Goal: Information Seeking & Learning: Learn about a topic

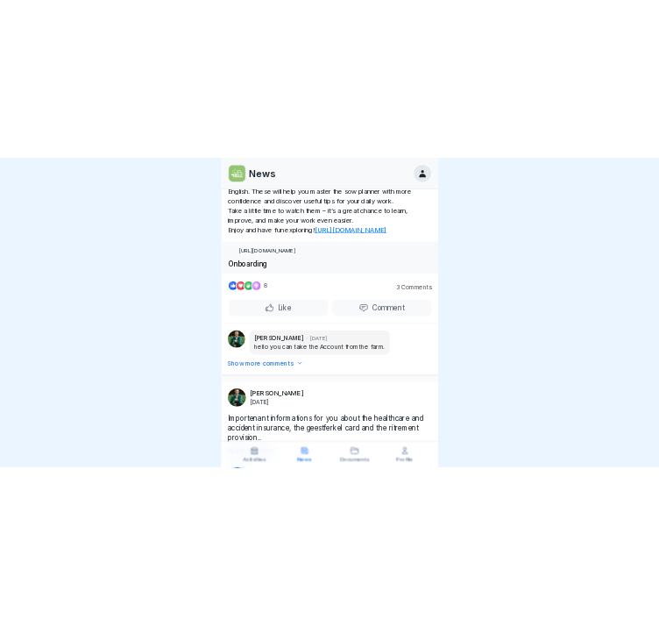
scroll to position [88, 0]
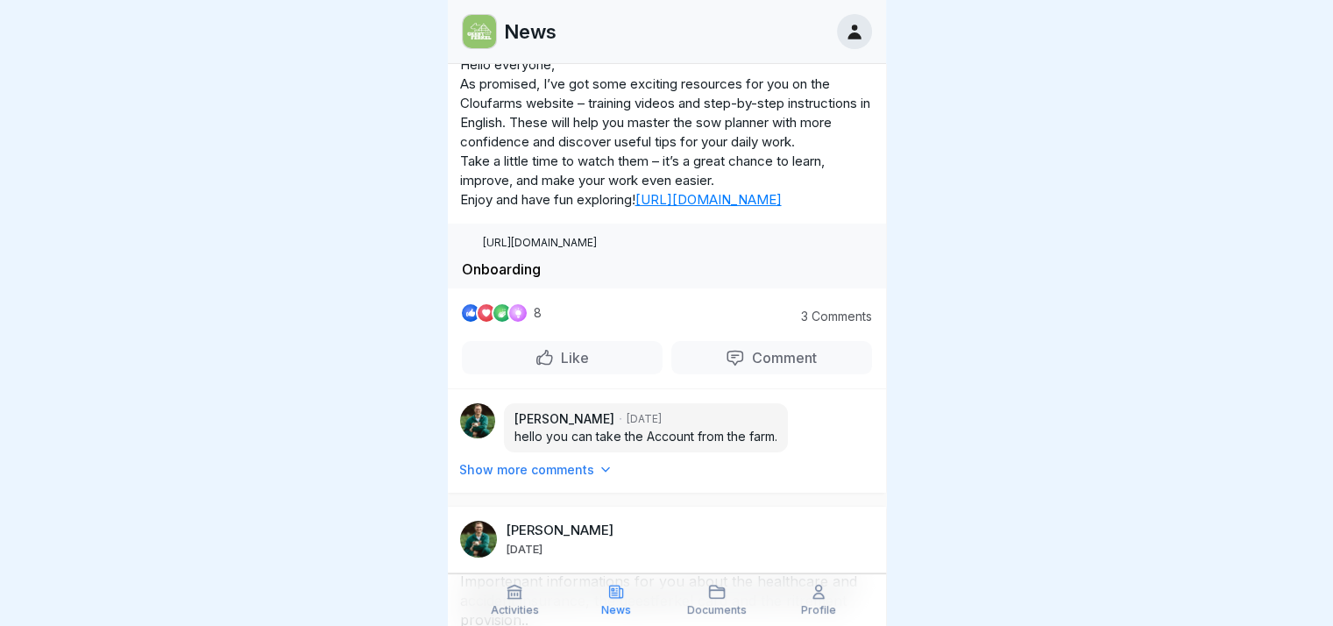
drag, startPoint x: 0, startPoint y: 0, endPoint x: 562, endPoint y: 299, distance: 636.3
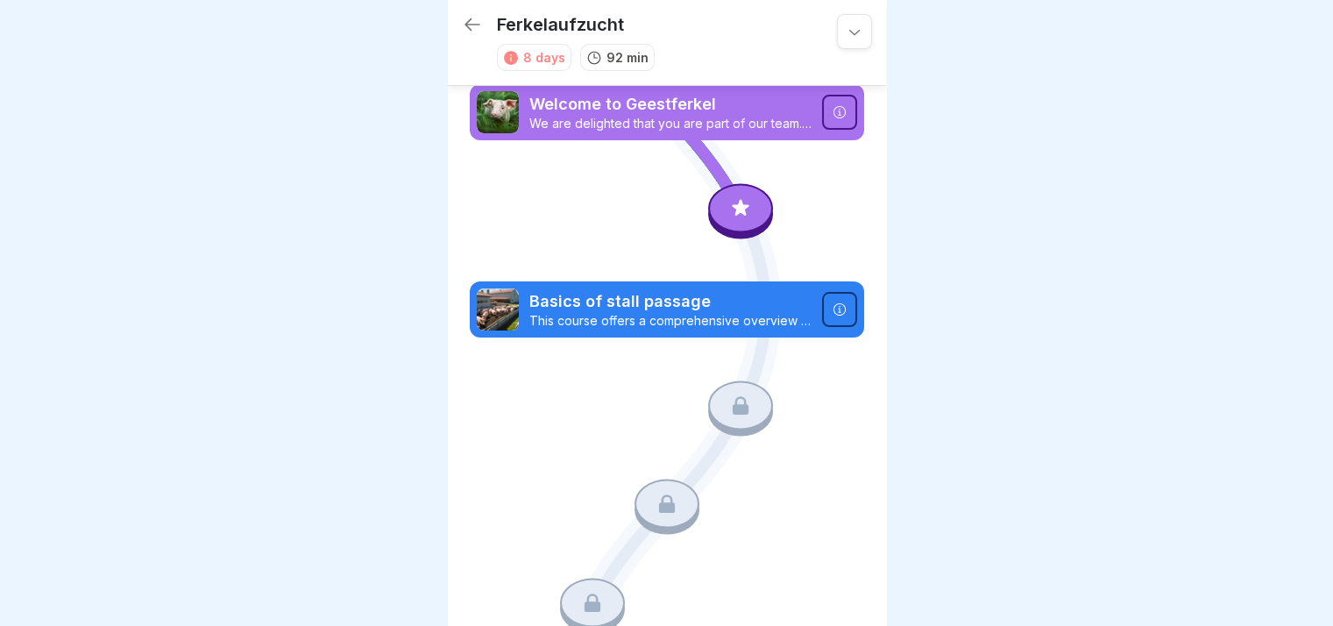
drag, startPoint x: 745, startPoint y: 183, endPoint x: 747, endPoint y: 201, distance: 17.6
click at [746, 183] on div at bounding box center [740, 210] width 65 height 55
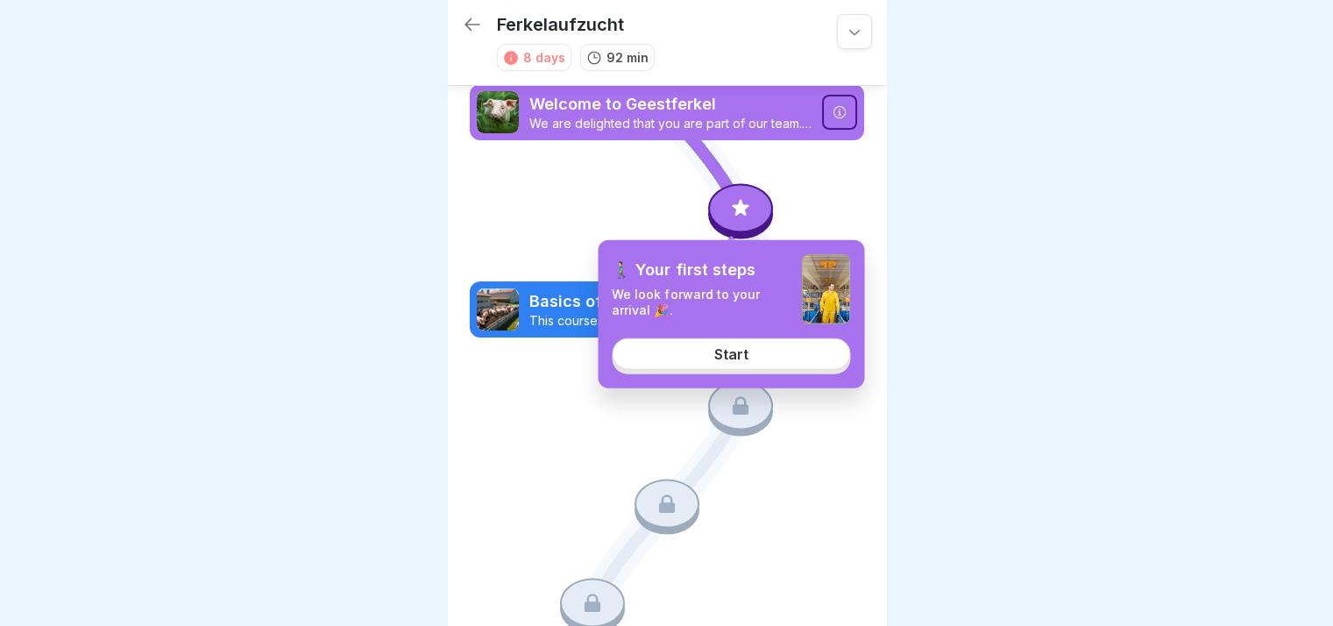
click at [747, 352] on div "Start" at bounding box center [731, 354] width 34 height 16
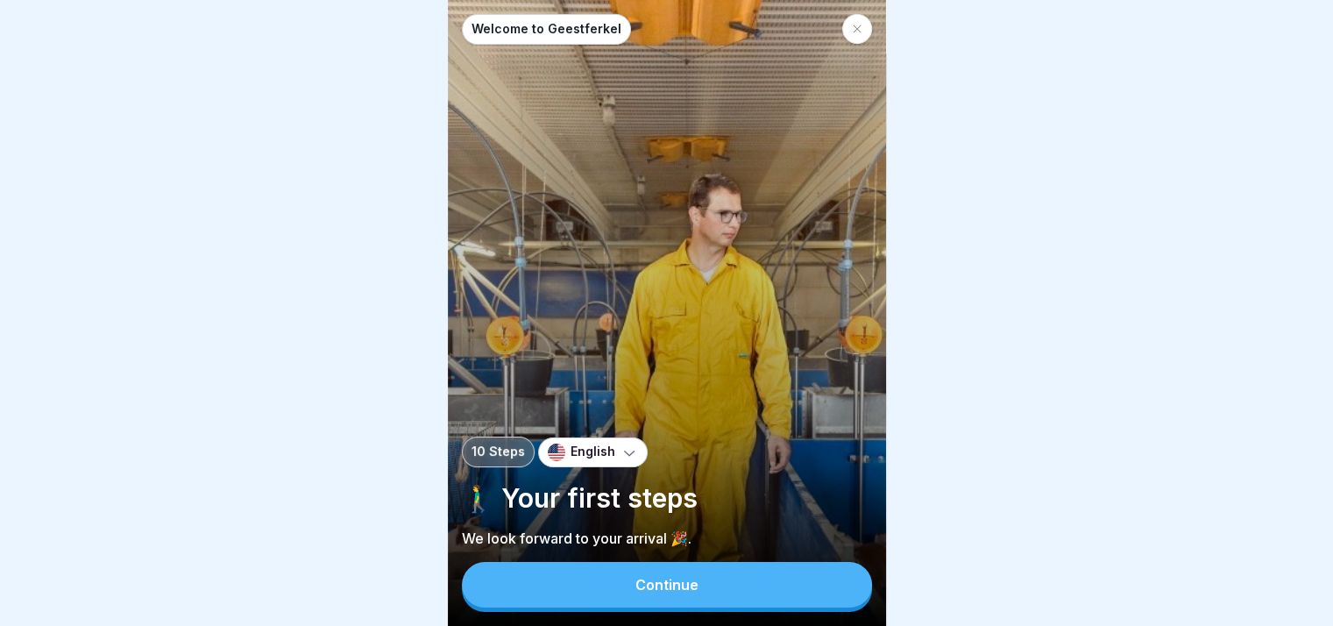
scroll to position [13, 0]
click at [705, 578] on button "Continue" at bounding box center [667, 585] width 410 height 46
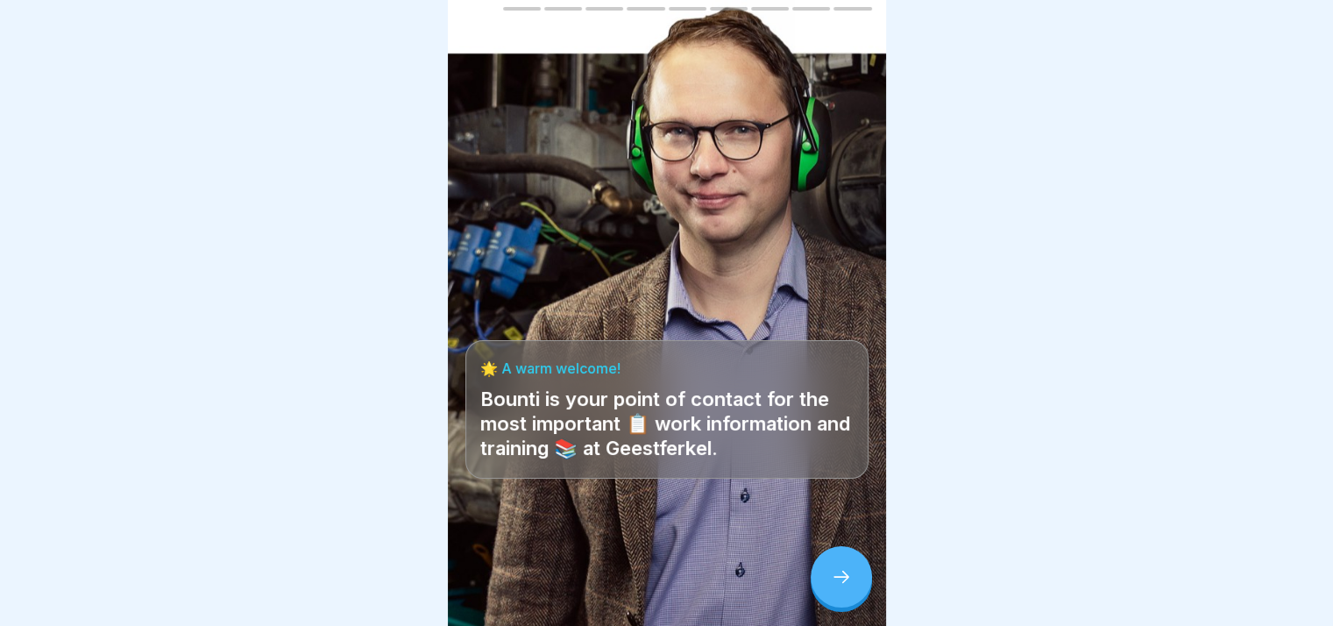
click at [841, 586] on icon at bounding box center [841, 576] width 21 height 21
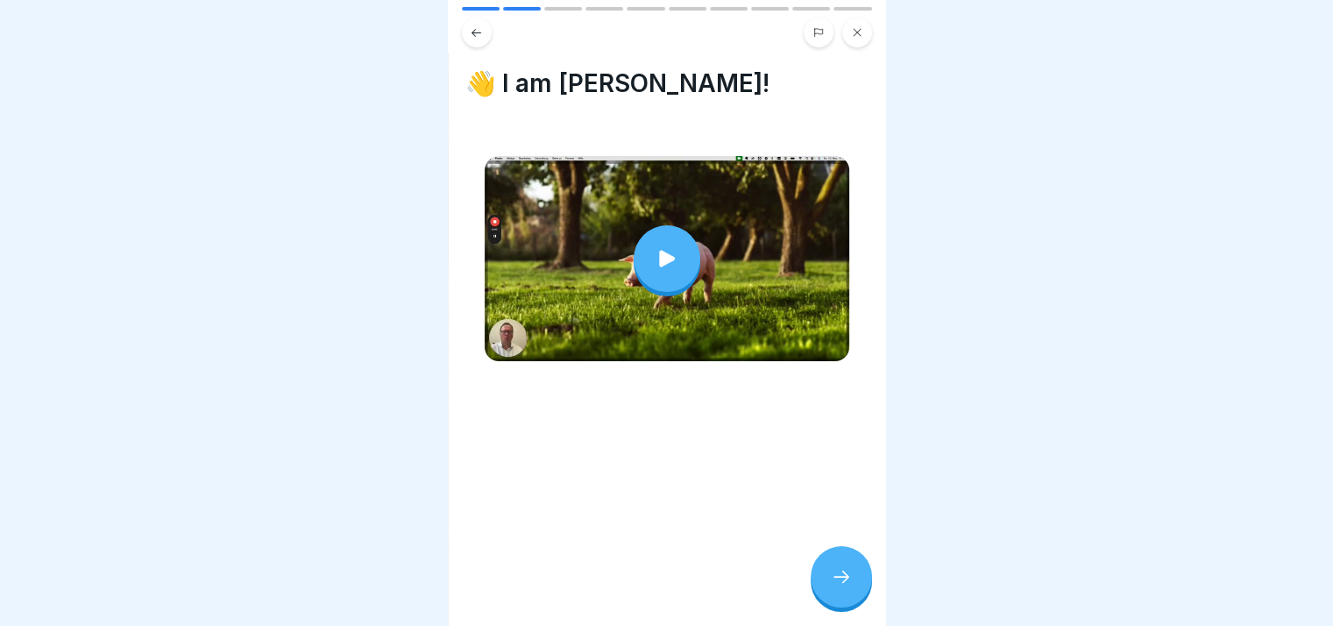
click at [841, 586] on icon at bounding box center [841, 576] width 21 height 21
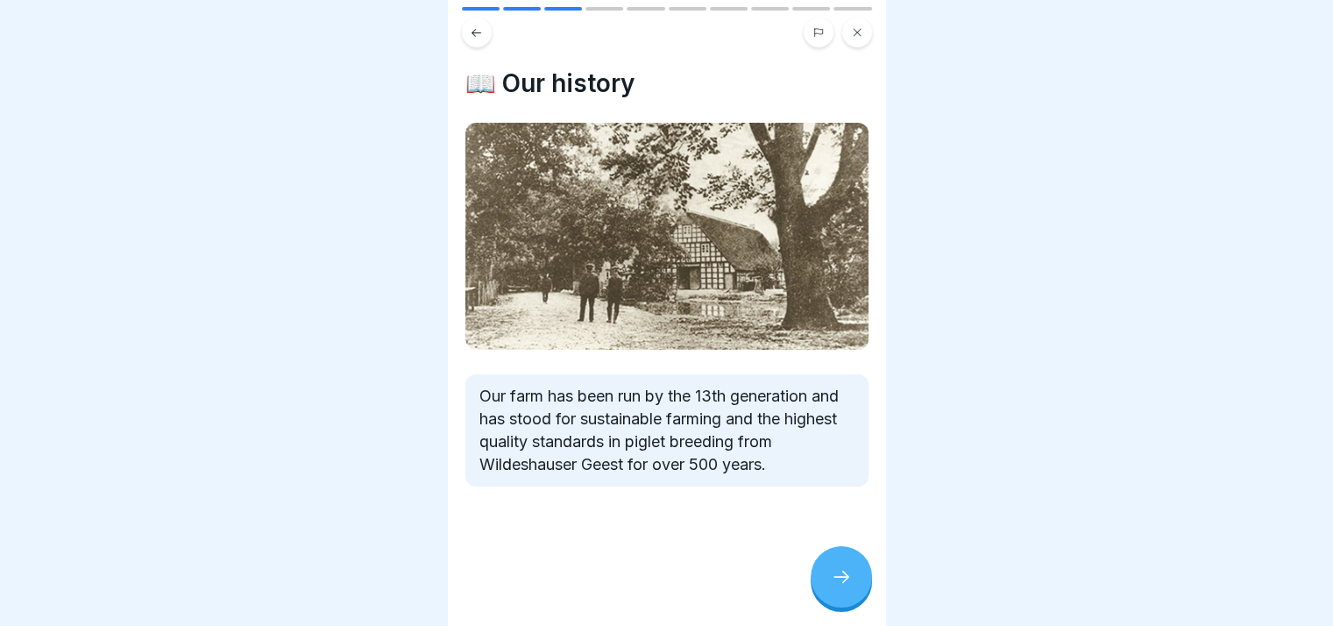
click at [841, 586] on icon at bounding box center [841, 576] width 21 height 21
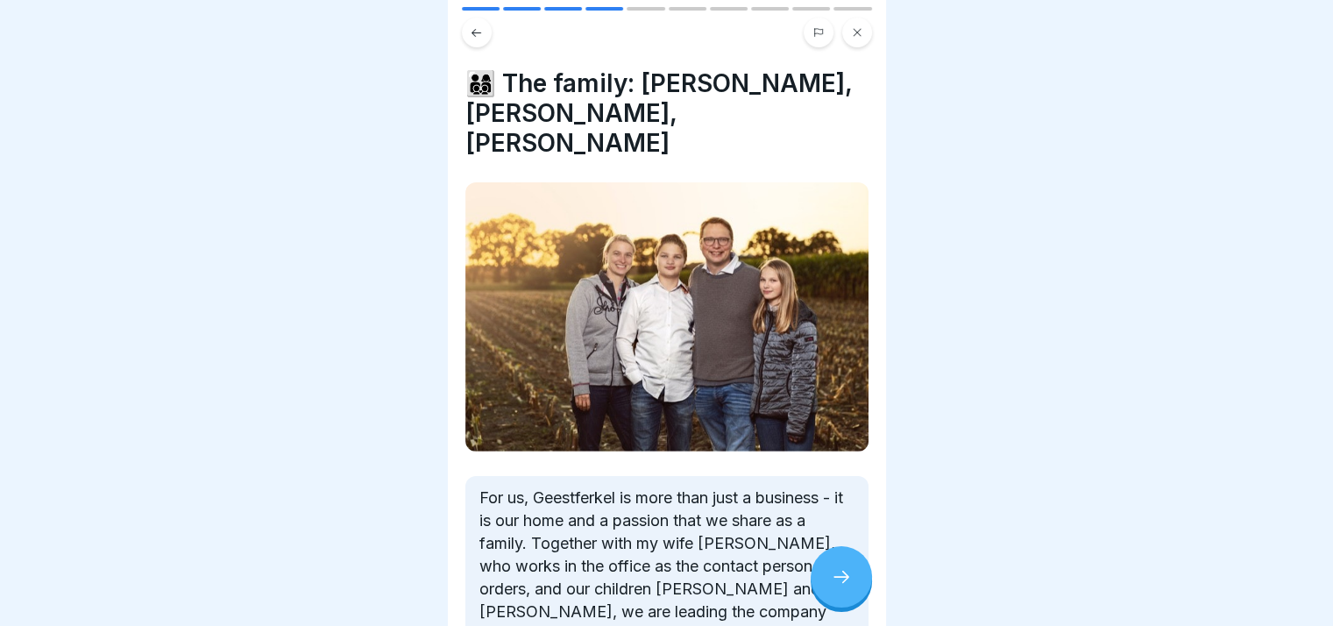
click at [841, 586] on icon at bounding box center [841, 576] width 21 height 21
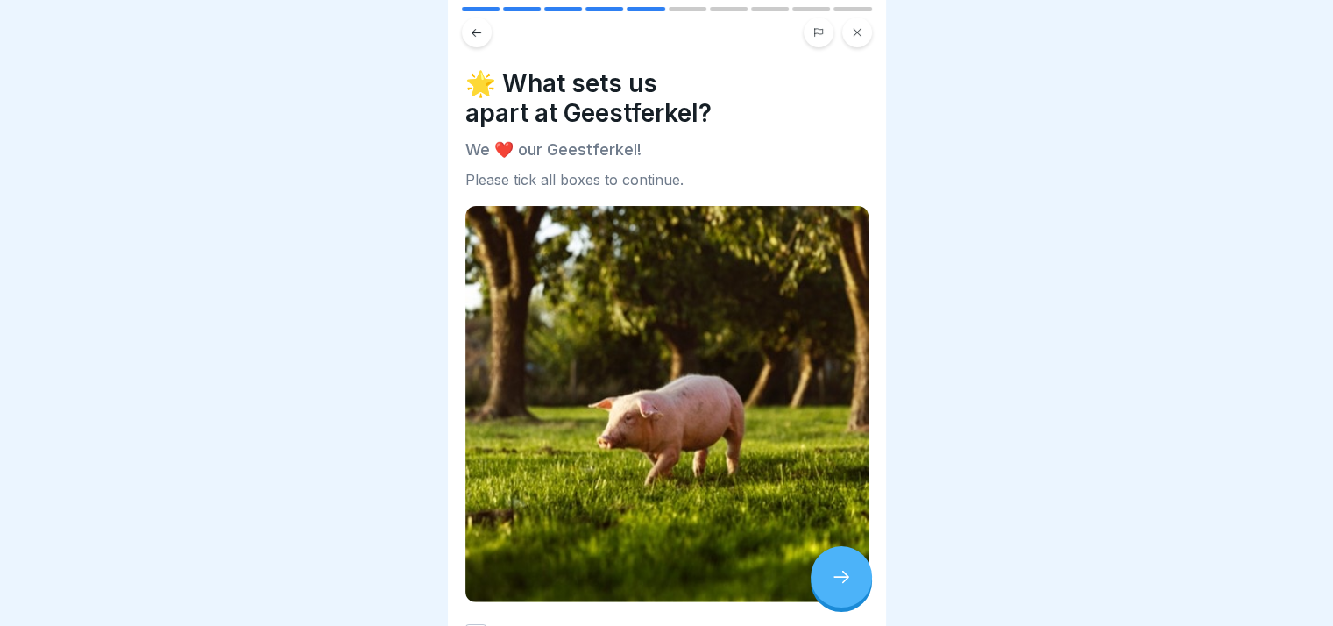
click at [841, 586] on icon at bounding box center [841, 576] width 21 height 21
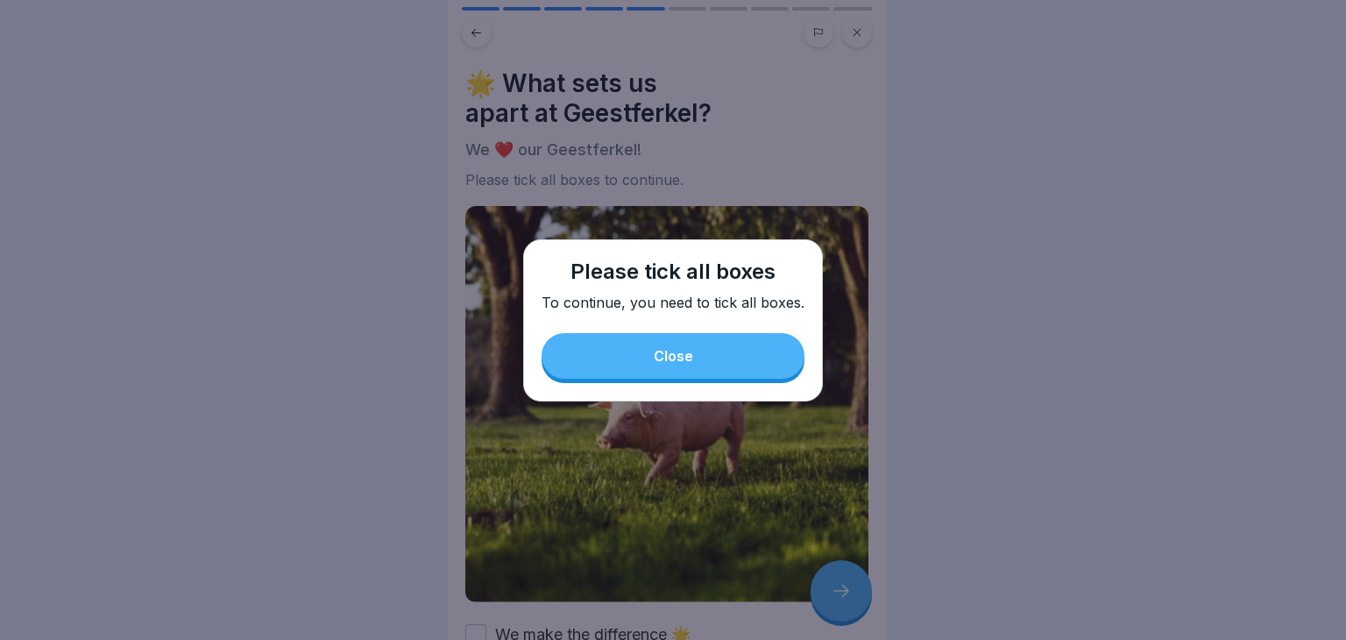
click at [764, 369] on button "Close" at bounding box center [673, 356] width 263 height 46
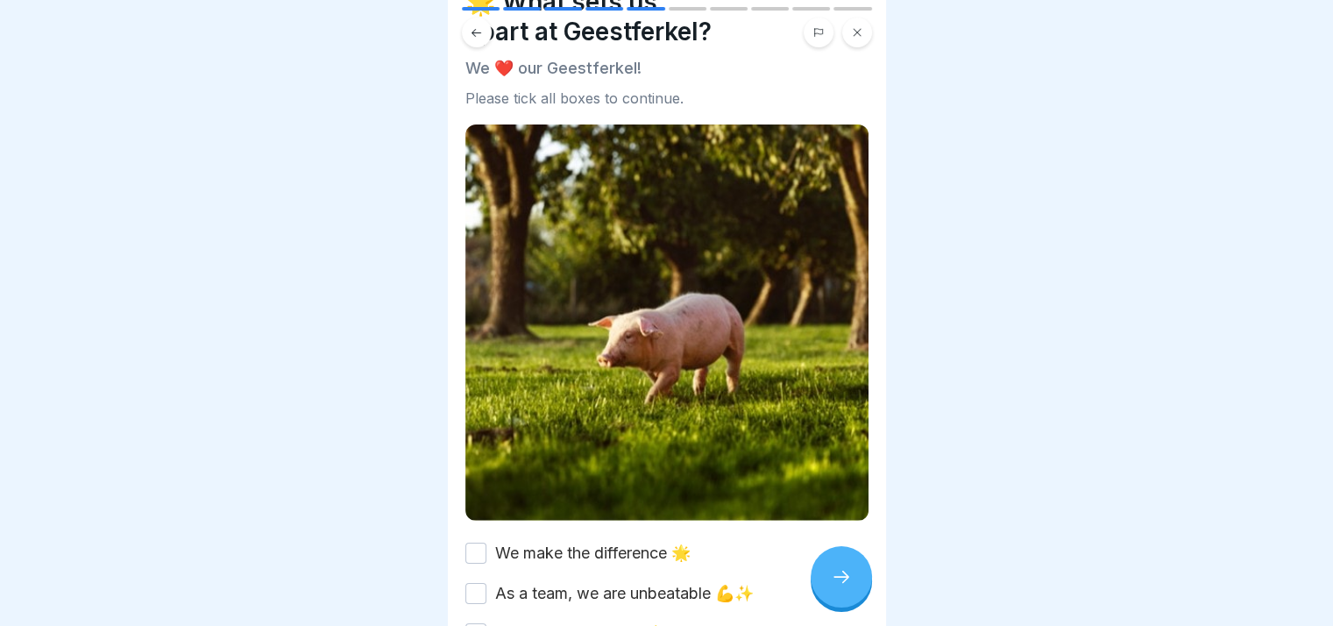
scroll to position [88, 0]
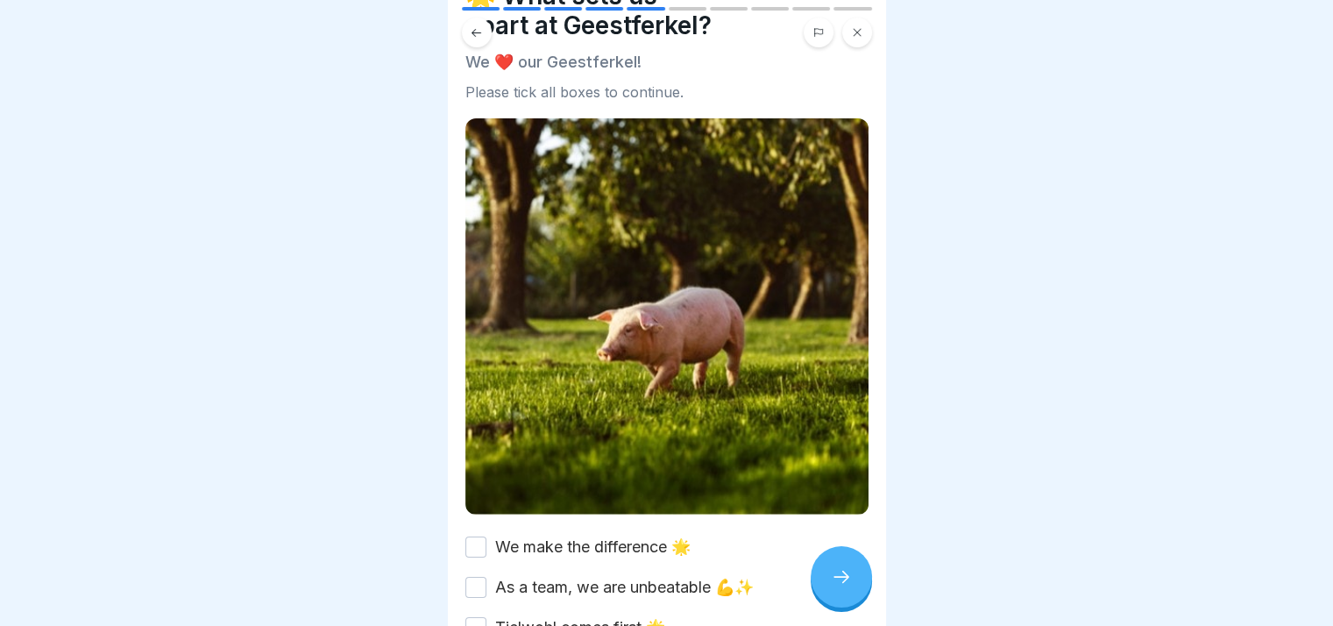
click at [490, 535] on div "We make the difference 🌟" at bounding box center [577, 546] width 225 height 23
click at [485, 577] on button "As a team, we are unbeatable 💪✨" at bounding box center [475, 587] width 21 height 21
click at [491, 537] on div "We make the difference 🌟" at bounding box center [577, 546] width 225 height 23
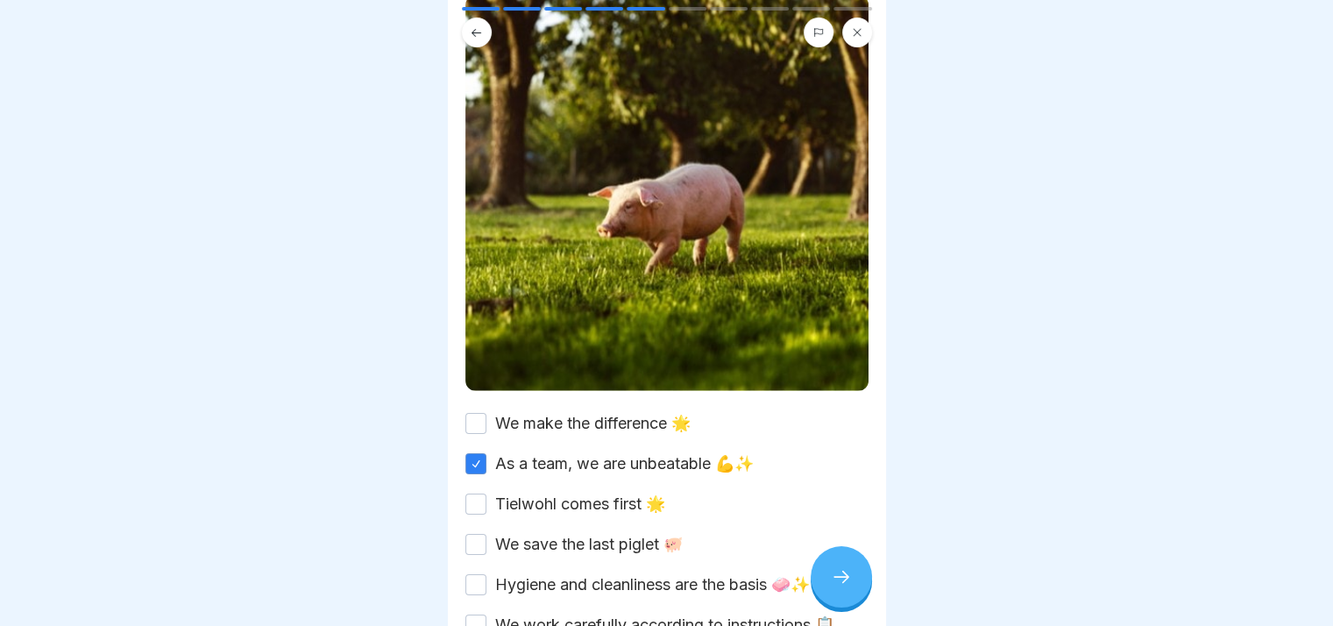
scroll to position [263, 0]
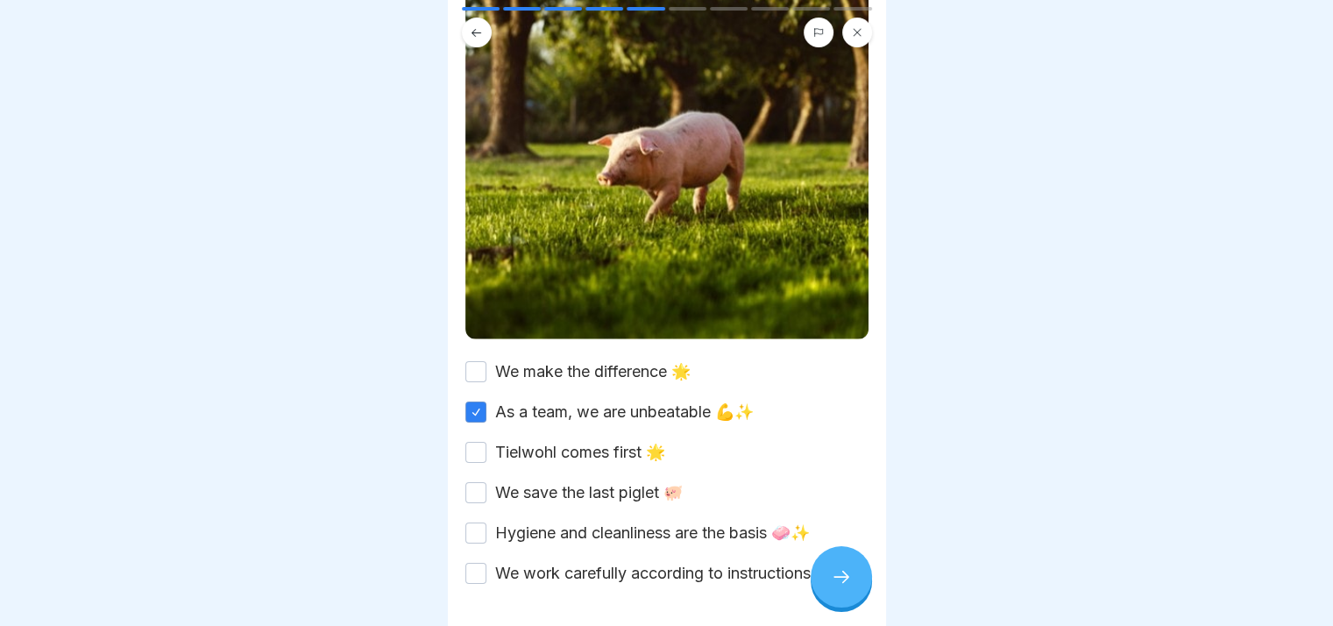
click at [481, 361] on button "We make the difference 🌟" at bounding box center [475, 371] width 21 height 21
click at [477, 442] on button "Tielwohl comes first 🌟" at bounding box center [475, 452] width 21 height 21
click at [470, 482] on button "We save the last piglet 🐖" at bounding box center [475, 492] width 21 height 21
click at [474, 526] on button "Hygiene and cleanliness are the basis 🧼✨" at bounding box center [475, 532] width 21 height 21
click at [470, 563] on button "We work carefully according to instructions 📋" at bounding box center [475, 573] width 21 height 21
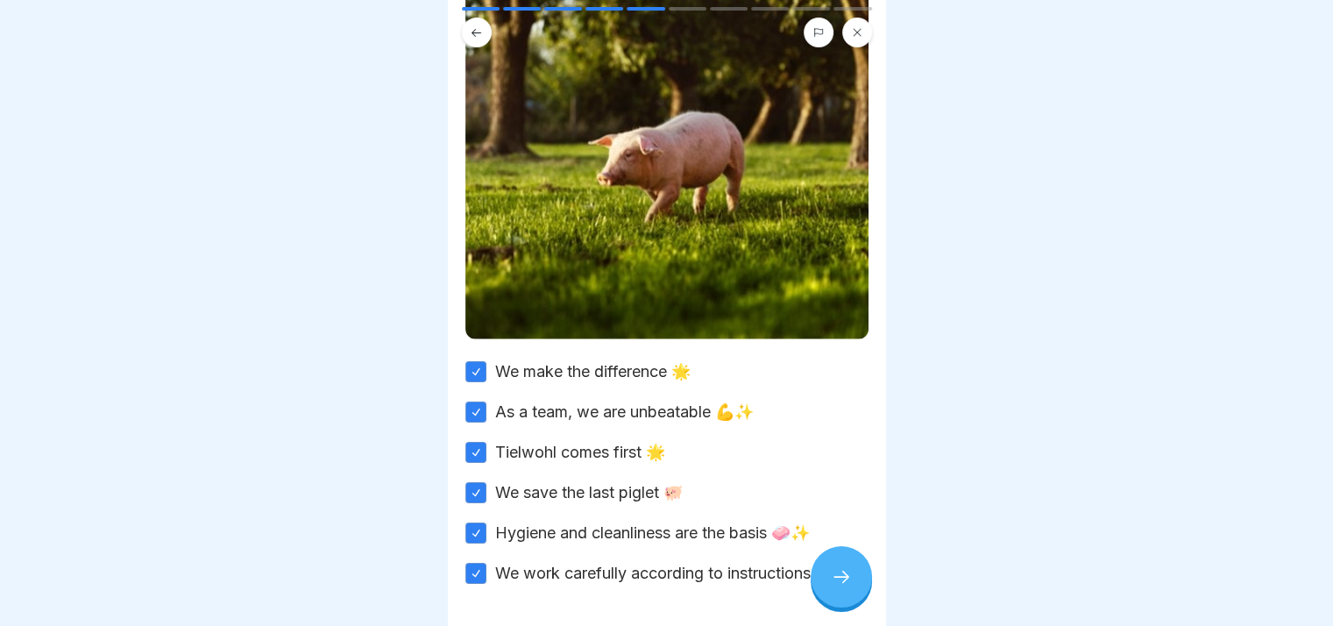
click at [843, 587] on icon at bounding box center [841, 576] width 21 height 21
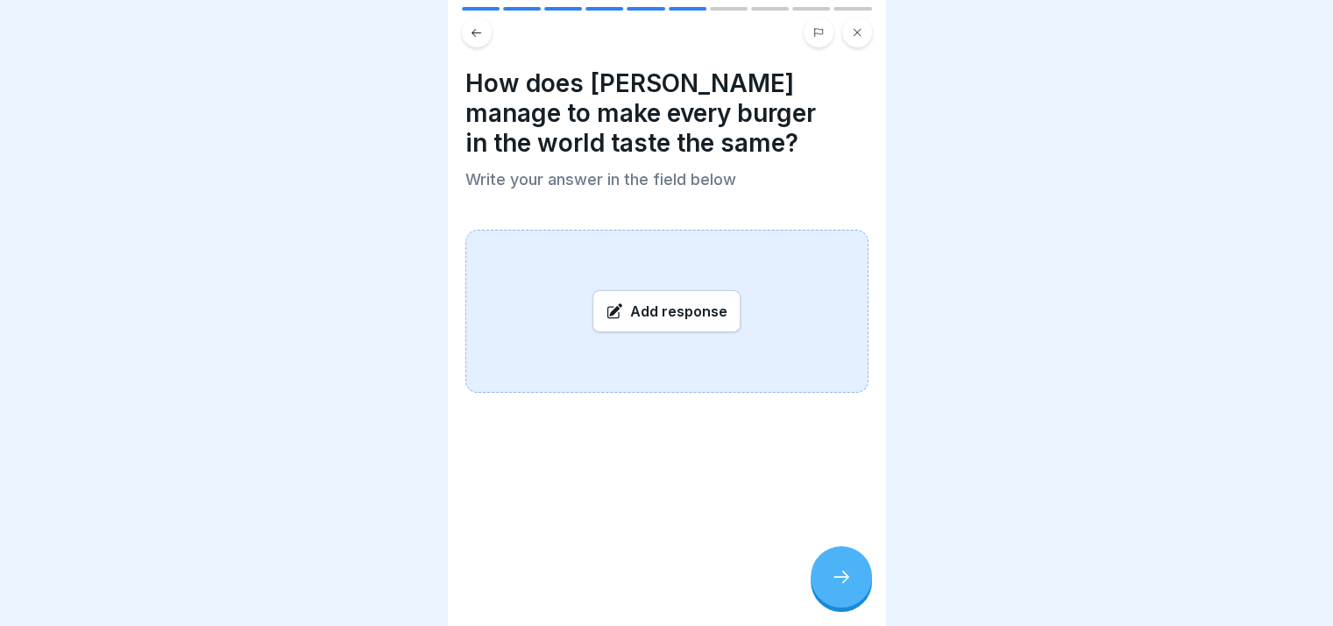
click at [667, 308] on div "Add response" at bounding box center [666, 311] width 148 height 42
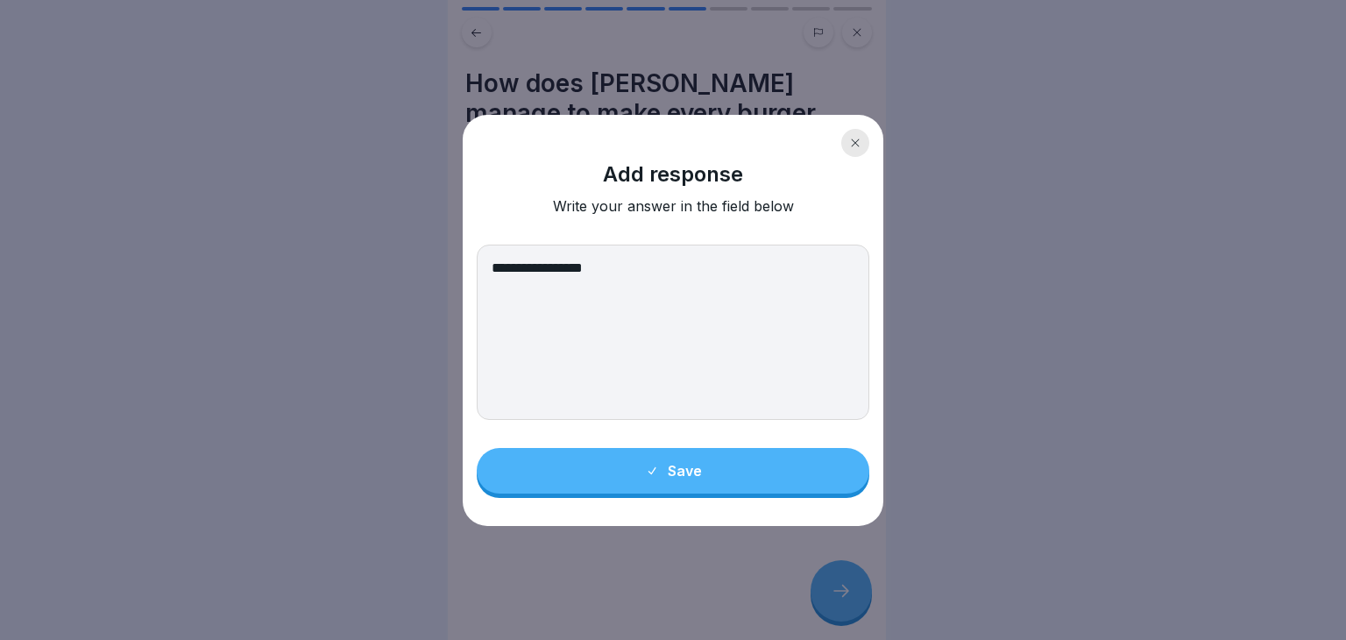
type textarea "**********"
click at [802, 450] on button "Save" at bounding box center [673, 471] width 393 height 46
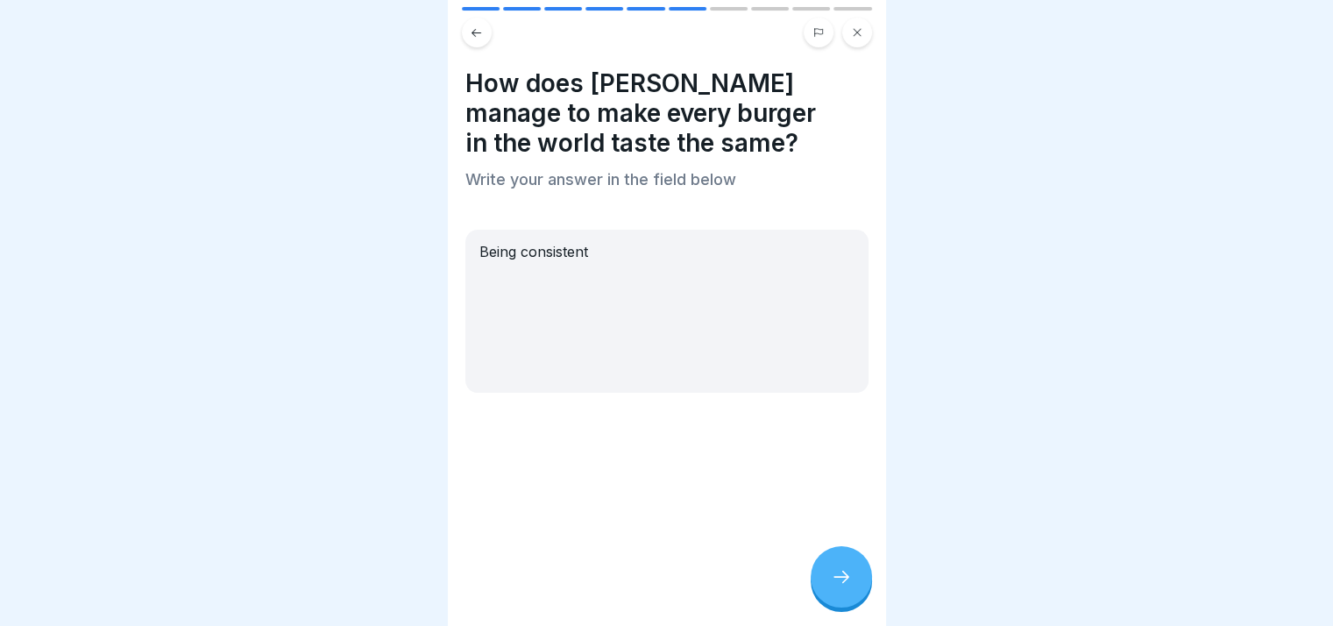
click at [836, 586] on icon at bounding box center [841, 576] width 21 height 21
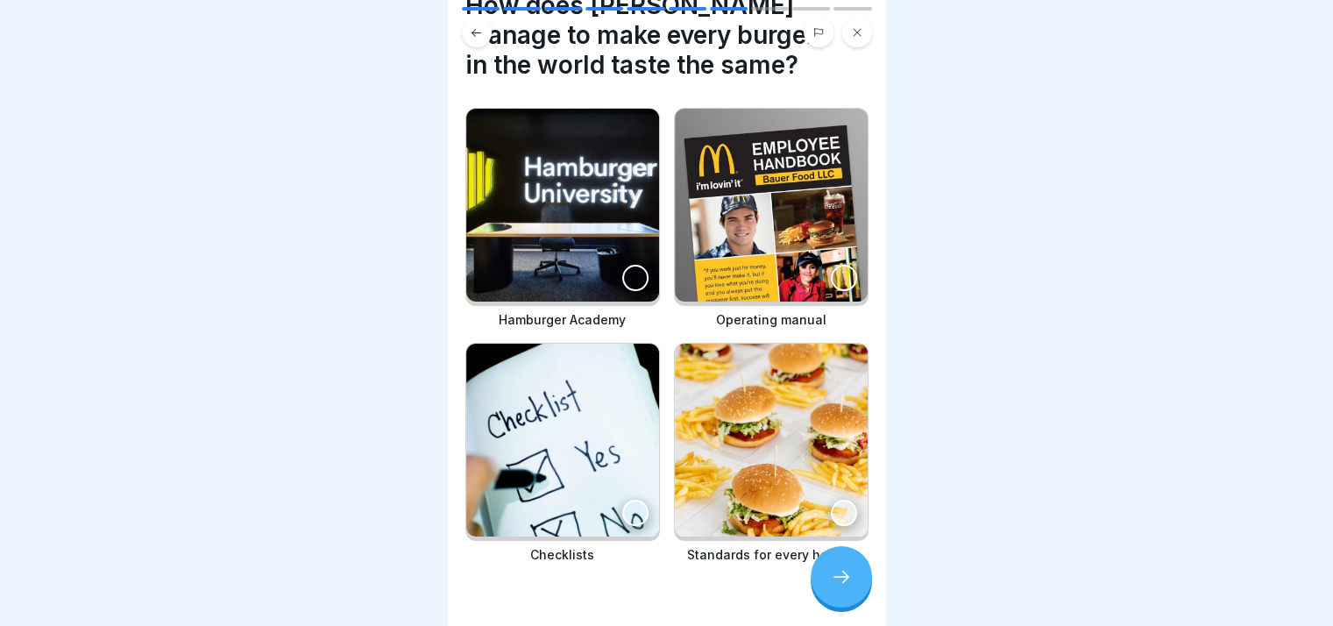
scroll to position [88, 0]
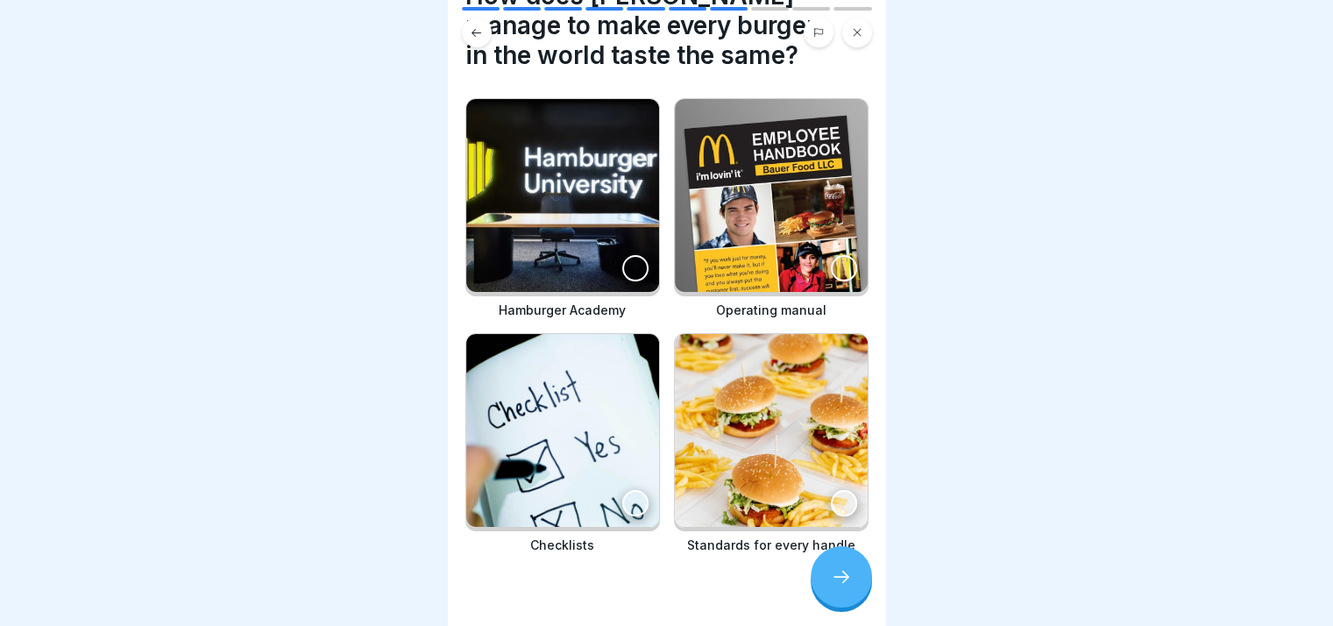
click at [846, 574] on icon at bounding box center [841, 576] width 21 height 21
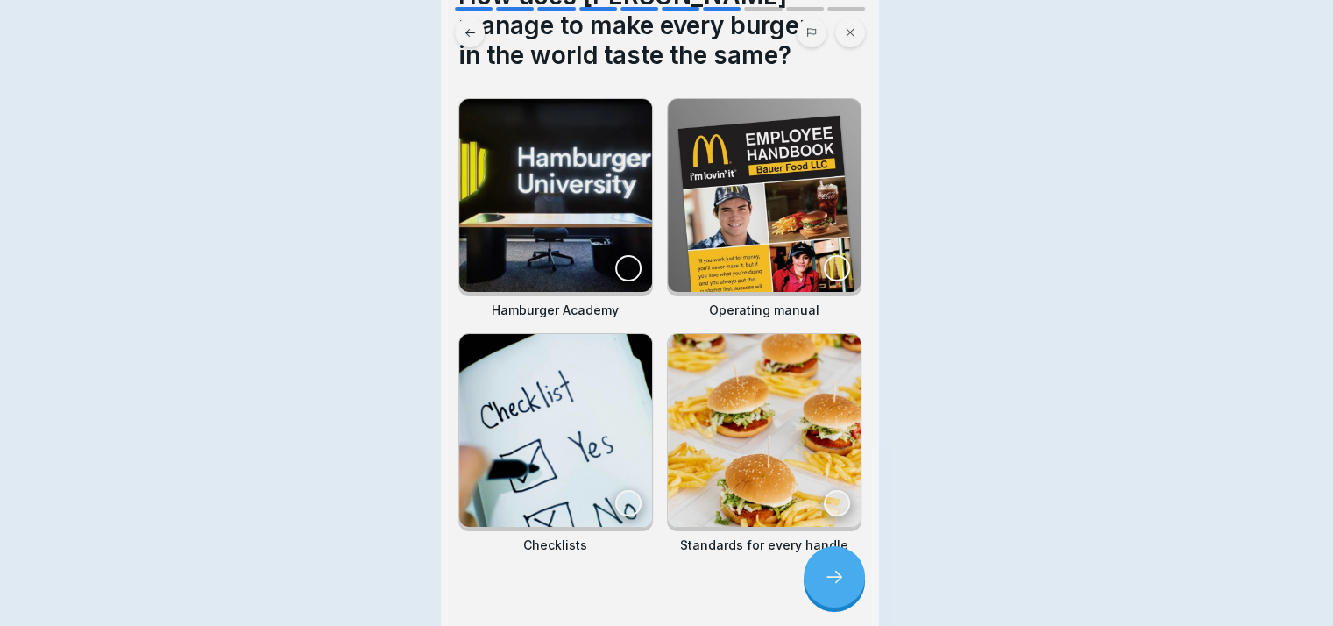
scroll to position [0, 0]
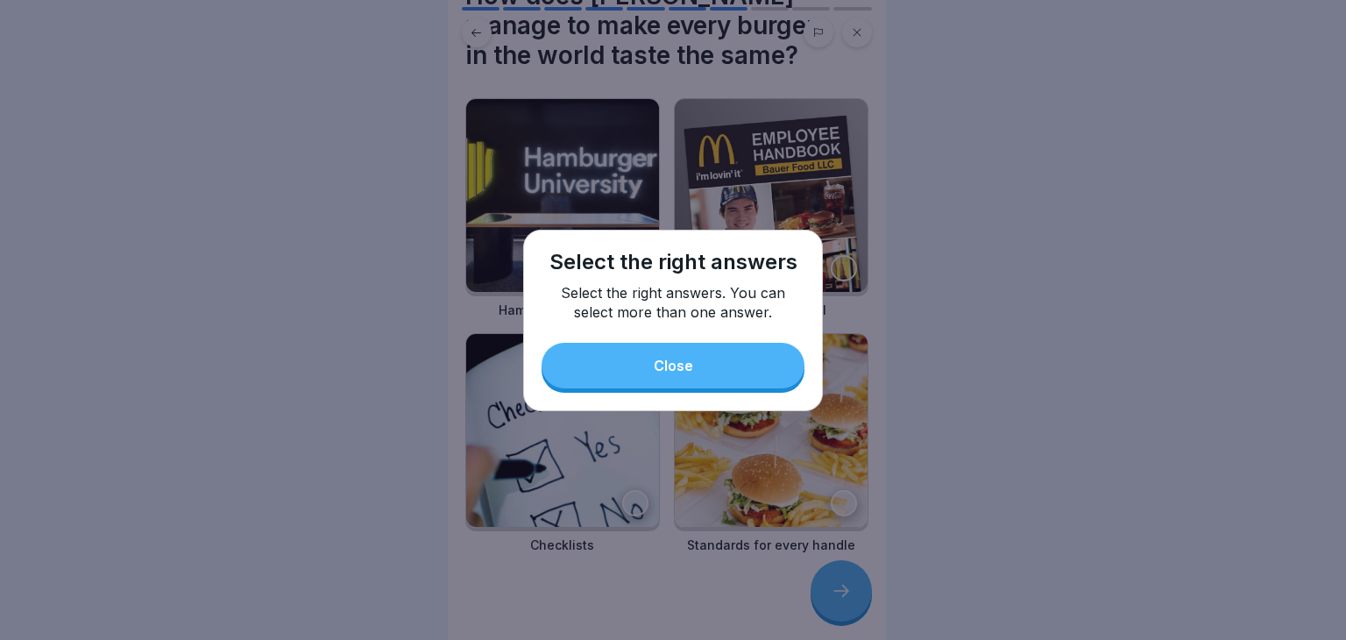
click at [757, 386] on button "Close" at bounding box center [673, 366] width 263 height 46
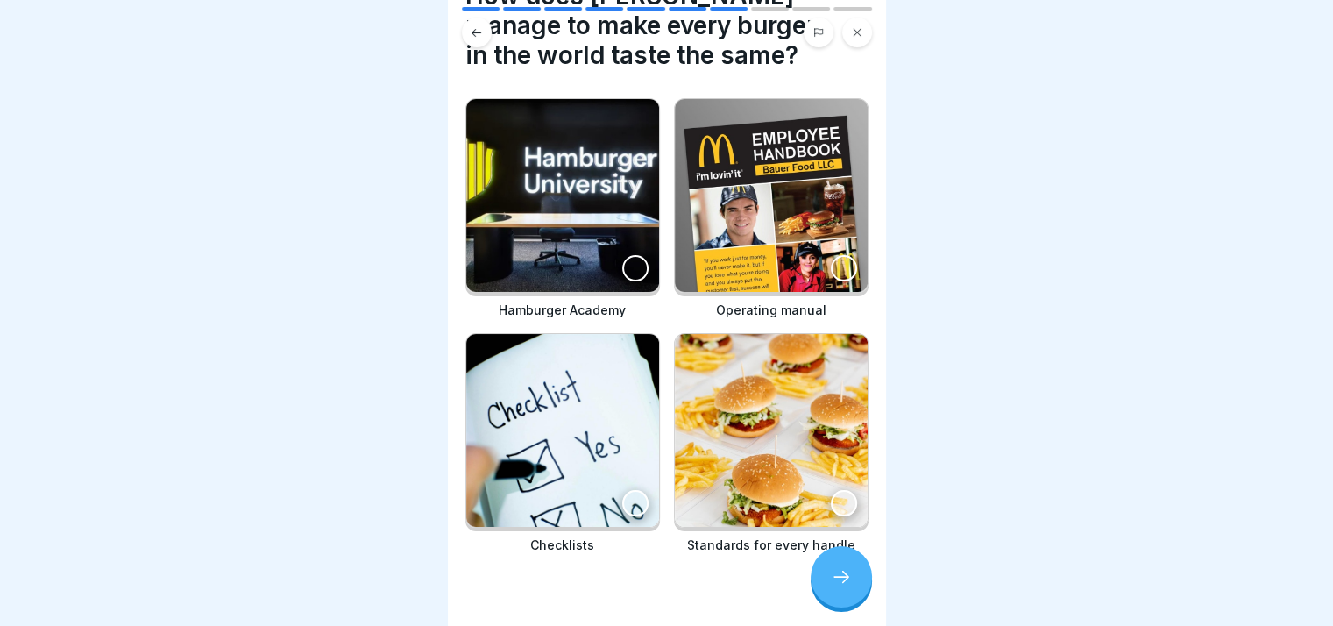
click at [831, 490] on div at bounding box center [844, 503] width 26 height 26
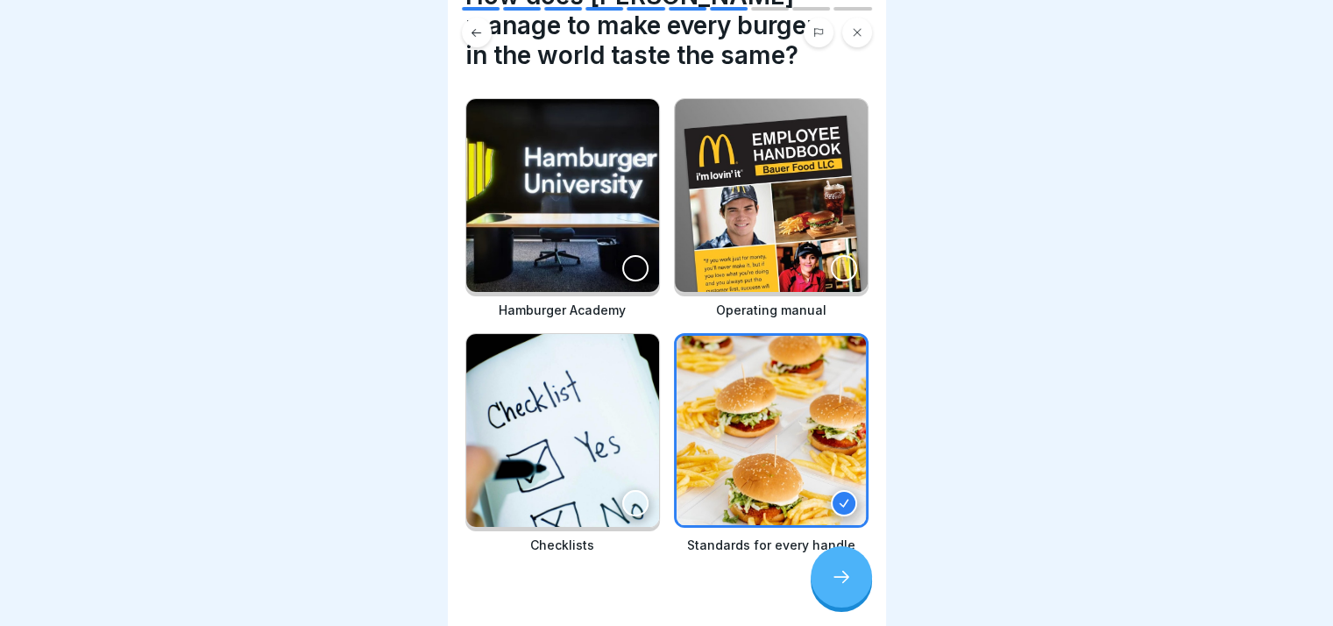
click at [810, 257] on img at bounding box center [771, 195] width 193 height 193
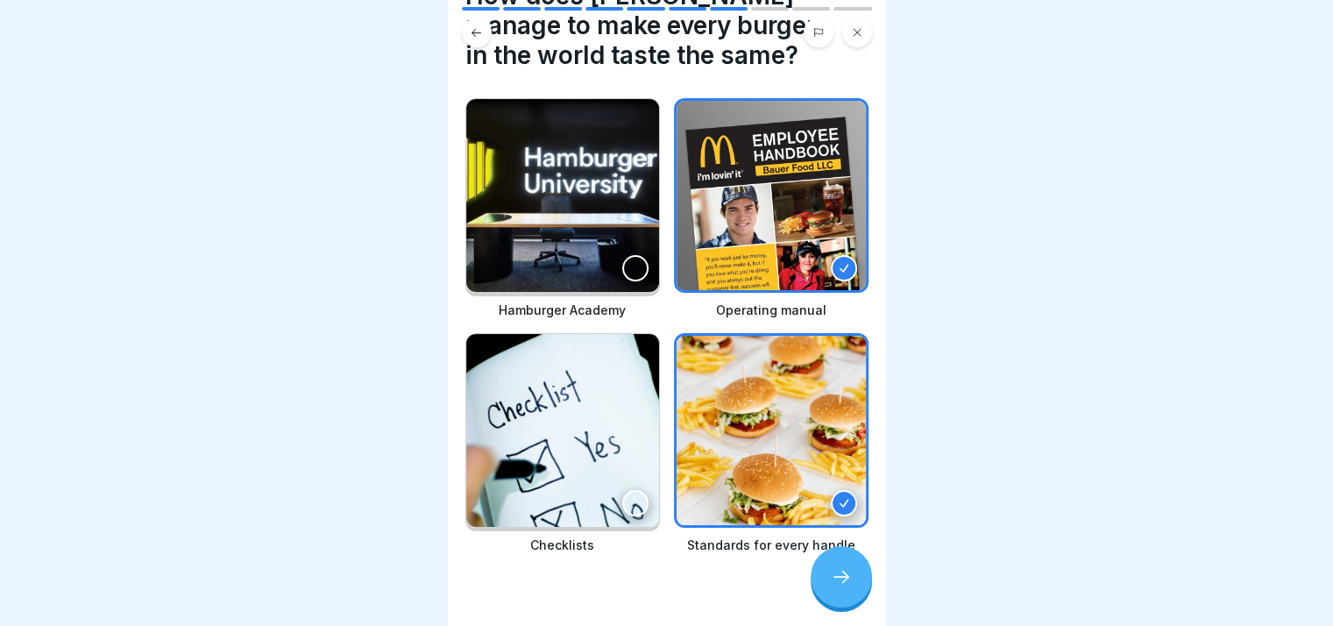
click at [622, 493] on div at bounding box center [635, 503] width 26 height 26
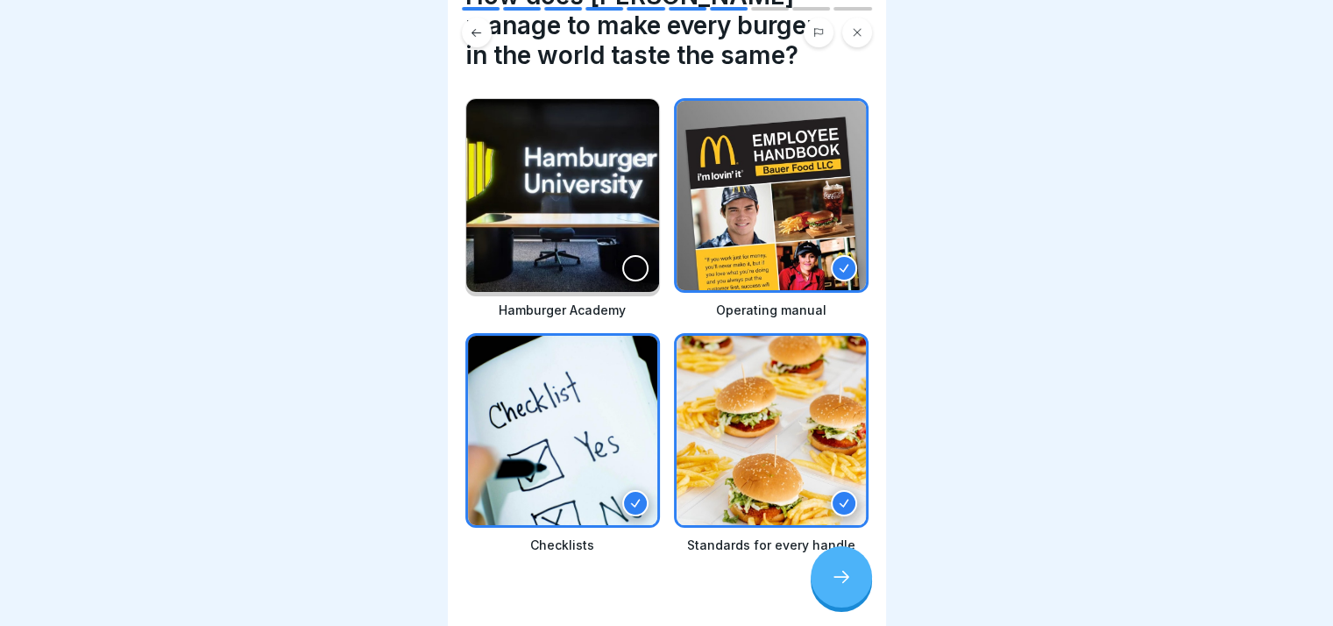
click at [634, 209] on img at bounding box center [562, 195] width 193 height 193
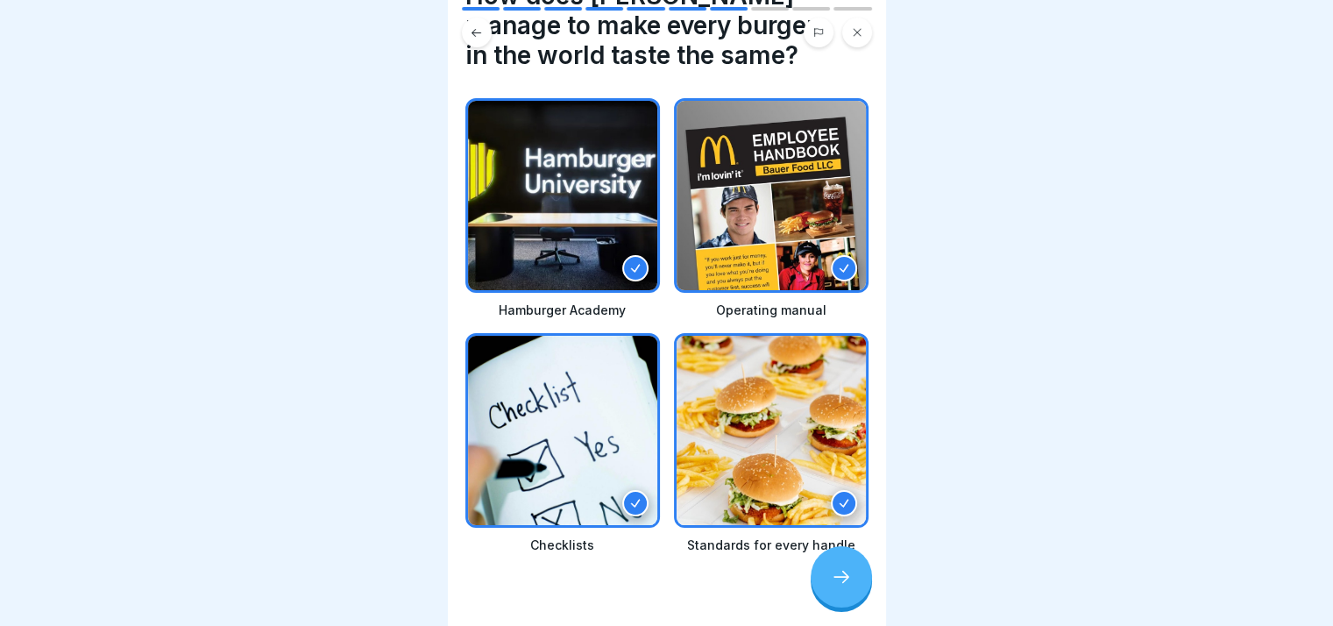
click at [841, 587] on icon at bounding box center [841, 576] width 21 height 21
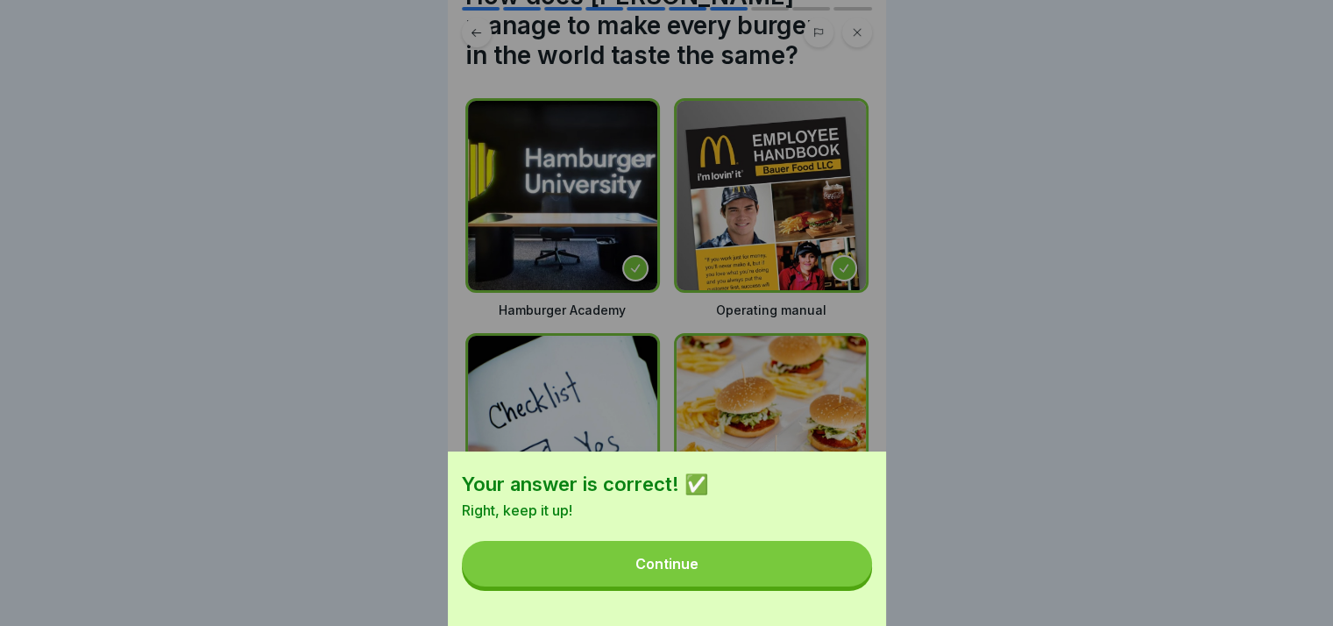
click at [839, 586] on button "Continue" at bounding box center [667, 564] width 410 height 46
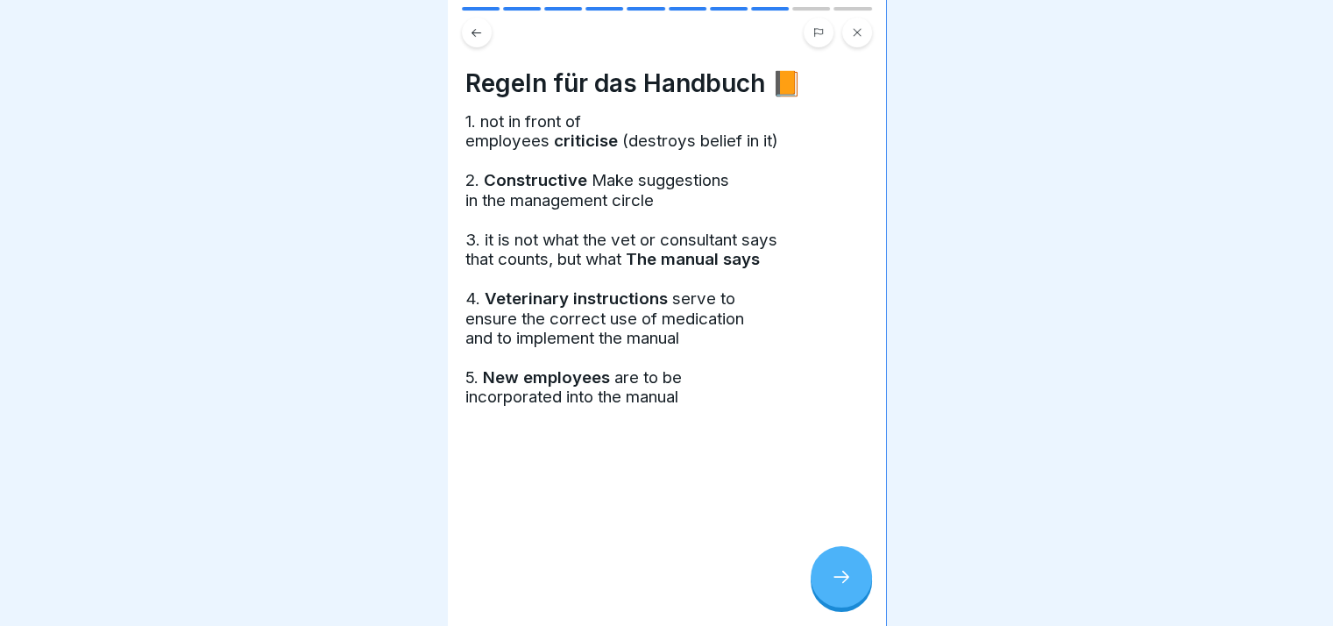
click at [839, 587] on icon at bounding box center [841, 576] width 21 height 21
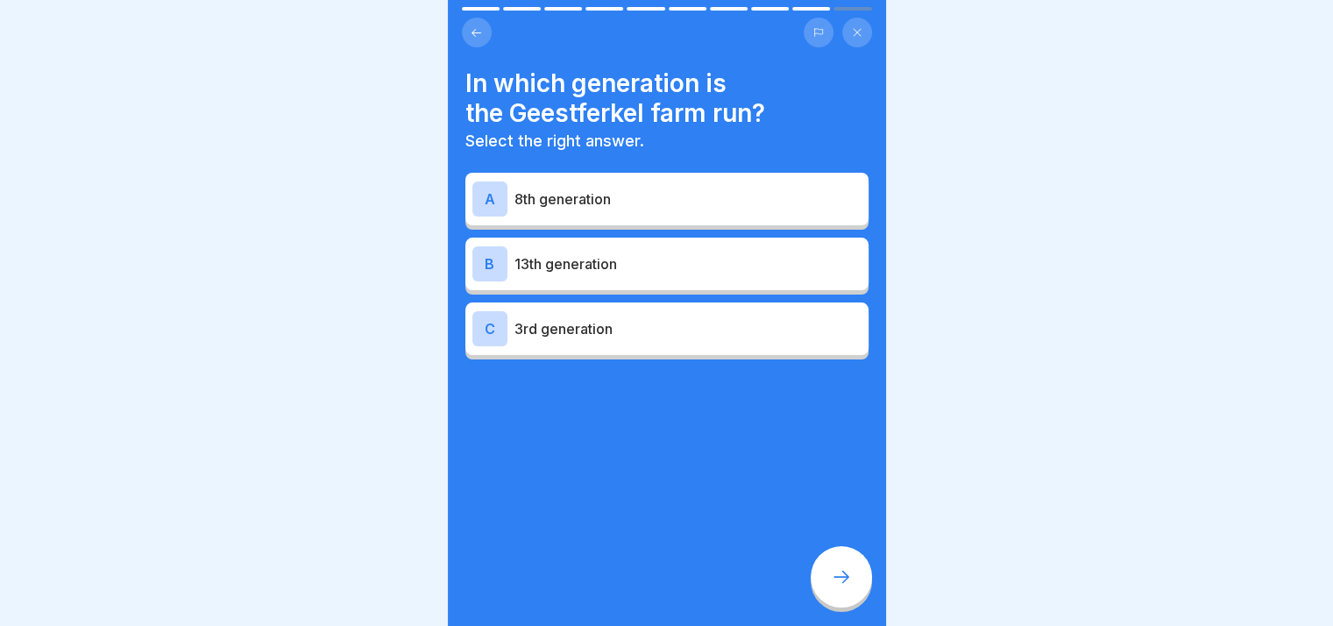
click at [596, 285] on div "B 13th generation" at bounding box center [666, 263] width 403 height 53
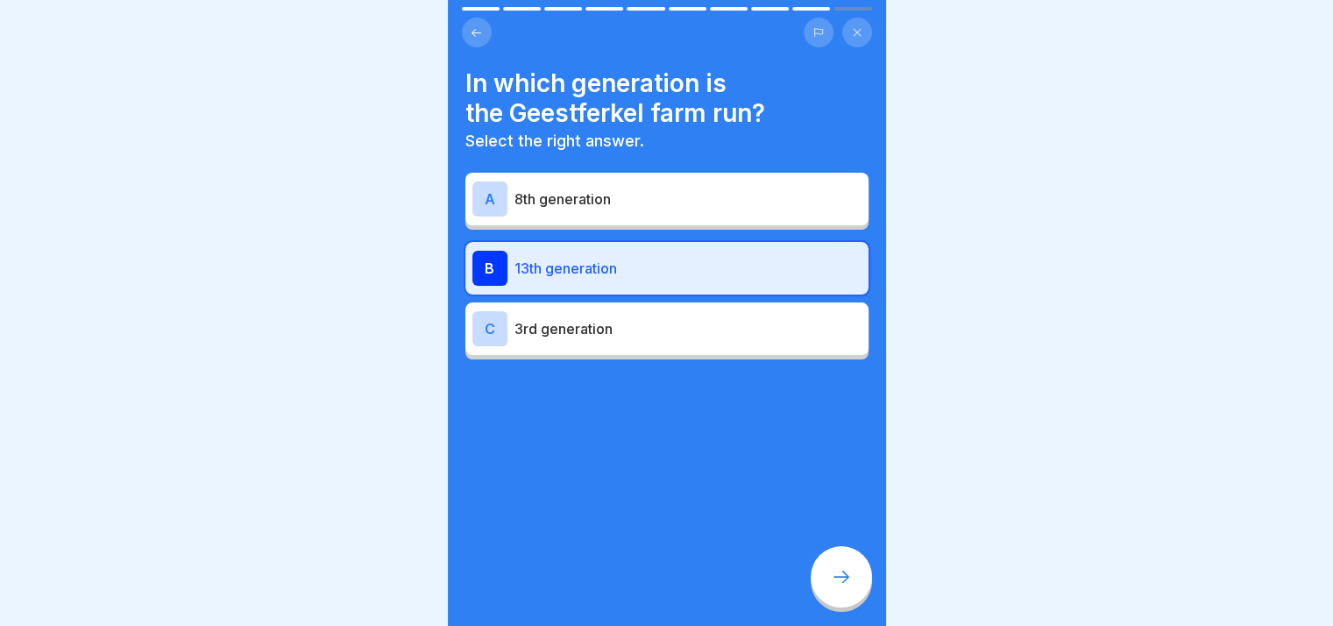
click at [861, 583] on div at bounding box center [841, 576] width 61 height 61
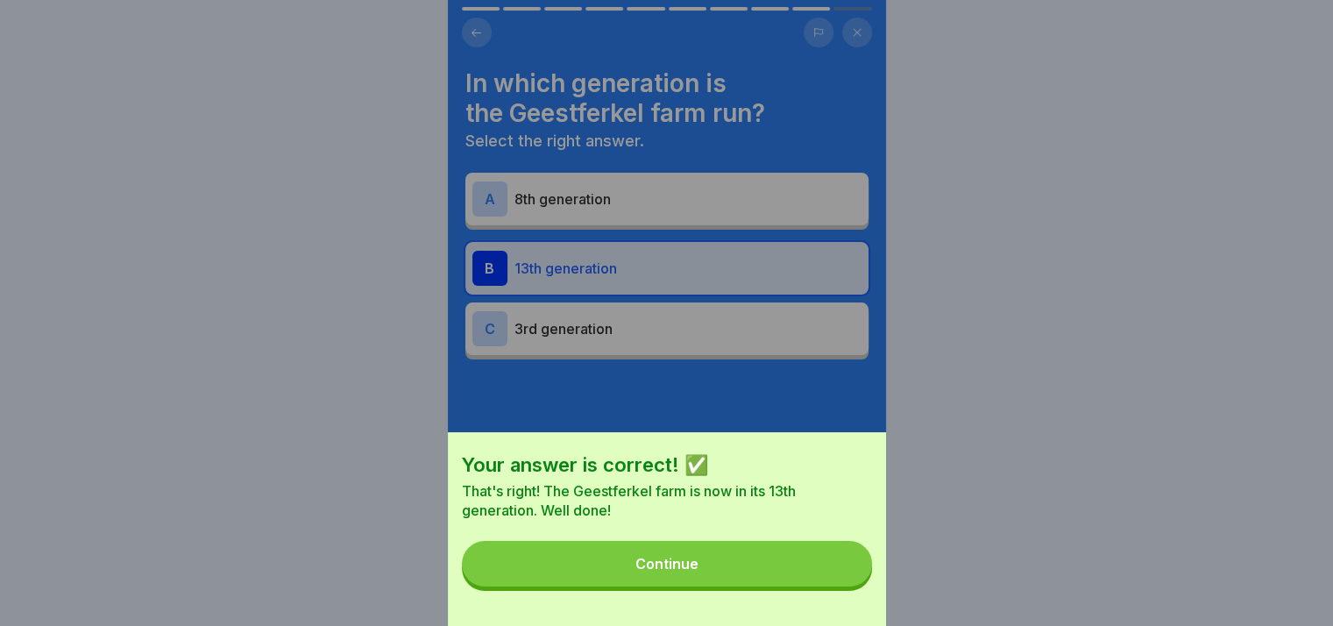
click at [757, 586] on button "Continue" at bounding box center [667, 564] width 410 height 46
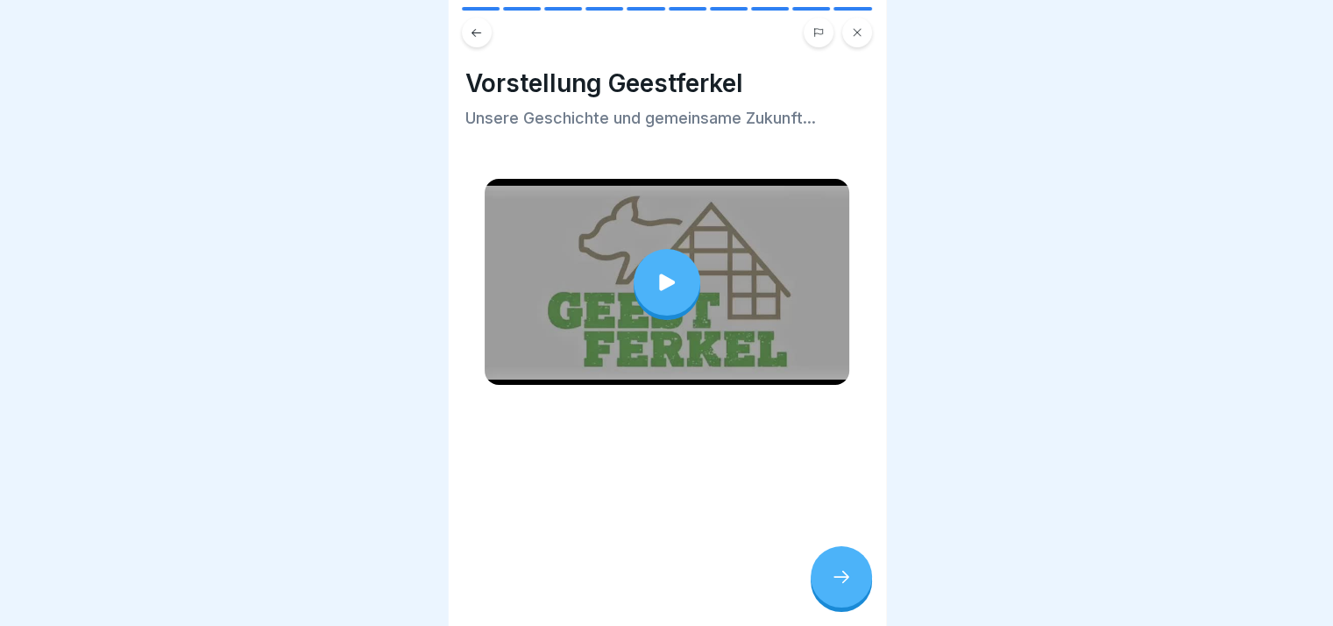
click at [825, 576] on div at bounding box center [841, 576] width 61 height 61
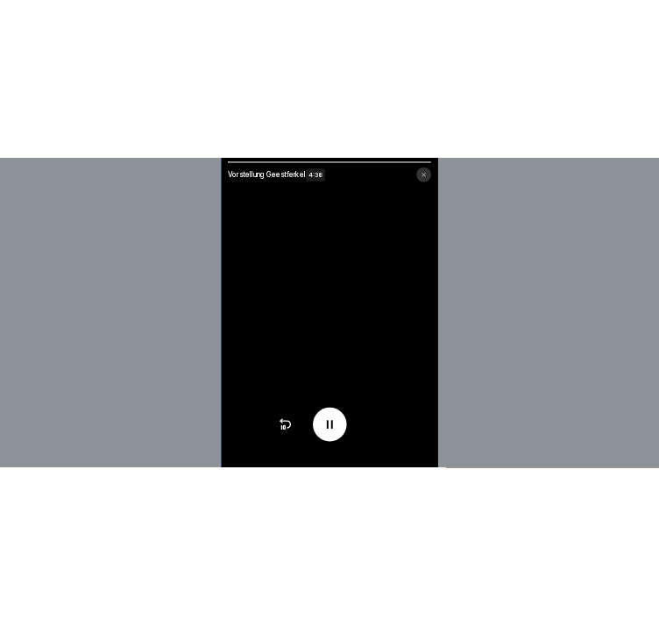
scroll to position [13, 0]
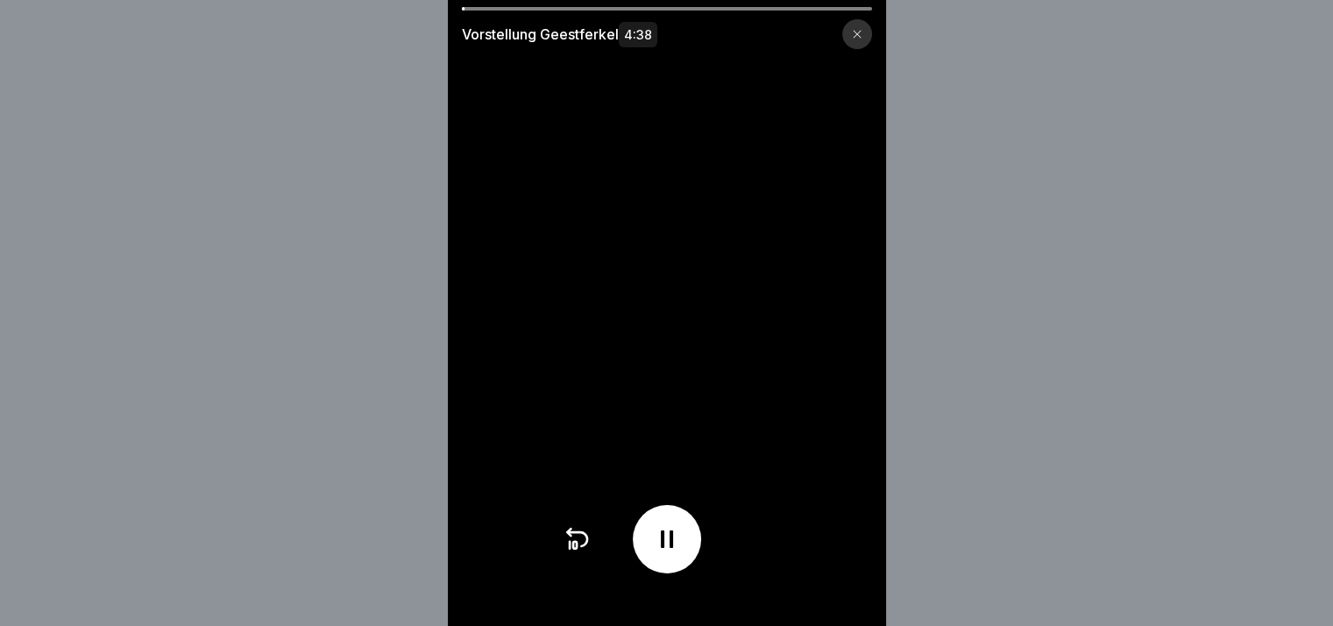
click at [882, 51] on video at bounding box center [667, 313] width 438 height 626
click at [872, 41] on div at bounding box center [857, 34] width 30 height 30
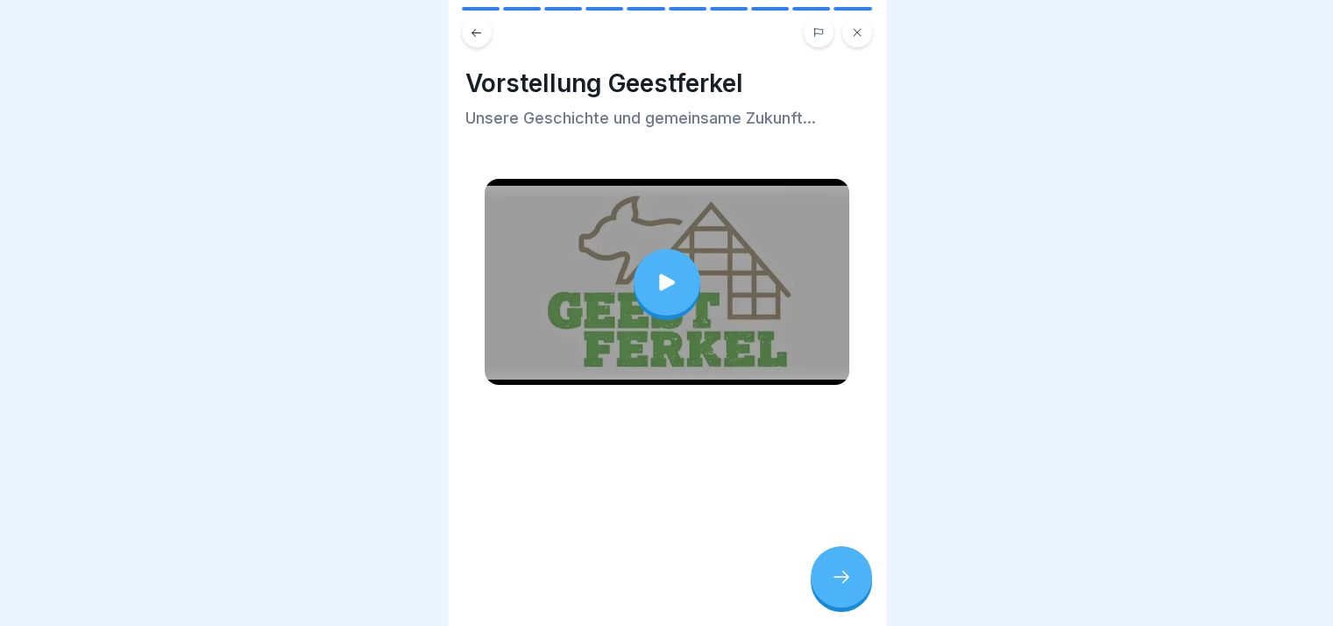
click at [847, 558] on div at bounding box center [841, 576] width 61 height 61
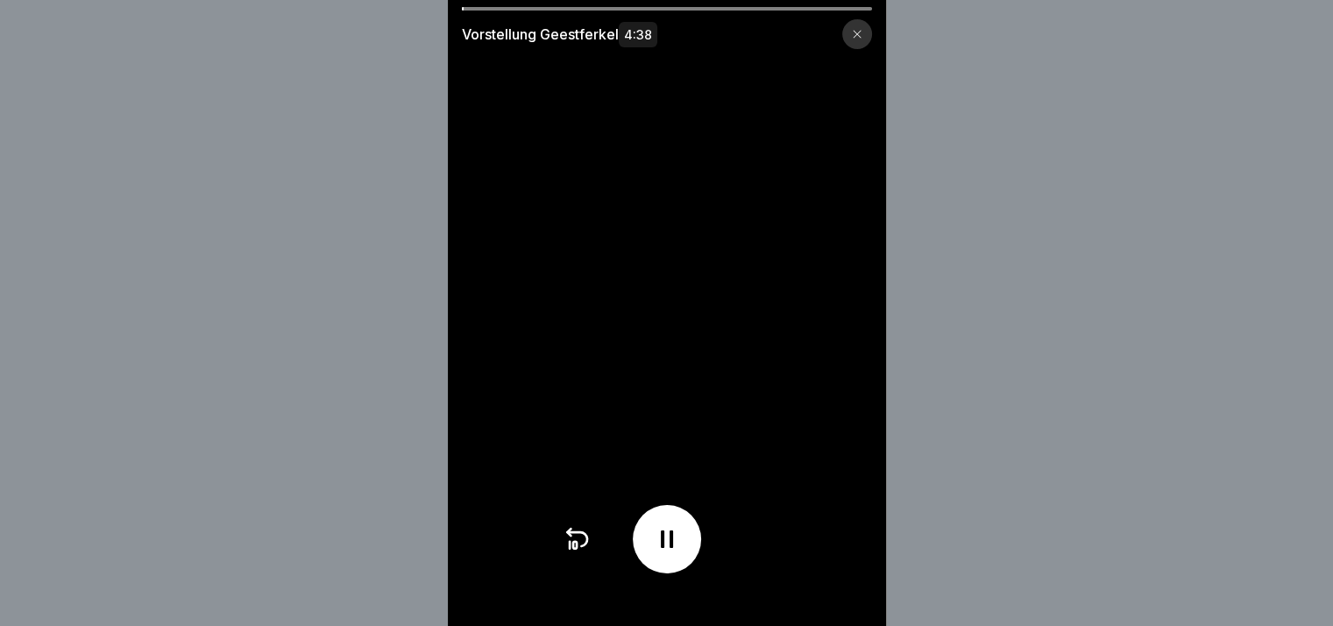
drag, startPoint x: 627, startPoint y: 11, endPoint x: 752, endPoint y: 23, distance: 125.8
click at [752, 22] on div "Vorstellung Geestferkel 4:38" at bounding box center [667, 28] width 438 height 42
click at [664, 33] on div "Vorstellung Geestferkel 4:38" at bounding box center [667, 34] width 410 height 30
click at [643, 34] on span "4:38" at bounding box center [638, 34] width 39 height 25
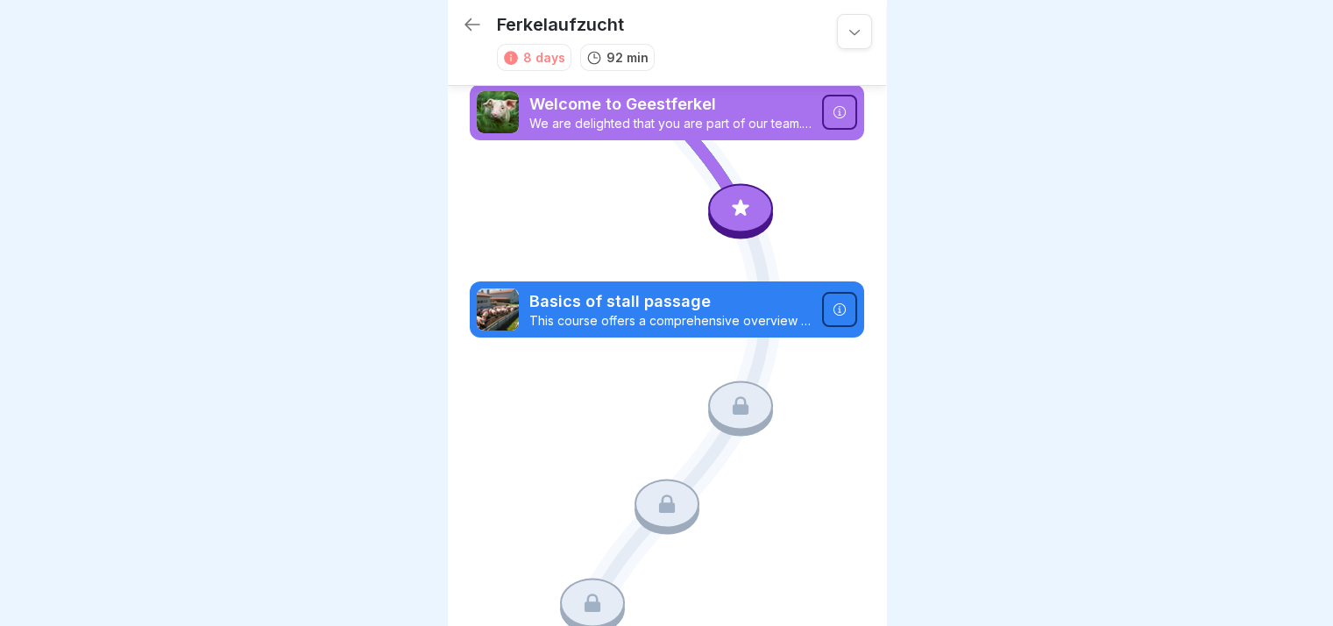
click at [740, 400] on icon at bounding box center [740, 404] width 23 height 23
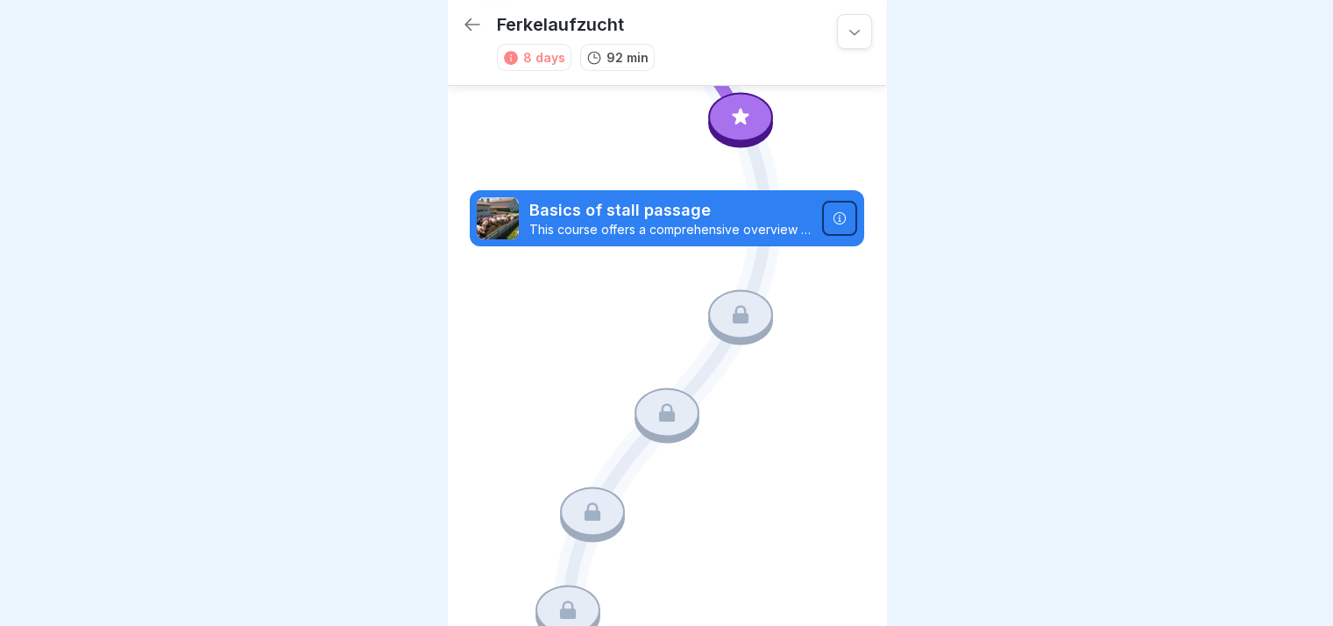
scroll to position [33, 0]
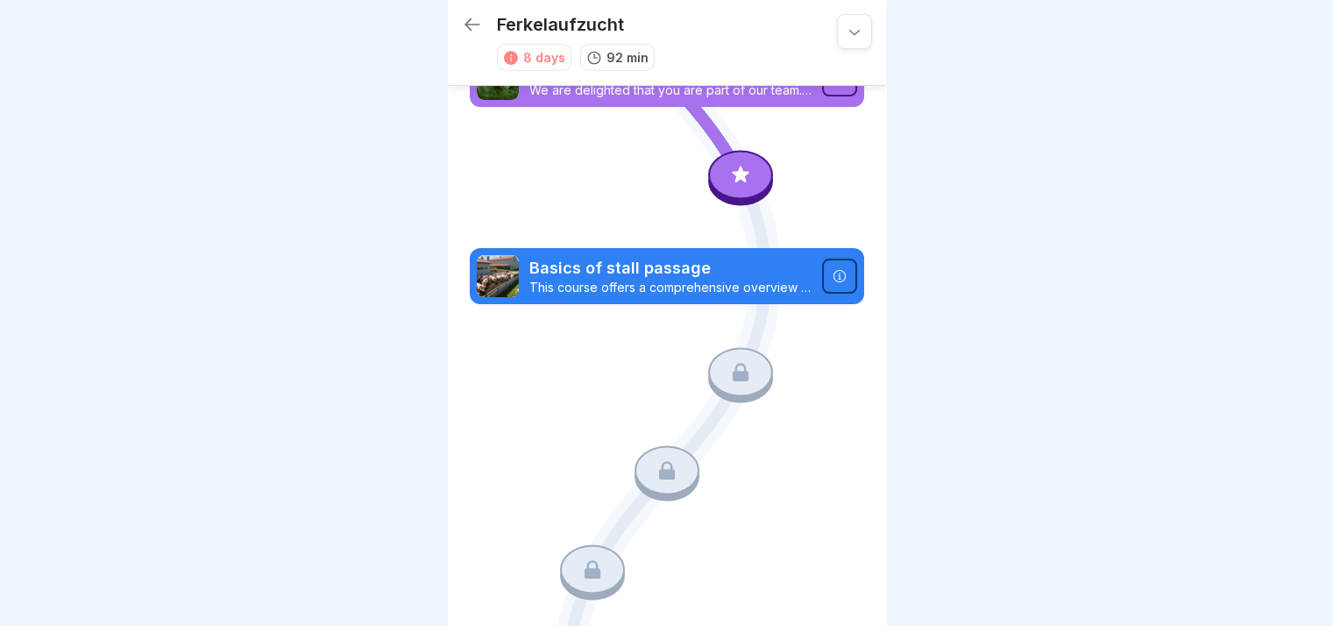
click at [754, 280] on p "This course offers a comprehensive overview of the basics of pig farming in ind…" at bounding box center [670, 288] width 282 height 16
click at [633, 265] on p "Basics of stall passage" at bounding box center [670, 268] width 282 height 23
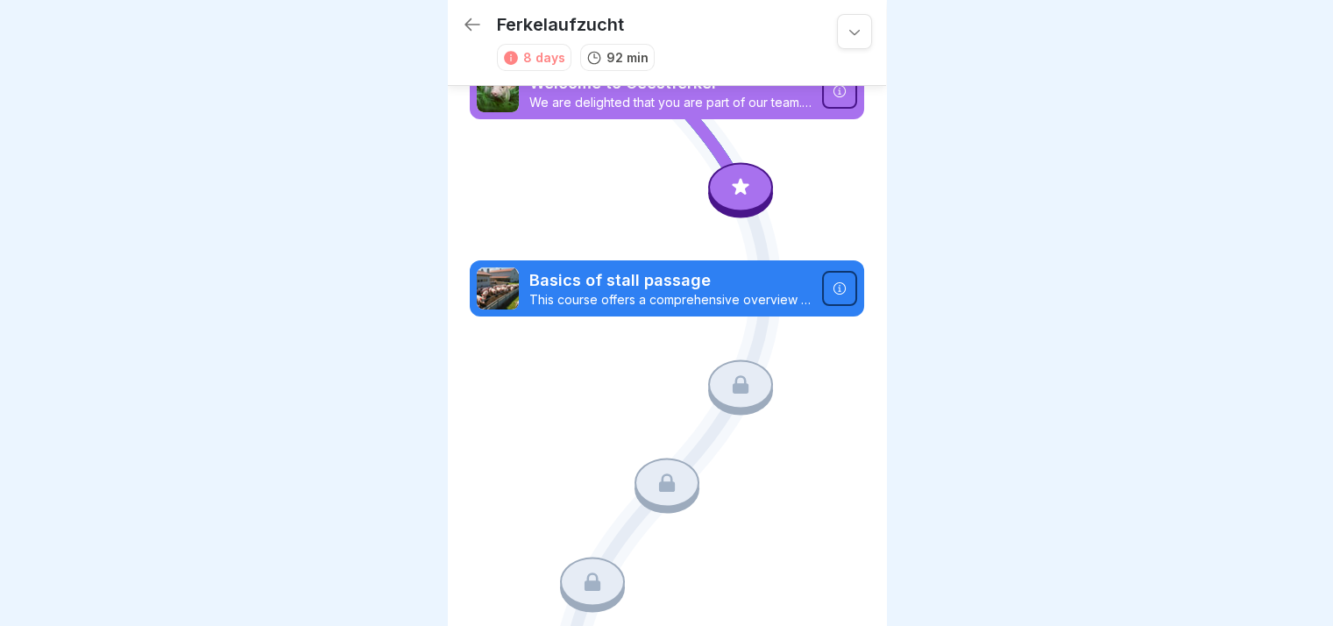
scroll to position [0, 0]
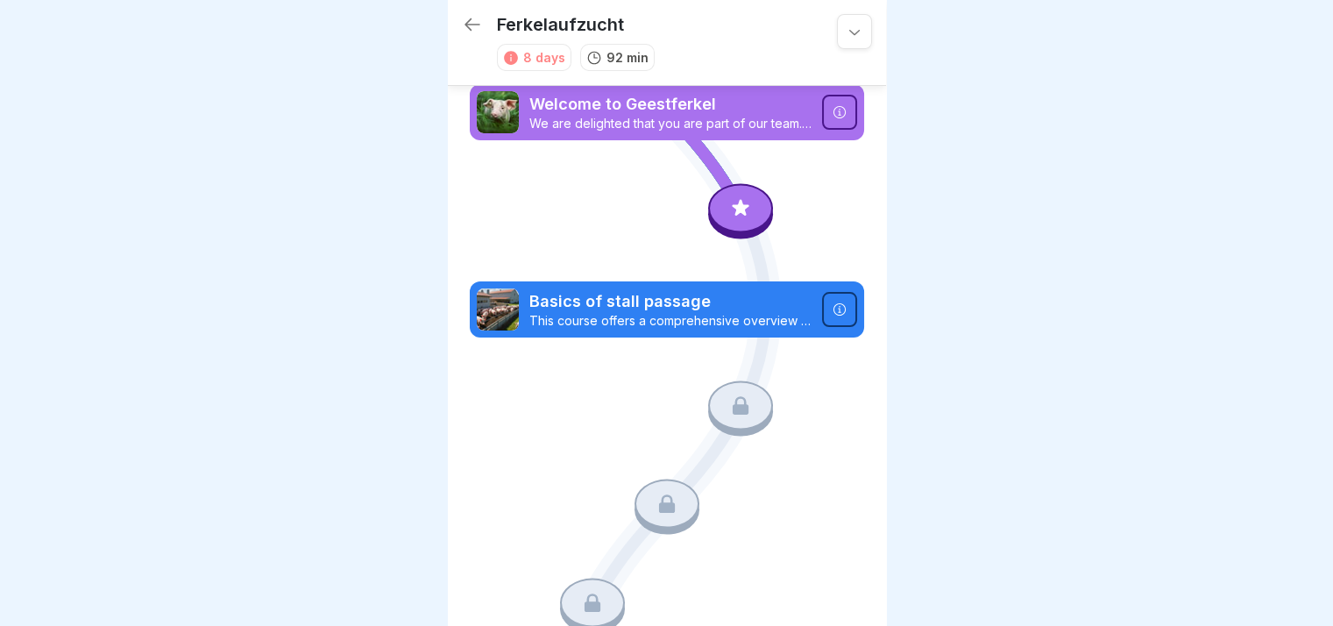
click at [475, 21] on icon at bounding box center [472, 24] width 21 height 21
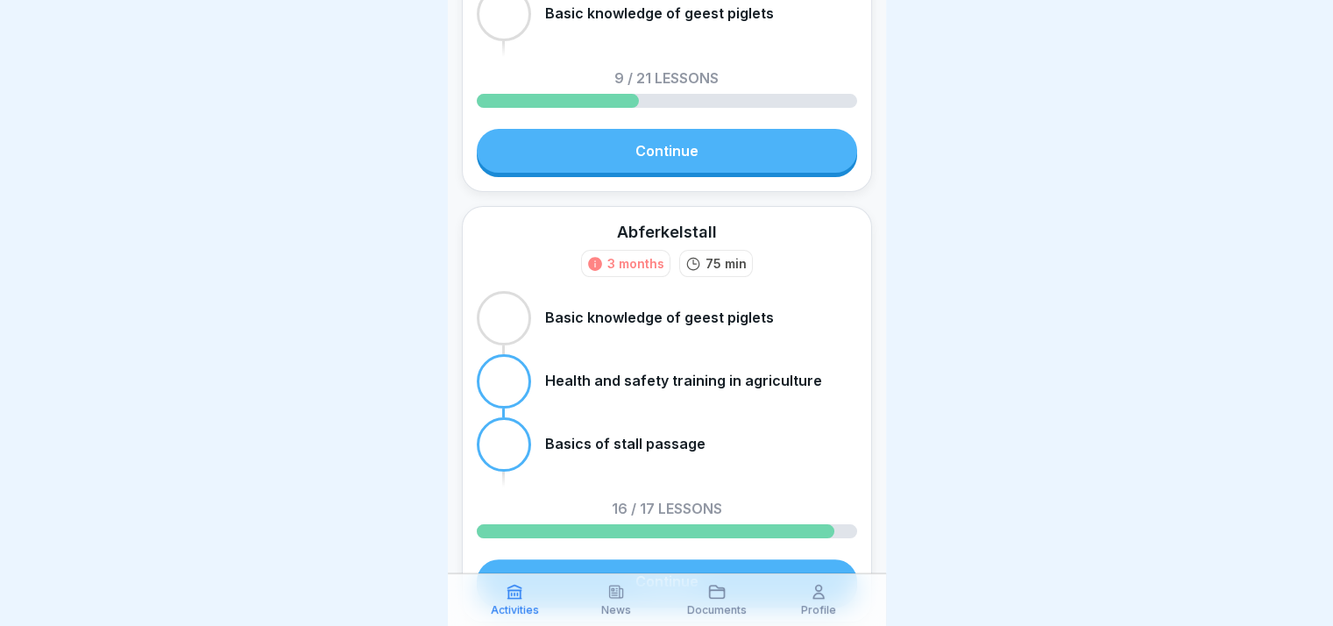
scroll to position [351, 0]
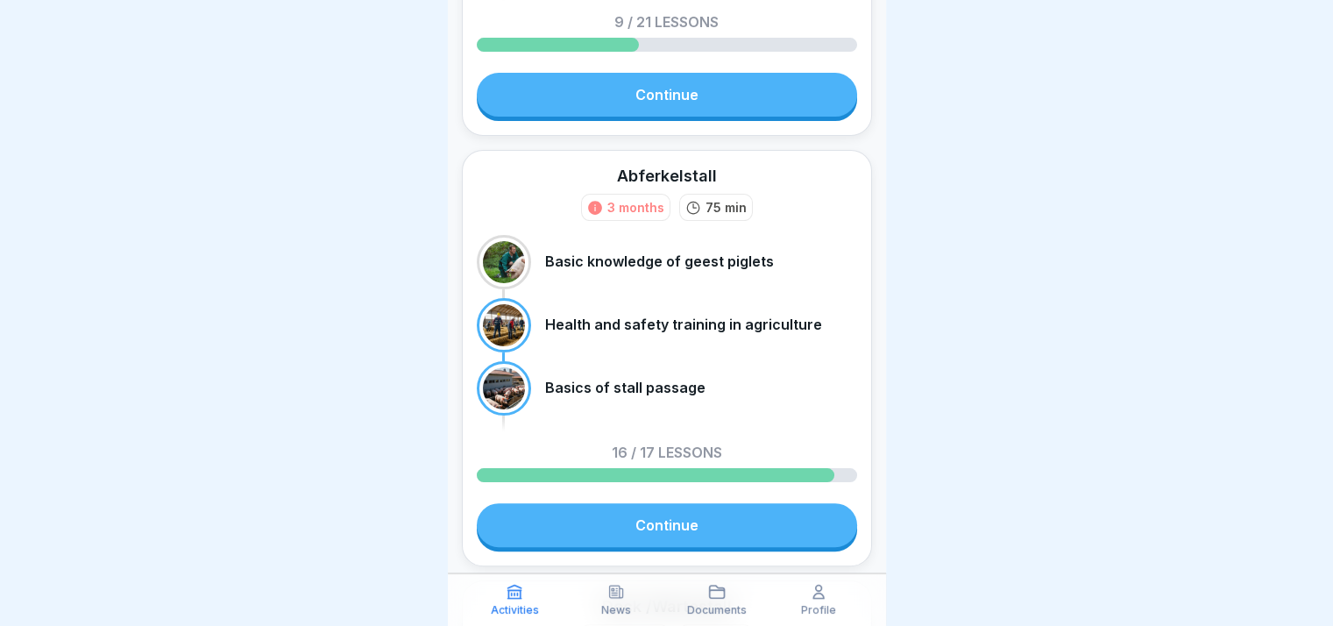
click at [675, 519] on link "Continue" at bounding box center [667, 525] width 380 height 44
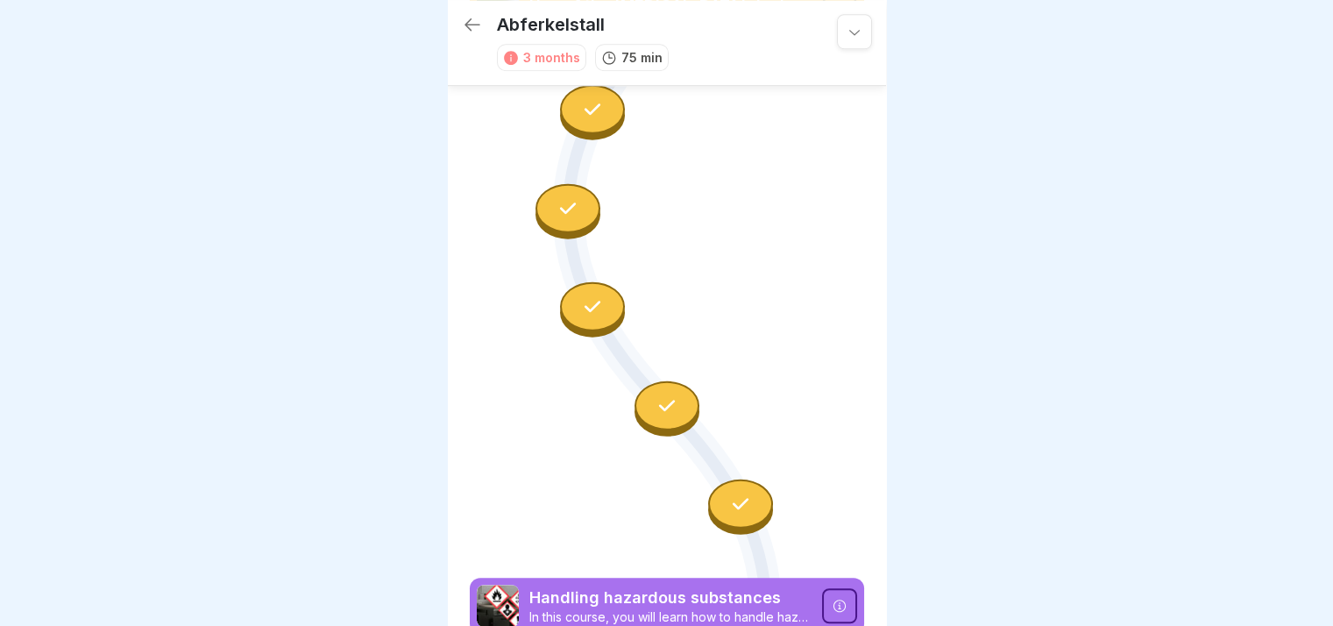
scroll to position [1632, 0]
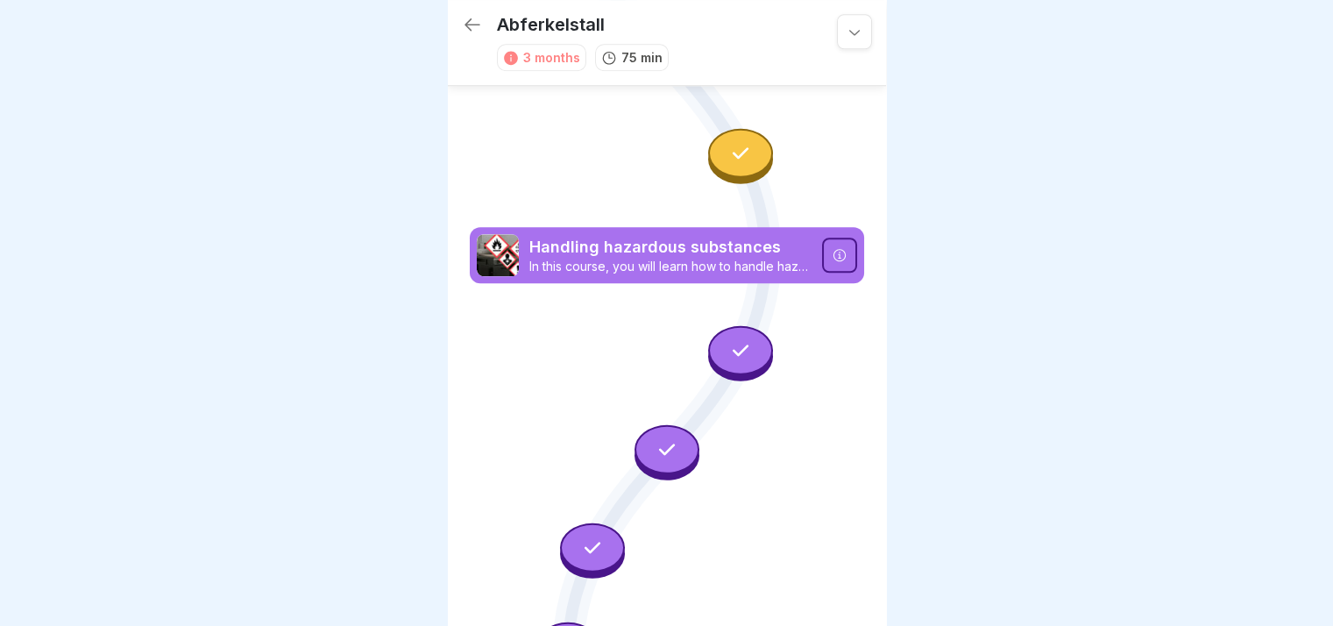
click at [471, 14] on icon at bounding box center [472, 24] width 21 height 21
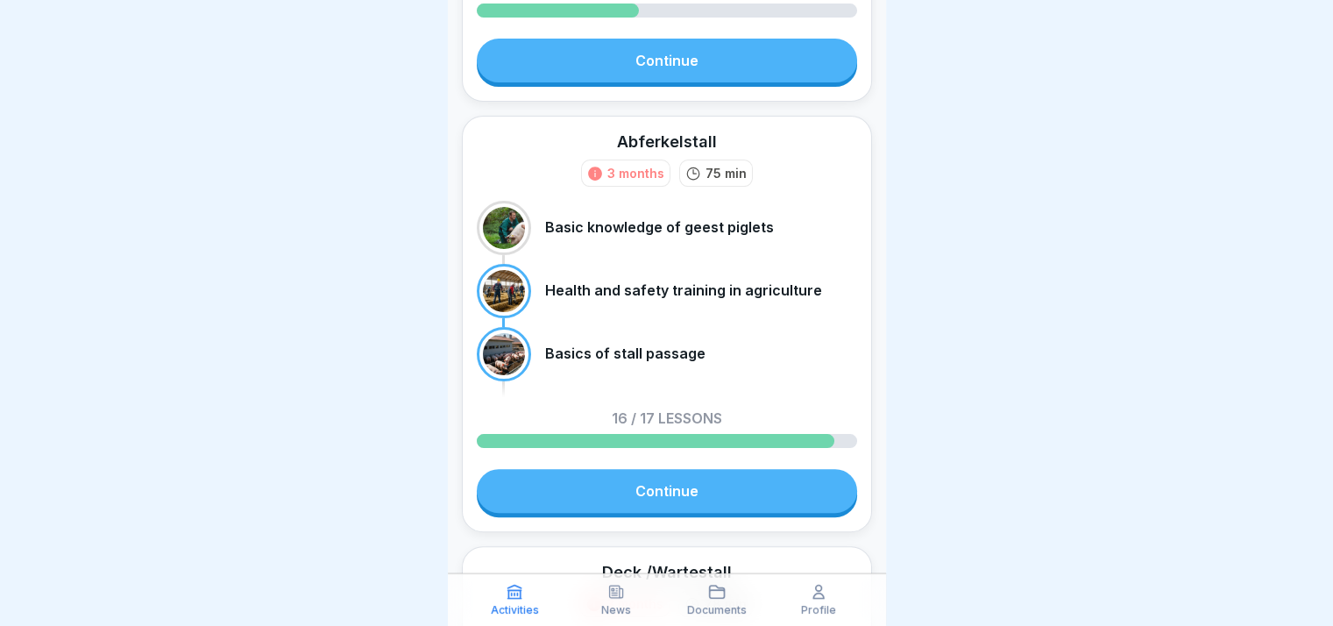
scroll to position [526, 0]
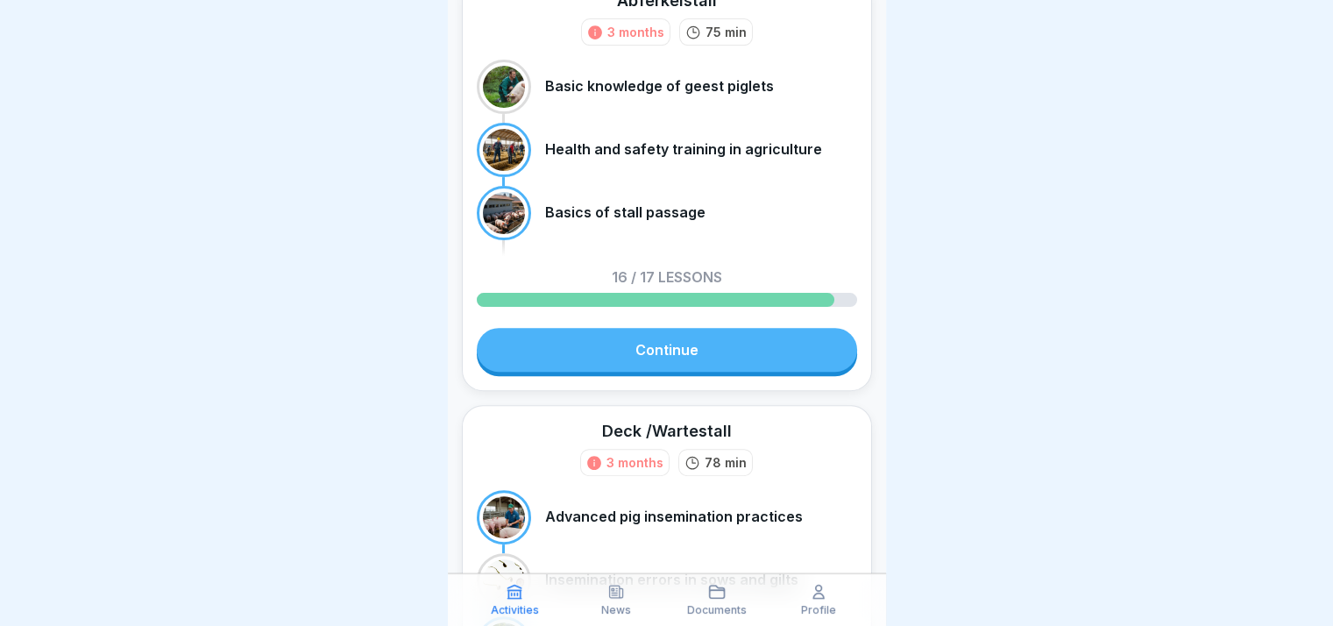
click at [684, 348] on link "Continue" at bounding box center [667, 350] width 380 height 44
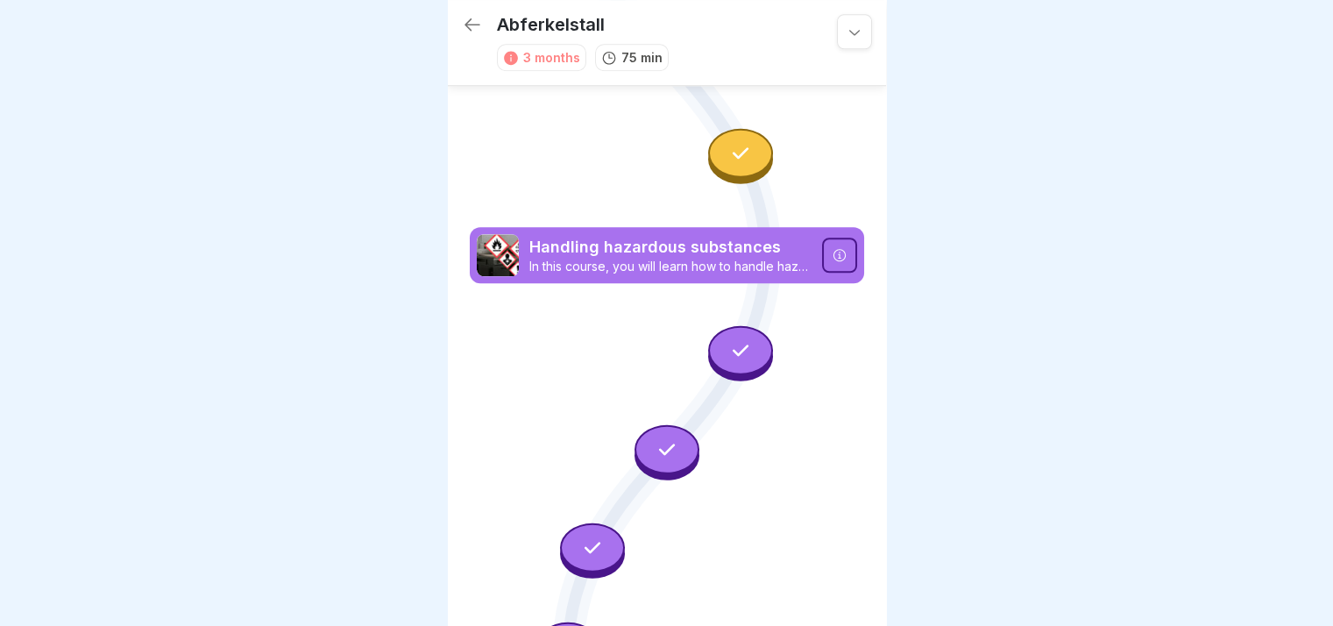
scroll to position [13, 0]
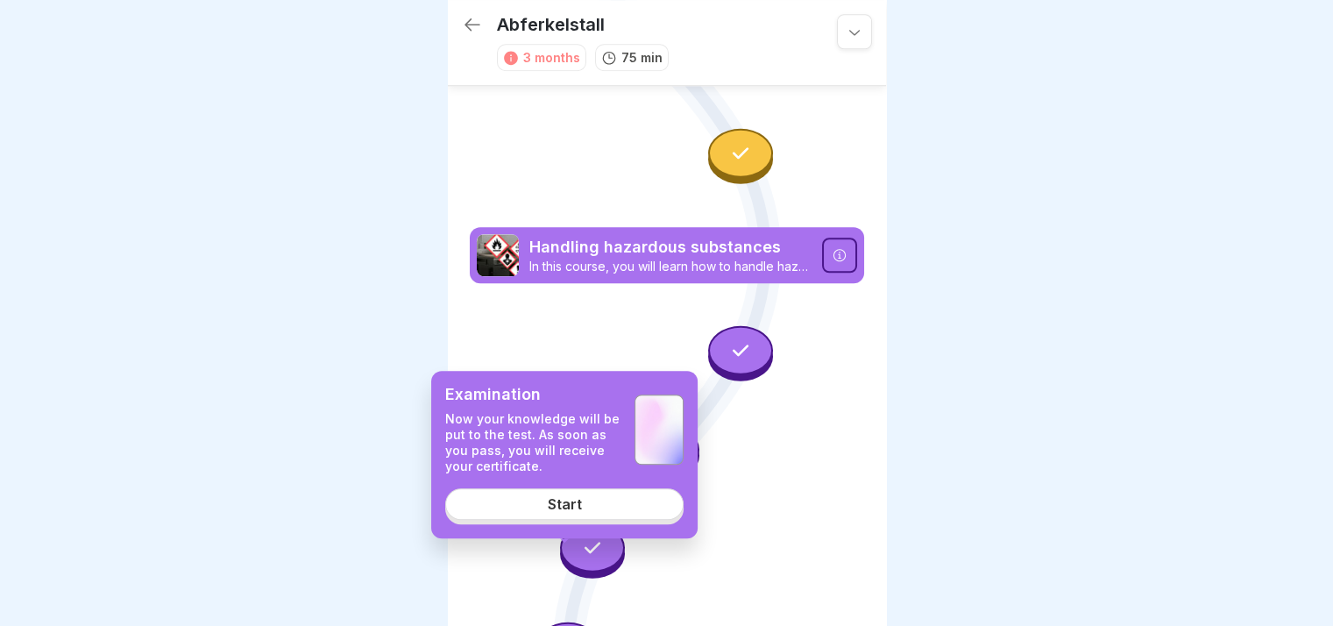
click at [596, 502] on link "Start" at bounding box center [564, 504] width 238 height 32
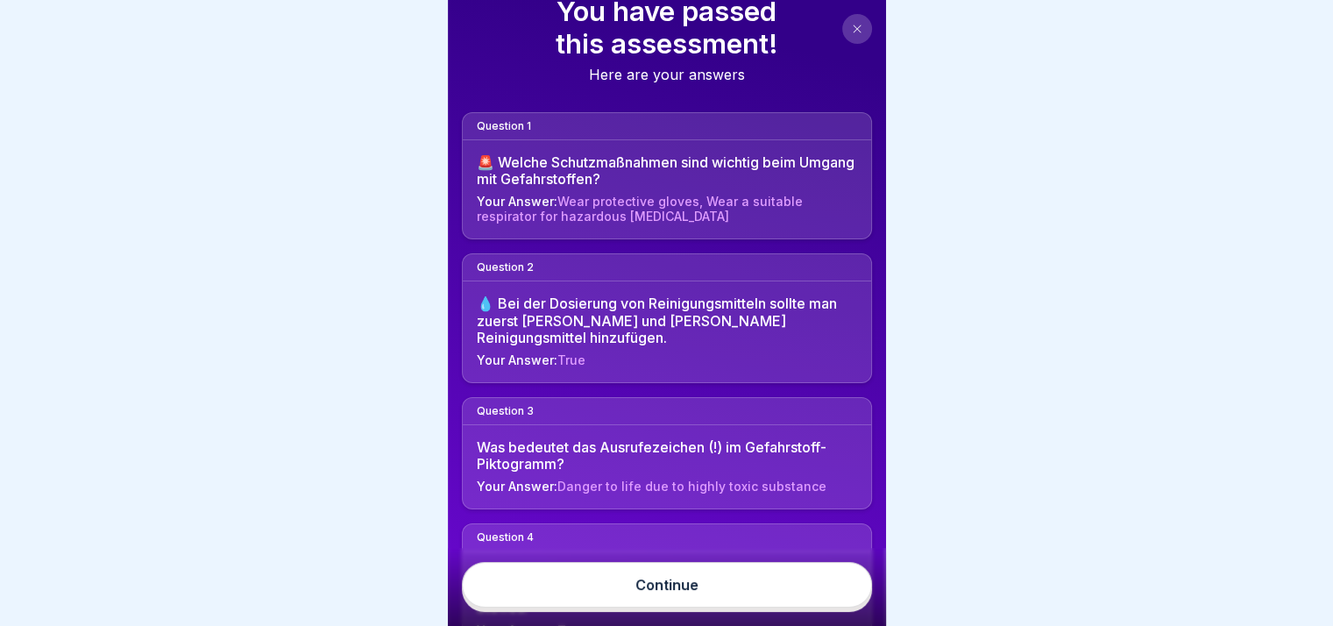
scroll to position [88, 0]
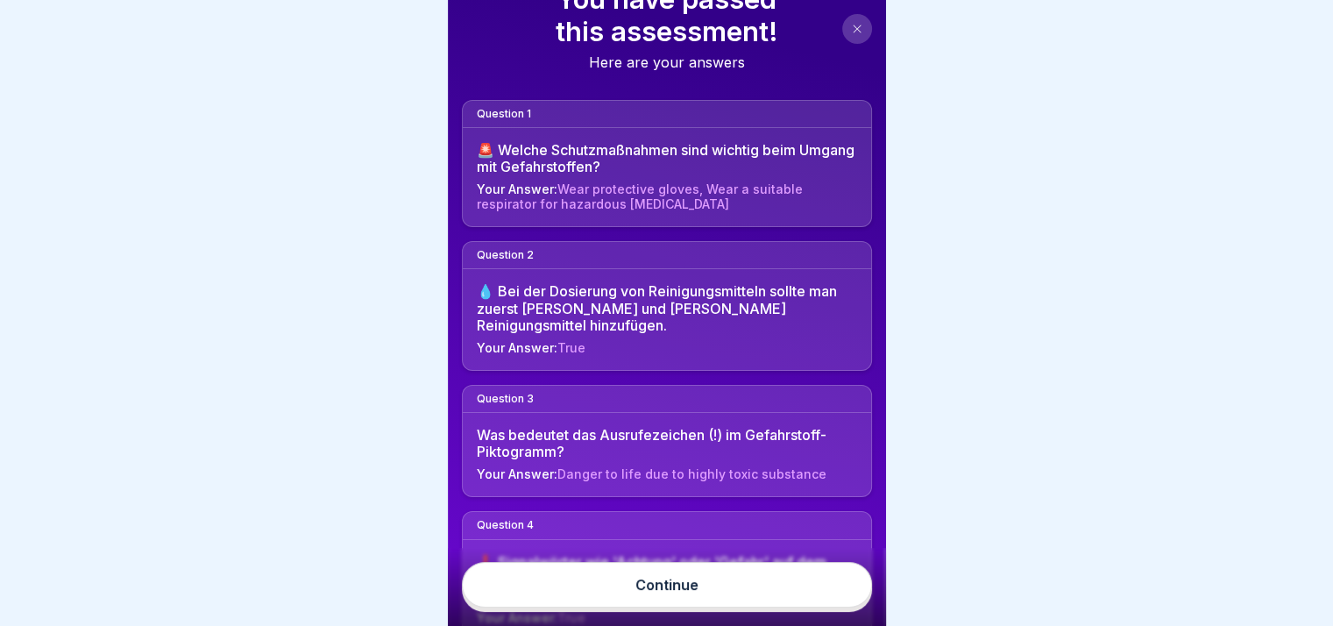
click at [678, 584] on link "Continue" at bounding box center [667, 585] width 410 height 46
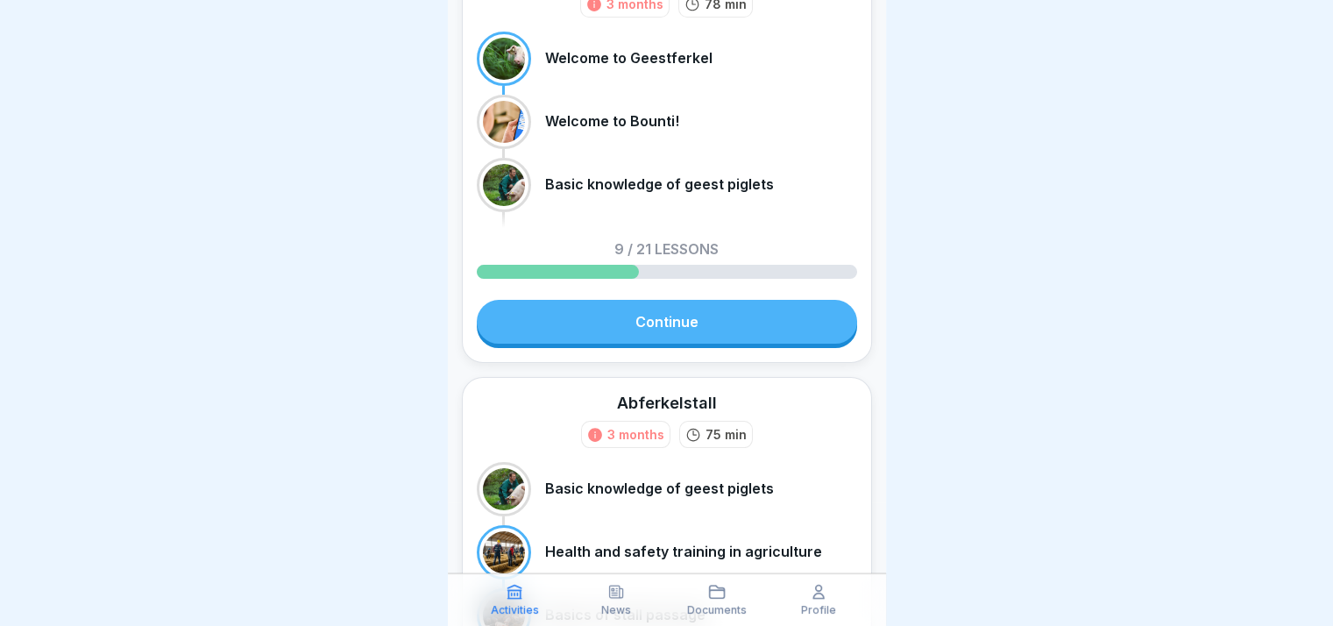
scroll to position [438, 0]
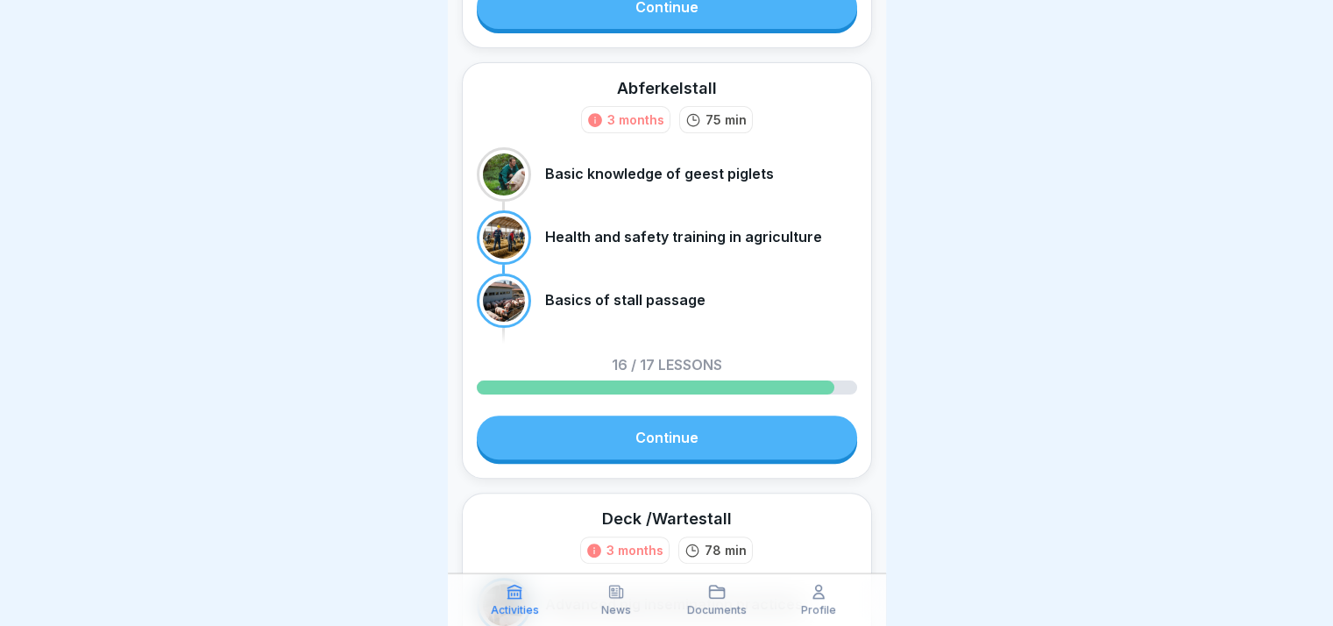
click at [810, 386] on div at bounding box center [656, 387] width 358 height 14
click at [513, 173] on div at bounding box center [504, 174] width 42 height 42
click at [626, 450] on link "Continue" at bounding box center [667, 437] width 380 height 44
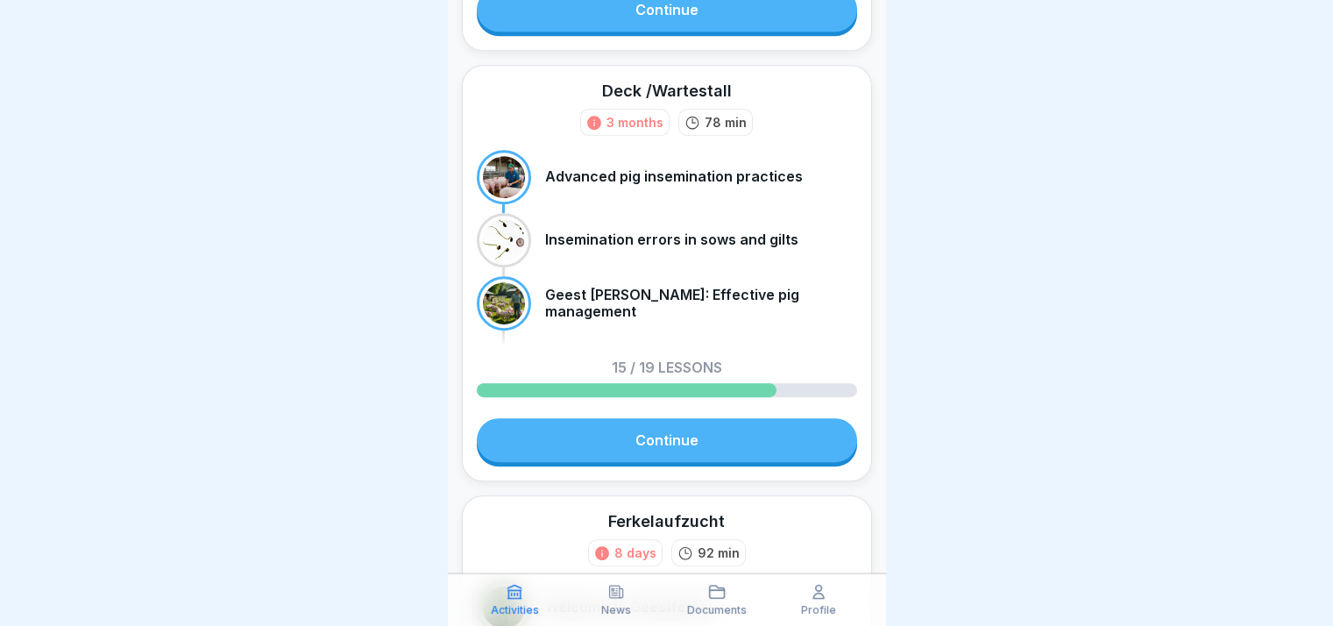
scroll to position [964, 0]
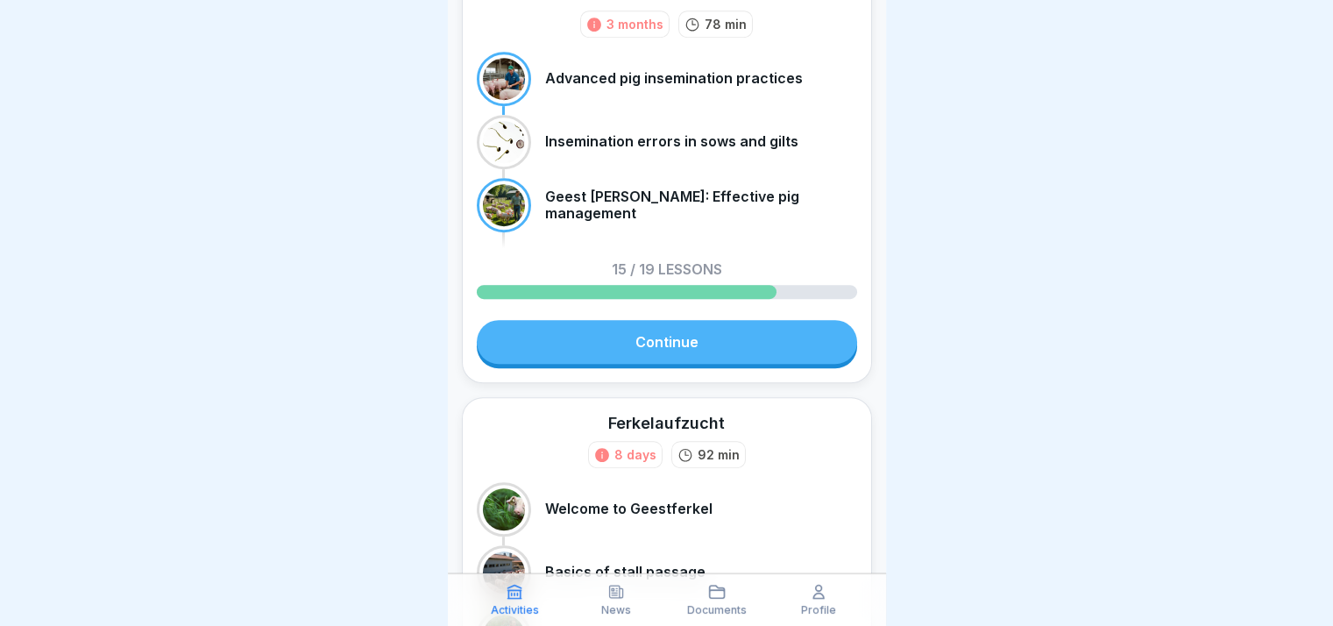
click at [684, 337] on link "Continue" at bounding box center [667, 342] width 380 height 44
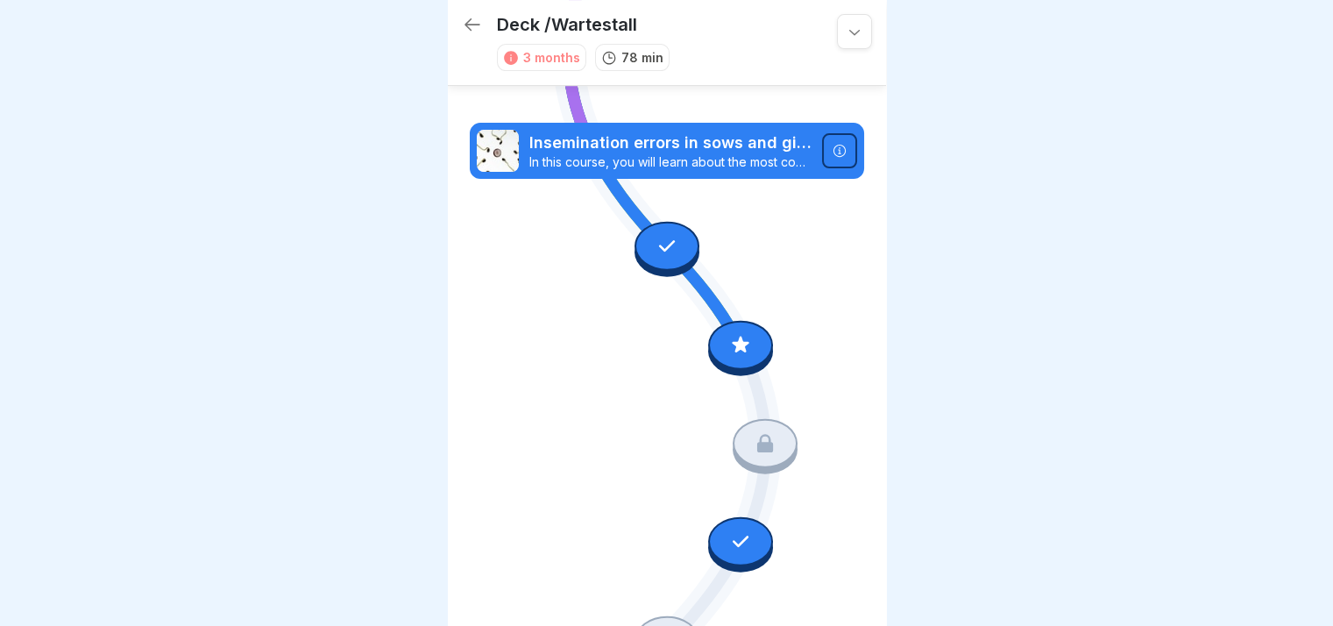
click at [743, 419] on div at bounding box center [765, 443] width 65 height 49
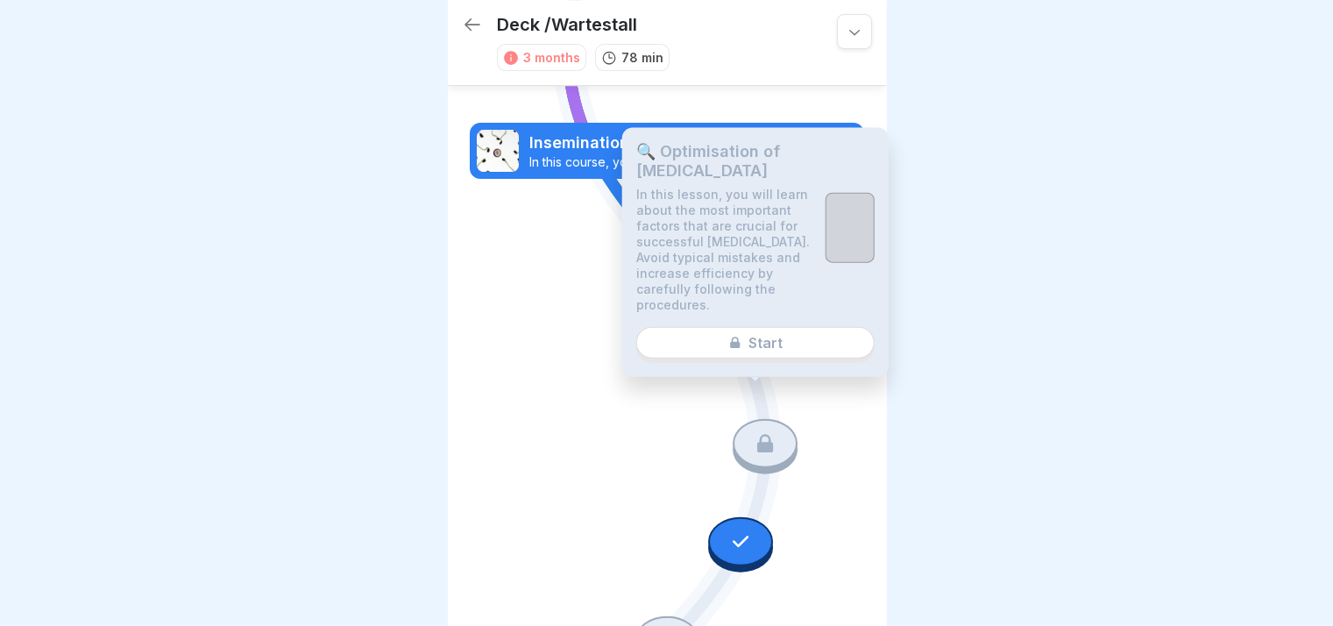
click at [745, 354] on div "🔍 Optimisation of artificial insemination In this lesson, you will learn about …" at bounding box center [755, 252] width 266 height 249
click at [785, 419] on div at bounding box center [765, 443] width 65 height 49
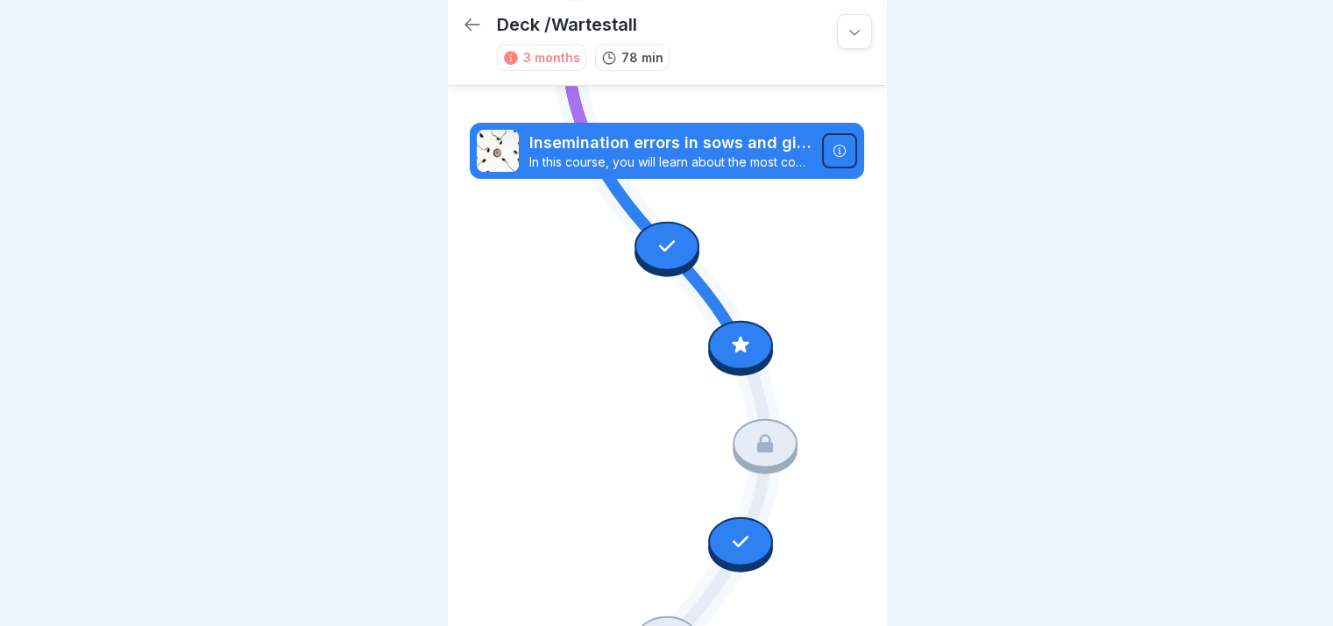
click at [748, 320] on div at bounding box center [740, 344] width 65 height 49
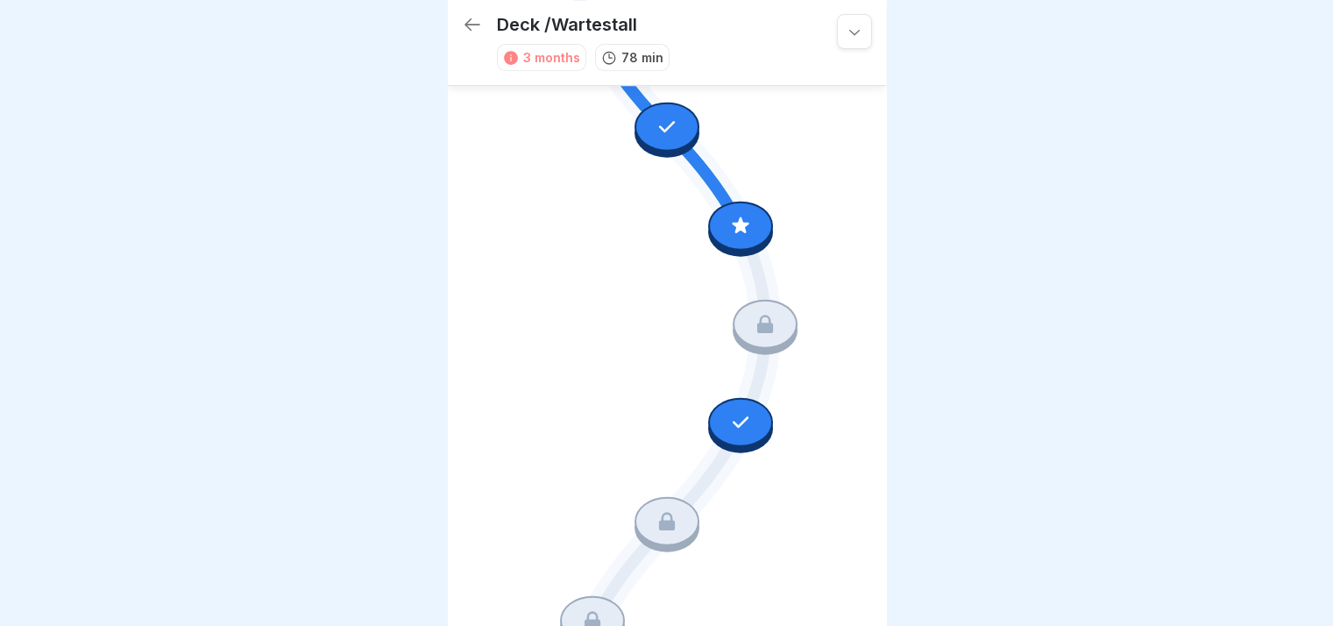
click at [716, 201] on div at bounding box center [740, 225] width 65 height 49
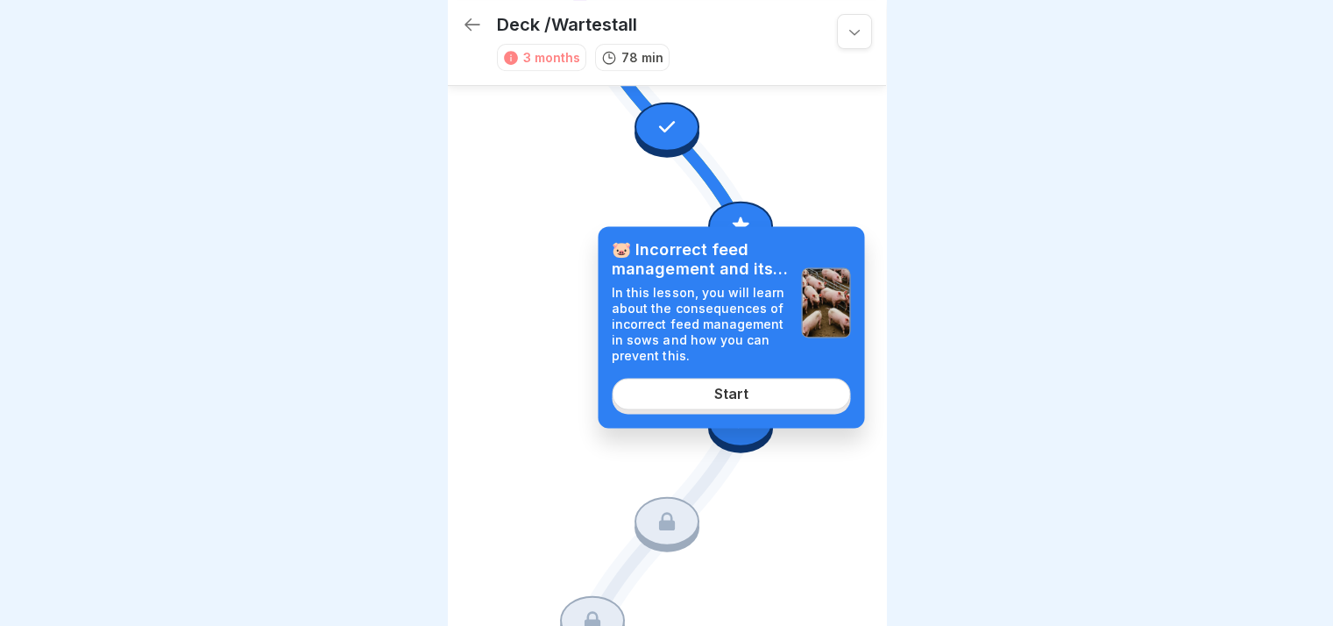
click at [737, 372] on div "🐷 Incorrect feed management and its effects In this lesson, you will learn abou…" at bounding box center [731, 327] width 266 height 202
click at [742, 389] on div "Start" at bounding box center [731, 394] width 34 height 16
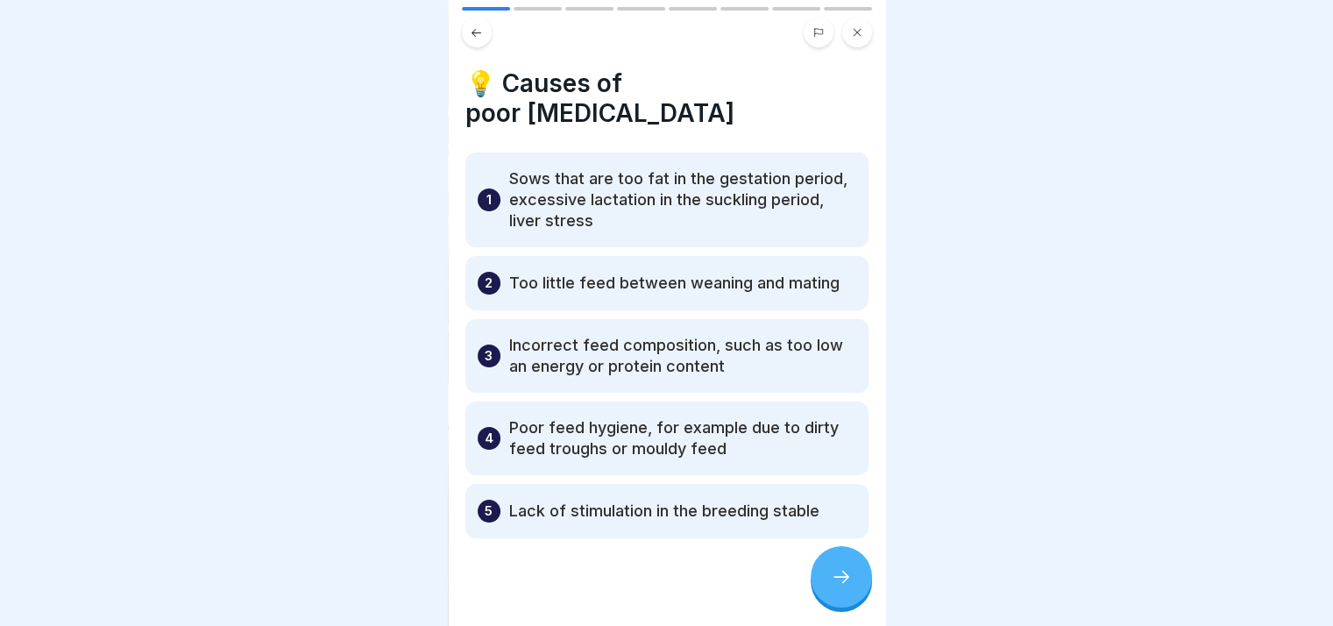
click at [833, 585] on icon at bounding box center [841, 576] width 21 height 21
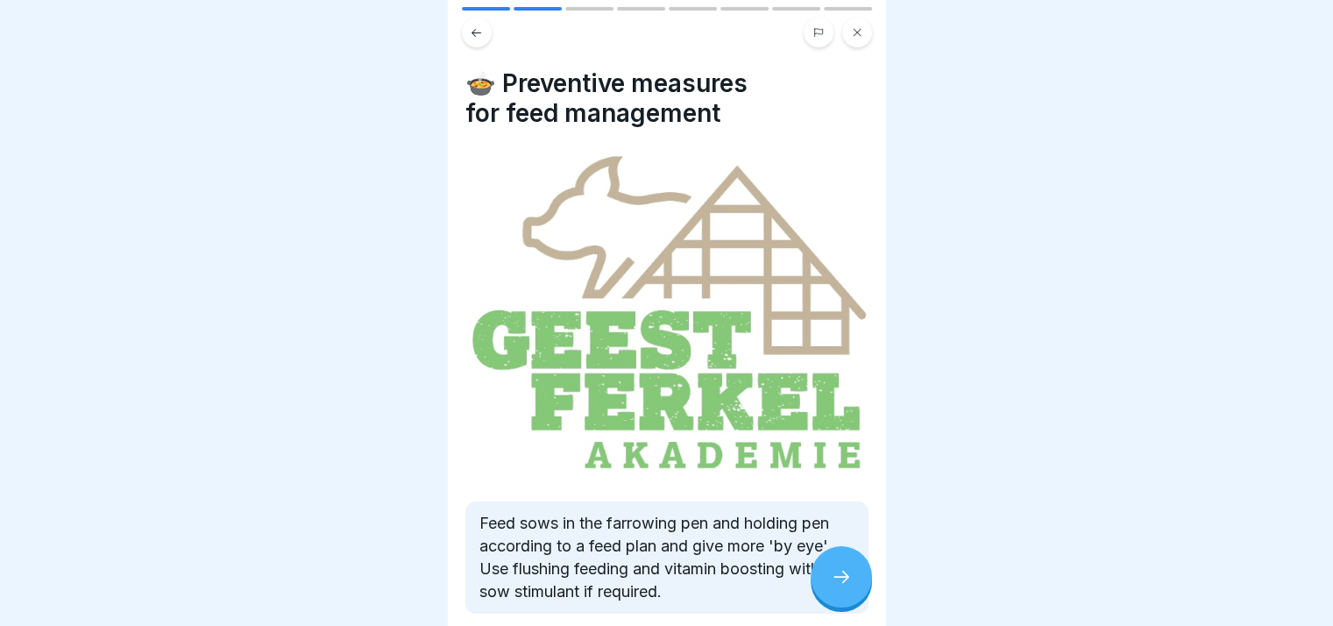
click at [833, 585] on icon at bounding box center [841, 576] width 21 height 21
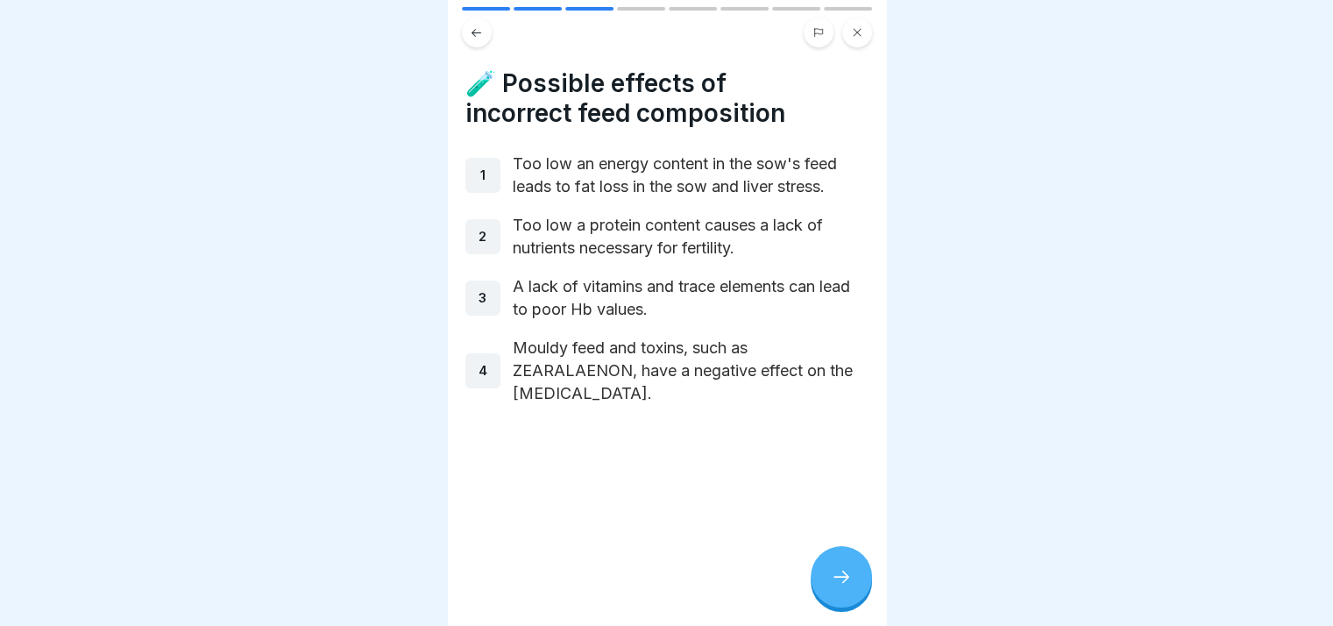
click at [833, 585] on icon at bounding box center [841, 576] width 21 height 21
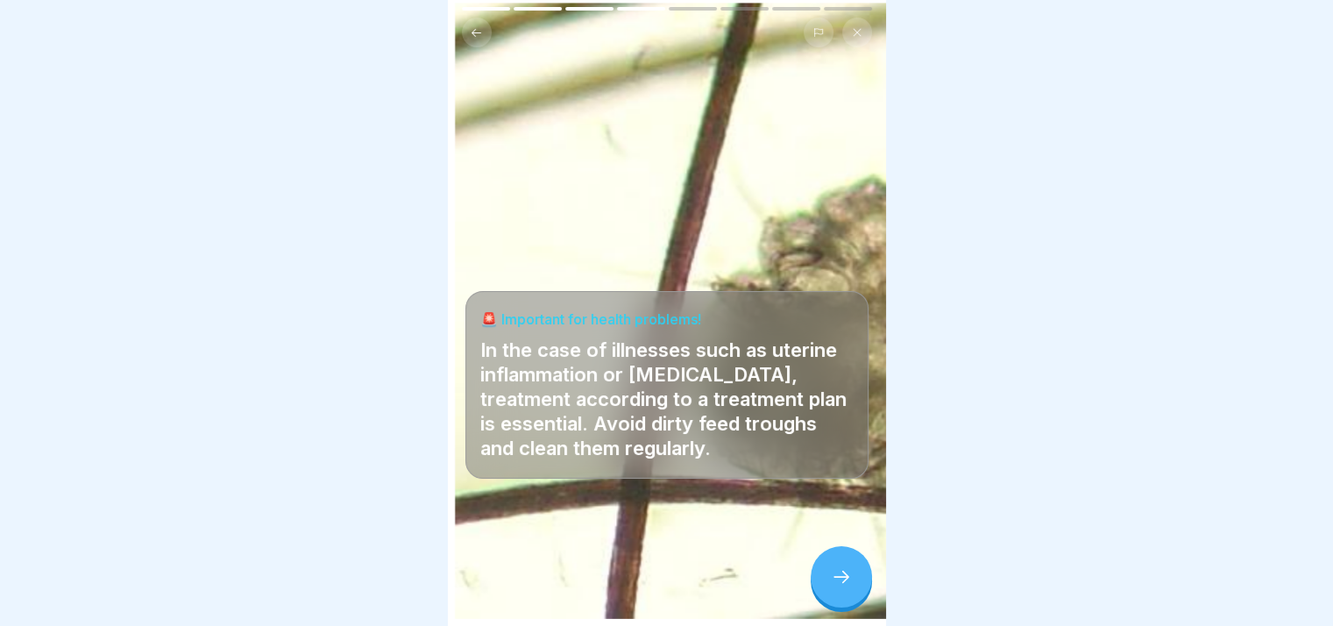
click at [833, 585] on icon at bounding box center [841, 576] width 21 height 21
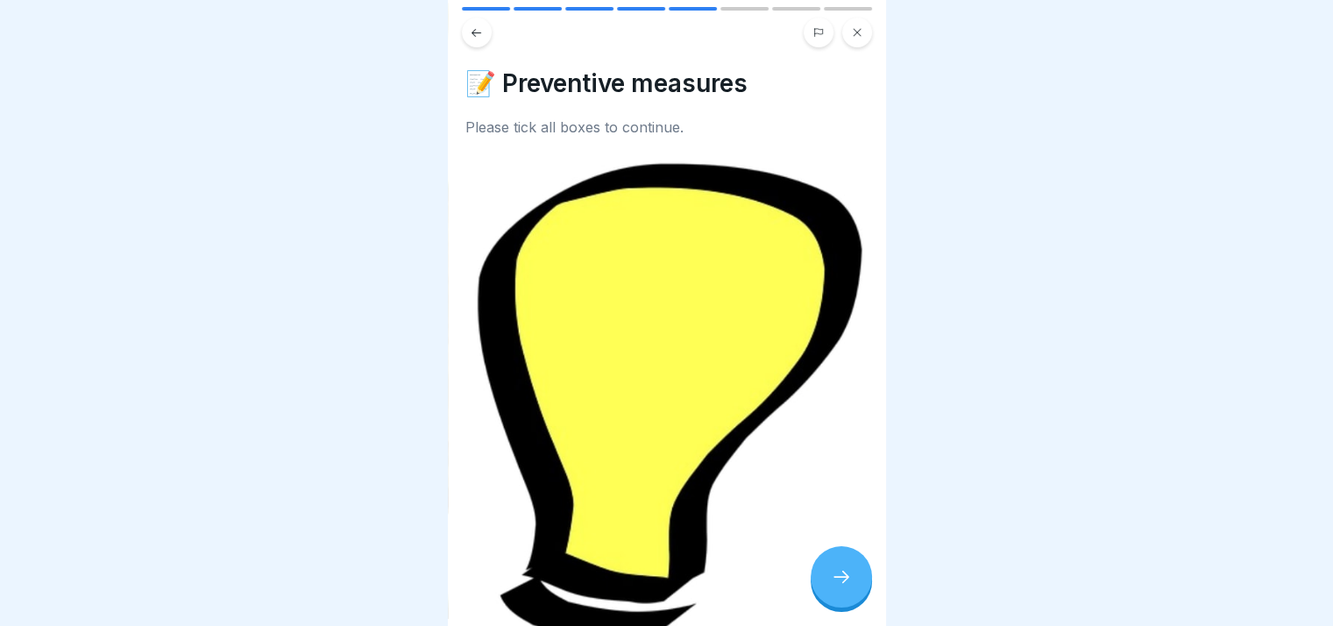
scroll to position [351, 0]
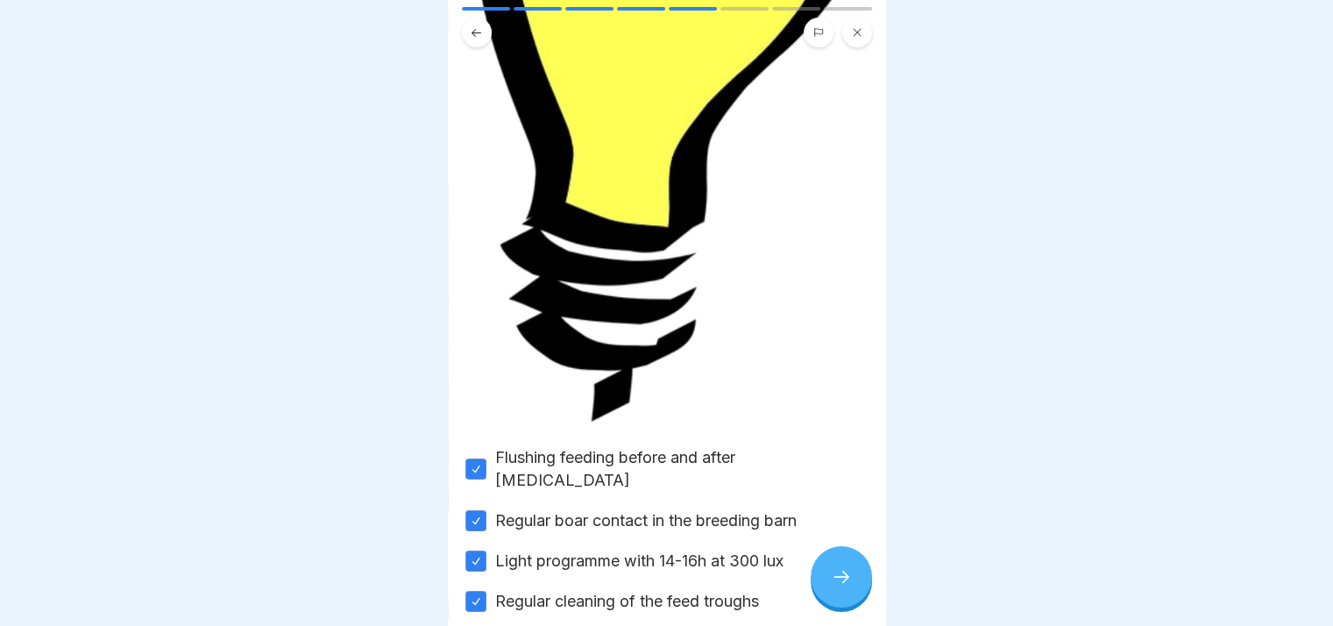
click at [847, 584] on icon at bounding box center [841, 576] width 21 height 21
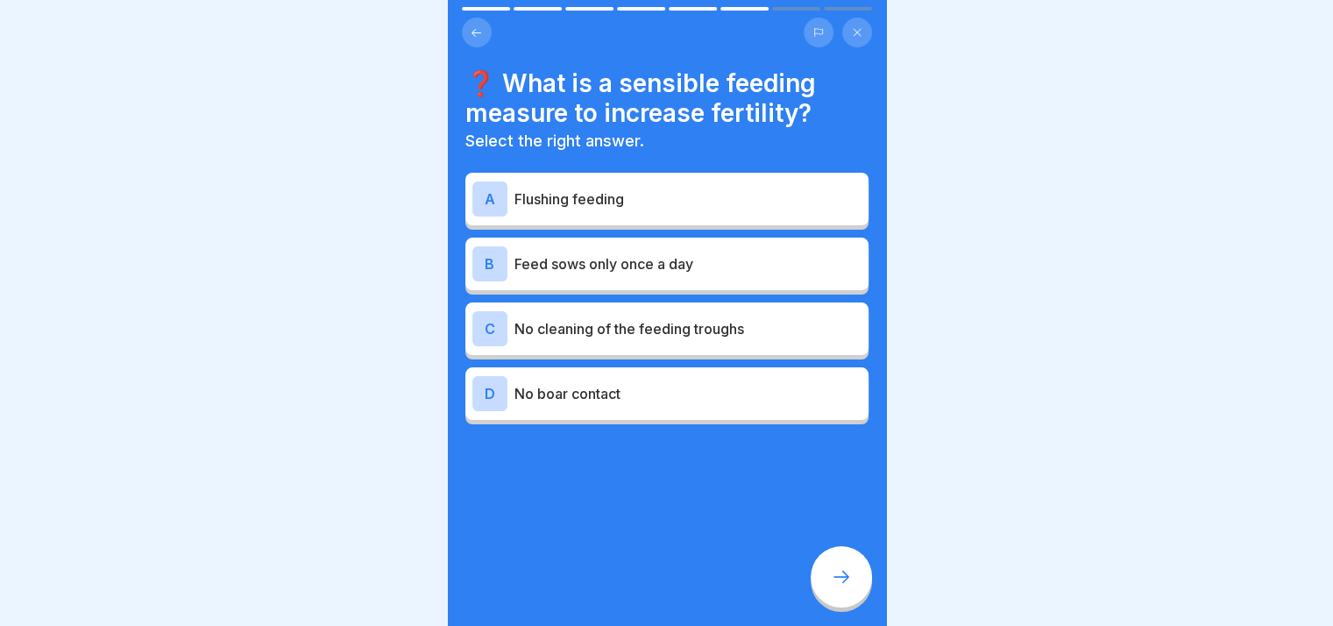
click at [586, 196] on div "A Flushing feeding" at bounding box center [666, 198] width 389 height 35
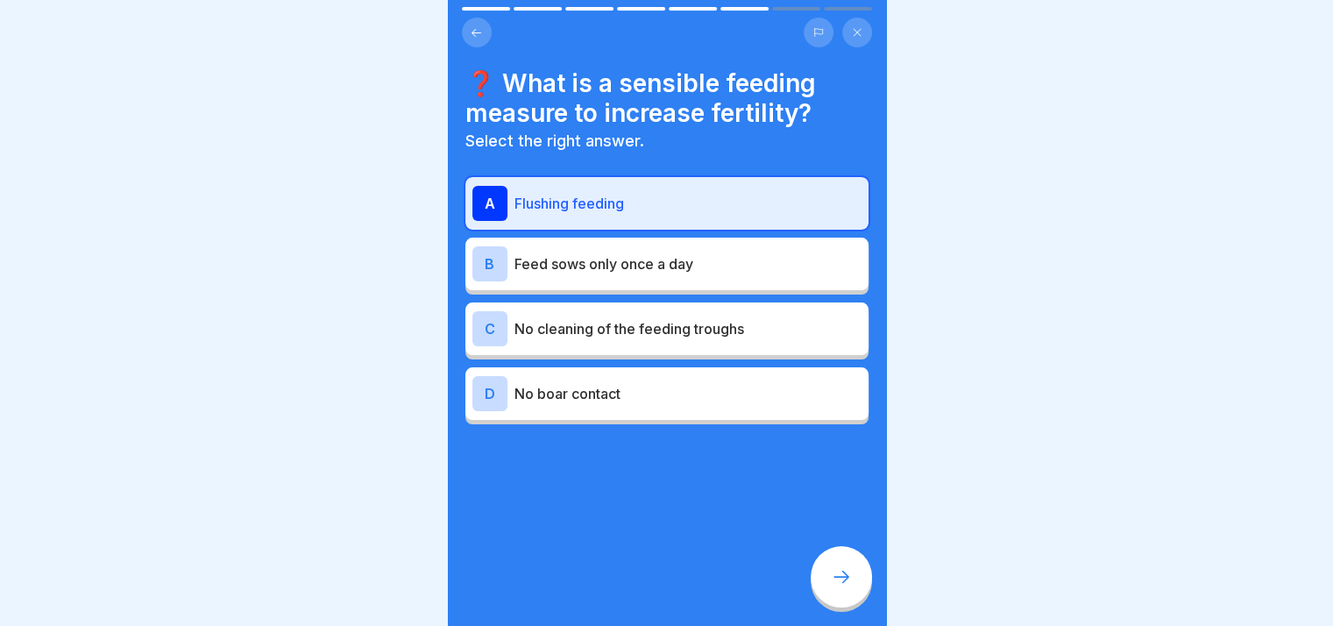
click at [623, 260] on p "Feed sows only once a day" at bounding box center [687, 263] width 347 height 21
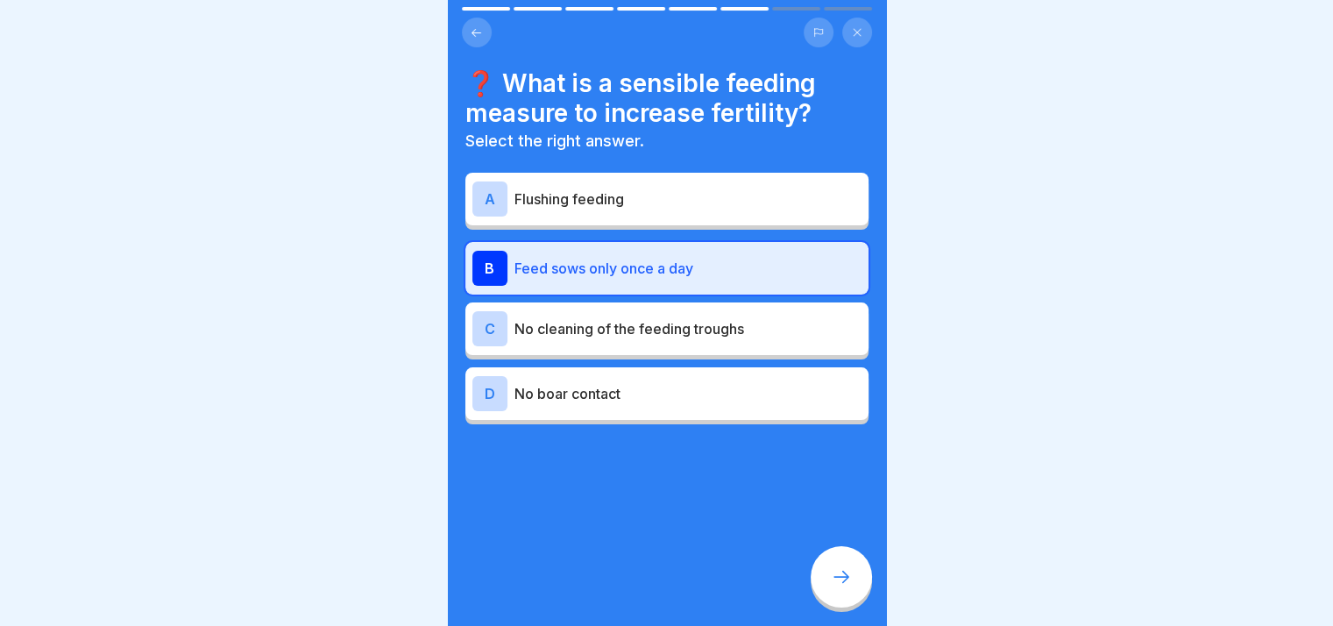
drag, startPoint x: 838, startPoint y: 564, endPoint x: 498, endPoint y: 147, distance: 538.2
click at [498, 147] on div "Insemination errors in sows and gilts 8 Steps English 🐷 Incorrect feed manageme…" at bounding box center [667, 313] width 438 height 626
click at [554, 201] on div "A Flushing feeding" at bounding box center [666, 198] width 389 height 35
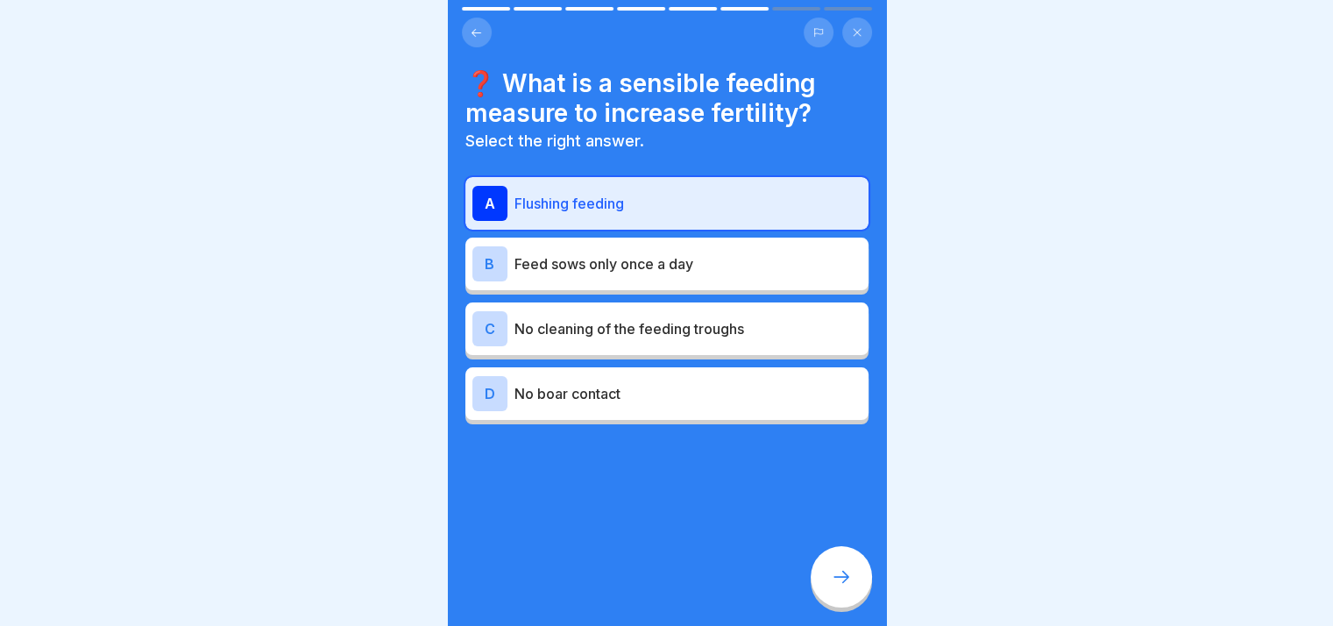
click at [824, 588] on div at bounding box center [841, 576] width 61 height 61
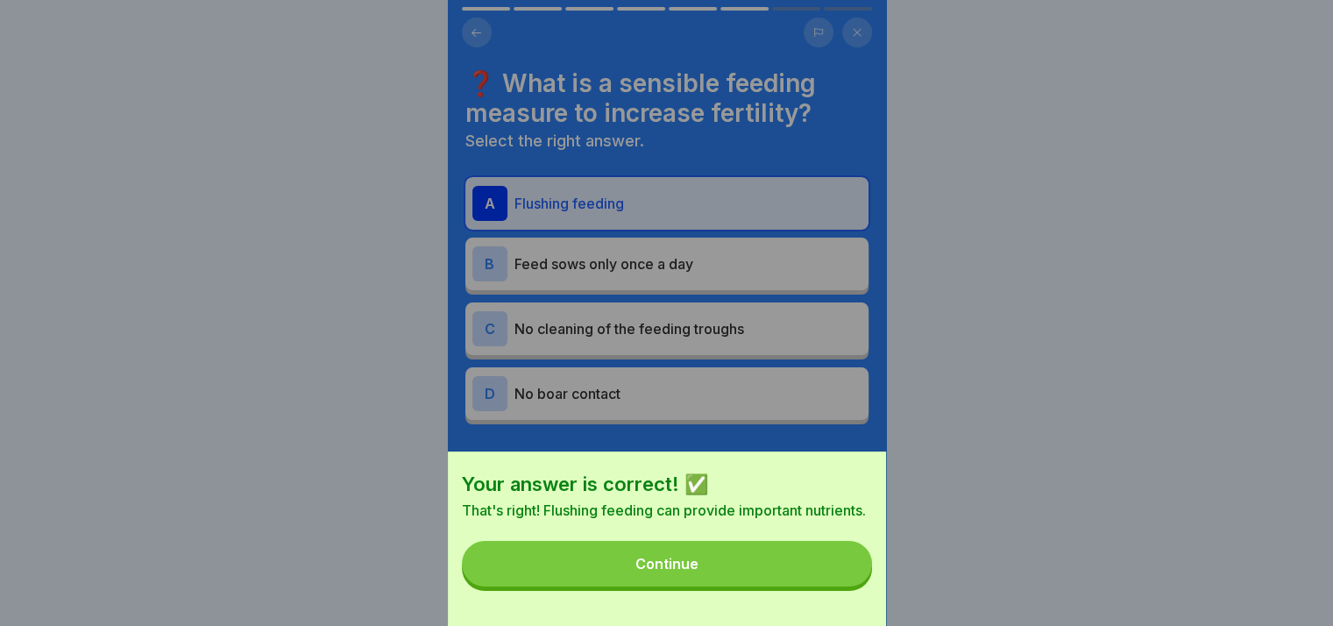
click at [810, 582] on button "Continue" at bounding box center [667, 564] width 410 height 46
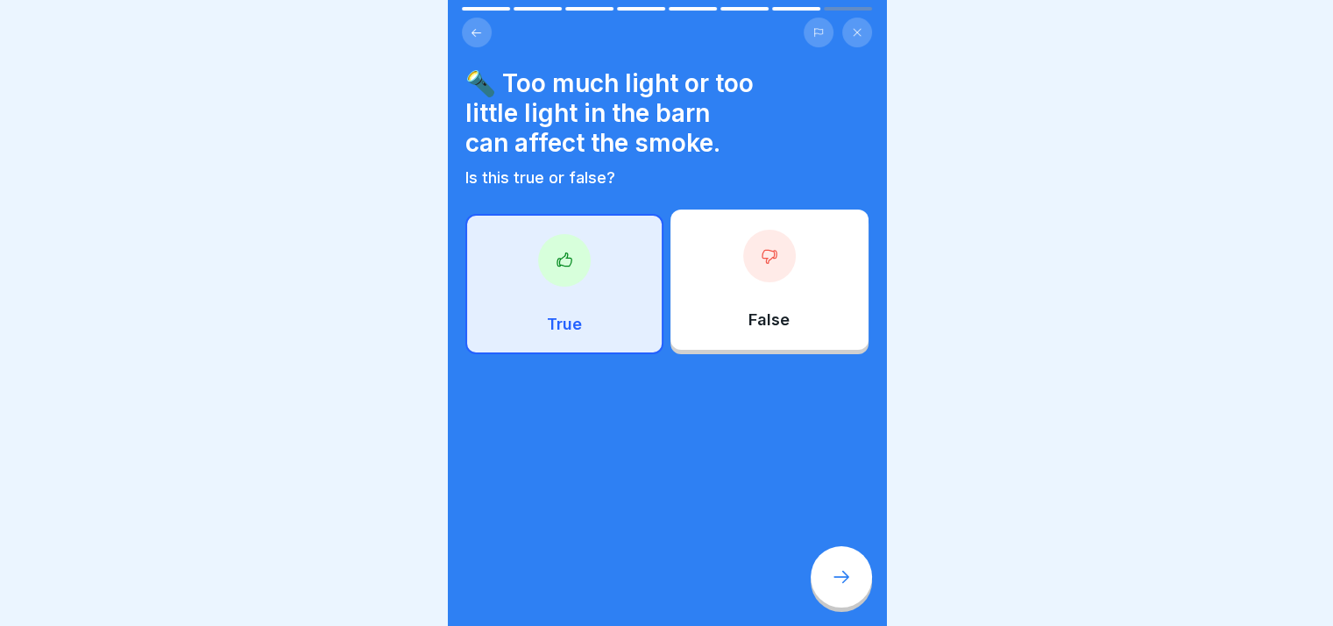
click at [715, 274] on div "False" at bounding box center [769, 279] width 198 height 140
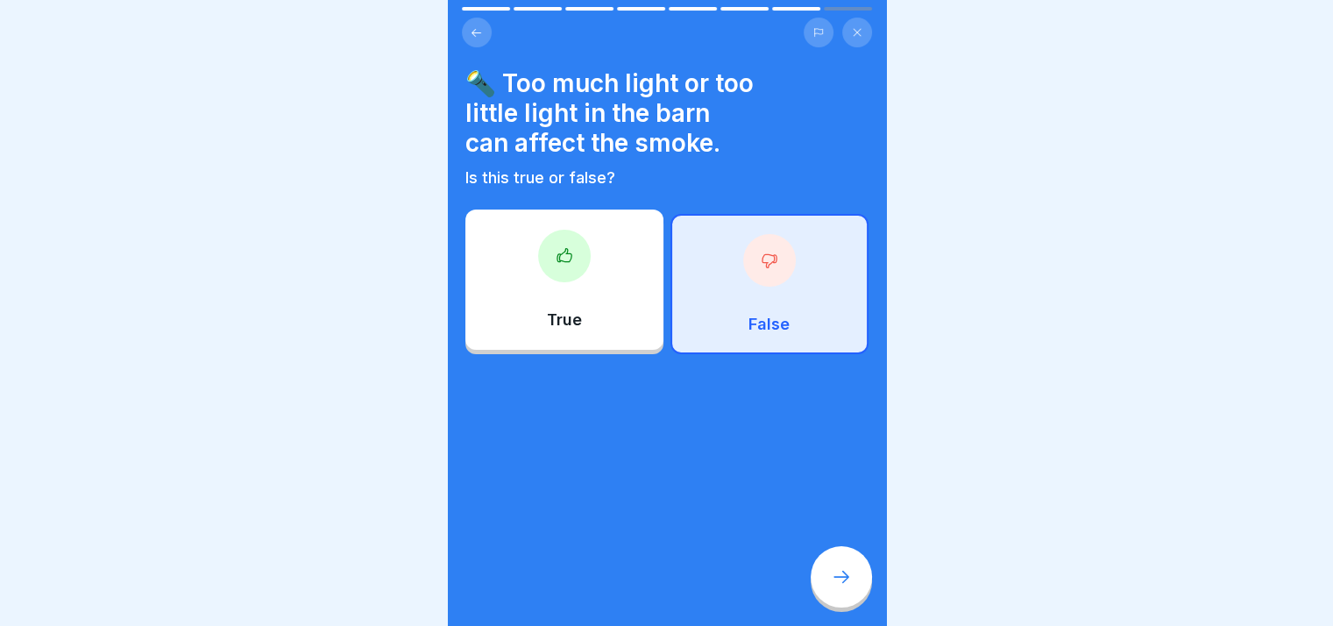
click at [857, 597] on div at bounding box center [841, 576] width 61 height 61
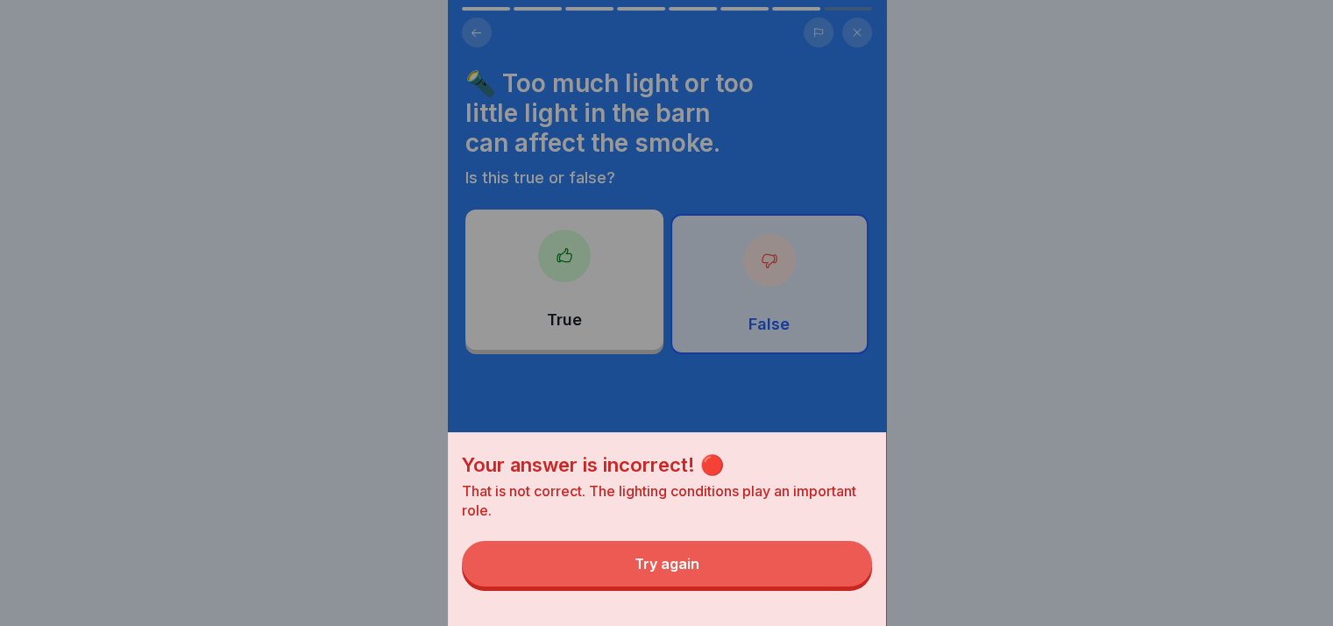
click at [817, 571] on button "Try again" at bounding box center [667, 564] width 410 height 46
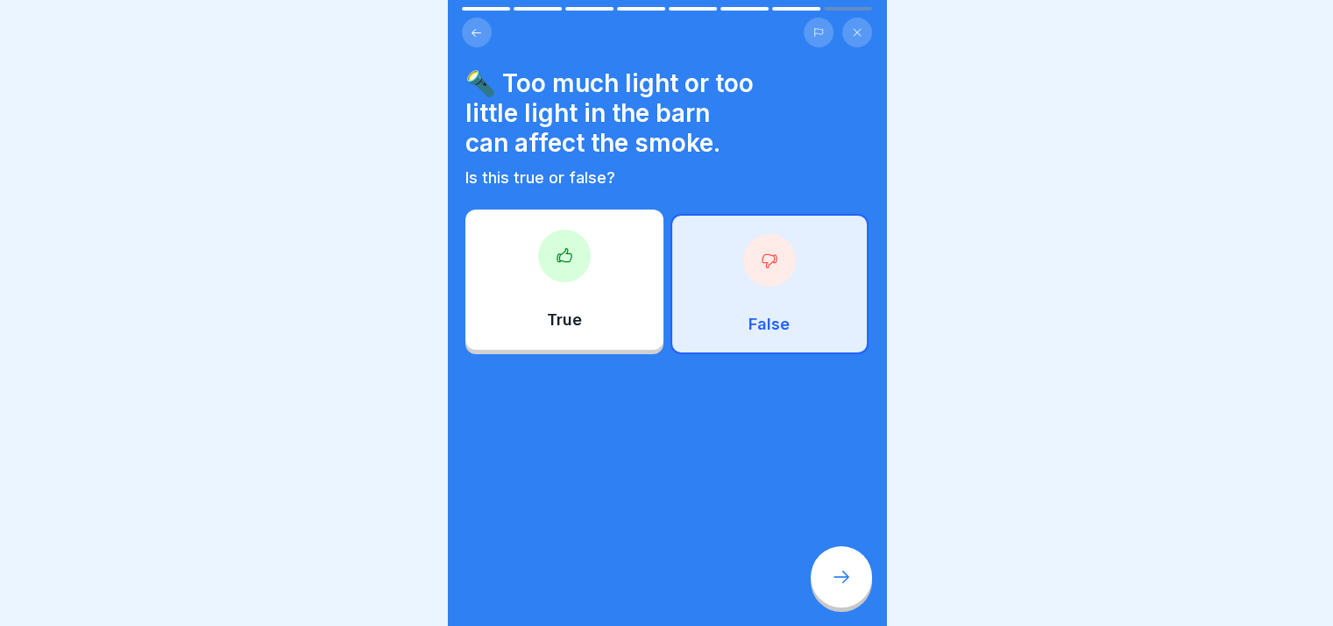
click at [622, 305] on div "True" at bounding box center [564, 279] width 198 height 140
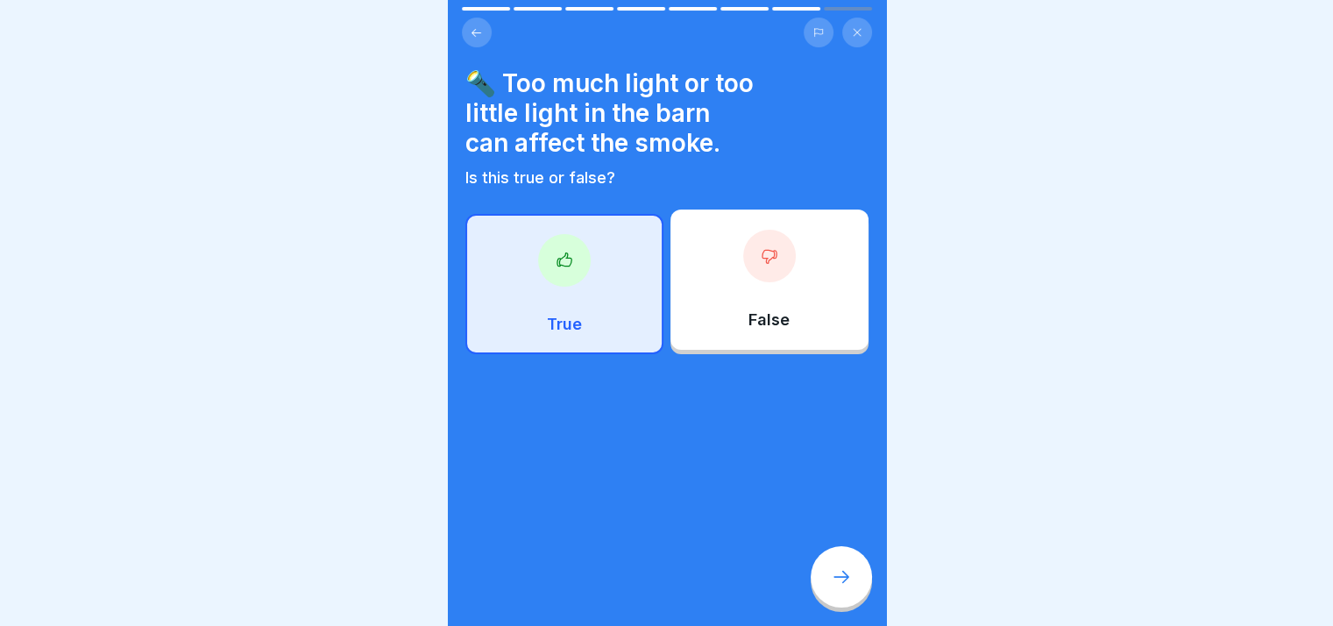
click at [856, 569] on div at bounding box center [841, 576] width 61 height 61
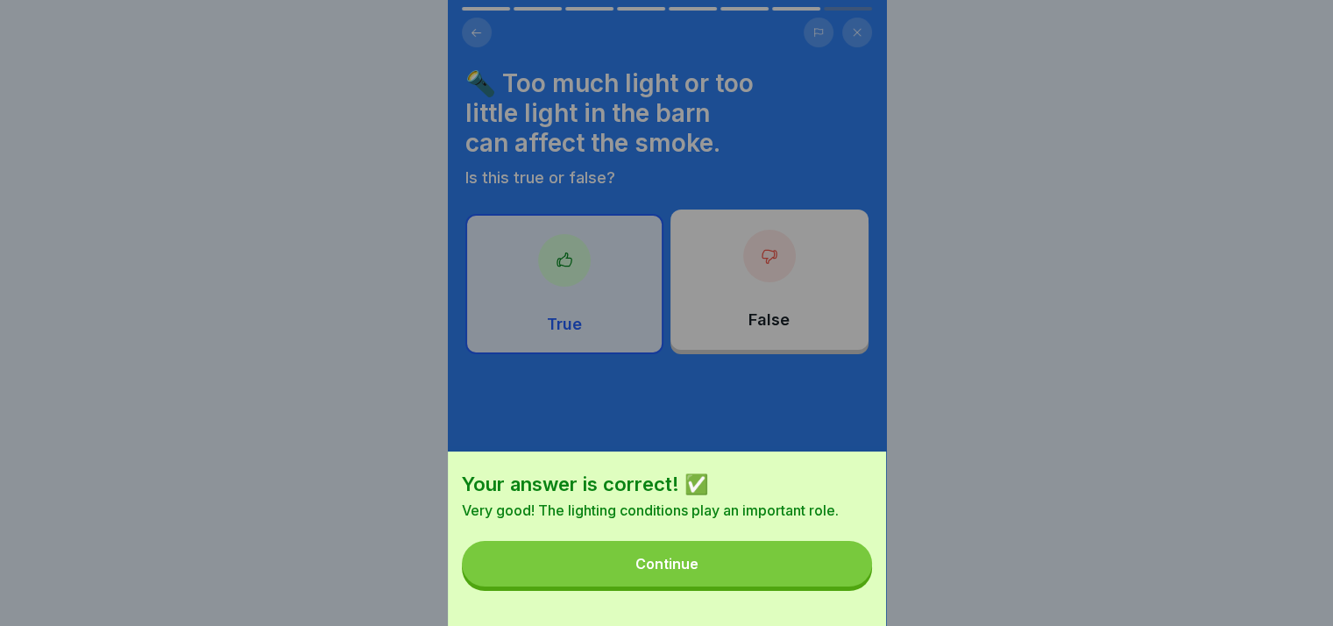
click at [834, 586] on button "Continue" at bounding box center [667, 564] width 410 height 46
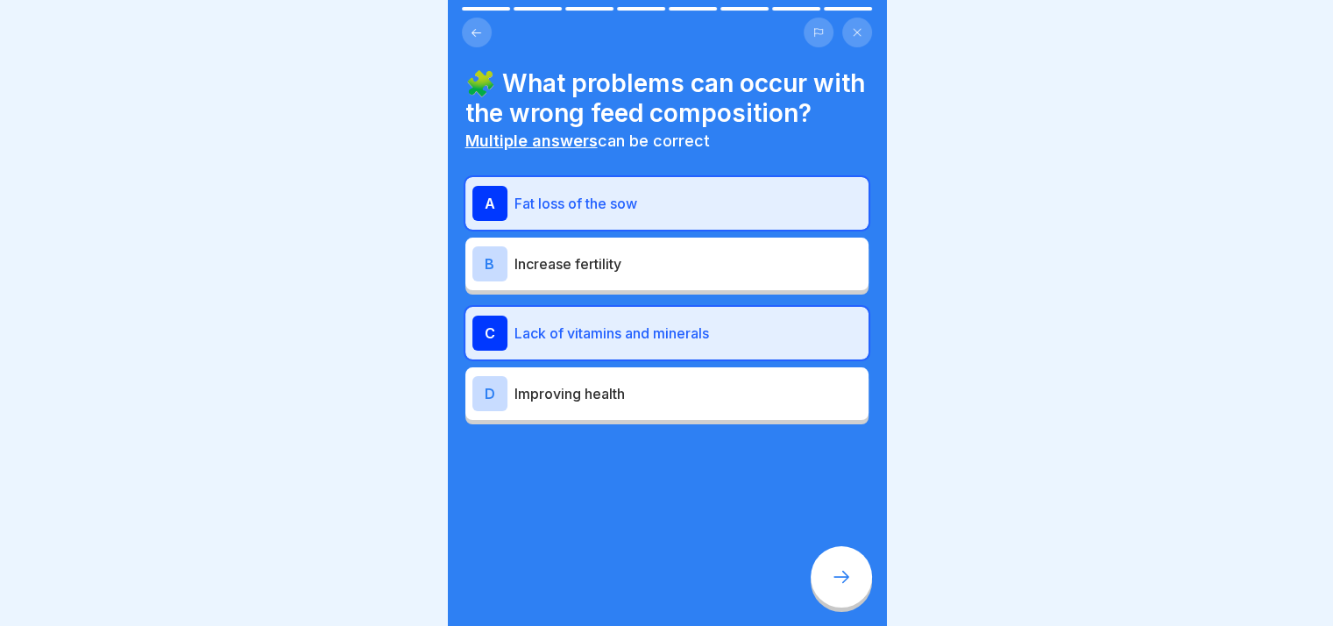
click at [676, 344] on p "Lack of vitamins and minerals" at bounding box center [687, 332] width 347 height 21
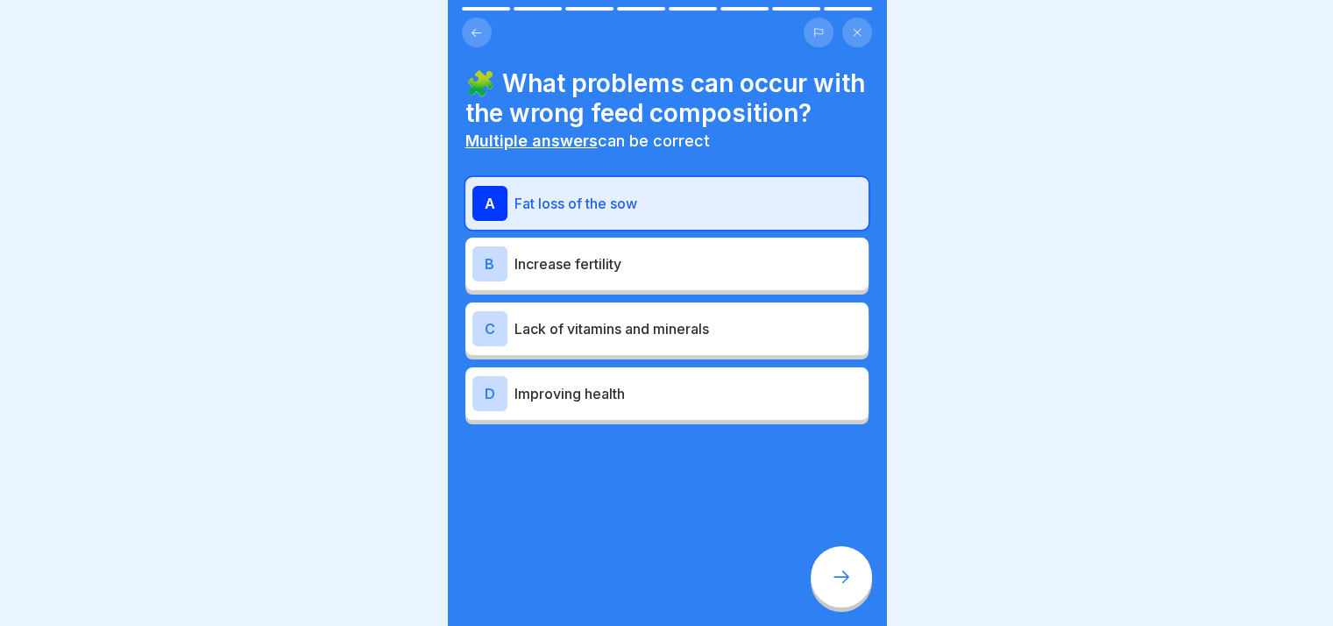
click at [564, 203] on div "A Fat loss of the sow" at bounding box center [666, 203] width 389 height 35
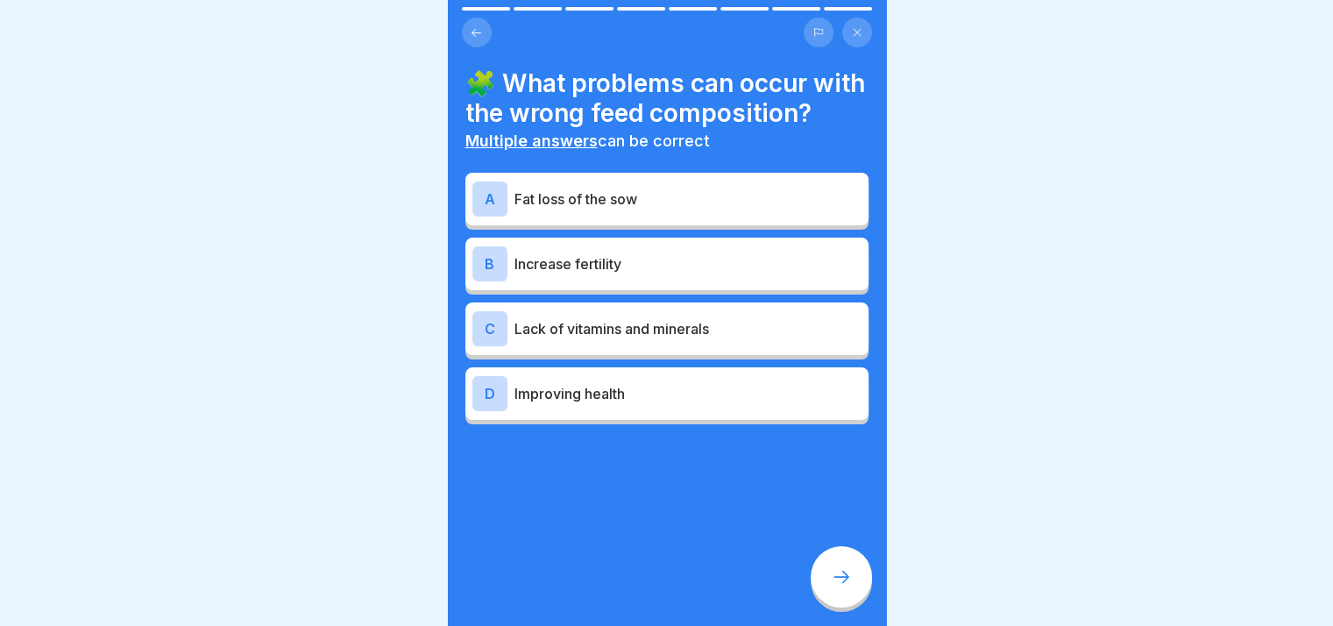
click at [643, 339] on p "Lack of vitamins and minerals" at bounding box center [687, 328] width 347 height 21
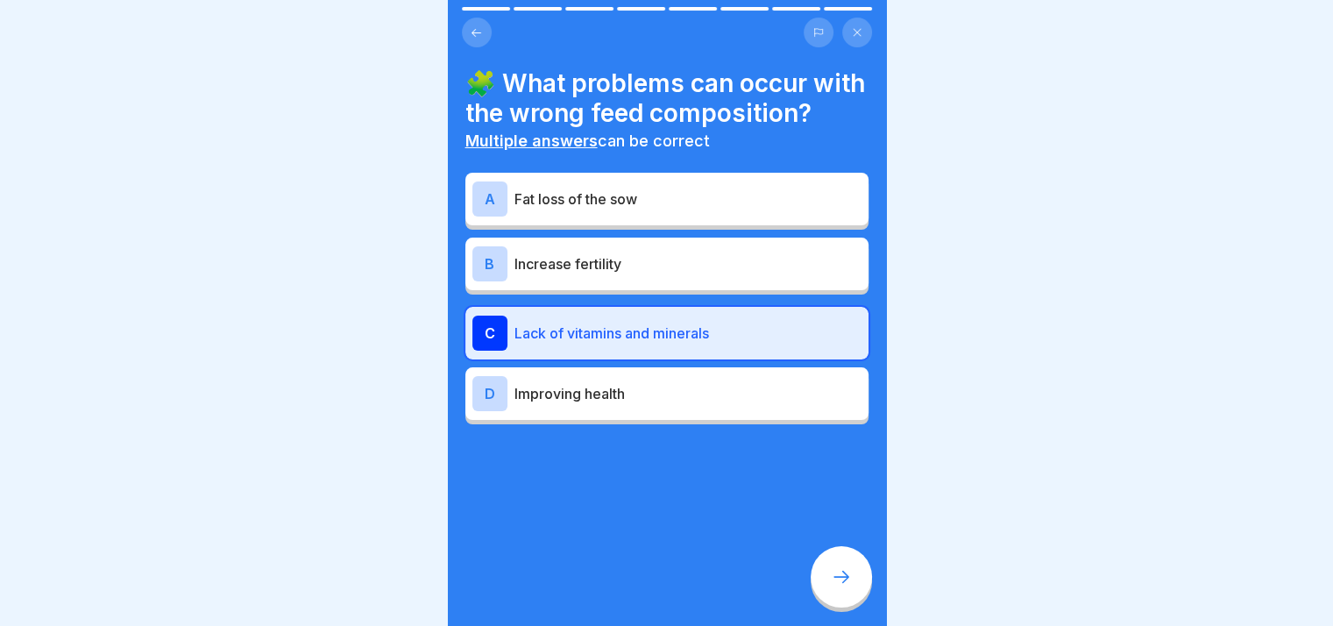
click at [627, 216] on div "A Fat loss of the sow" at bounding box center [666, 198] width 389 height 35
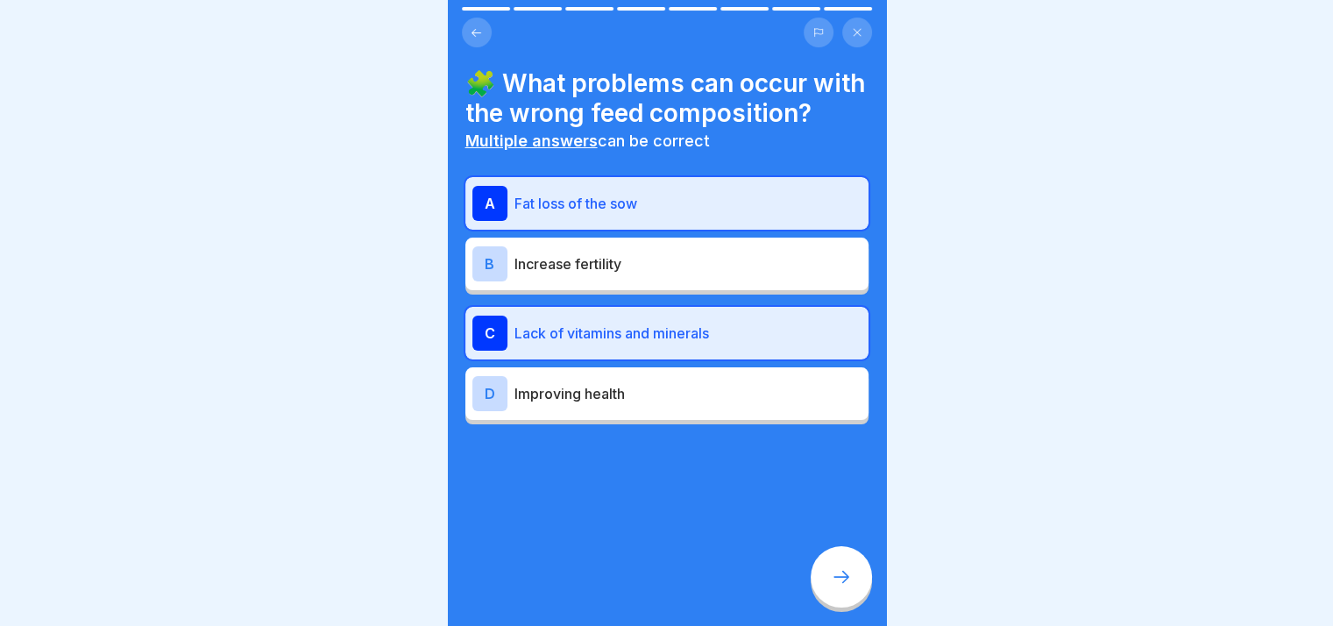
click at [855, 593] on div at bounding box center [841, 576] width 61 height 61
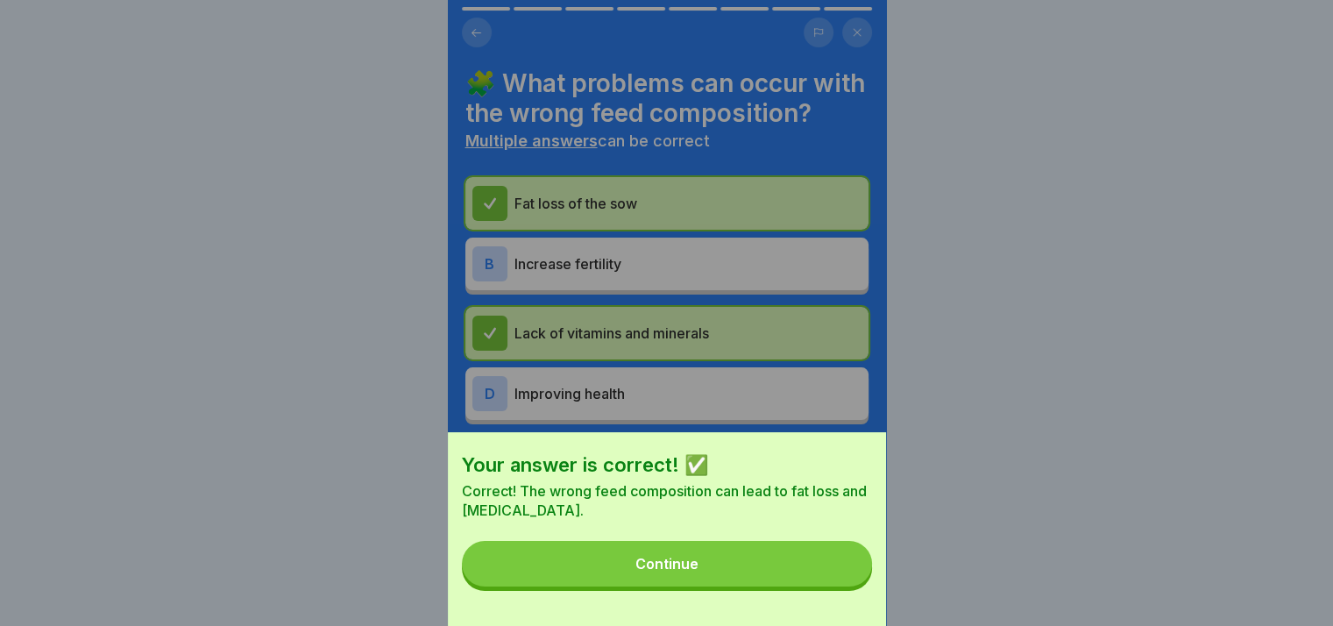
click at [855, 586] on button "Continue" at bounding box center [667, 564] width 410 height 46
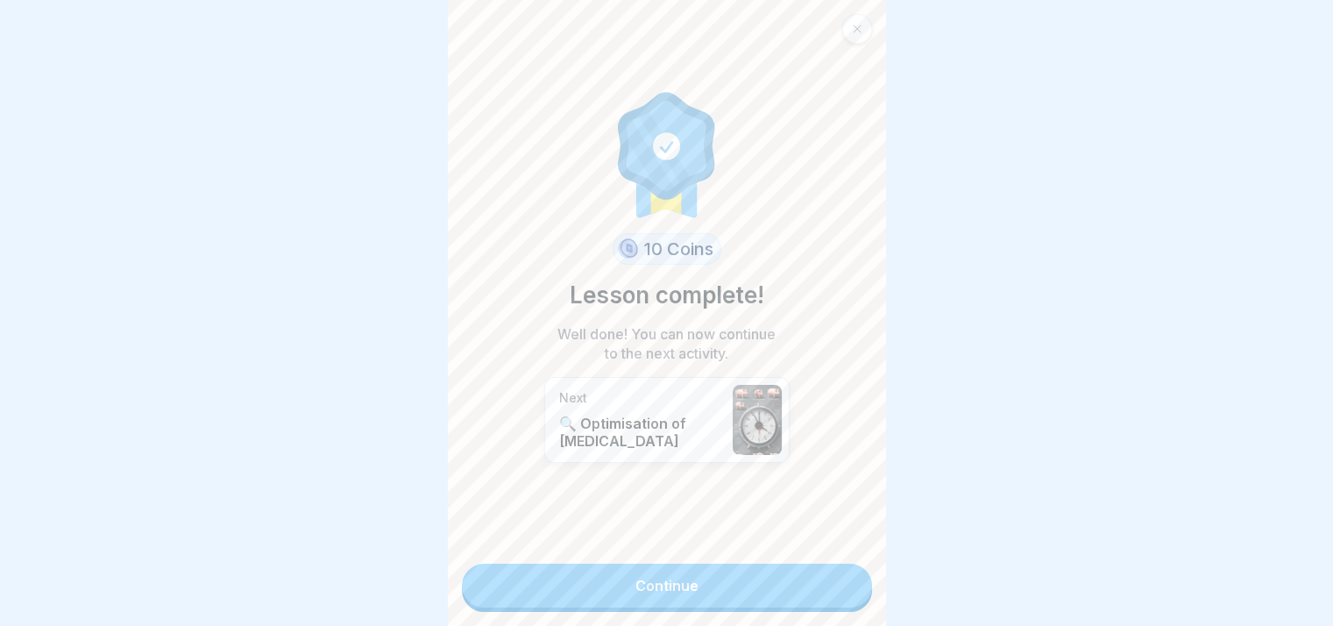
click at [814, 576] on link "Continue" at bounding box center [667, 585] width 410 height 44
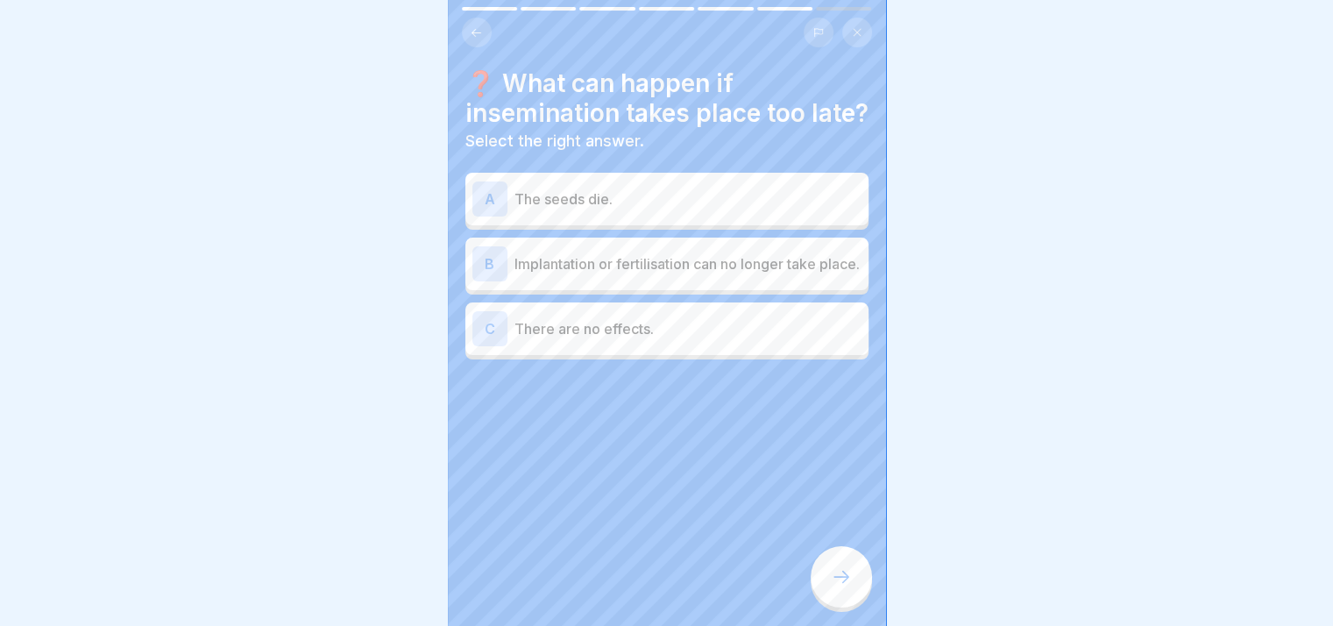
click at [693, 209] on p "The seeds die." at bounding box center [687, 198] width 347 height 21
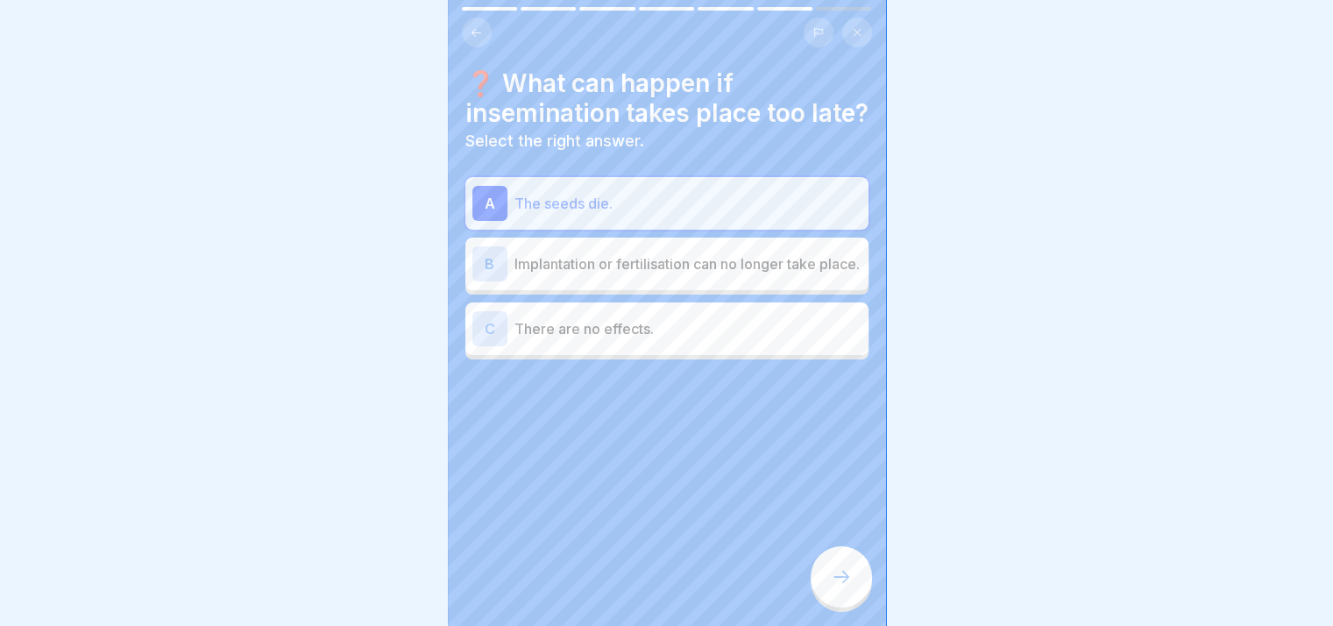
click at [752, 274] on p "Implantation or fertilisation can no longer take place." at bounding box center [687, 263] width 347 height 21
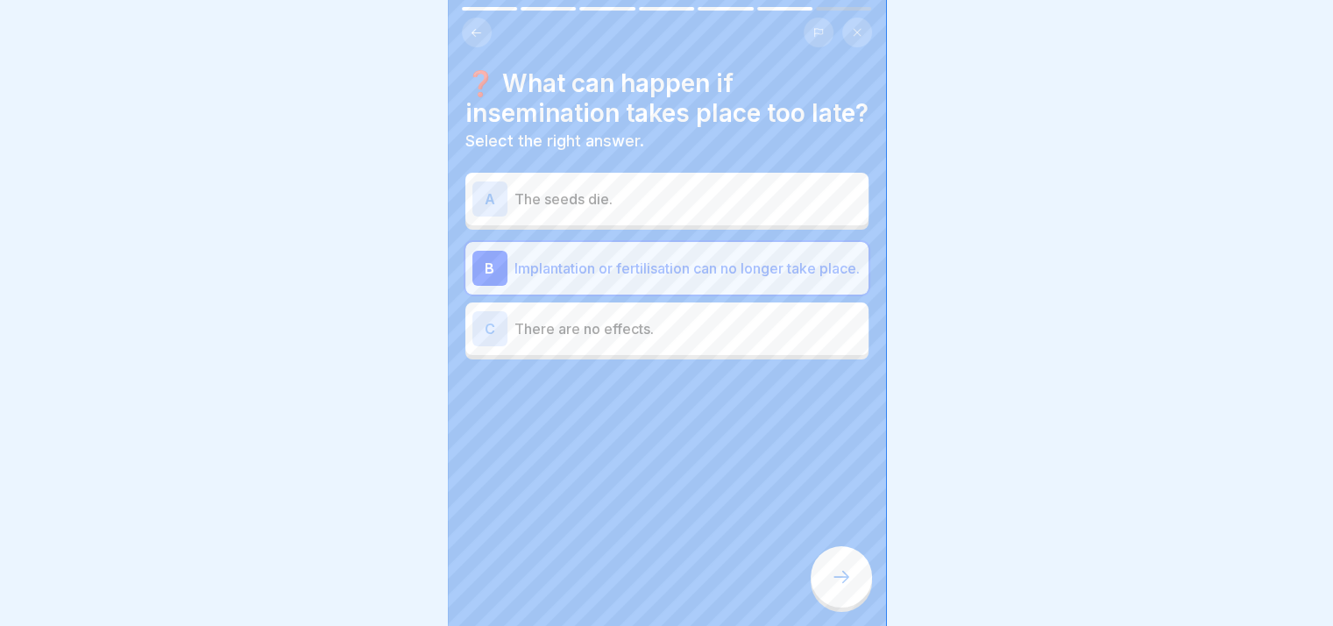
click at [687, 225] on div "A The seeds die." at bounding box center [666, 199] width 403 height 53
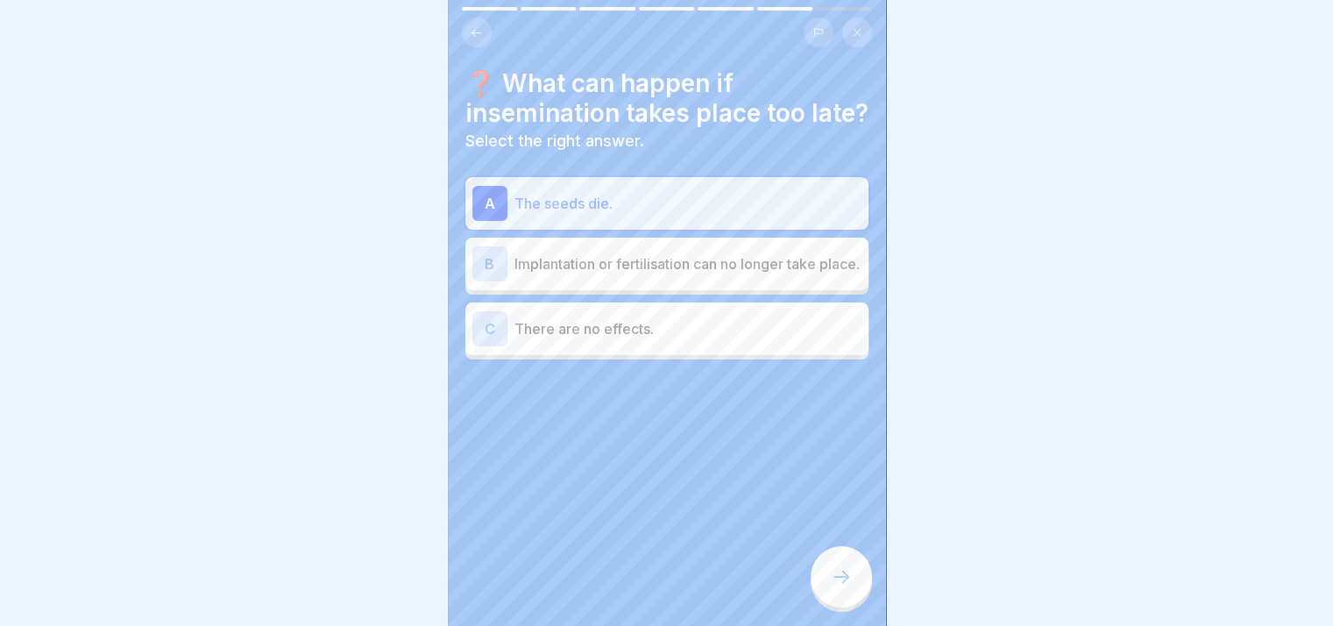
click at [857, 591] on div at bounding box center [841, 576] width 61 height 61
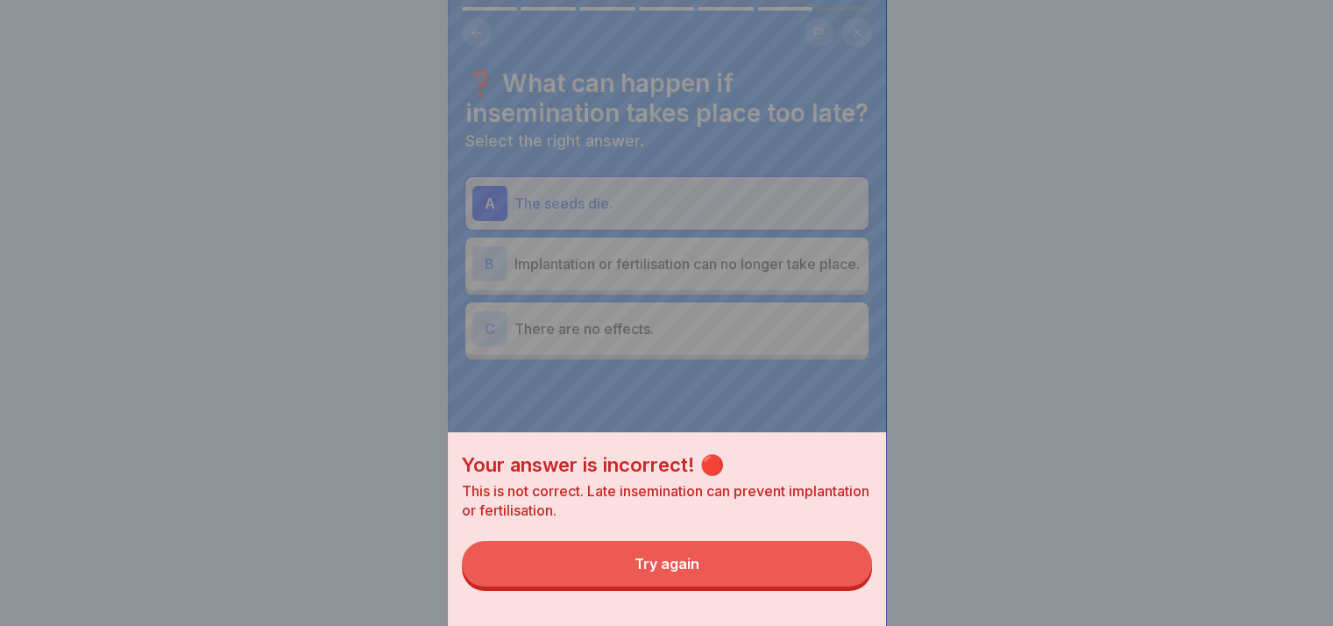
click at [857, 586] on button "Try again" at bounding box center [667, 564] width 410 height 46
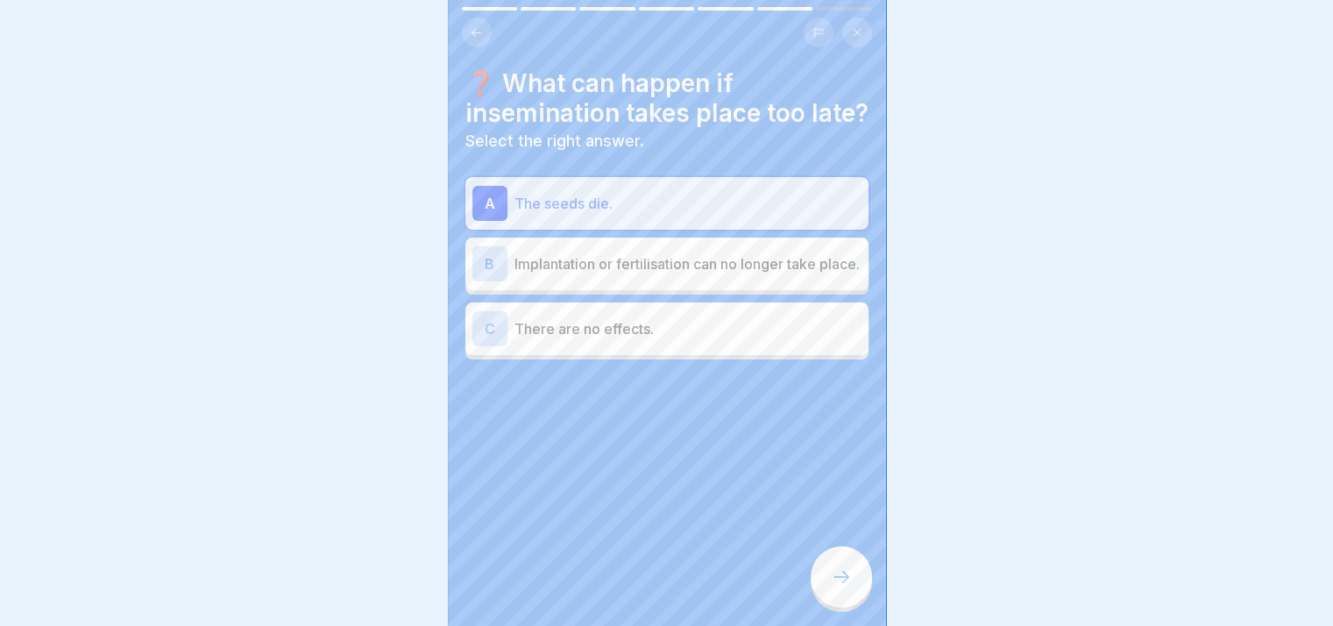
click at [687, 256] on div "B Implantation or fertilisation can no longer take place." at bounding box center [666, 263] width 403 height 53
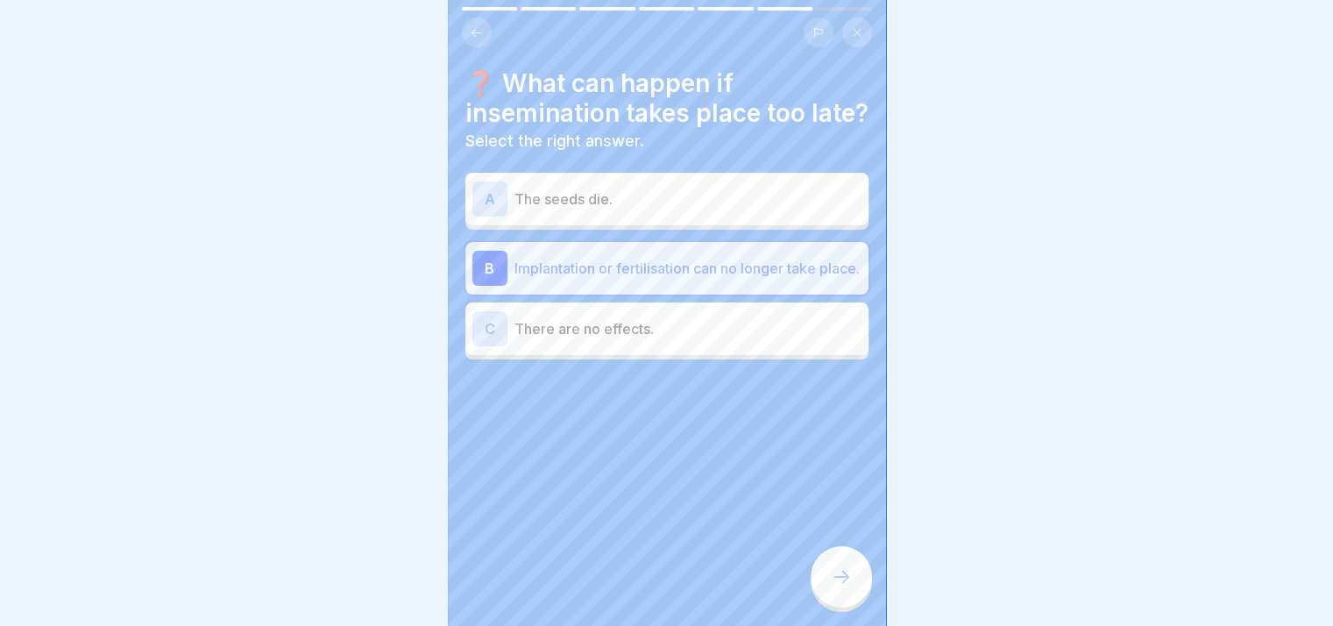
click at [836, 556] on div at bounding box center [841, 576] width 61 height 61
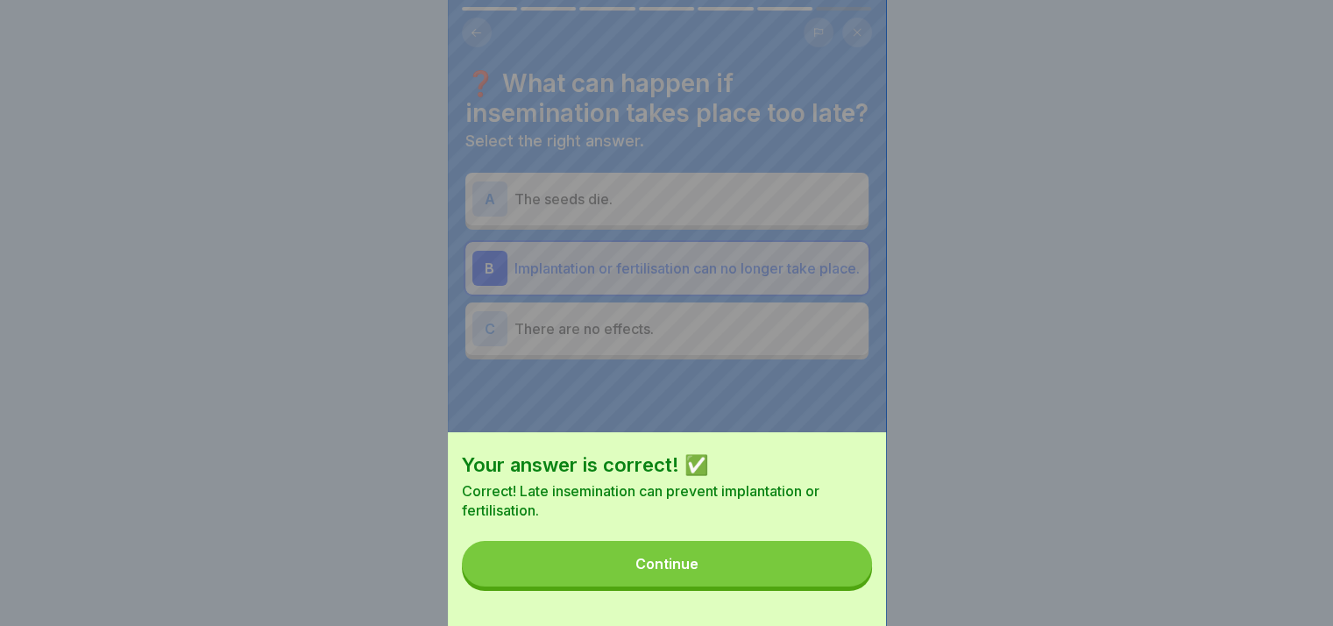
click at [836, 556] on div "Your answer is correct! ✅ Correct! Late insemination can prevent implantation o…" at bounding box center [667, 529] width 438 height 194
click at [824, 567] on button "Continue" at bounding box center [667, 564] width 410 height 46
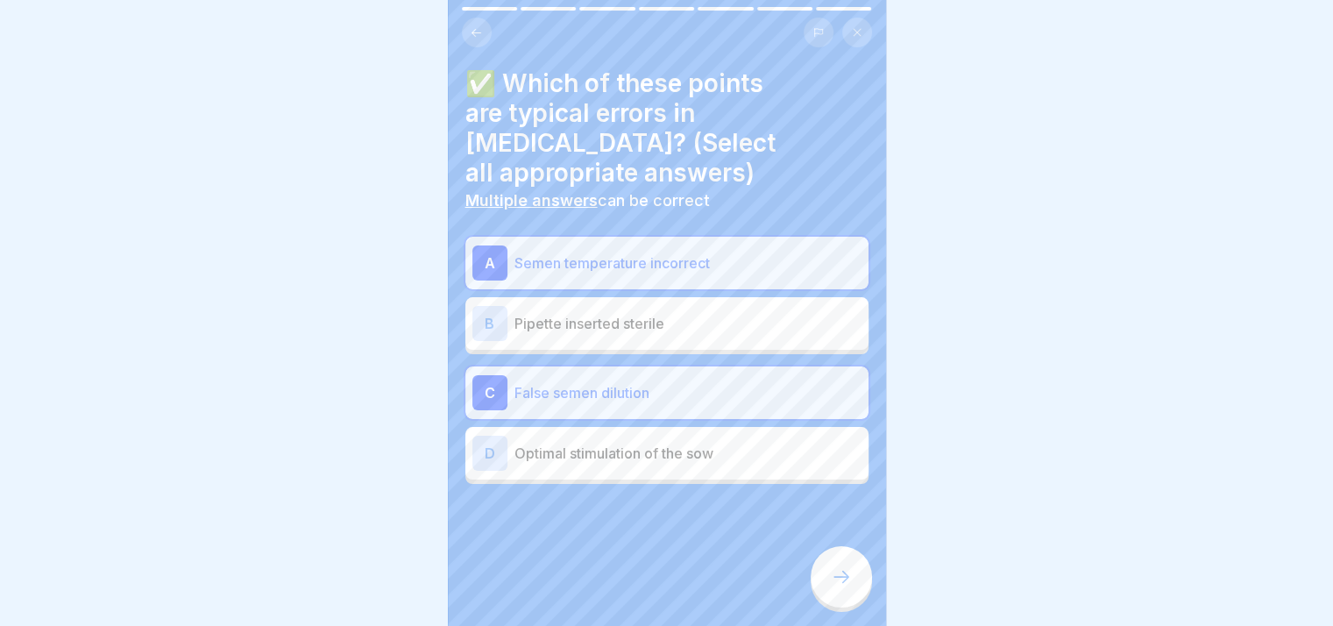
click at [831, 562] on div at bounding box center [841, 576] width 61 height 61
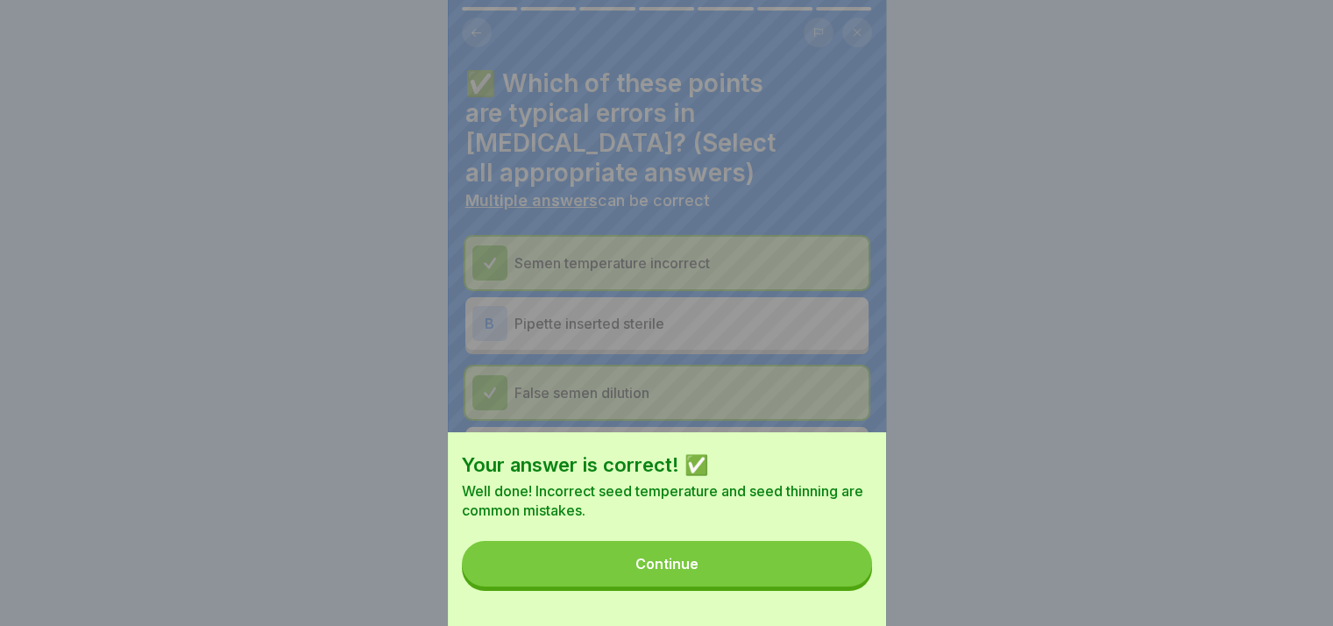
click at [831, 562] on button "Continue" at bounding box center [667, 564] width 410 height 46
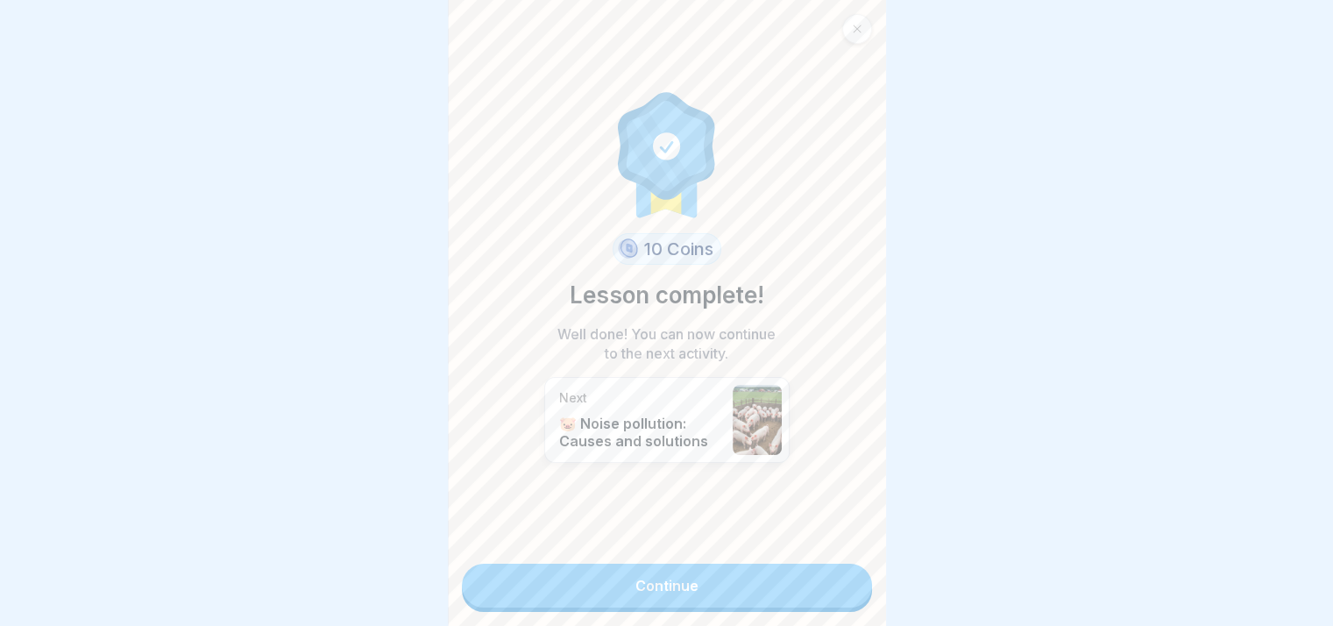
click at [783, 569] on link "Continue" at bounding box center [667, 585] width 410 height 44
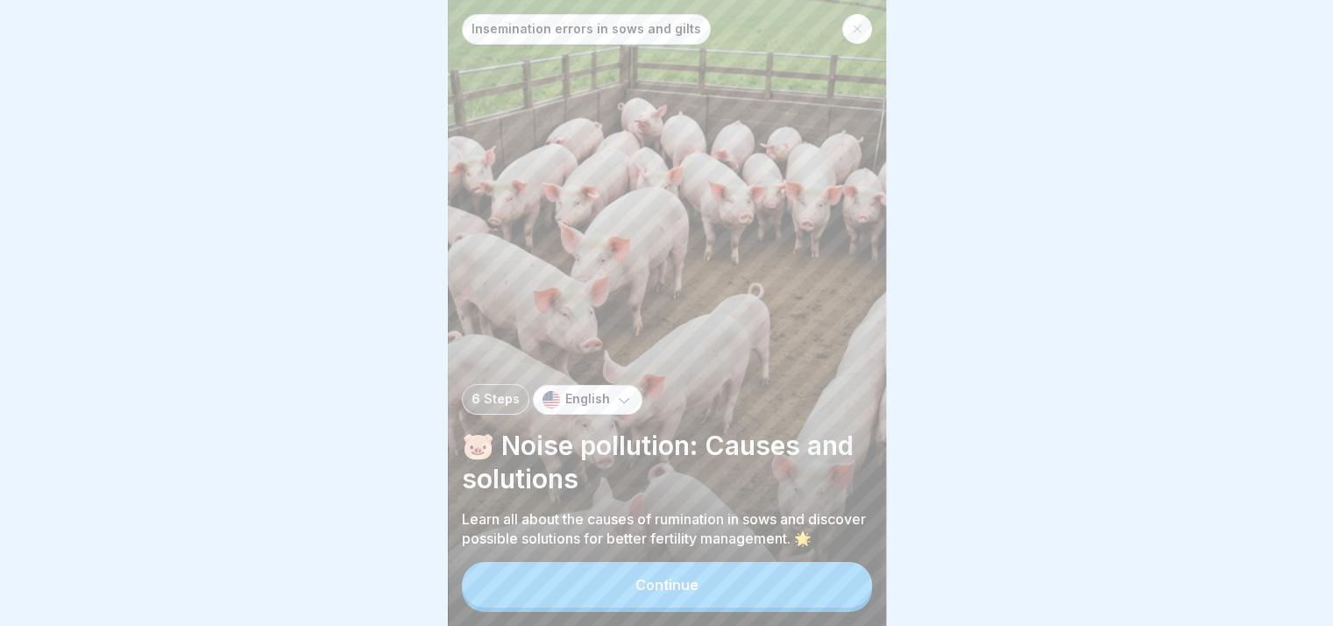
click at [810, 577] on button "Continue" at bounding box center [667, 585] width 410 height 46
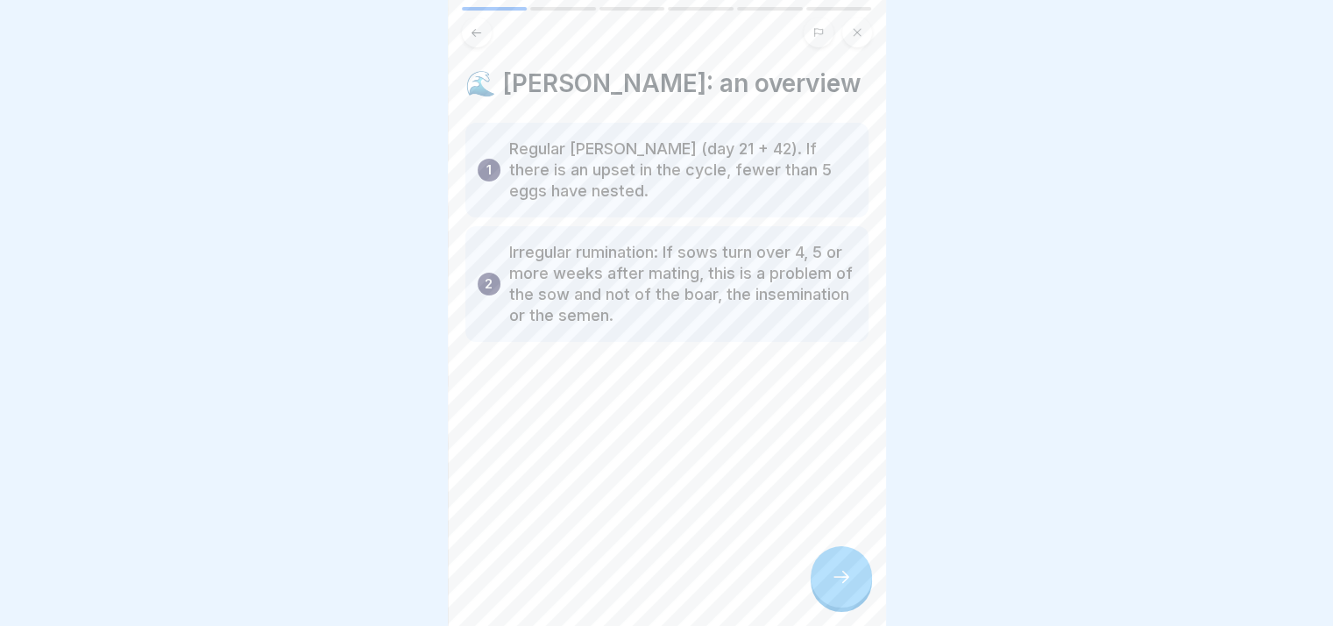
click at [833, 571] on icon at bounding box center [841, 576] width 21 height 21
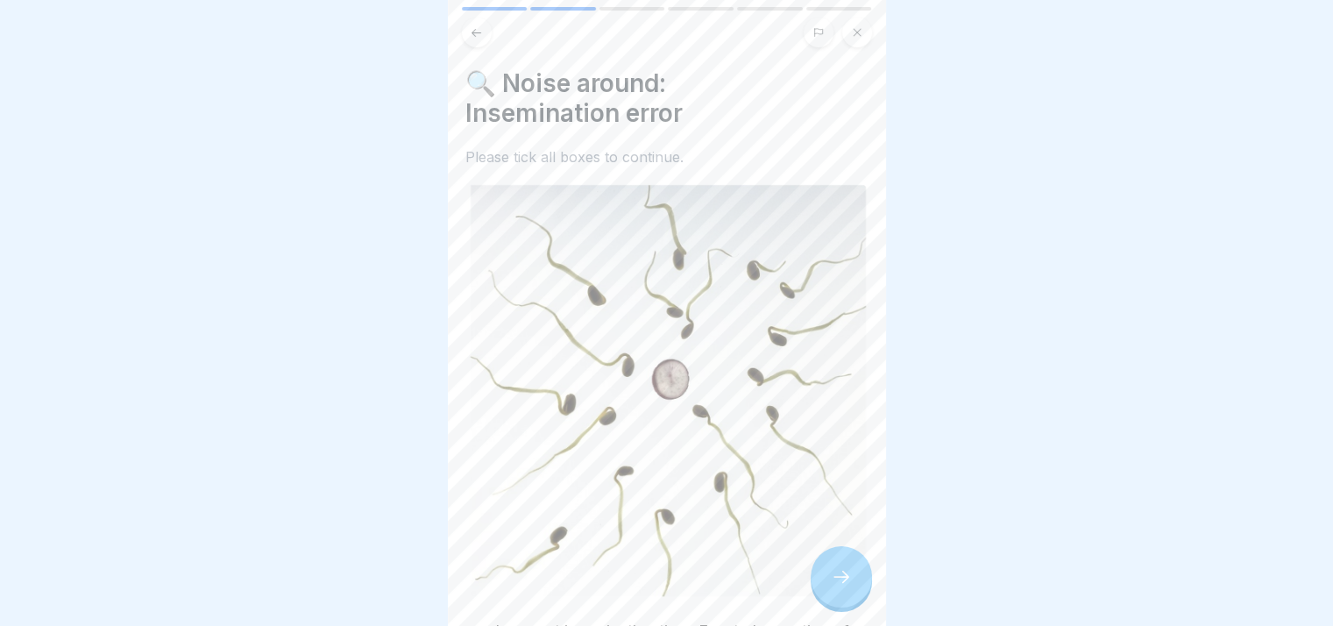
click at [833, 571] on icon at bounding box center [841, 576] width 21 height 21
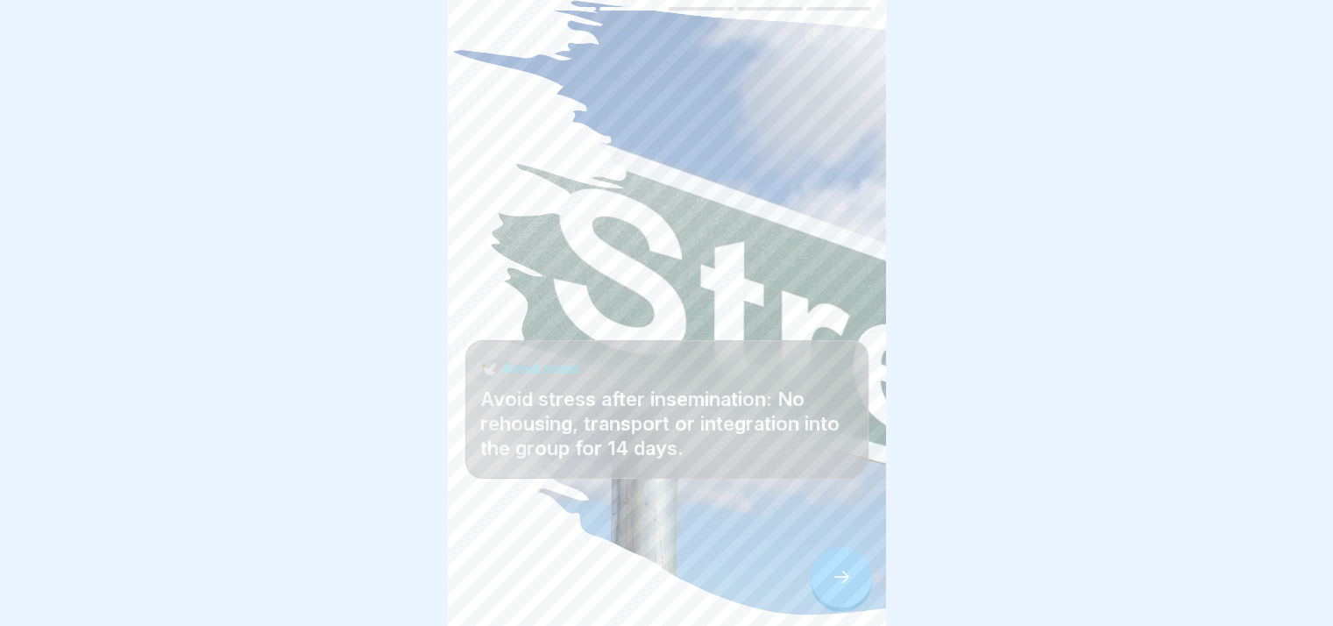
click at [833, 571] on icon at bounding box center [841, 576] width 21 height 21
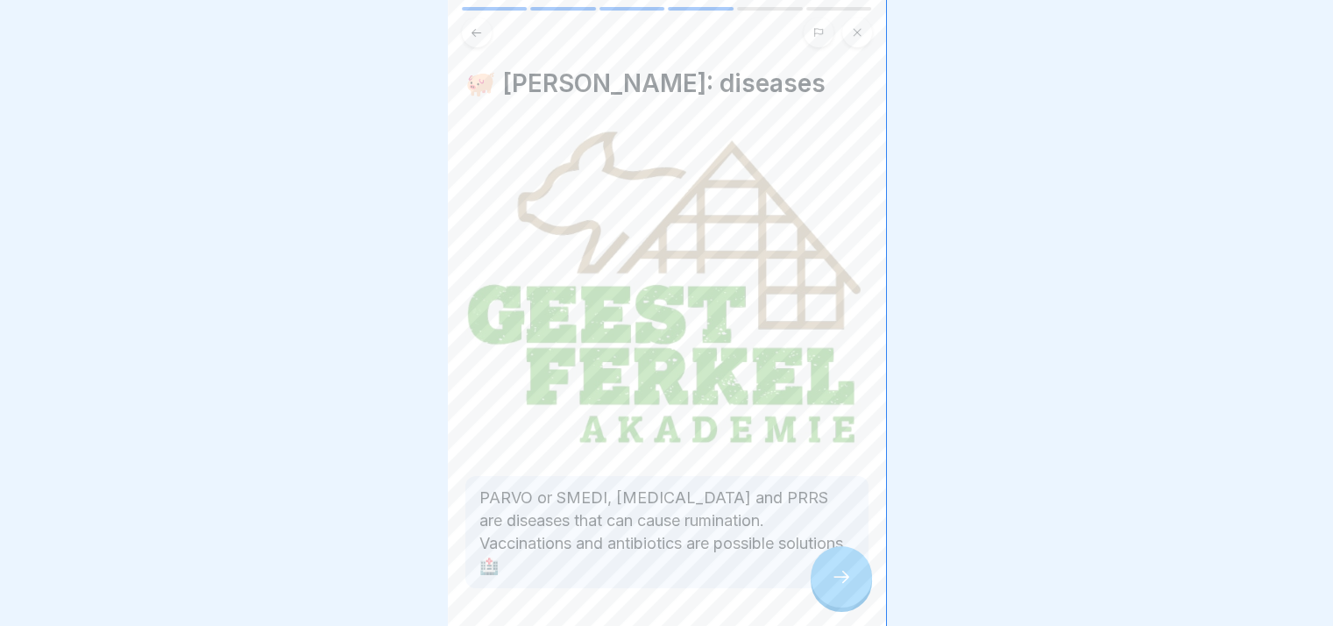
click at [833, 571] on icon at bounding box center [841, 576] width 21 height 21
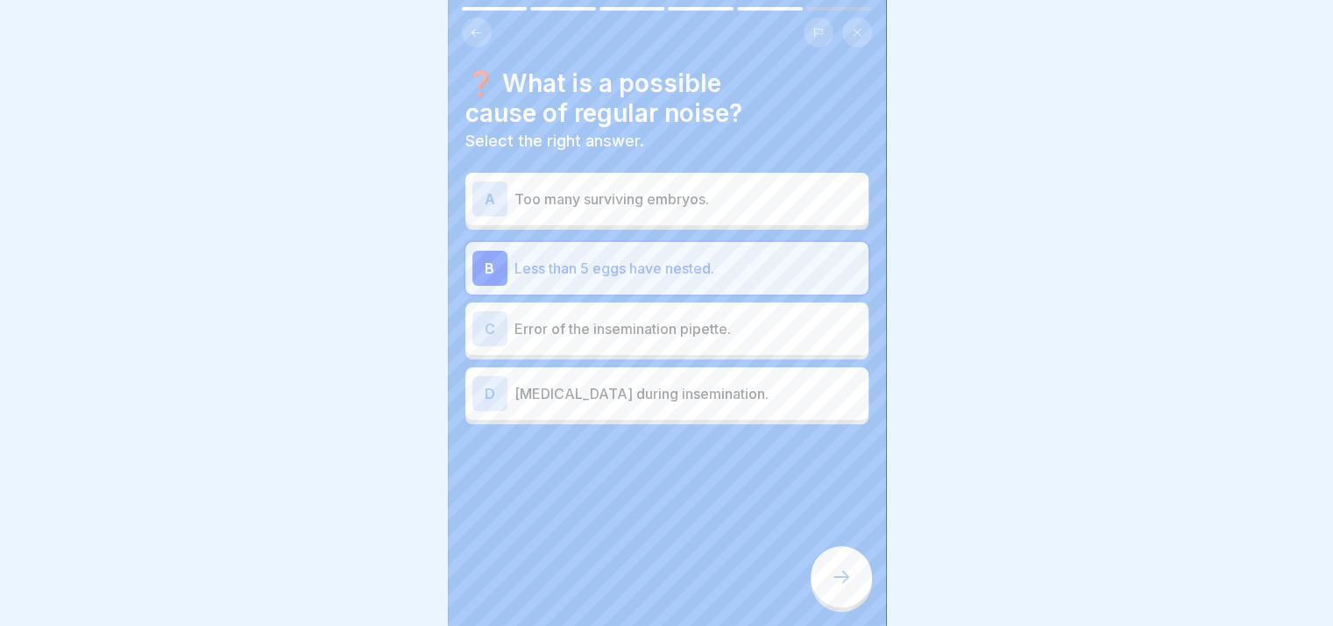
click at [833, 571] on icon at bounding box center [841, 576] width 21 height 21
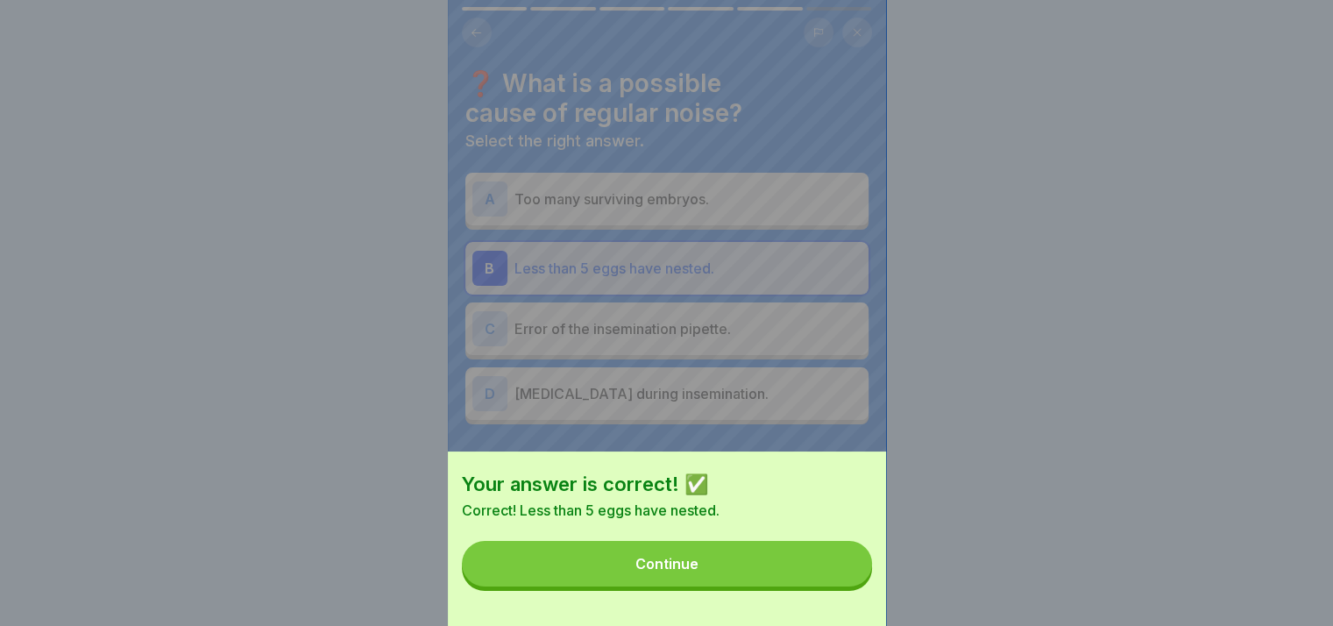
click at [833, 571] on button "Continue" at bounding box center [667, 564] width 410 height 46
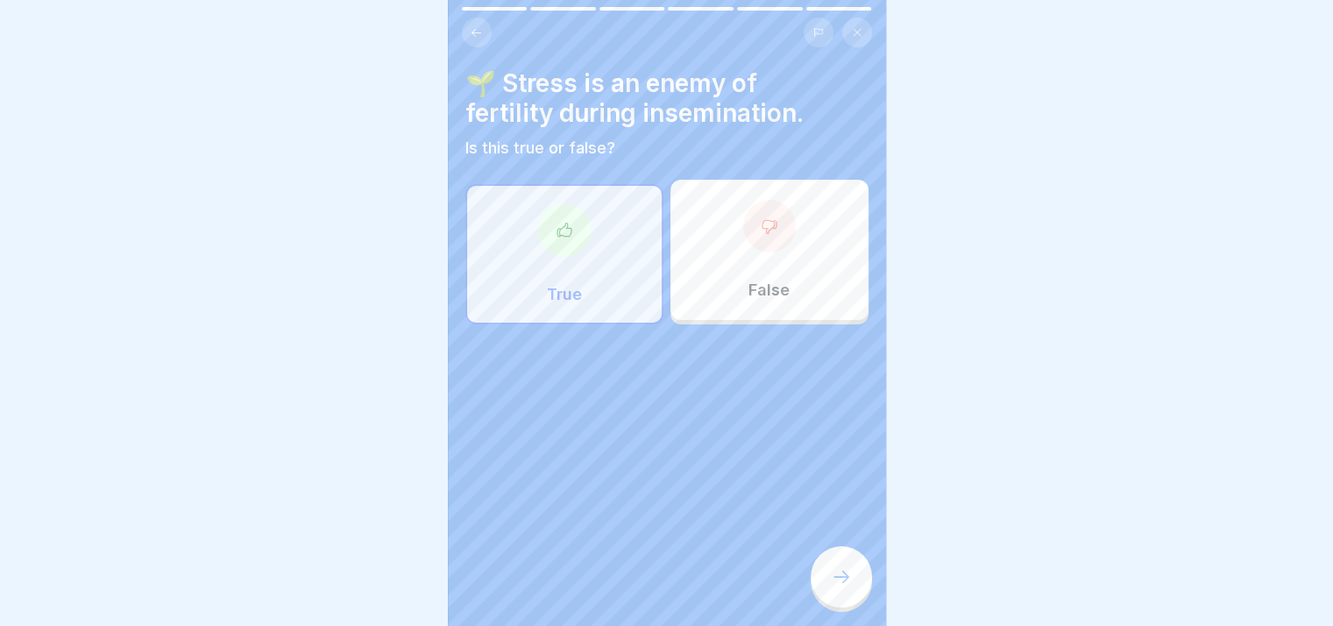
click at [833, 571] on icon at bounding box center [841, 576] width 21 height 21
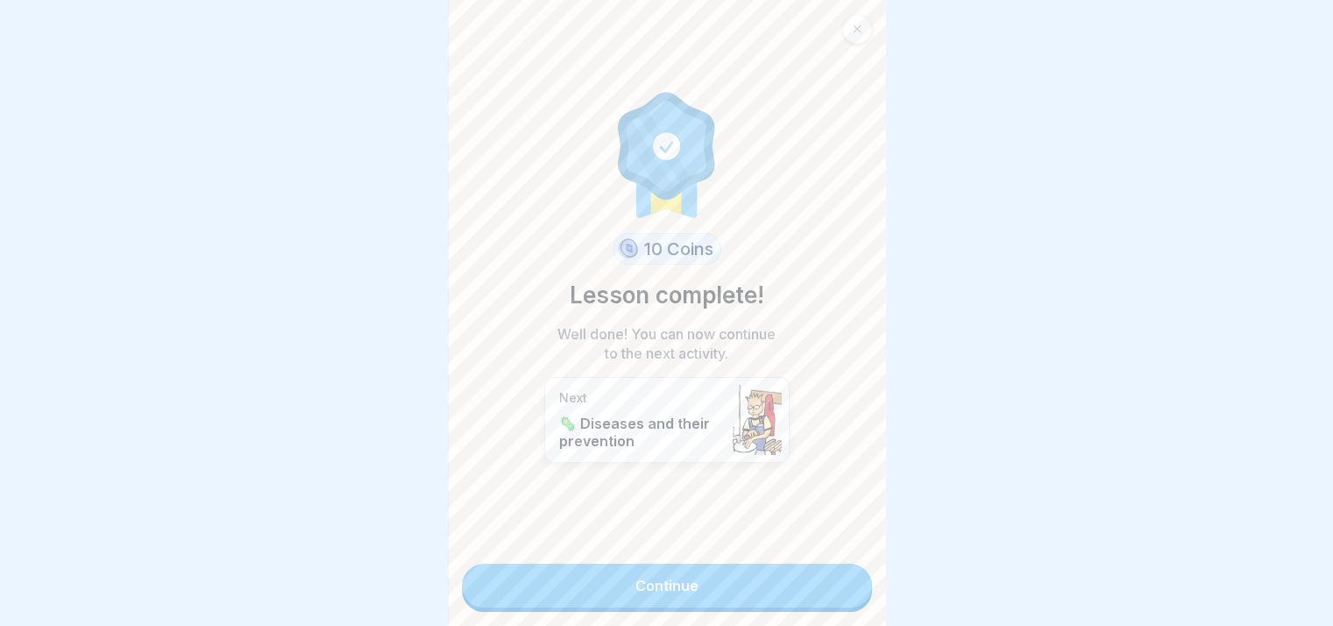
click at [833, 571] on link "Continue" at bounding box center [667, 585] width 410 height 44
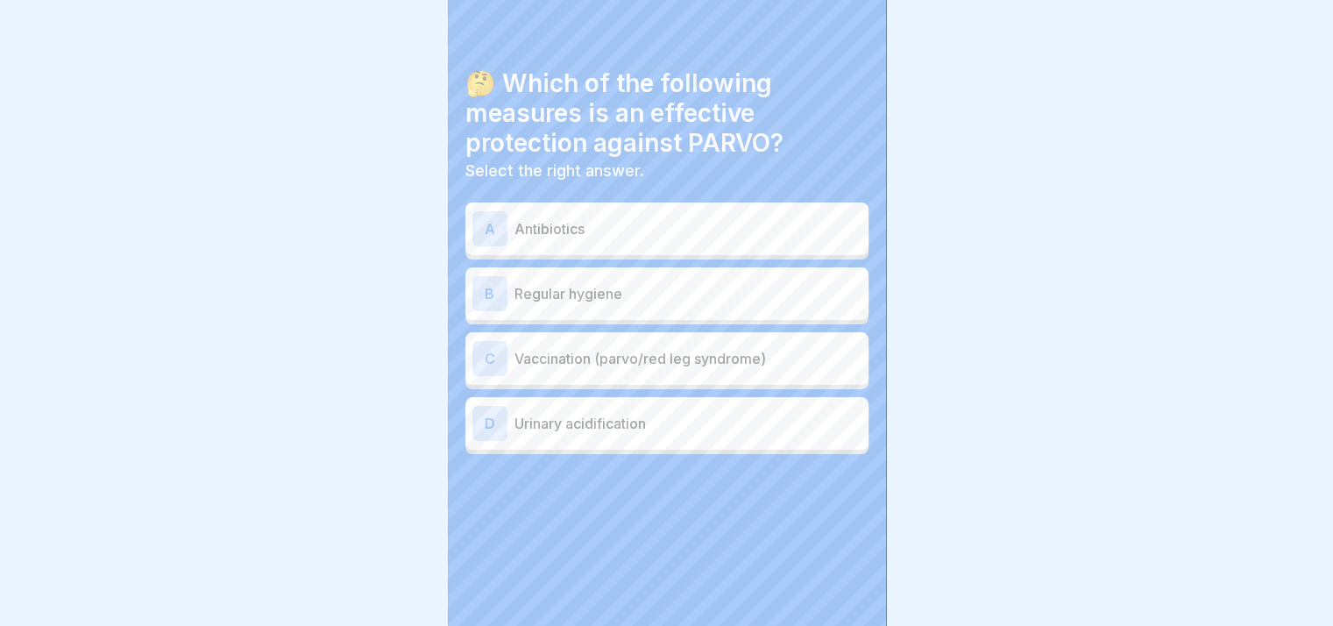
click at [833, 571] on div "🤔 Which of the following measures is an effective protection against PARVO? Sel…" at bounding box center [667, 313] width 438 height 626
click at [833, 571] on icon at bounding box center [841, 576] width 21 height 21
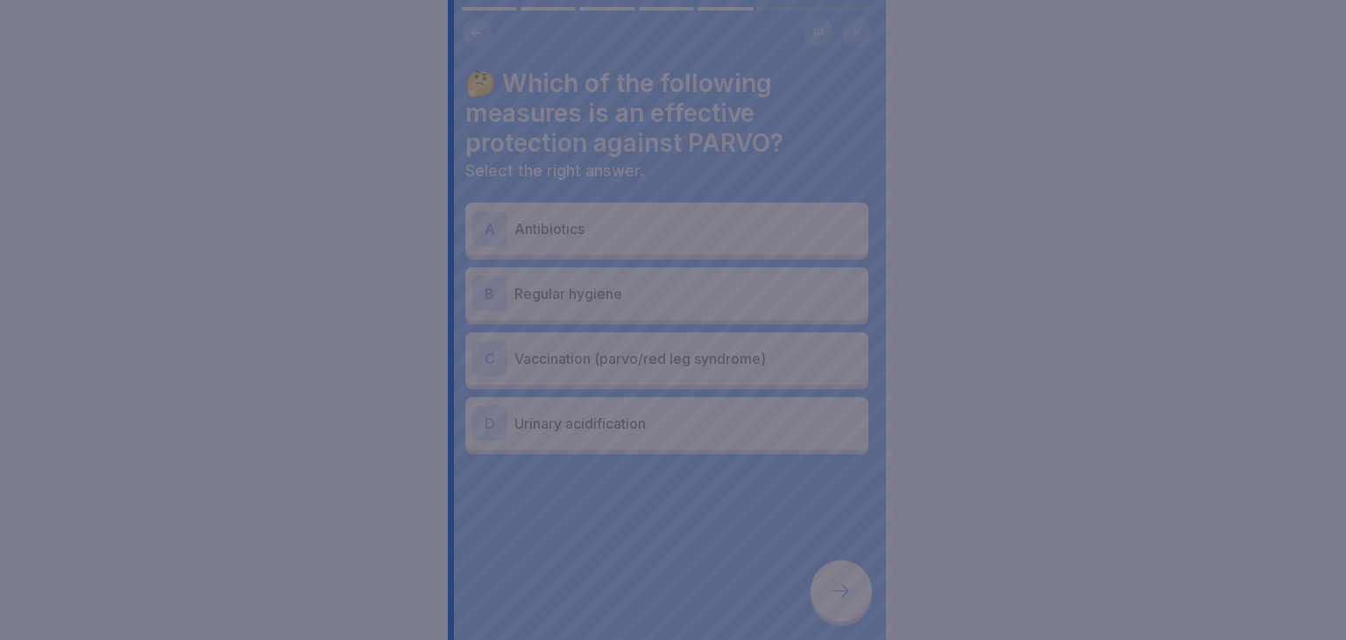
click at [833, 571] on div at bounding box center [673, 320] width 1346 height 640
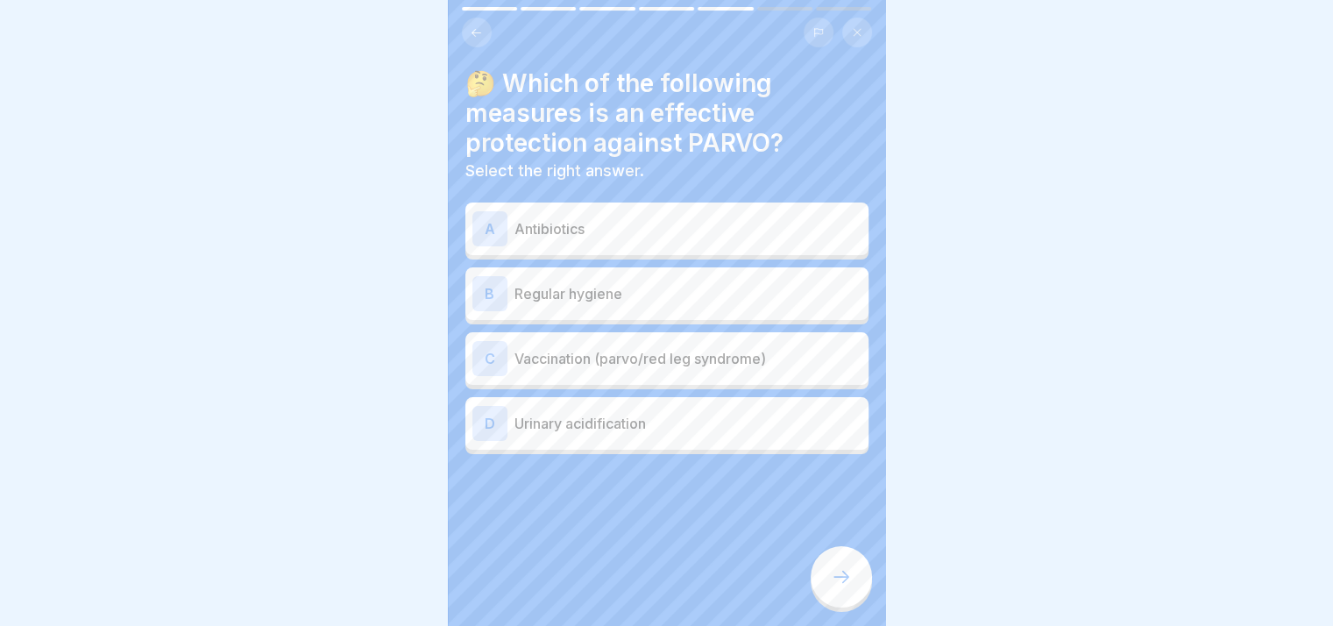
click at [833, 571] on div at bounding box center [841, 576] width 61 height 61
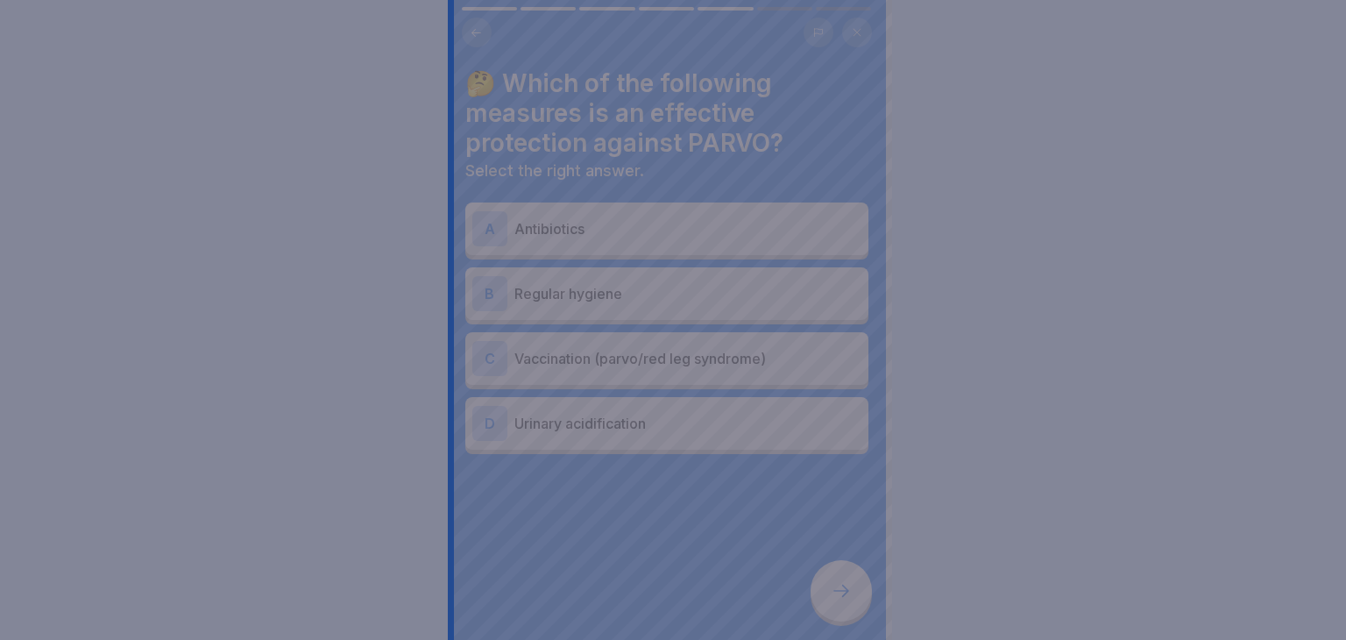
click at [833, 571] on div at bounding box center [673, 320] width 1346 height 640
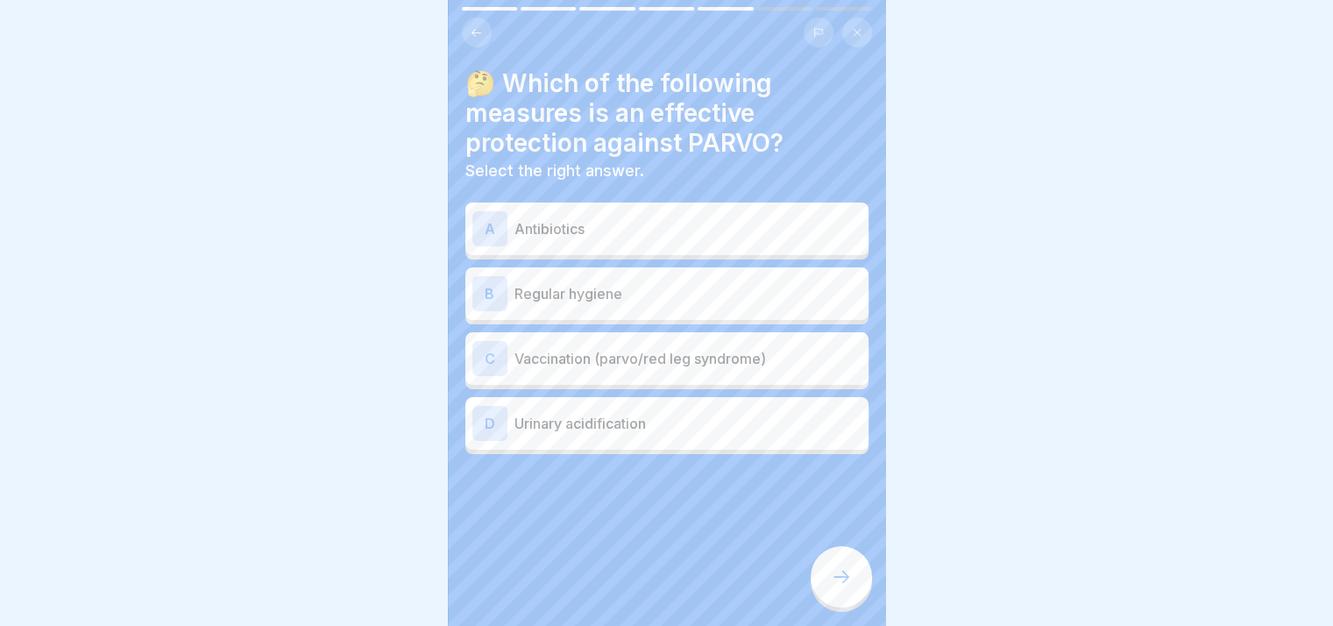
click at [627, 221] on p "Antibiotics" at bounding box center [687, 228] width 347 height 21
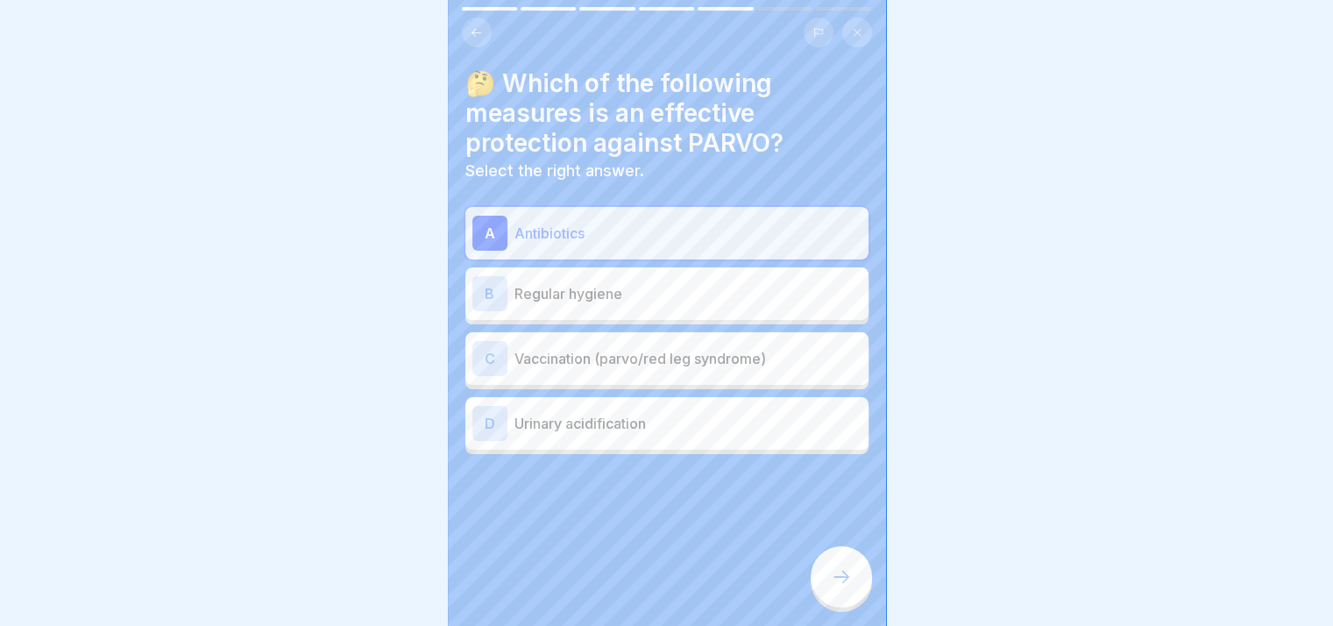
click at [698, 355] on p "Vaccination (parvo/red leg syndrome)" at bounding box center [687, 358] width 347 height 21
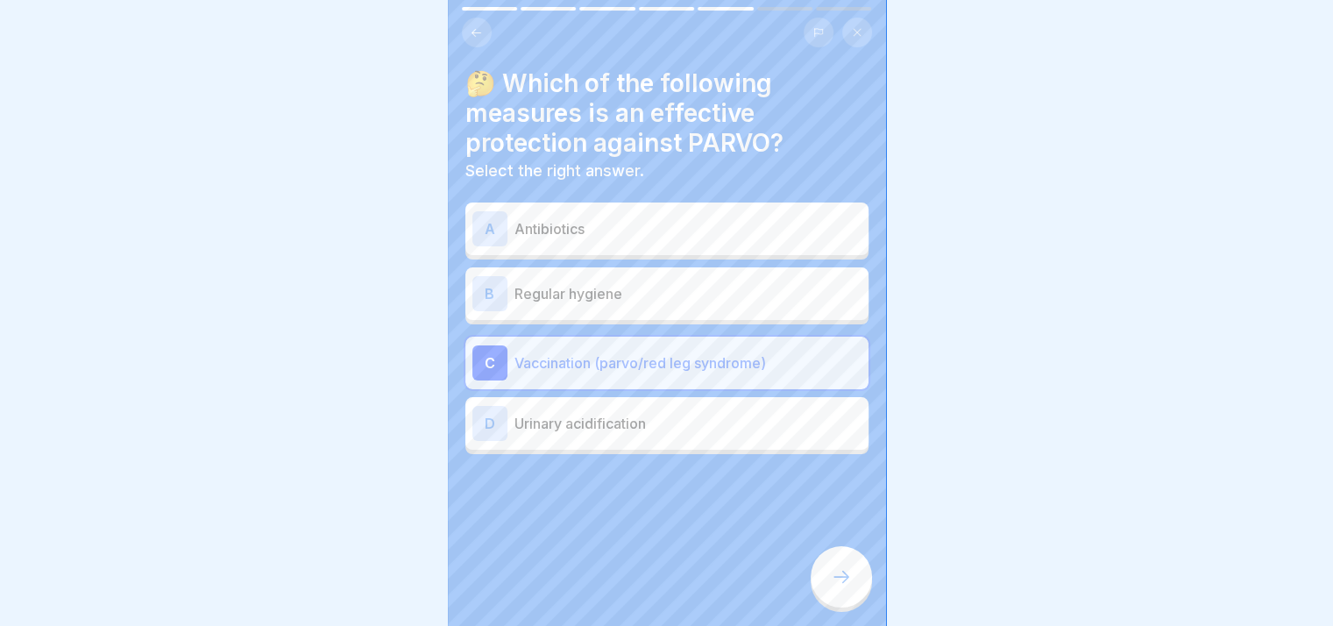
click at [847, 587] on icon at bounding box center [841, 576] width 21 height 21
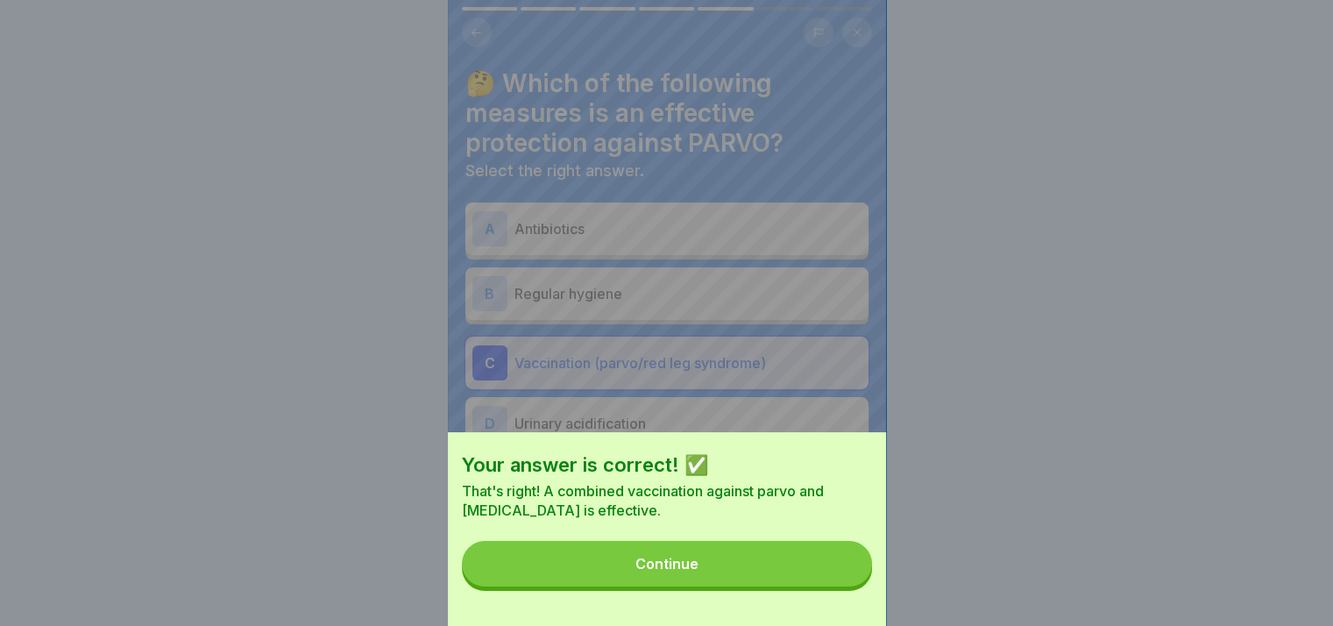
click at [838, 586] on button "Continue" at bounding box center [667, 564] width 410 height 46
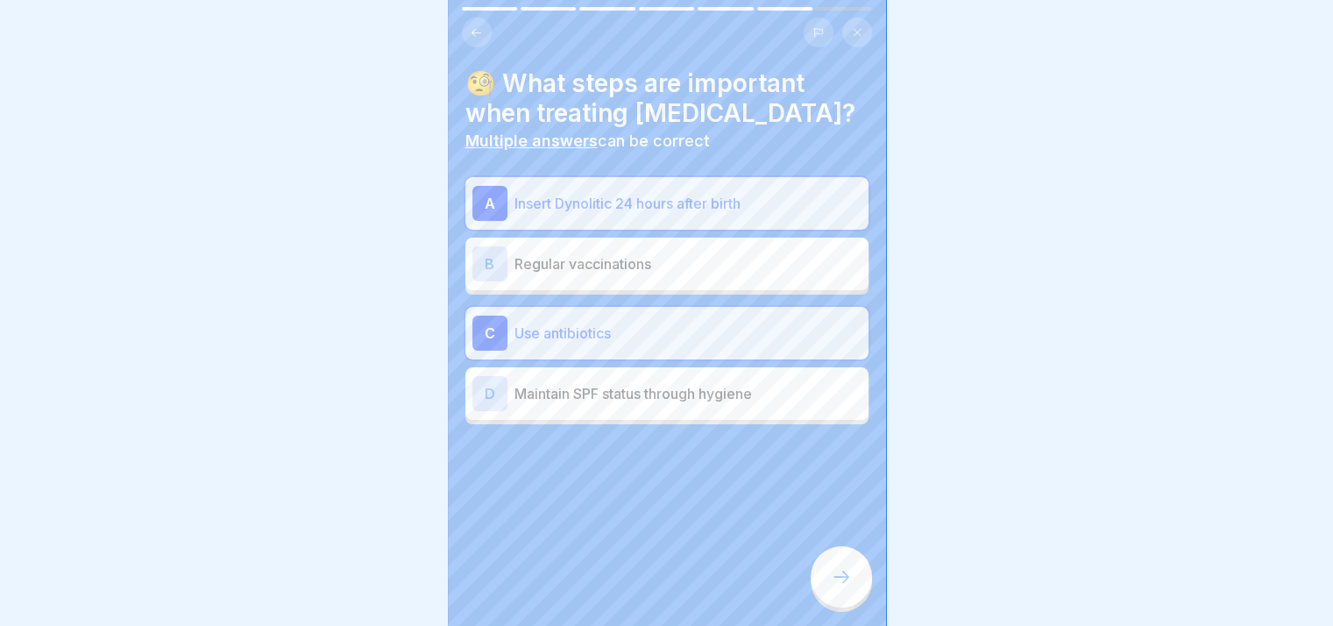
click at [845, 587] on icon at bounding box center [841, 576] width 21 height 21
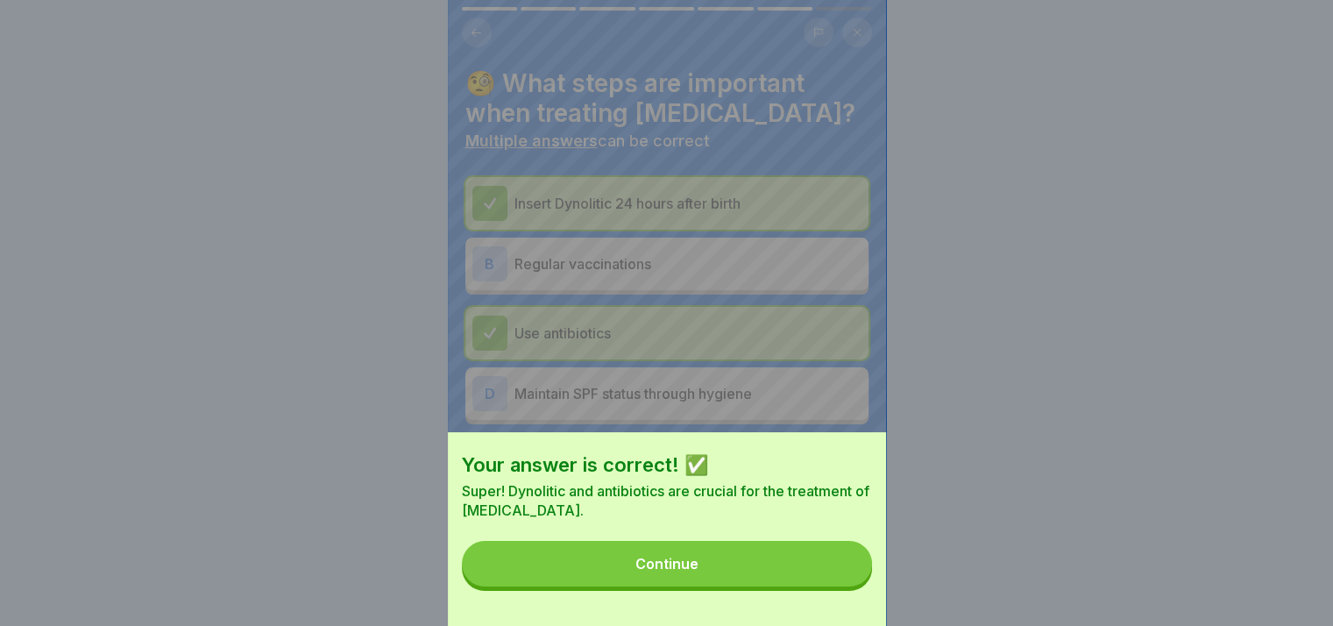
click at [845, 586] on button "Continue" at bounding box center [667, 564] width 410 height 46
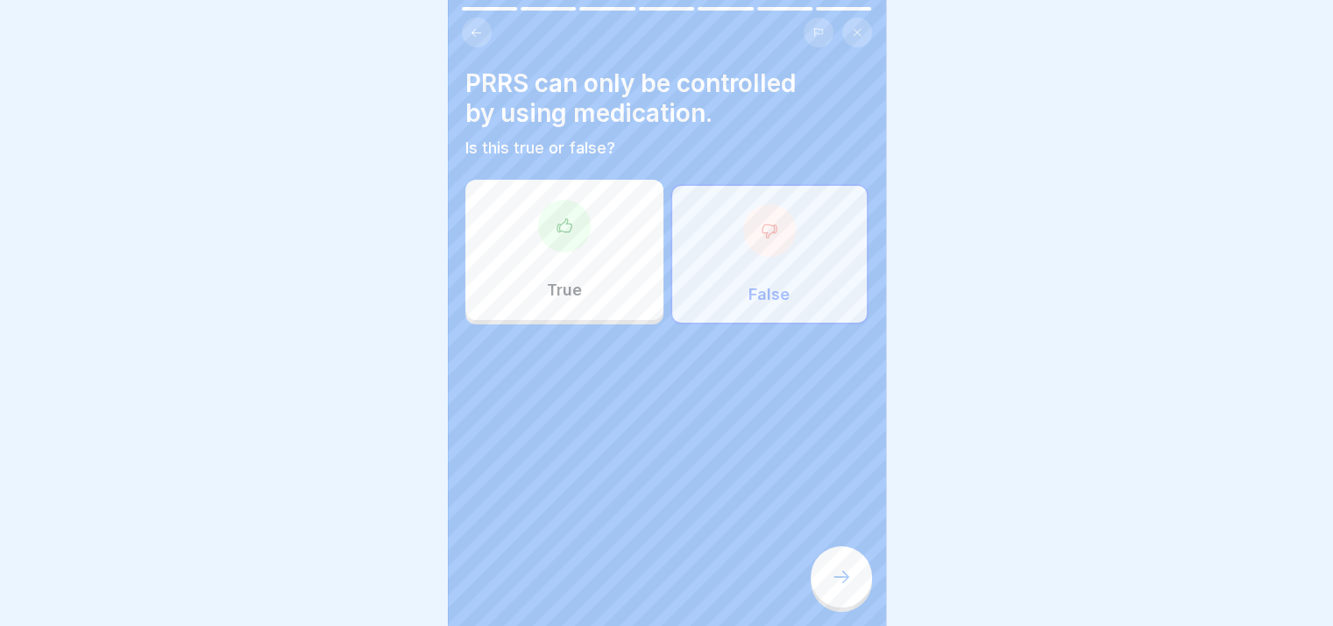
click at [845, 587] on icon at bounding box center [841, 576] width 21 height 21
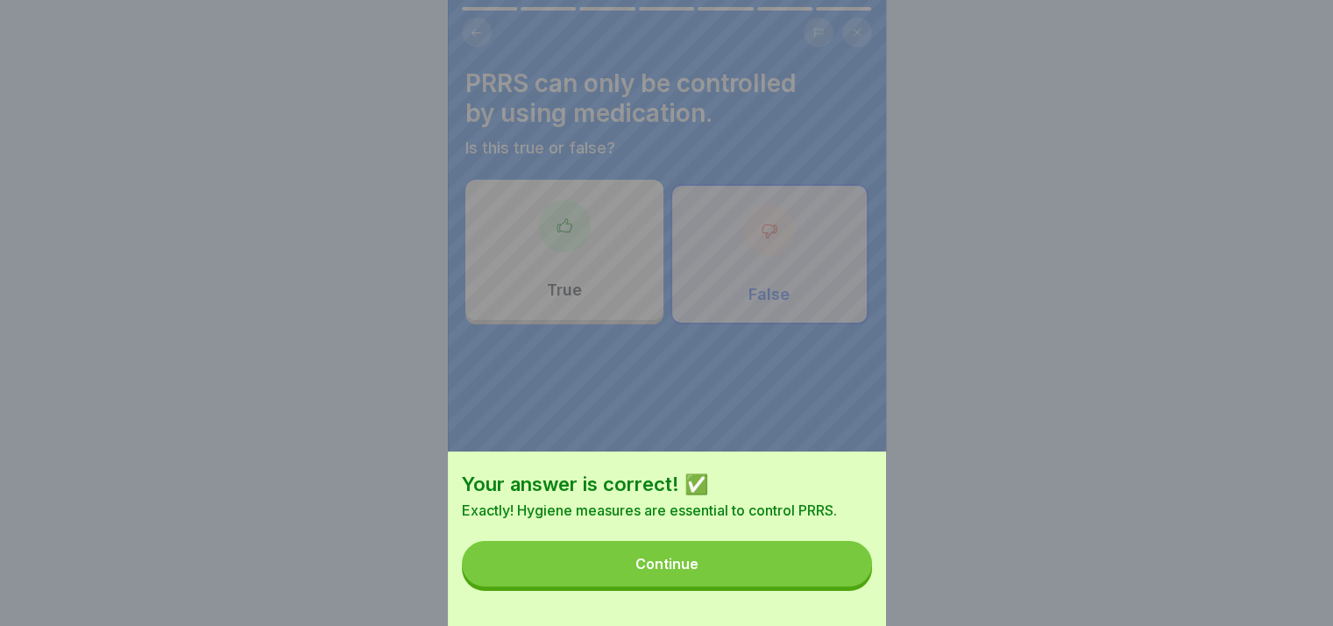
click at [845, 586] on button "Continue" at bounding box center [667, 564] width 410 height 46
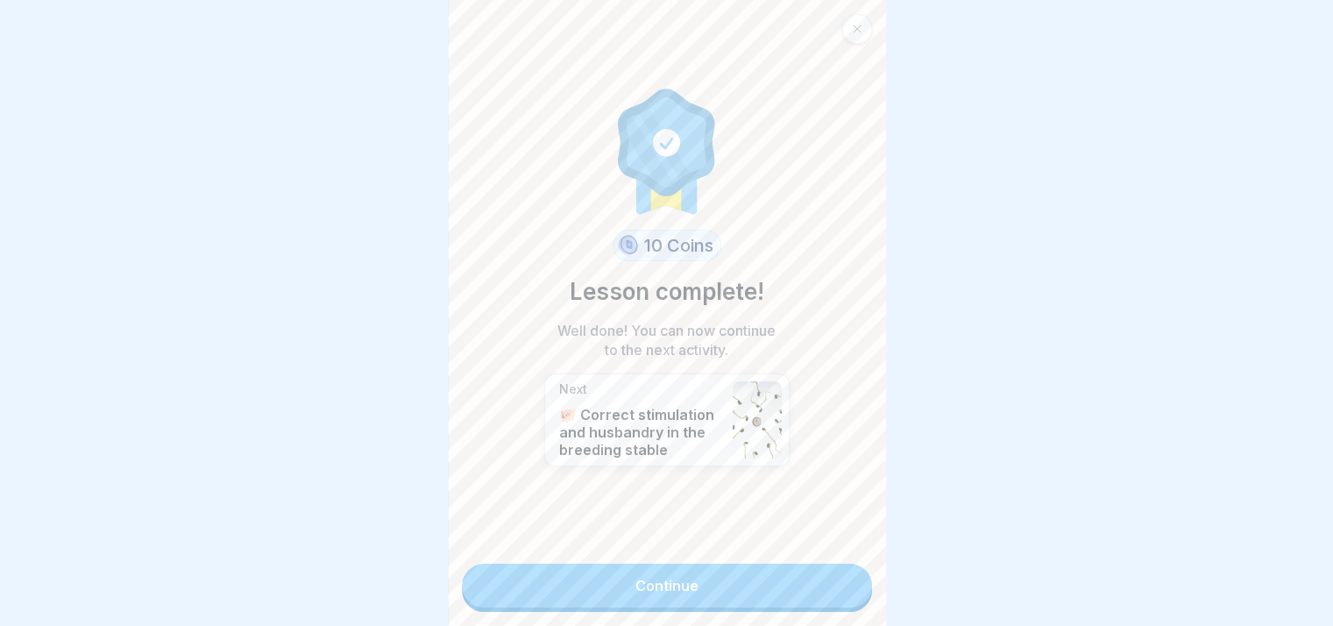
click at [658, 592] on link "Continue" at bounding box center [667, 585] width 410 height 44
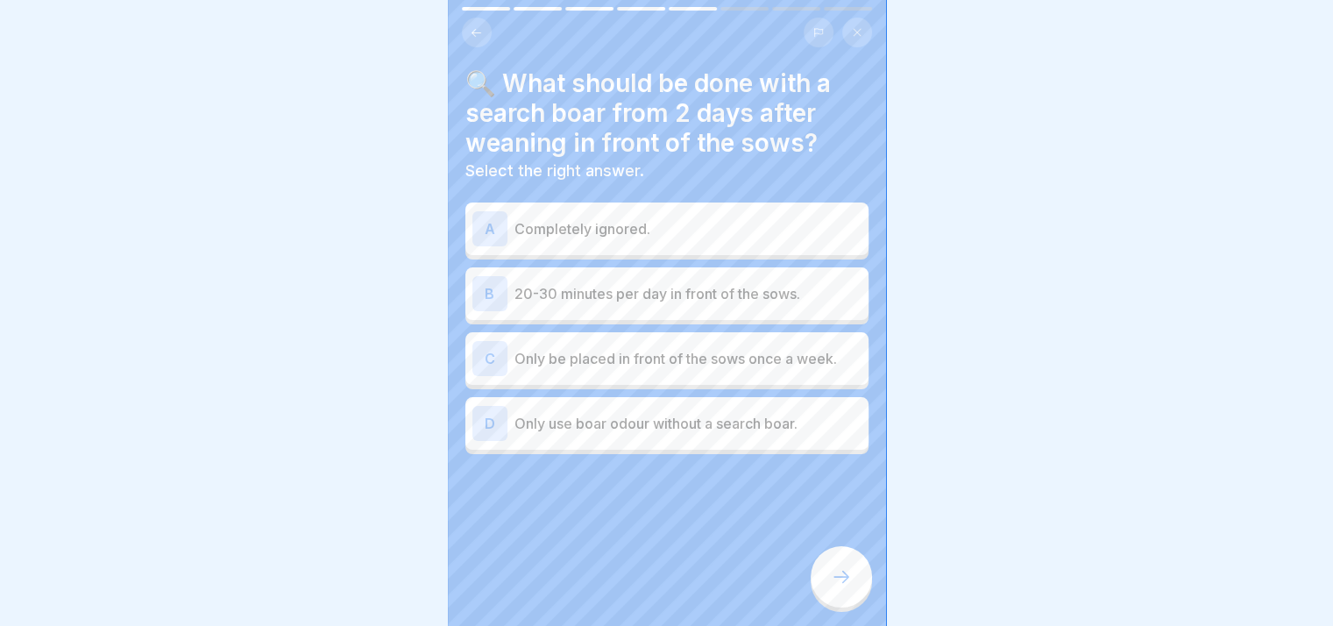
click at [1187, 408] on div at bounding box center [666, 313] width 1333 height 626
click at [778, 429] on p "Only use boar odour without a search boar." at bounding box center [687, 423] width 347 height 21
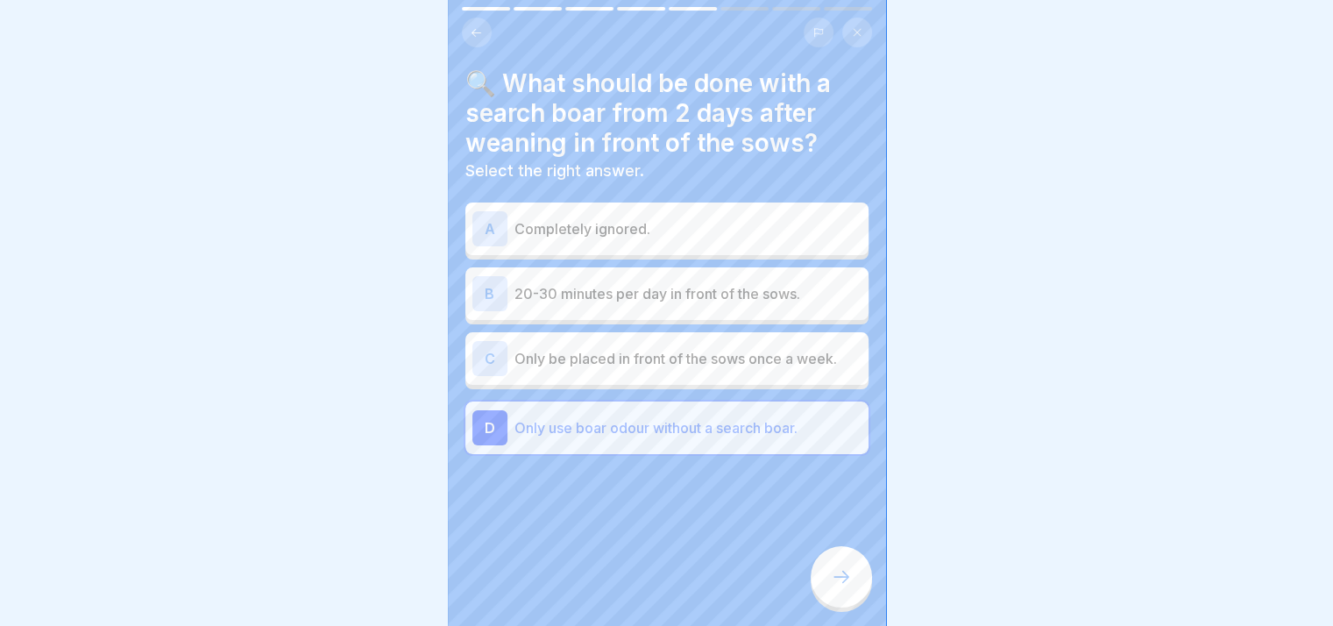
click at [719, 308] on div "B 20-30 minutes per day in front of the sows." at bounding box center [666, 293] width 389 height 35
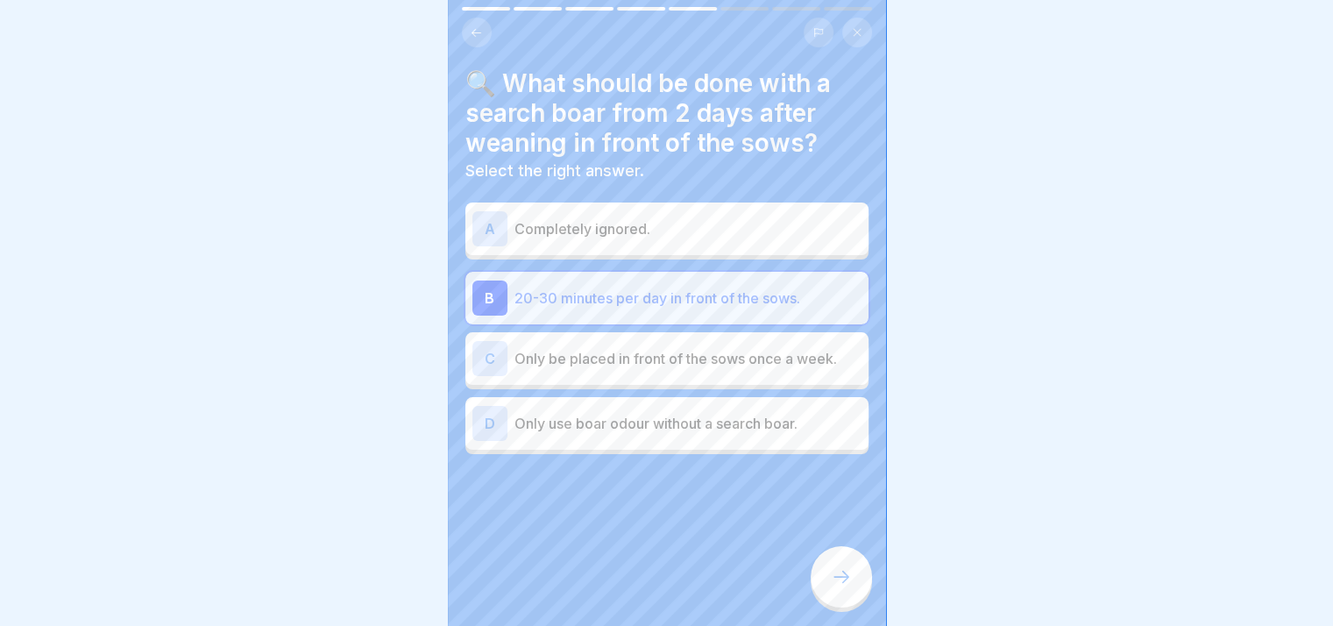
click at [732, 416] on p "Only use boar odour without a search boar." at bounding box center [687, 423] width 347 height 21
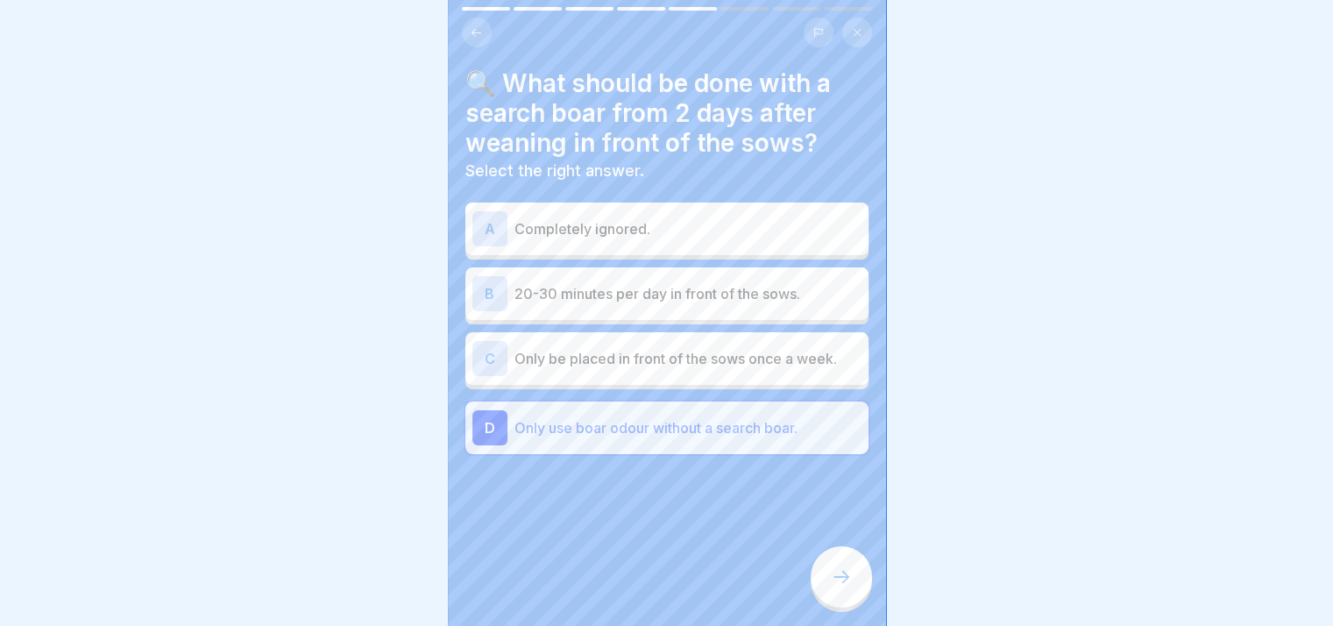
click at [855, 599] on div at bounding box center [841, 576] width 61 height 61
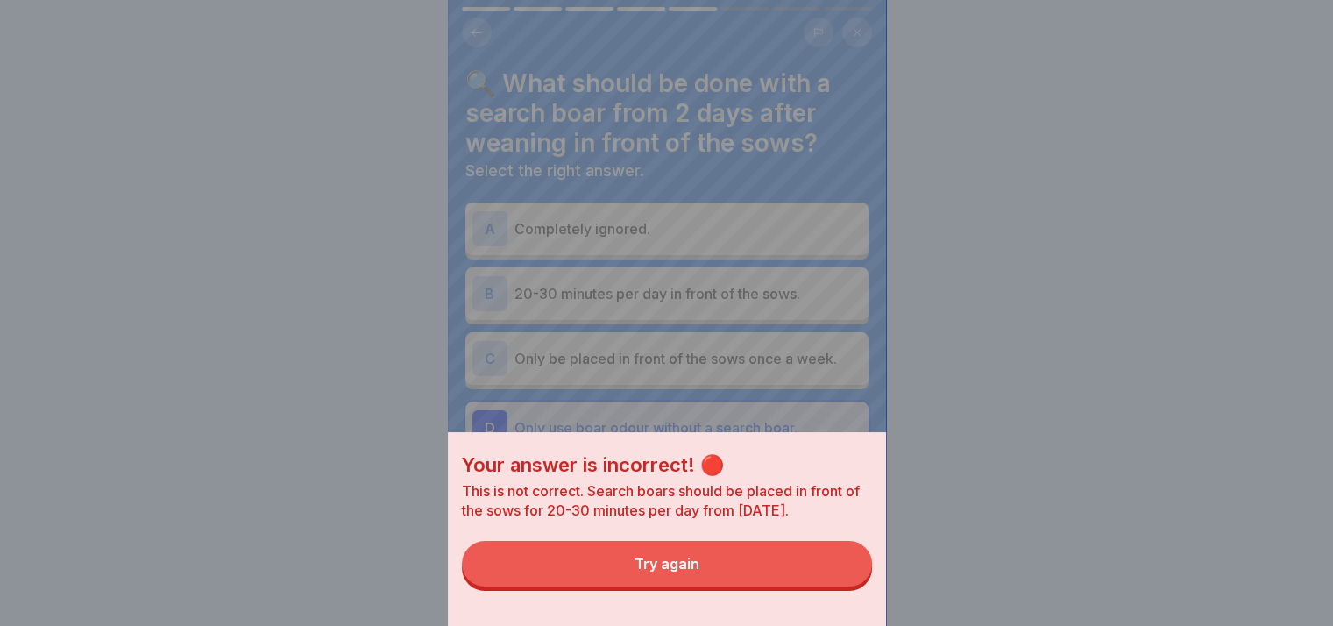
click at [863, 586] on button "Try again" at bounding box center [667, 564] width 410 height 46
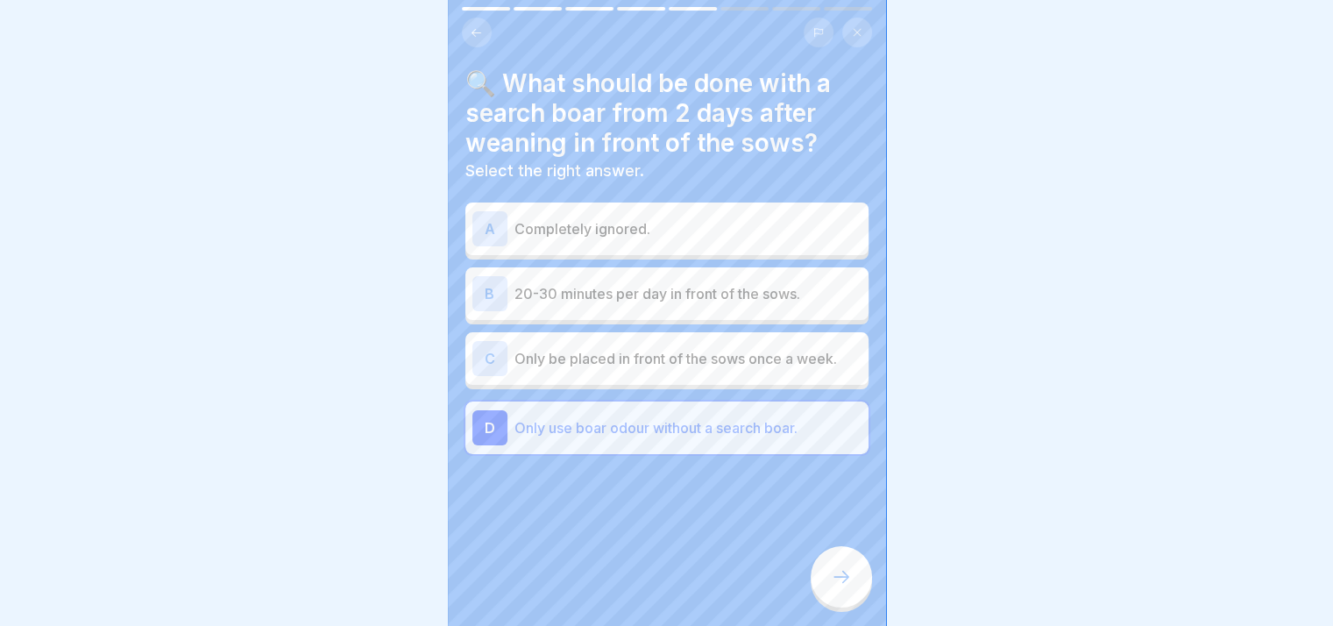
click at [801, 308] on div "B 20-30 minutes per day in front of the sows." at bounding box center [666, 293] width 389 height 35
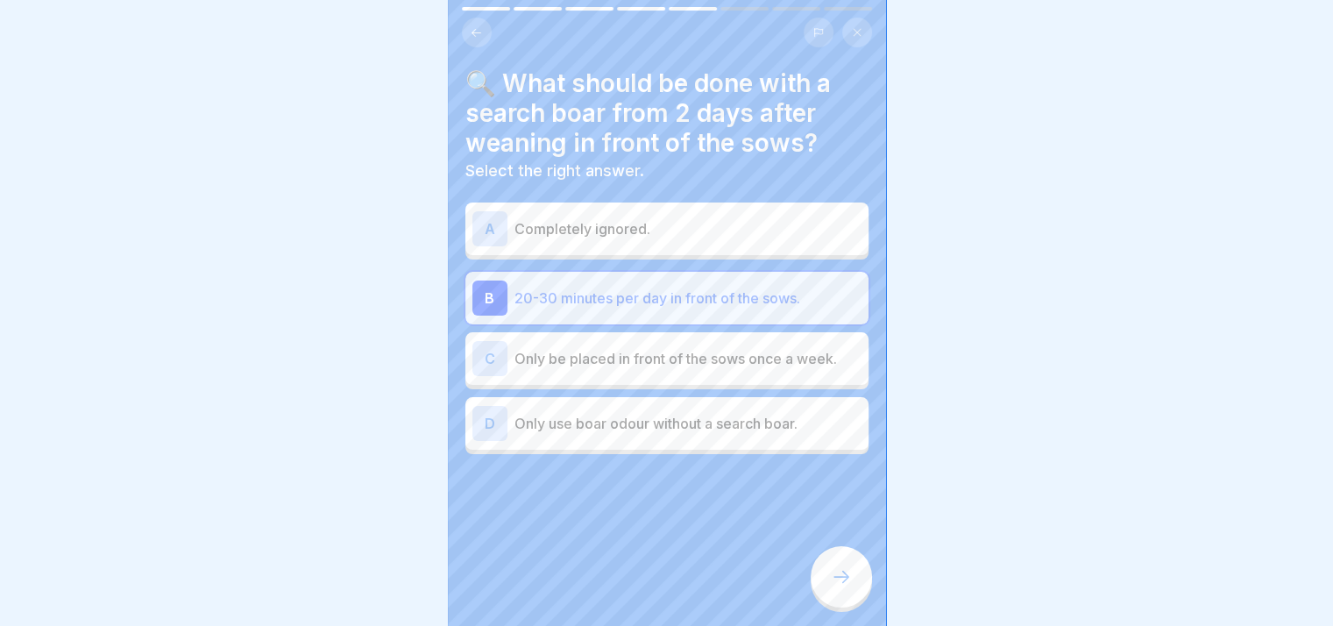
click at [845, 583] on icon at bounding box center [841, 576] width 16 height 12
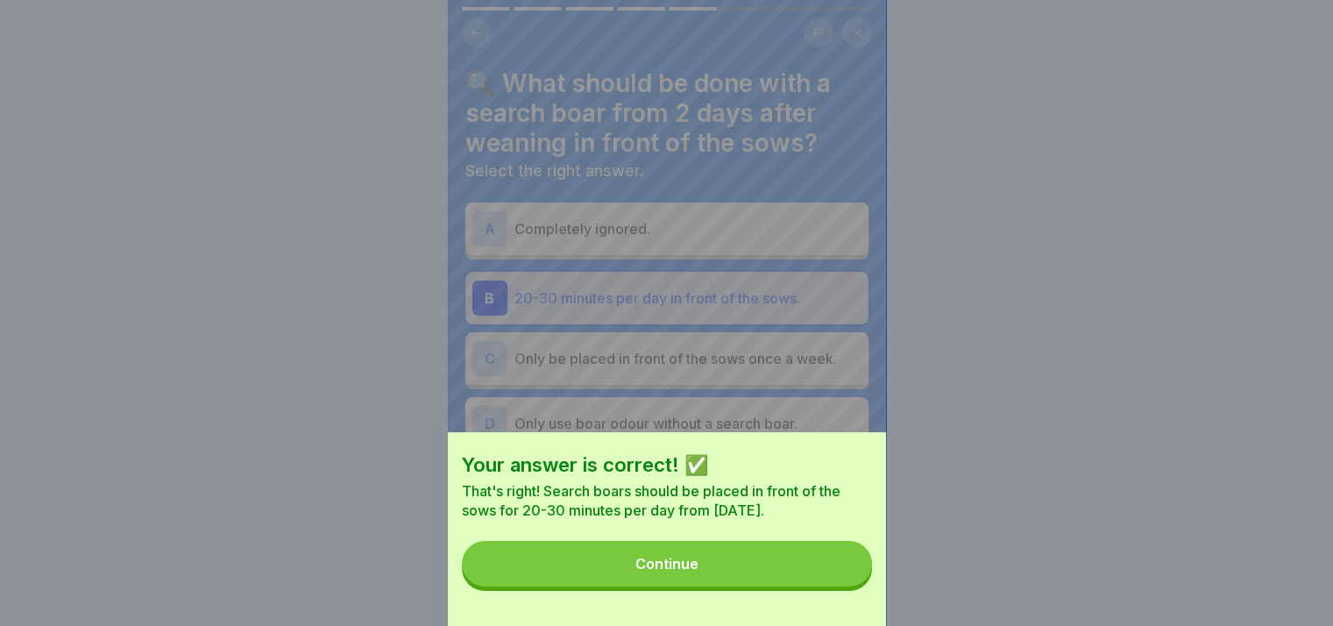
click at [845, 586] on button "Continue" at bounding box center [667, 564] width 410 height 46
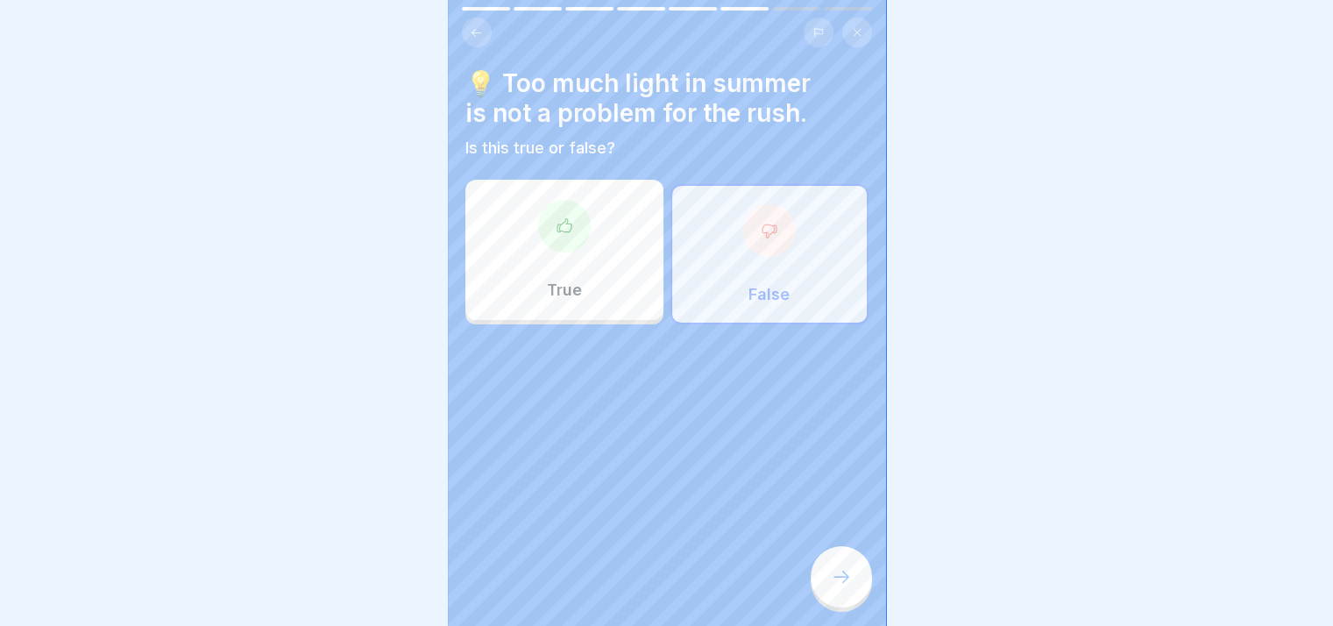
click at [842, 587] on icon at bounding box center [841, 576] width 21 height 21
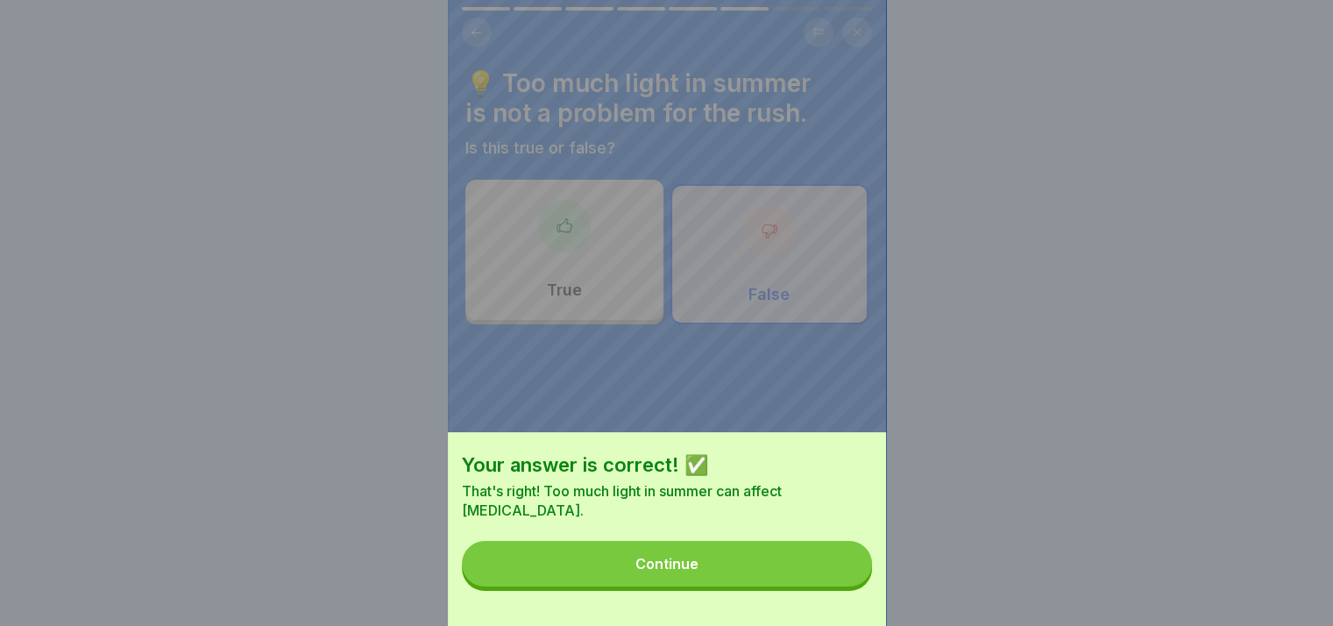
click at [842, 586] on button "Continue" at bounding box center [667, 564] width 410 height 46
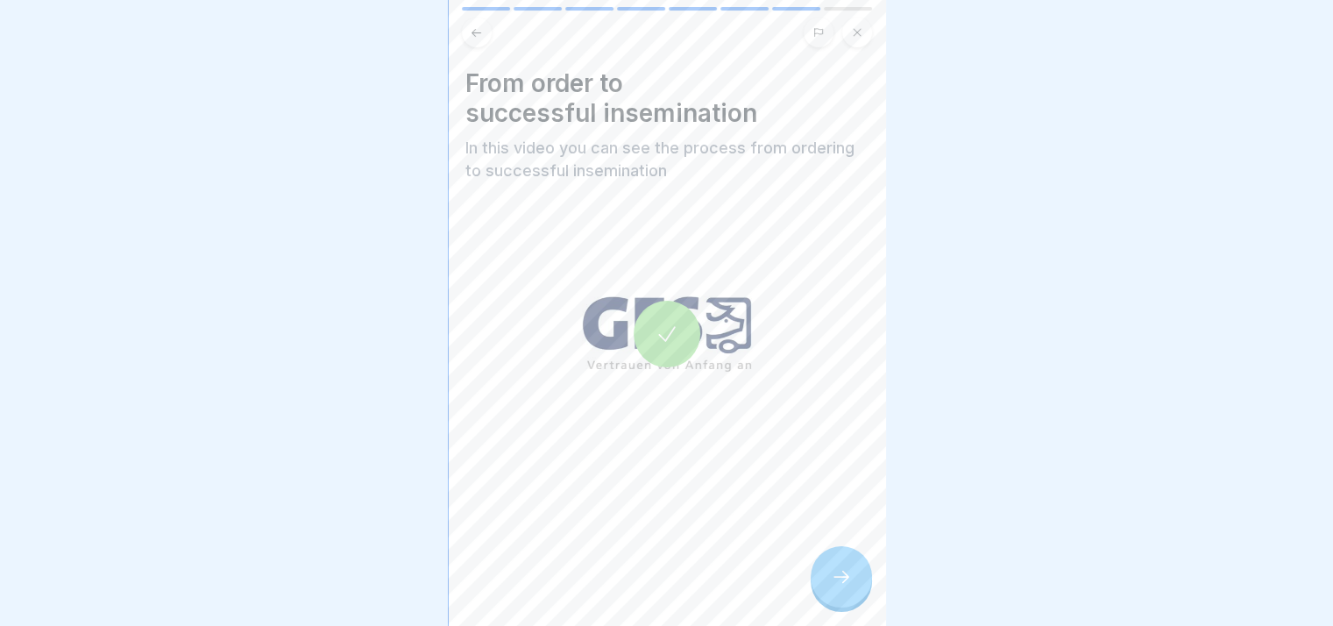
click at [842, 586] on icon at bounding box center [841, 576] width 21 height 21
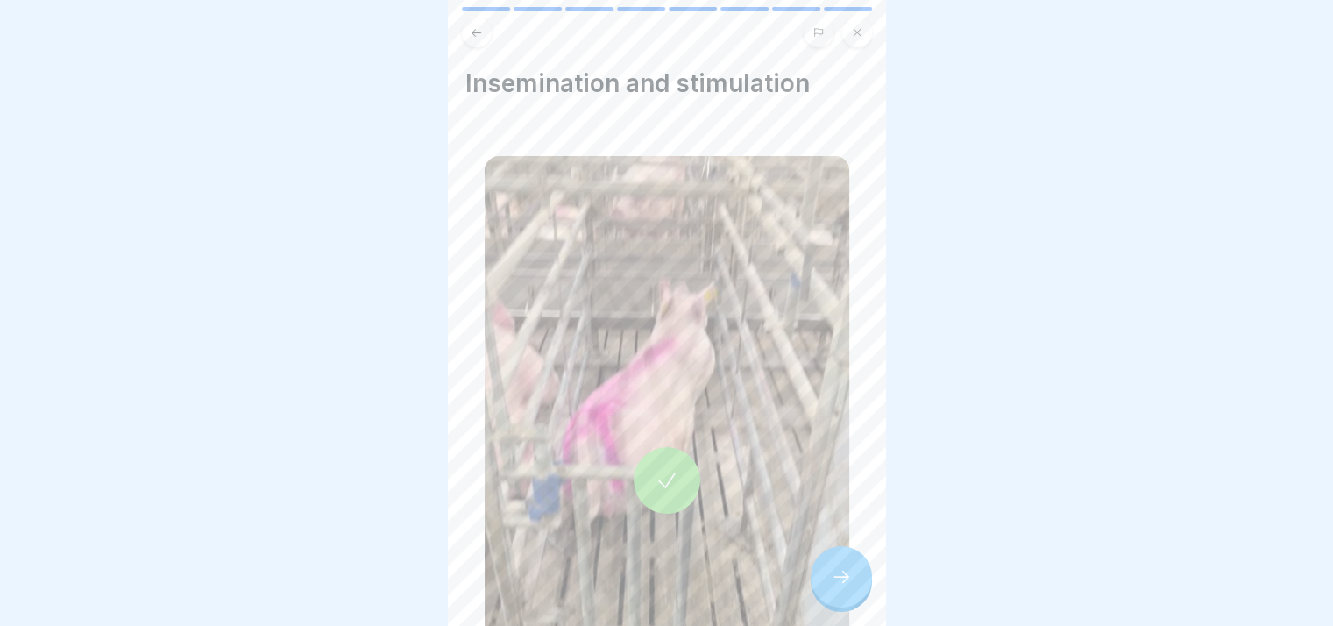
click at [842, 586] on icon at bounding box center [841, 576] width 21 height 21
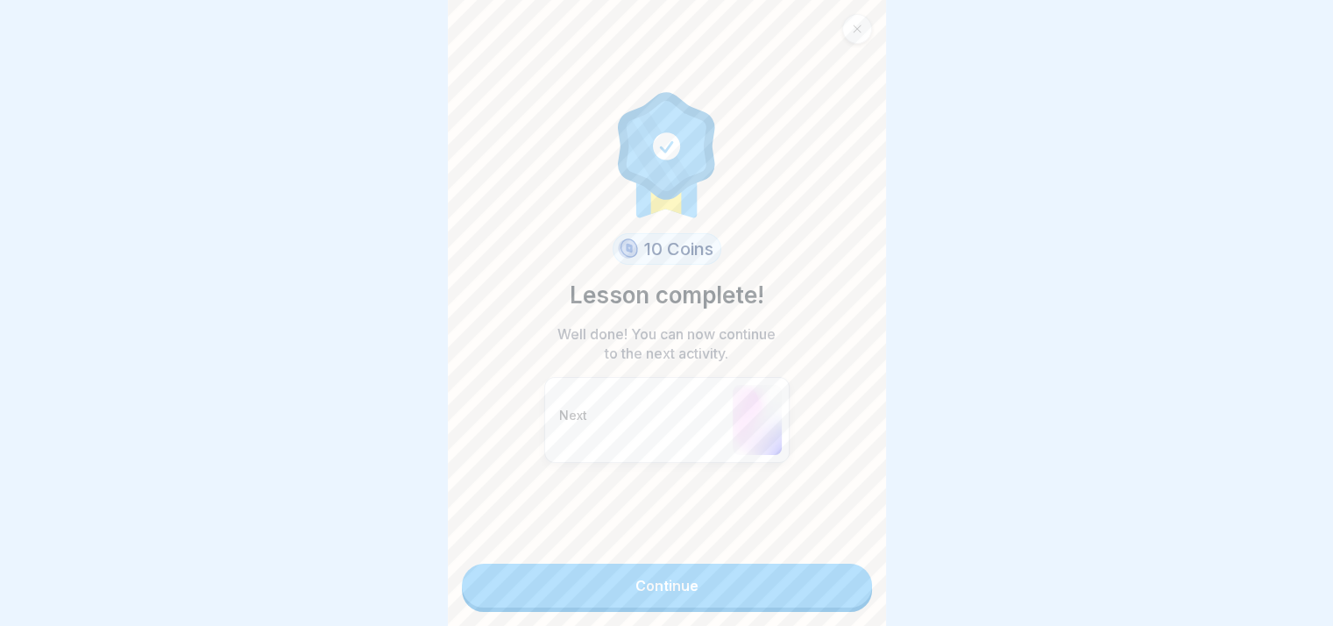
click at [842, 586] on link "Continue" at bounding box center [667, 585] width 410 height 44
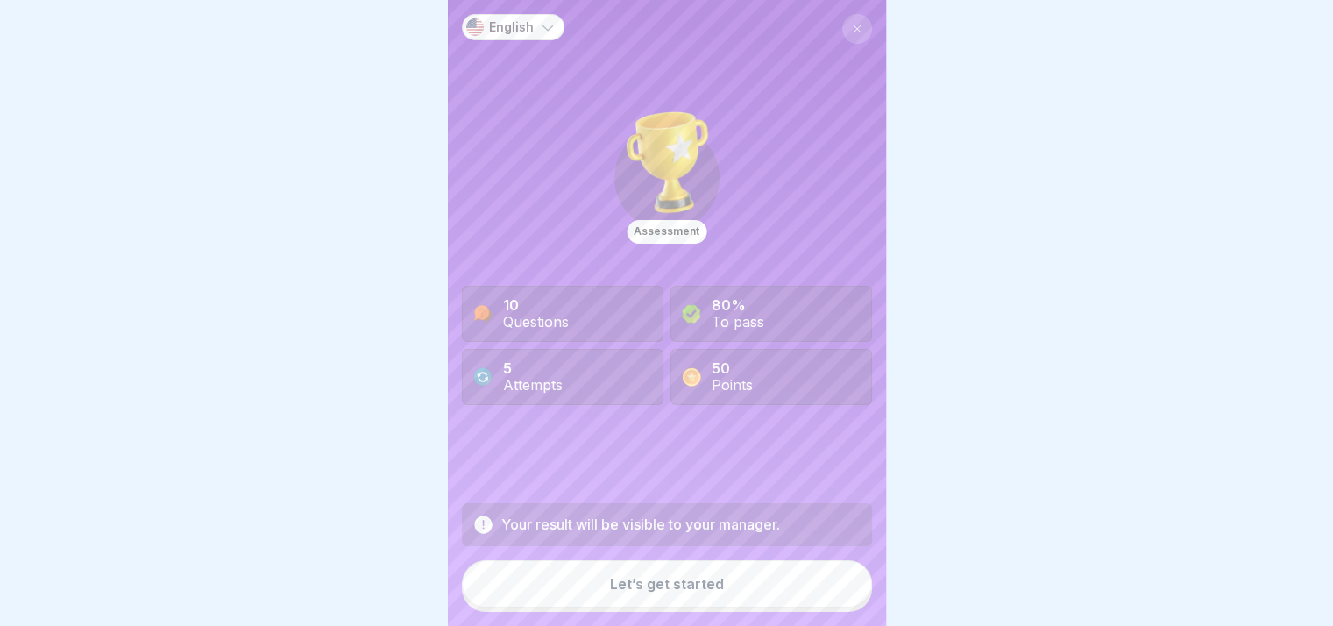
click at [724, 596] on button "Let’s get started" at bounding box center [667, 583] width 410 height 47
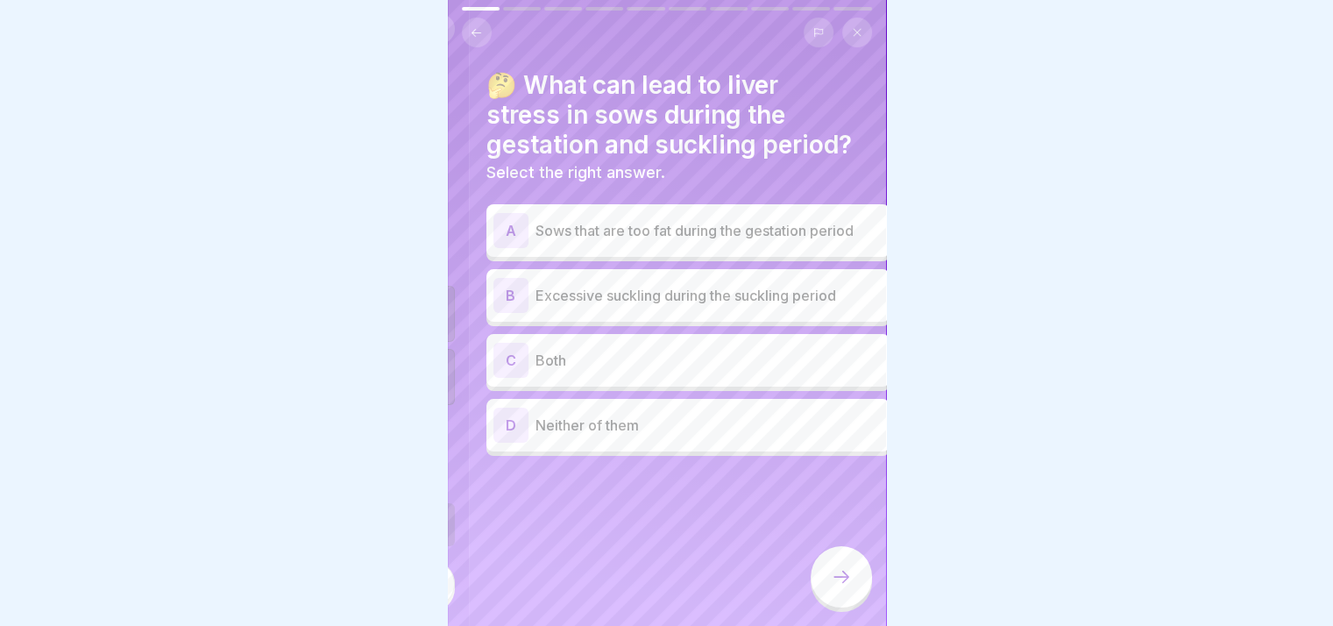
click at [533, 180] on div "🤔 What can lead to liver stress in sows during the gestation and suckling perio…" at bounding box center [687, 126] width 403 height 112
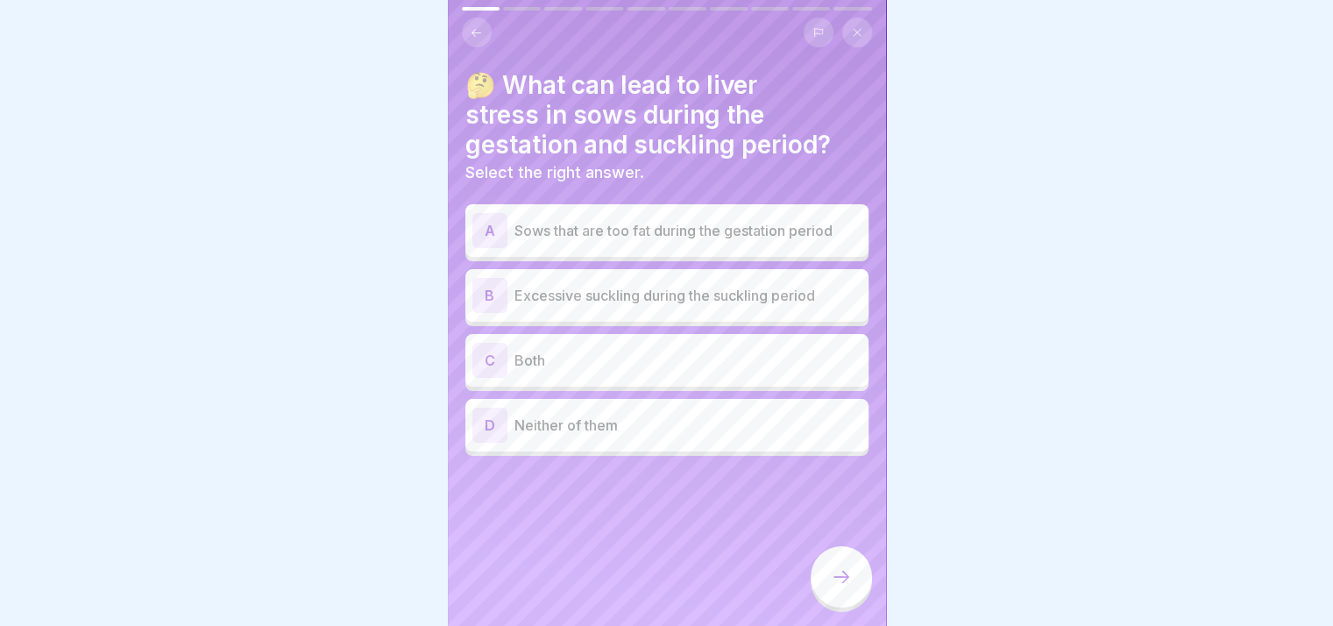
click at [535, 282] on div "🤔 What can lead to liver stress in sows during the gestation and suckling perio…" at bounding box center [666, 263] width 403 height 386
click at [1063, 344] on div at bounding box center [666, 313] width 1333 height 626
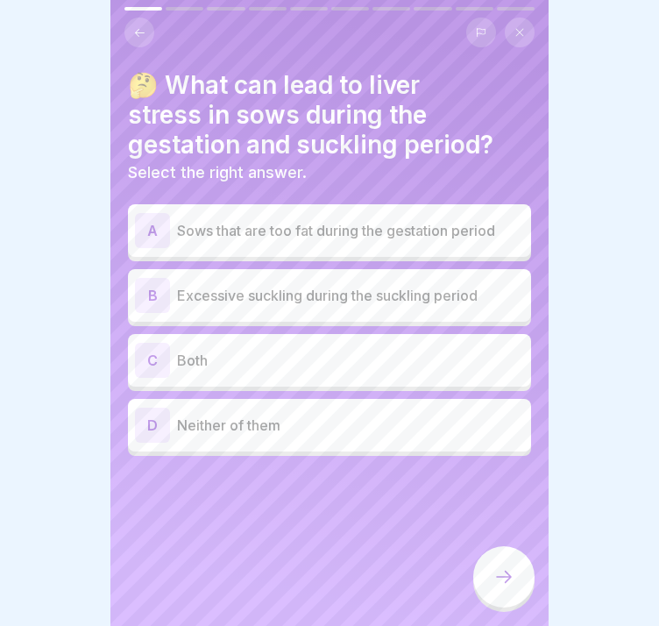
click at [310, 231] on p "Sows that are too fat during the gestation period" at bounding box center [350, 230] width 347 height 21
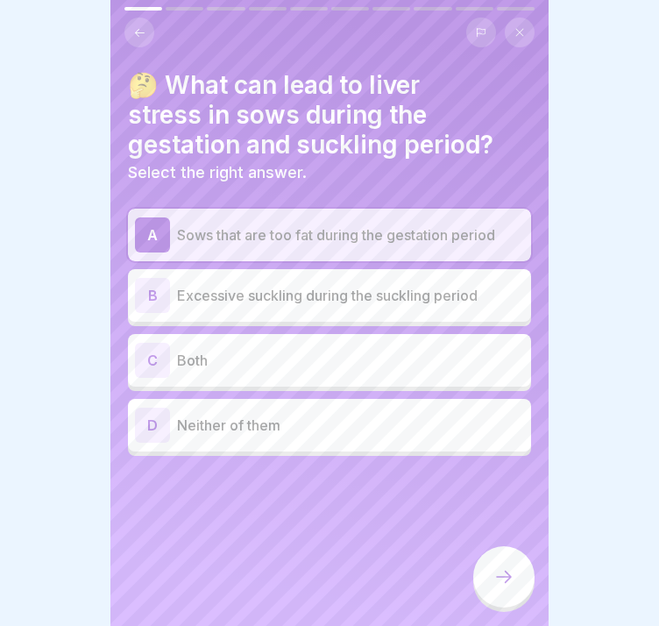
click at [521, 578] on div at bounding box center [503, 576] width 61 height 61
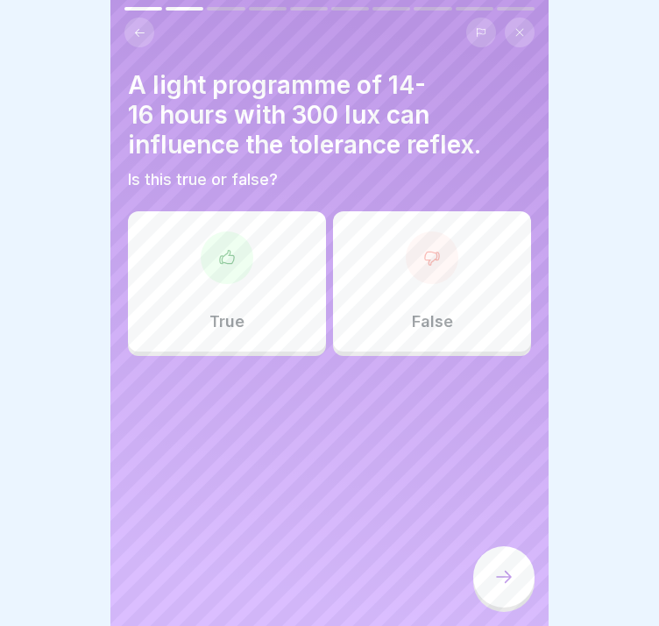
click at [379, 323] on div "False" at bounding box center [432, 281] width 198 height 140
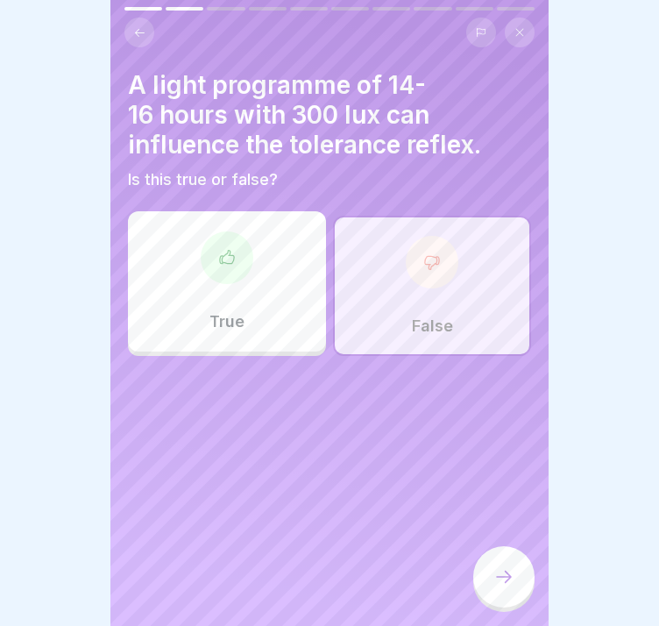
click at [495, 581] on icon at bounding box center [503, 576] width 21 height 21
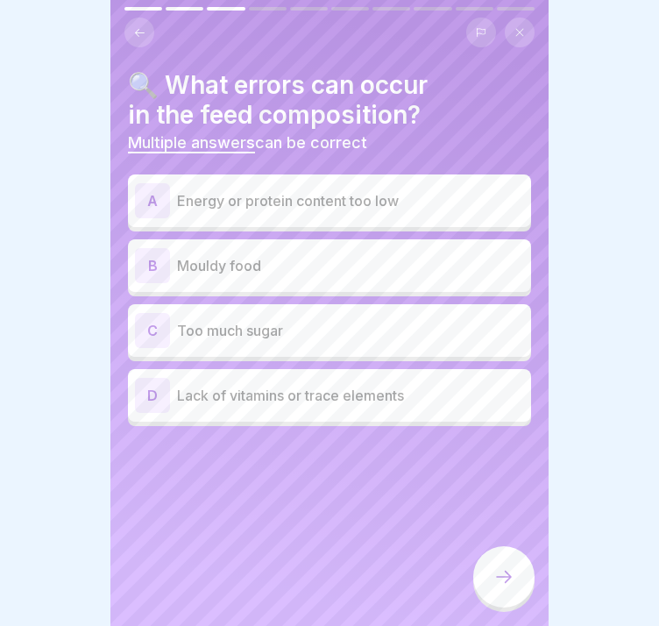
click at [244, 218] on div "A Energy or protein content too low" at bounding box center [329, 200] width 403 height 53
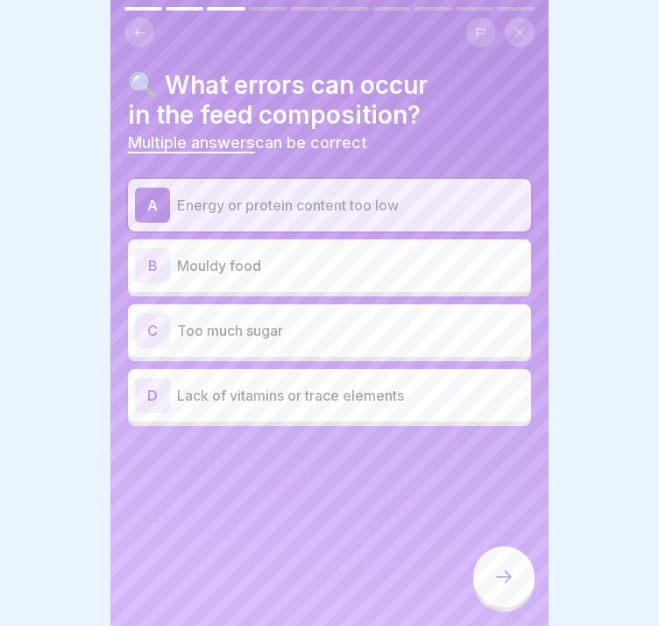
click at [246, 281] on div "B Mouldy food" at bounding box center [329, 265] width 389 height 35
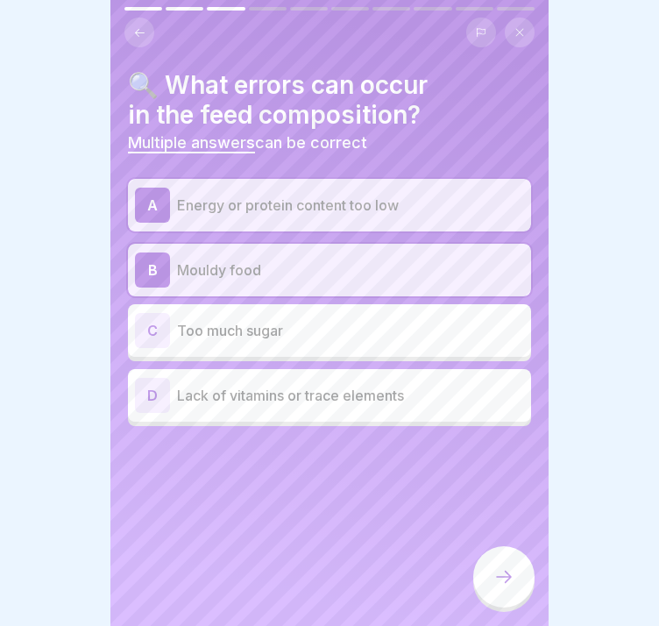
click at [249, 331] on p "Too much sugar" at bounding box center [350, 330] width 347 height 21
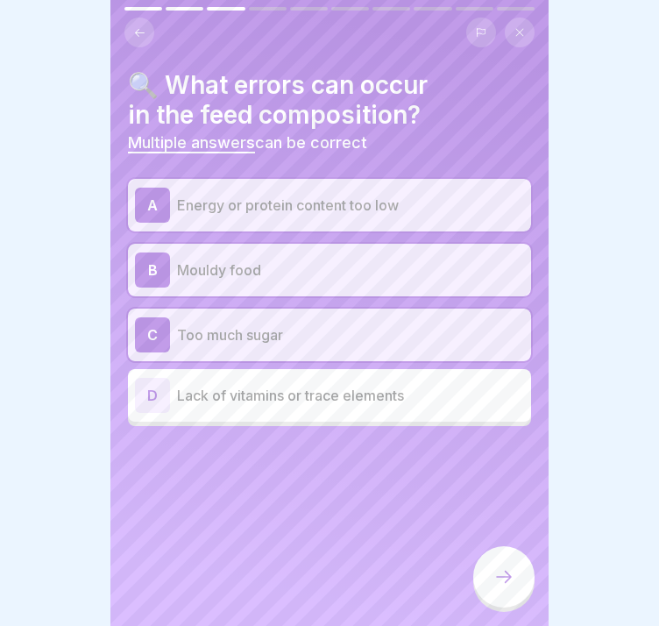
click at [252, 386] on p "Lack of vitamins or trace elements" at bounding box center [350, 395] width 347 height 21
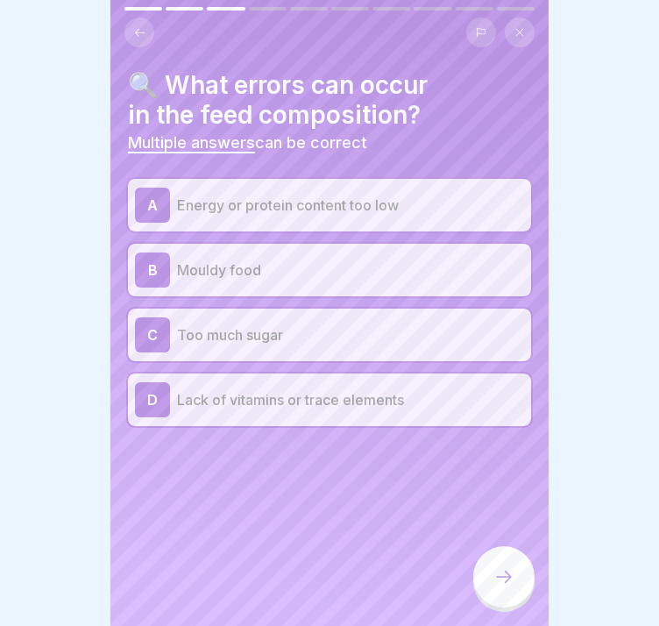
click at [494, 587] on icon at bounding box center [503, 576] width 21 height 21
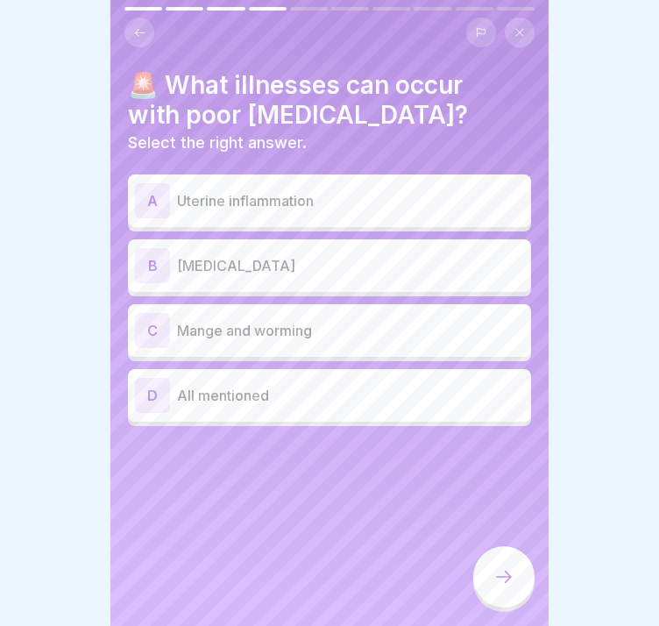
click at [363, 378] on div "D All mentioned" at bounding box center [329, 395] width 389 height 35
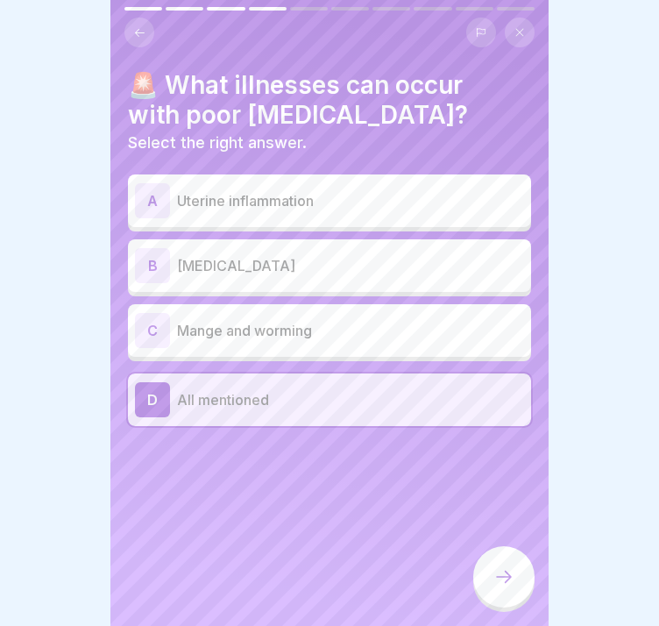
click at [474, 578] on div at bounding box center [503, 579] width 61 height 66
click at [496, 587] on icon at bounding box center [503, 576] width 21 height 21
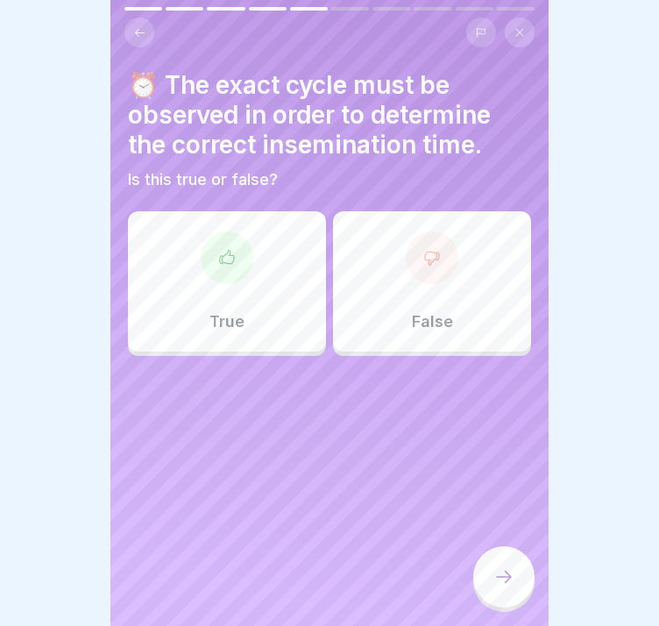
click at [235, 301] on div "True" at bounding box center [227, 281] width 198 height 140
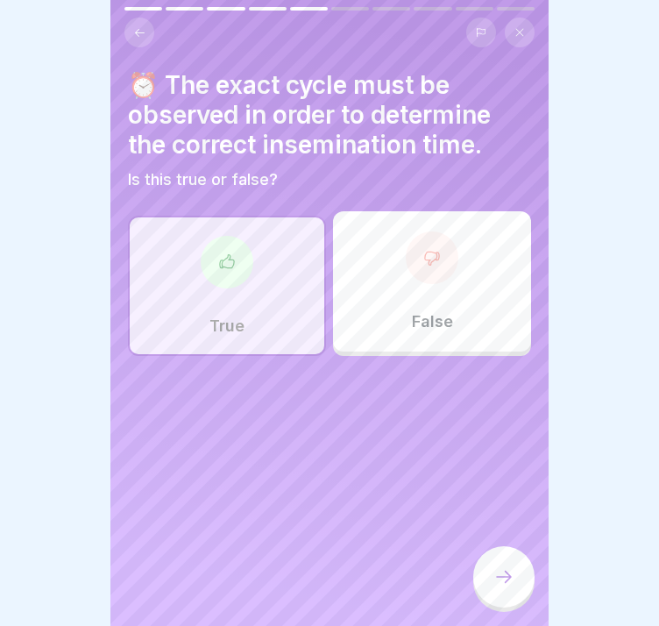
click at [496, 587] on icon at bounding box center [503, 576] width 21 height 21
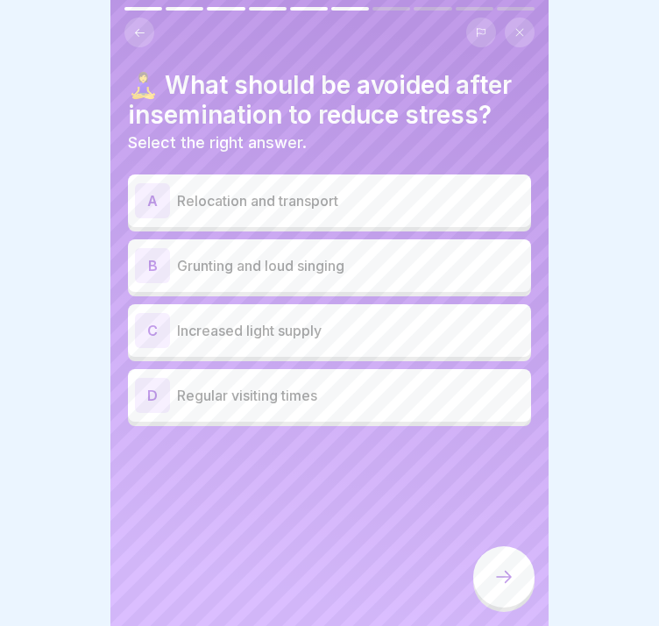
click at [399, 98] on h4 "🧘‍♀️ What should be avoided after insemination to reduce stress?" at bounding box center [329, 100] width 403 height 60
click at [314, 190] on p "Relocation and transport" at bounding box center [350, 200] width 347 height 21
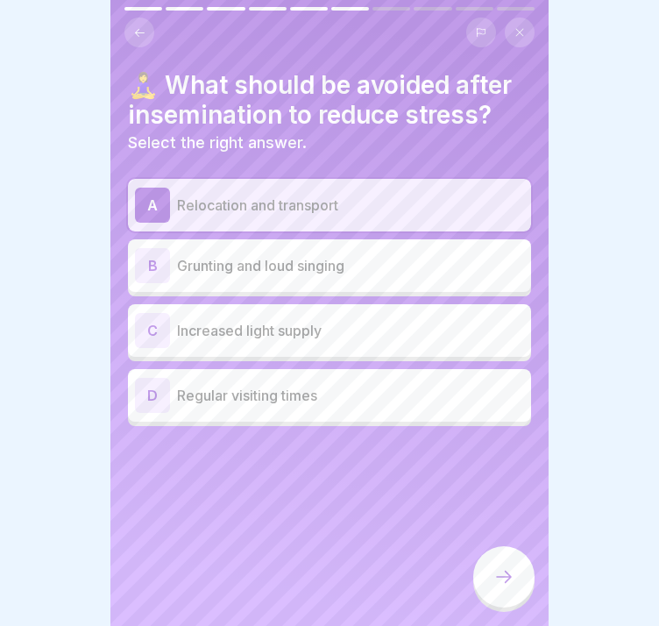
click at [485, 583] on div at bounding box center [503, 576] width 61 height 61
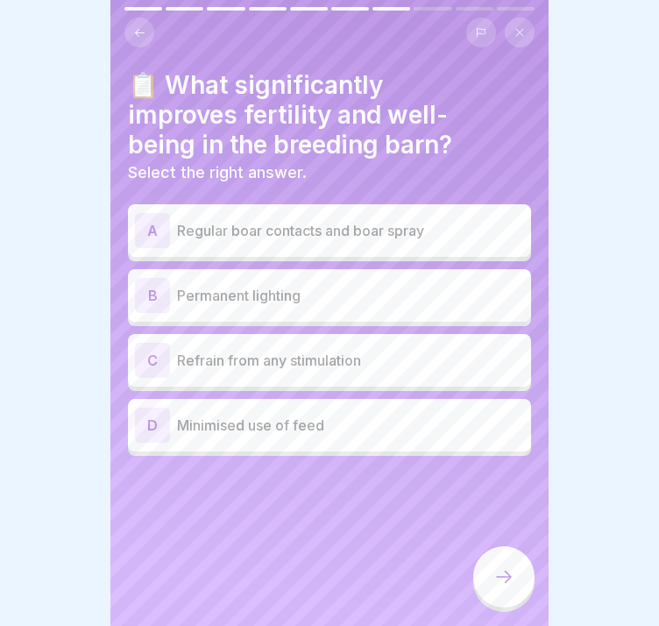
click at [355, 226] on p "Regular boar contacts and boar spray" at bounding box center [350, 230] width 347 height 21
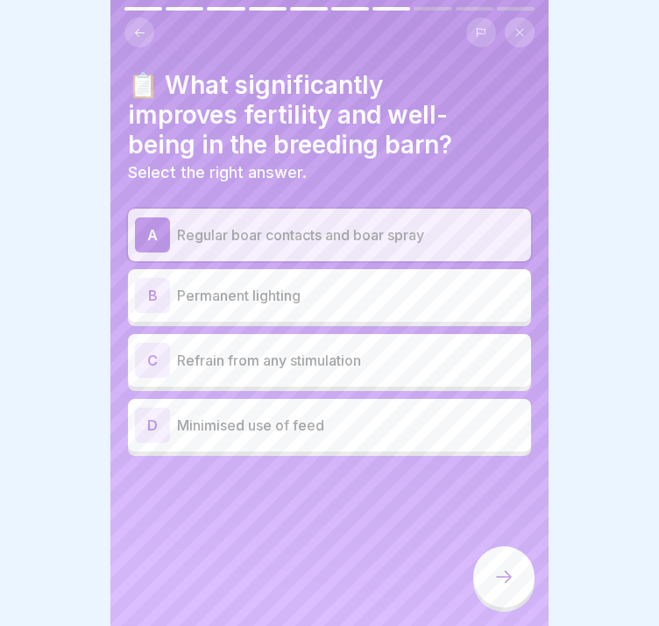
click at [486, 576] on div at bounding box center [503, 576] width 61 height 61
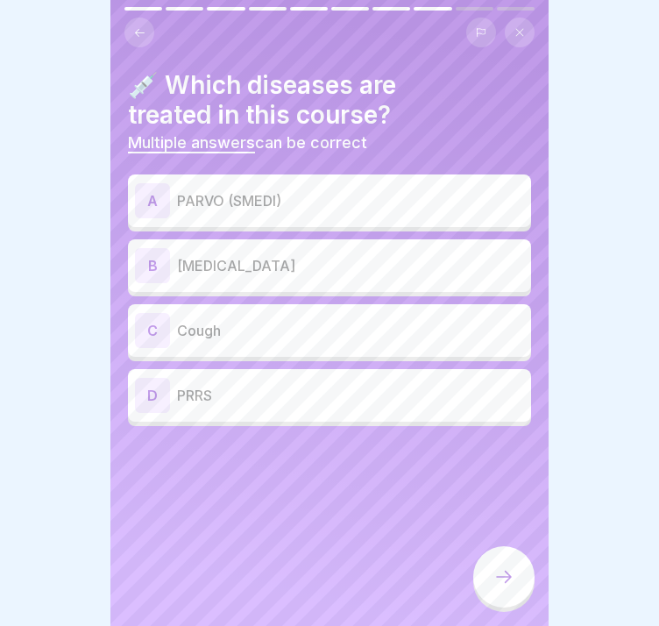
click at [232, 211] on div "A PARVO (SMEDI)" at bounding box center [329, 200] width 389 height 35
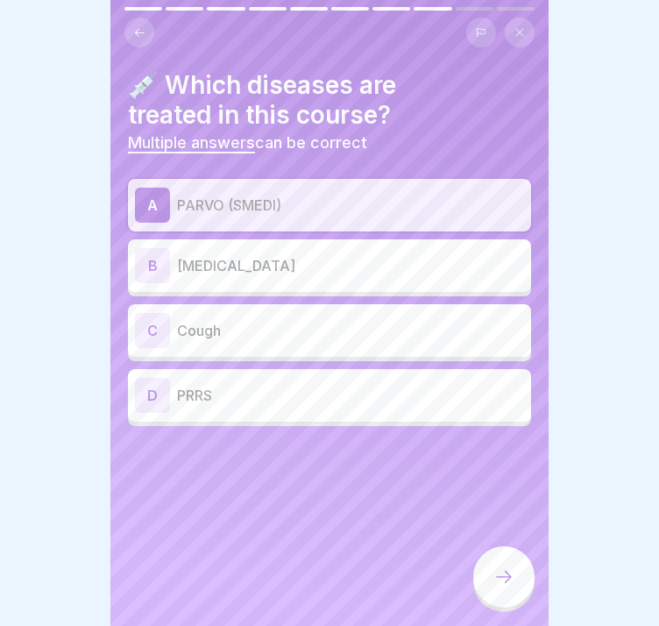
click at [320, 429] on div "💉 Which diseases are treated in this course? Multiple answers can be correct A …" at bounding box center [329, 313] width 438 height 626
click at [319, 403] on p "PRRS" at bounding box center [350, 395] width 347 height 21
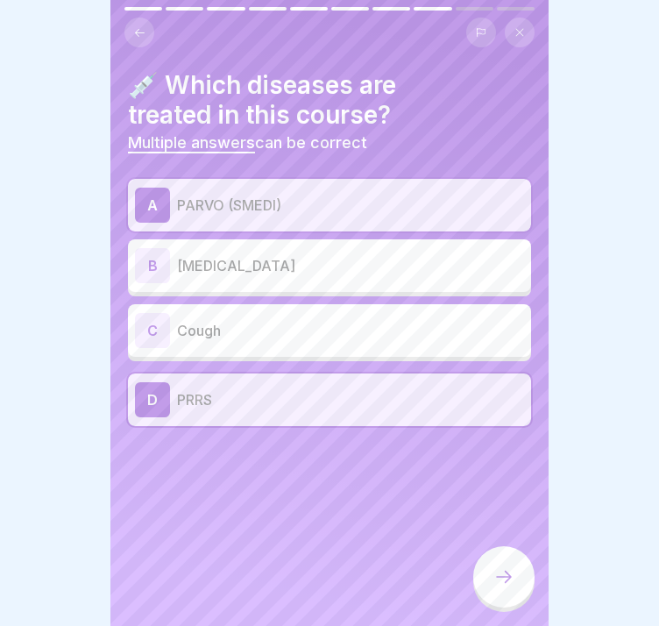
click at [480, 579] on div at bounding box center [503, 576] width 61 height 61
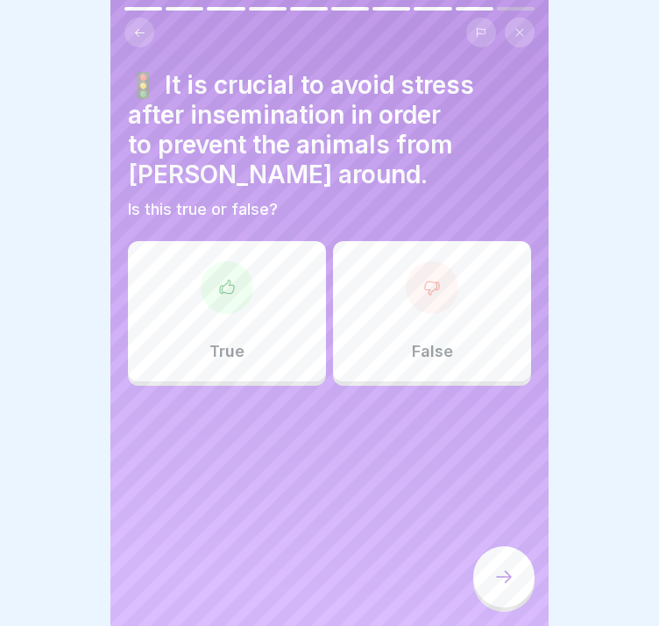
click at [182, 323] on div "True" at bounding box center [227, 311] width 198 height 140
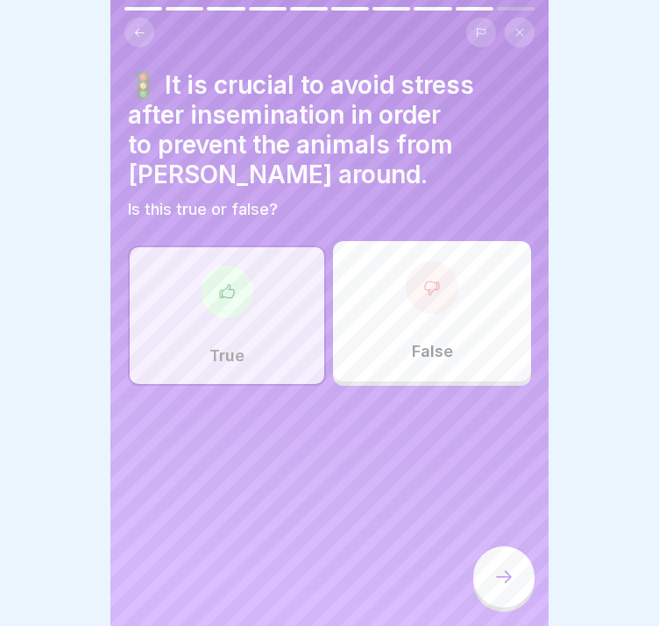
click at [499, 586] on icon at bounding box center [503, 576] width 21 height 21
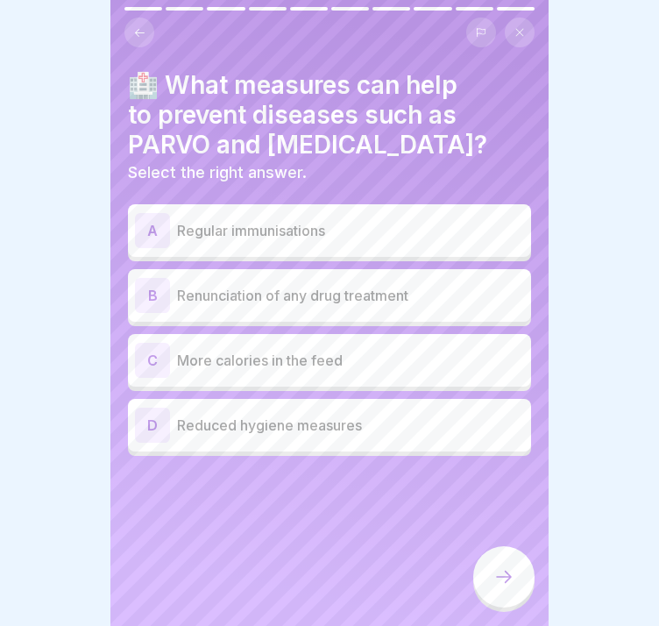
click at [298, 229] on p "Regular immunisations" at bounding box center [350, 230] width 347 height 21
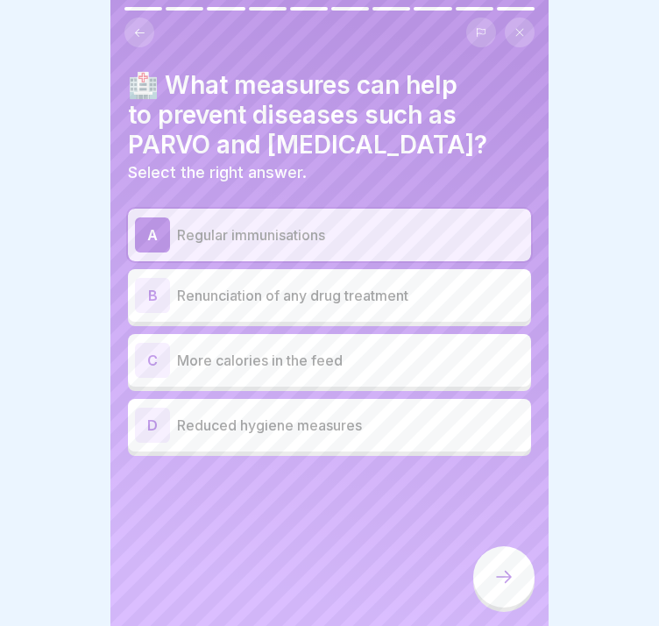
click at [491, 587] on div at bounding box center [503, 576] width 61 height 61
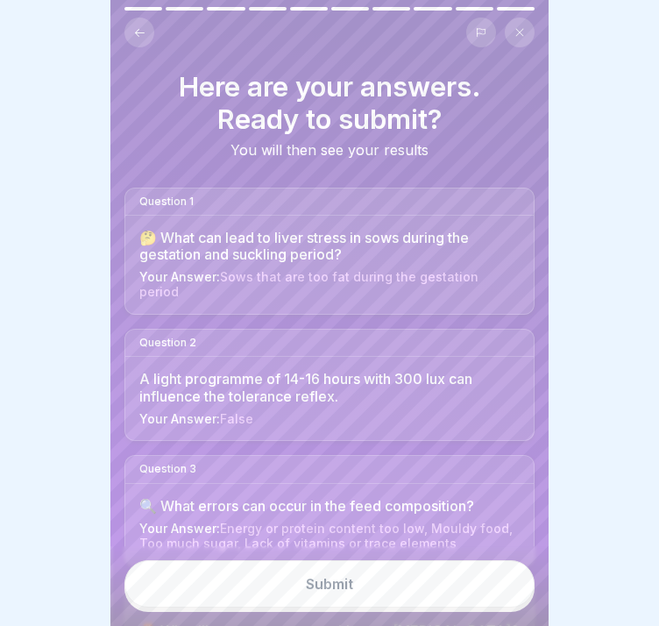
click at [421, 595] on button "Submit" at bounding box center [329, 583] width 410 height 47
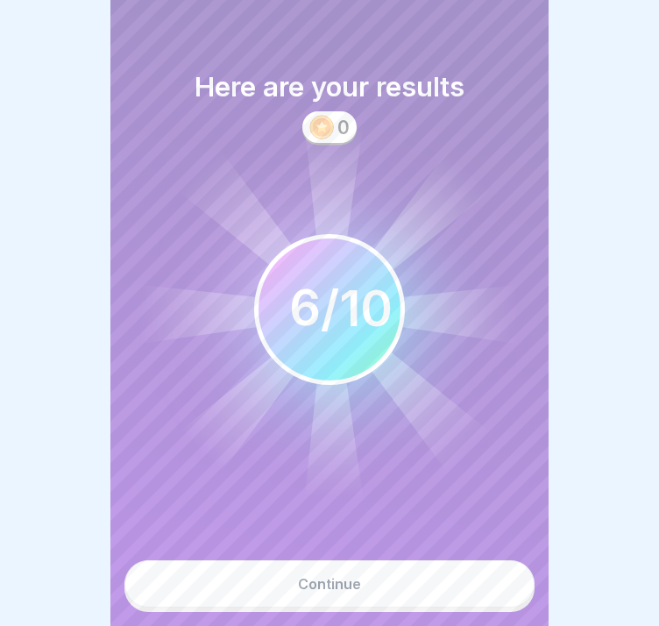
click at [363, 600] on button "Continue" at bounding box center [329, 583] width 410 height 47
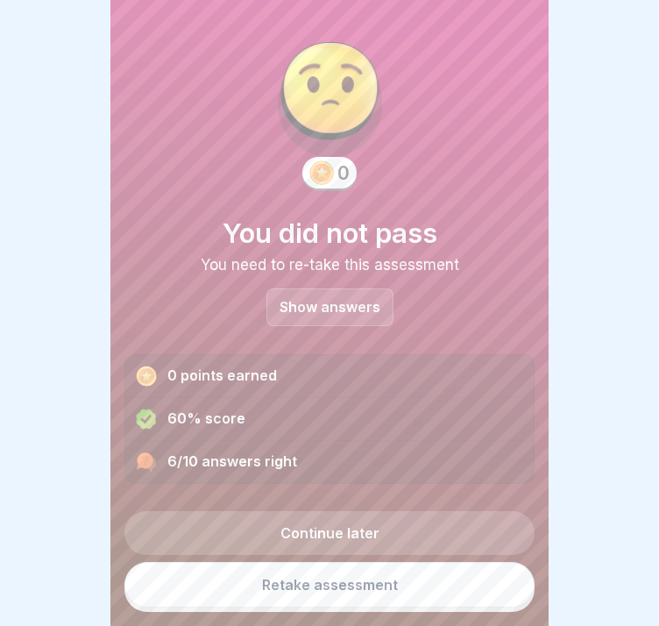
click at [316, 317] on div "Show answers" at bounding box center [329, 307] width 127 height 38
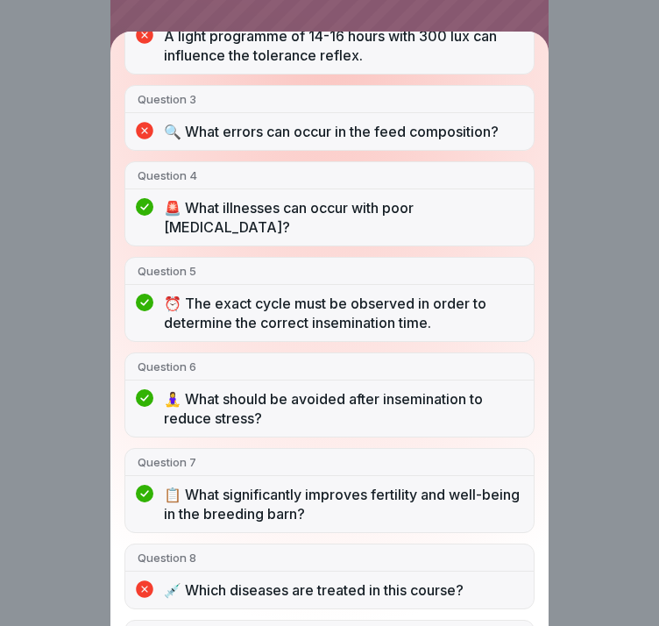
scroll to position [329, 0]
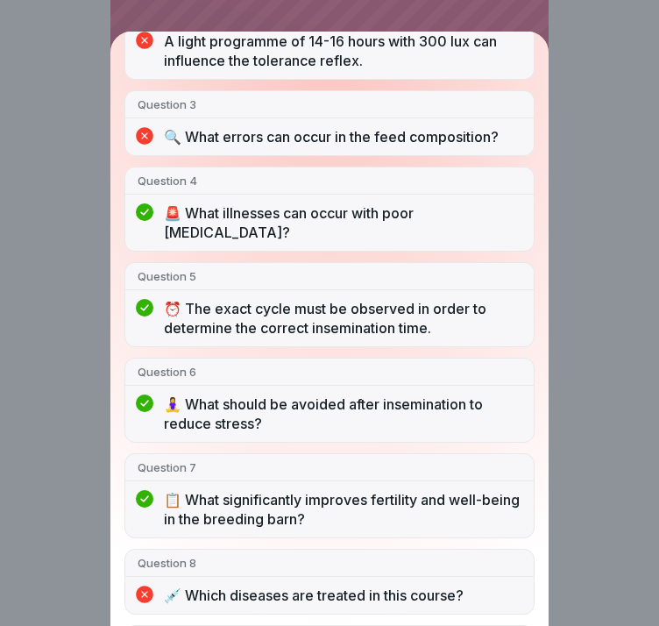
click at [403, 10] on div "You did not pass 6/10 answers right Question 1 🤔 What can lead to liver stress …" at bounding box center [329, 313] width 438 height 626
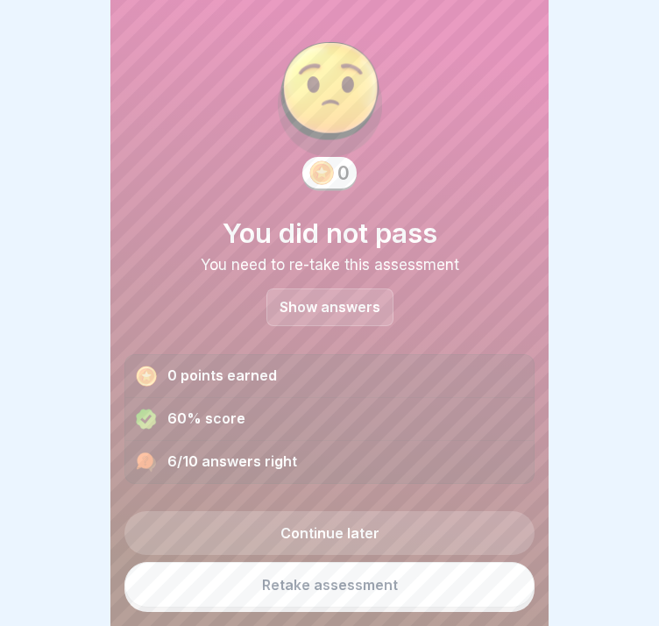
click at [359, 588] on link "Retake assessment" at bounding box center [329, 585] width 410 height 46
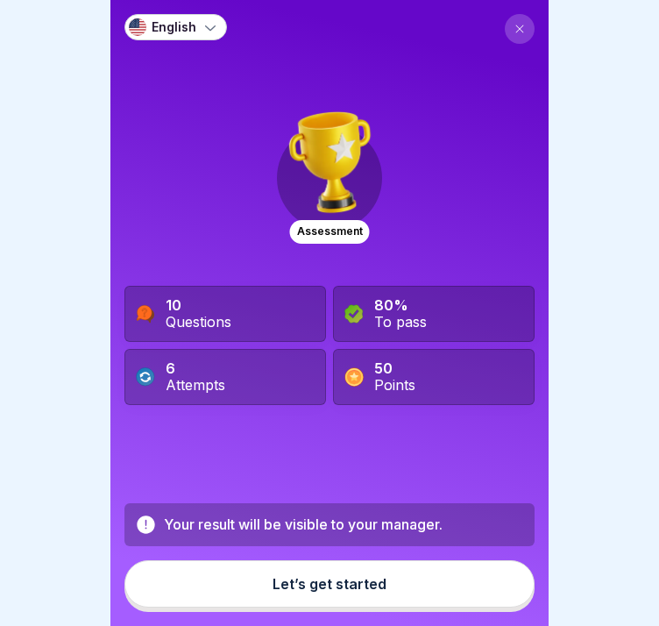
click at [354, 592] on div "Let’s get started" at bounding box center [330, 584] width 114 height 16
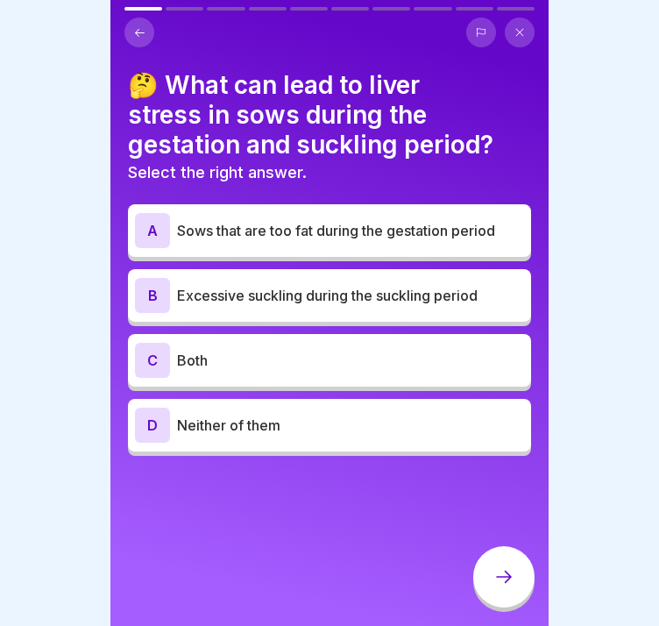
click at [271, 360] on p "Both" at bounding box center [350, 360] width 347 height 21
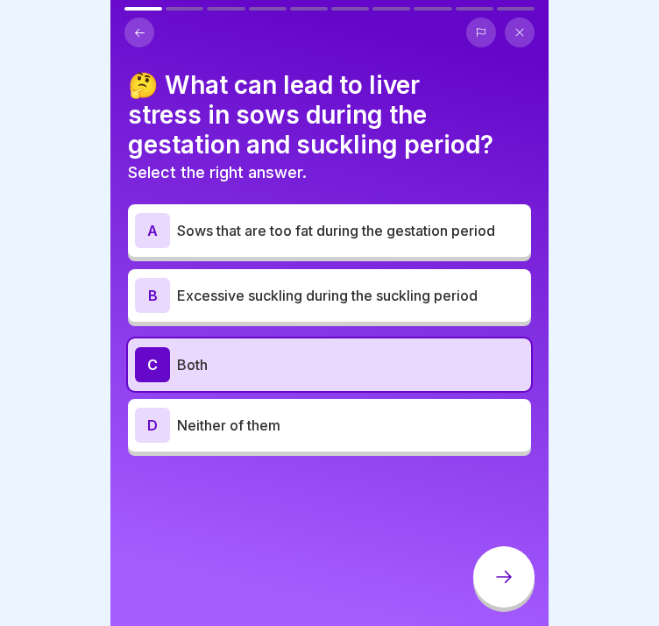
click at [515, 606] on div at bounding box center [503, 576] width 61 height 61
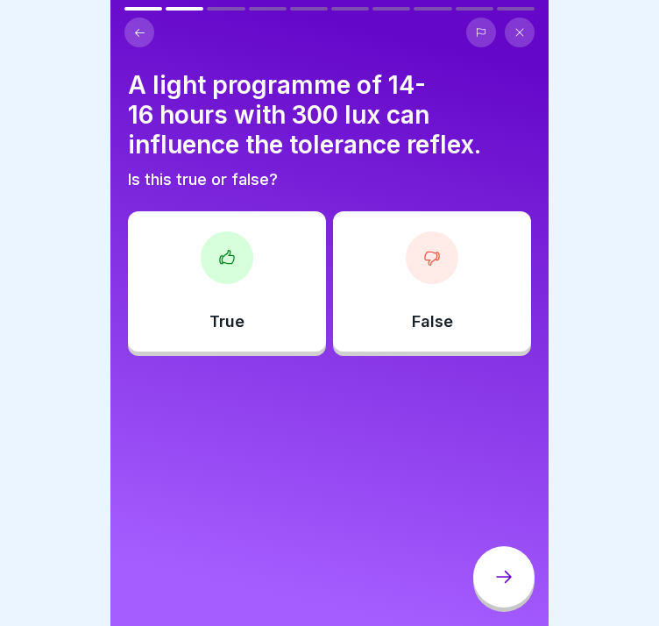
click at [414, 318] on p "False" at bounding box center [432, 321] width 41 height 19
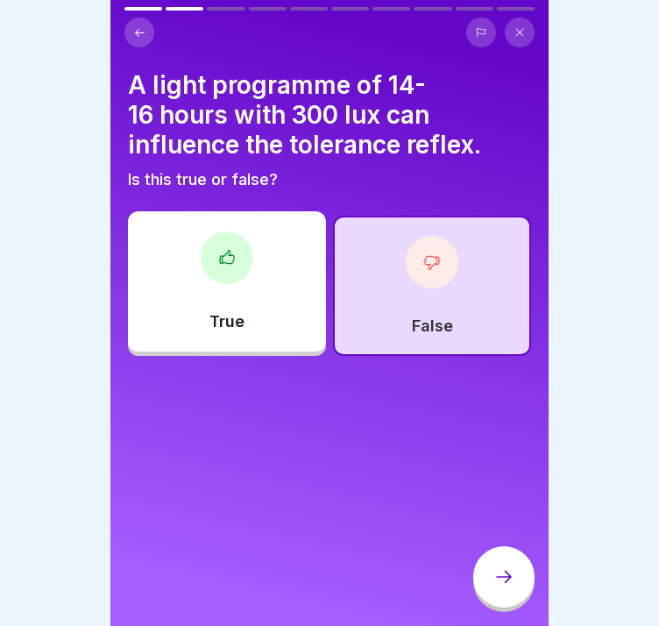
click at [506, 587] on icon at bounding box center [503, 576] width 21 height 21
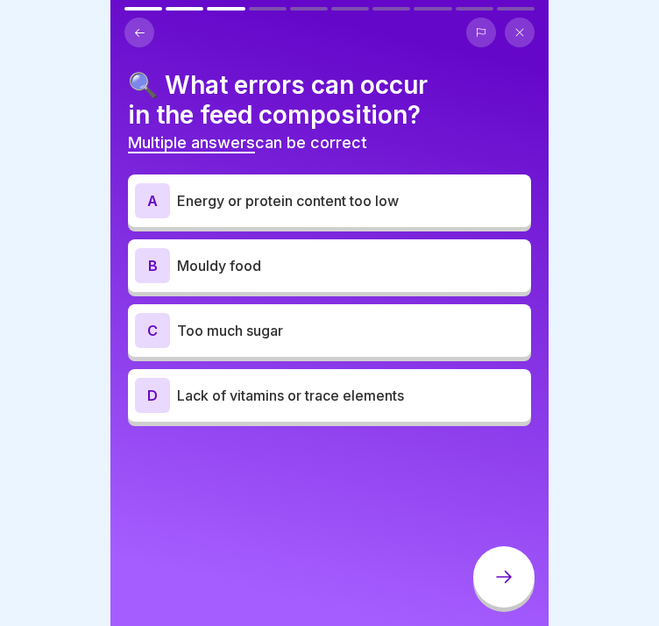
click at [134, 31] on icon at bounding box center [139, 32] width 13 height 13
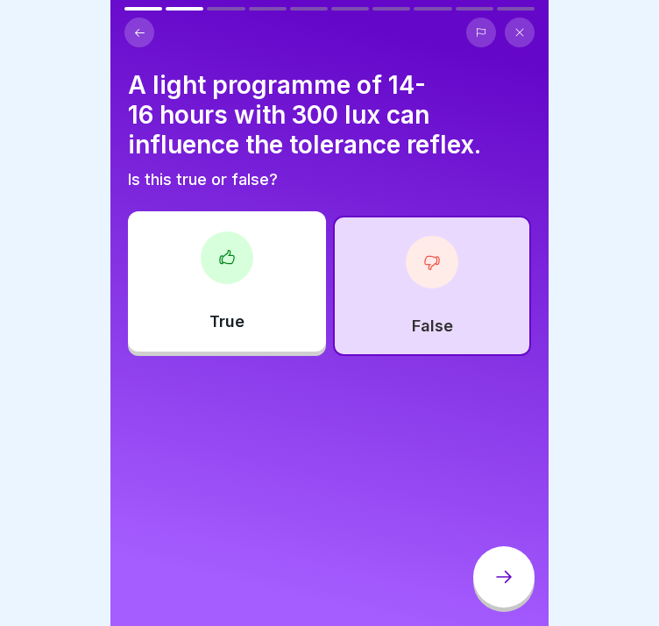
click at [266, 290] on div "True" at bounding box center [227, 281] width 198 height 140
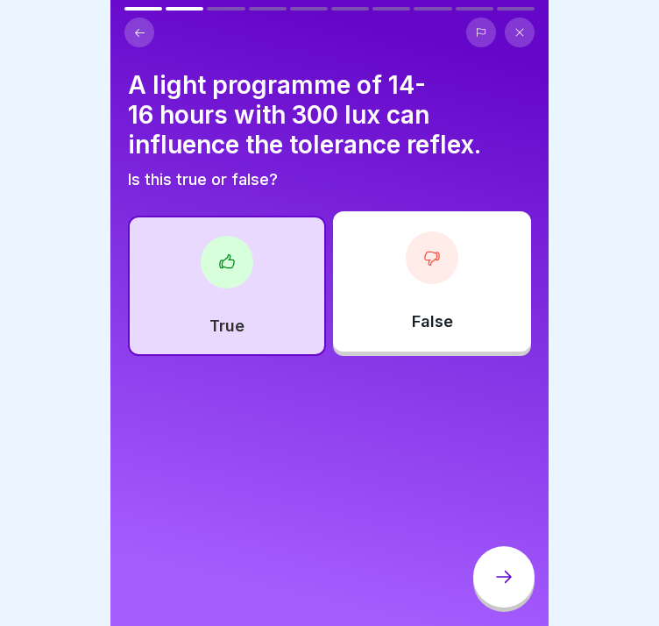
click at [521, 598] on div at bounding box center [503, 576] width 61 height 61
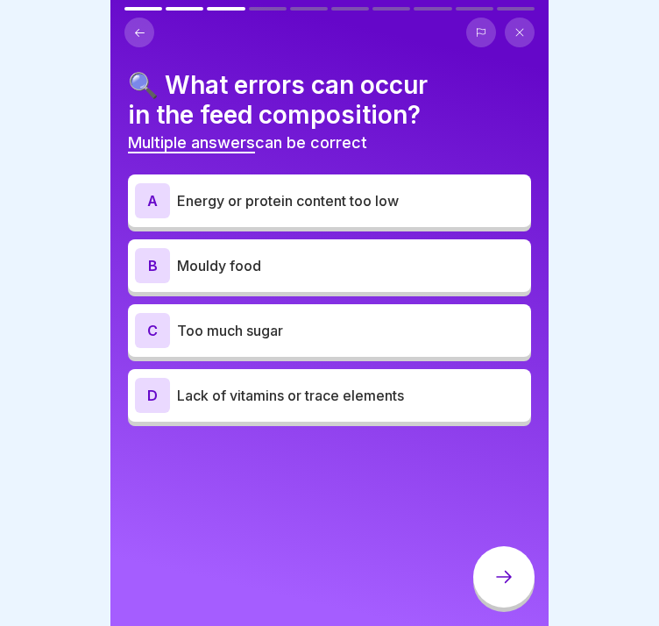
click at [308, 204] on p "Energy or protein content too low" at bounding box center [350, 200] width 347 height 21
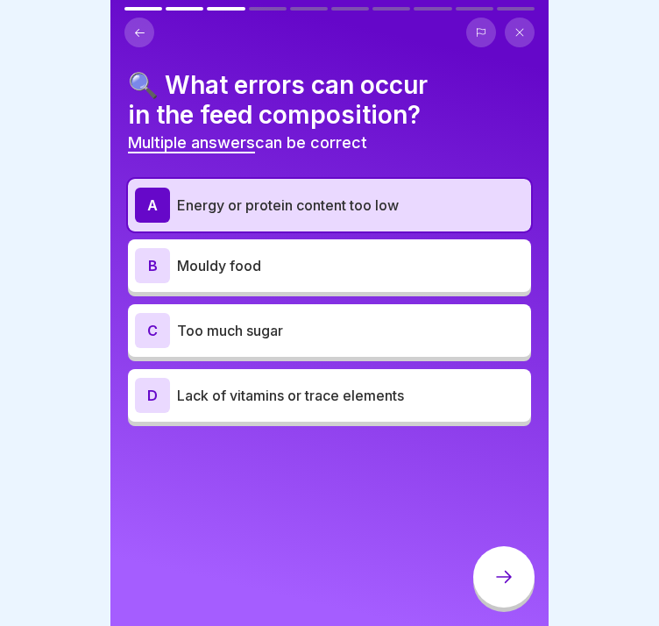
click at [340, 397] on p "Lack of vitamins or trace elements" at bounding box center [350, 395] width 347 height 21
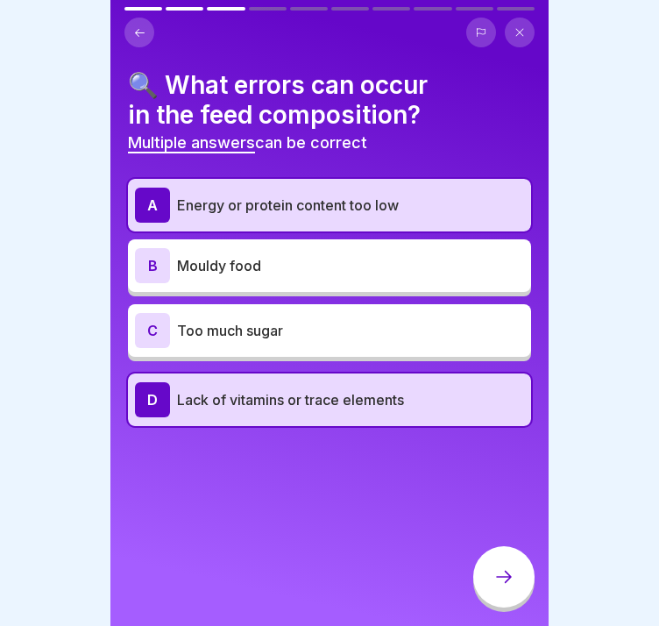
click at [508, 587] on icon at bounding box center [503, 576] width 21 height 21
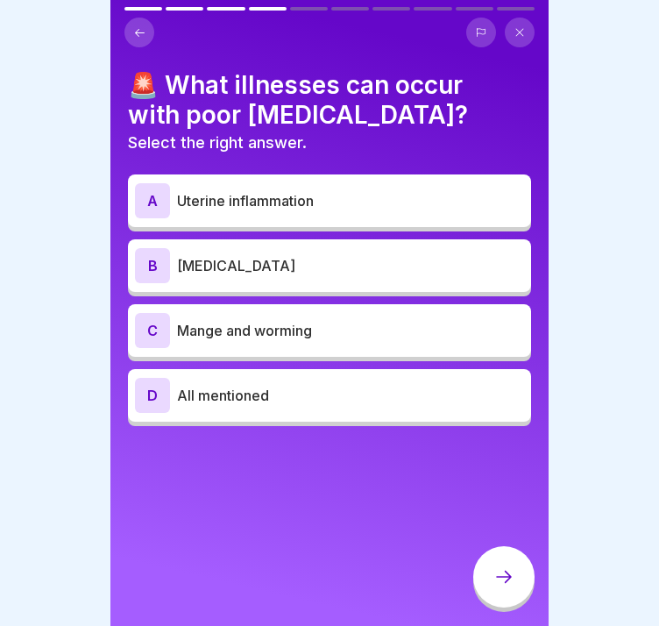
click at [285, 411] on div "D All mentioned" at bounding box center [329, 395] width 389 height 35
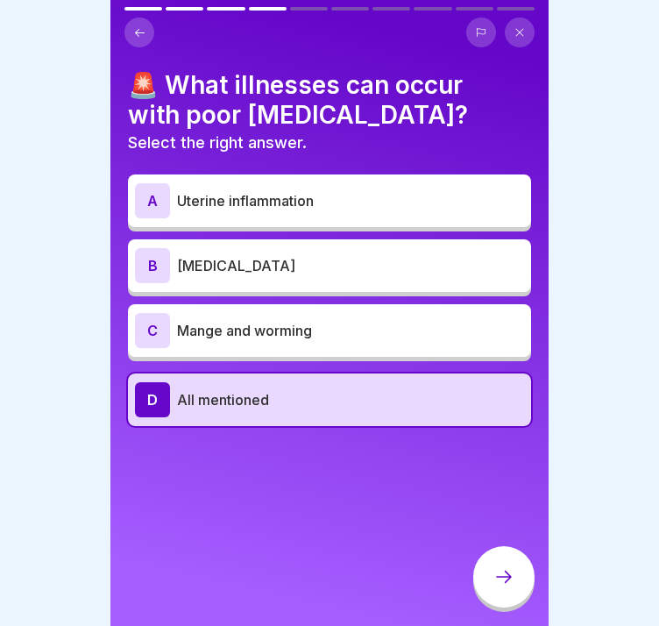
click at [496, 587] on icon at bounding box center [503, 576] width 21 height 21
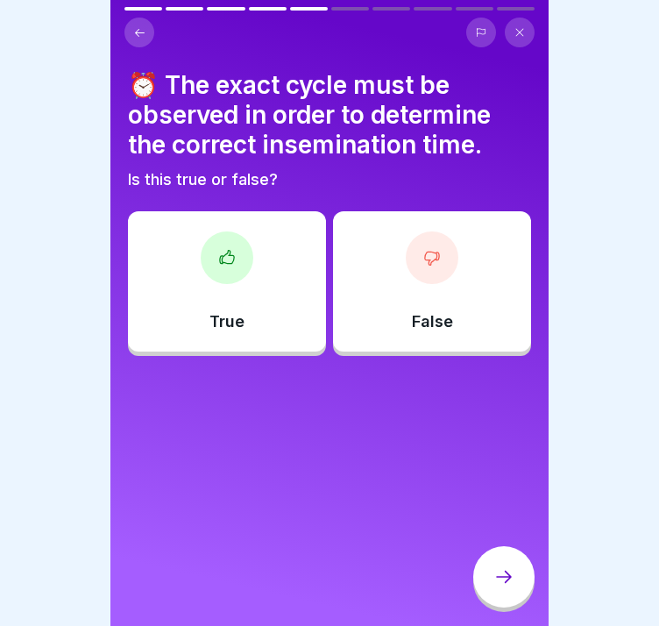
click at [298, 285] on div "True" at bounding box center [227, 281] width 198 height 140
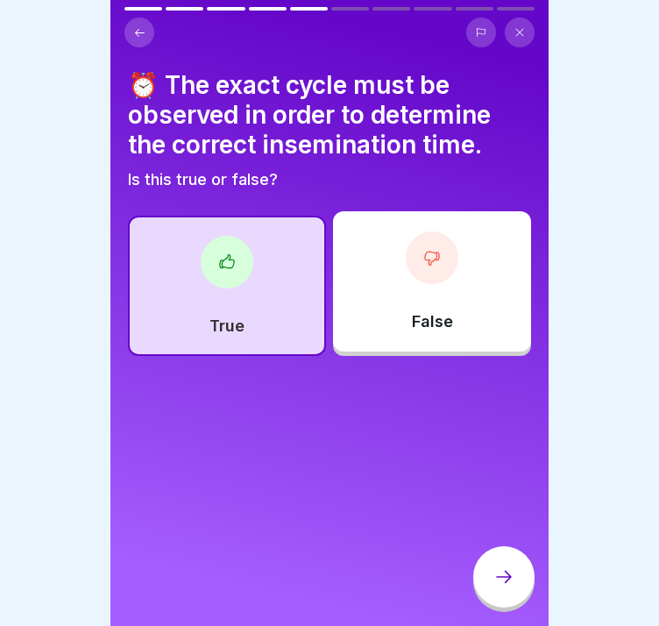
click at [520, 607] on div at bounding box center [503, 576] width 61 height 61
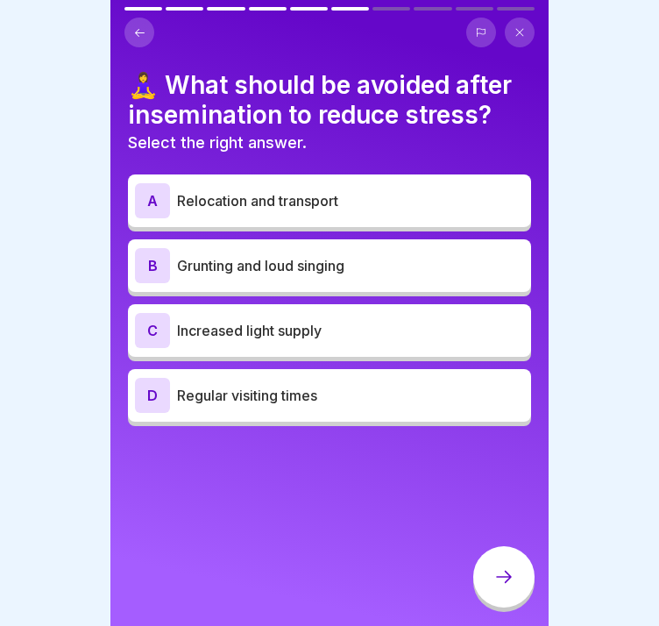
click at [181, 190] on p "Relocation and transport" at bounding box center [350, 200] width 347 height 21
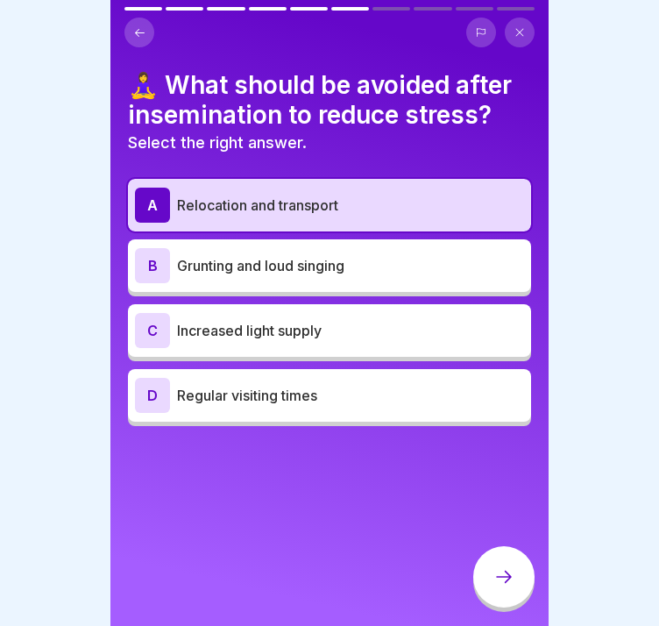
click at [500, 584] on icon at bounding box center [503, 576] width 21 height 21
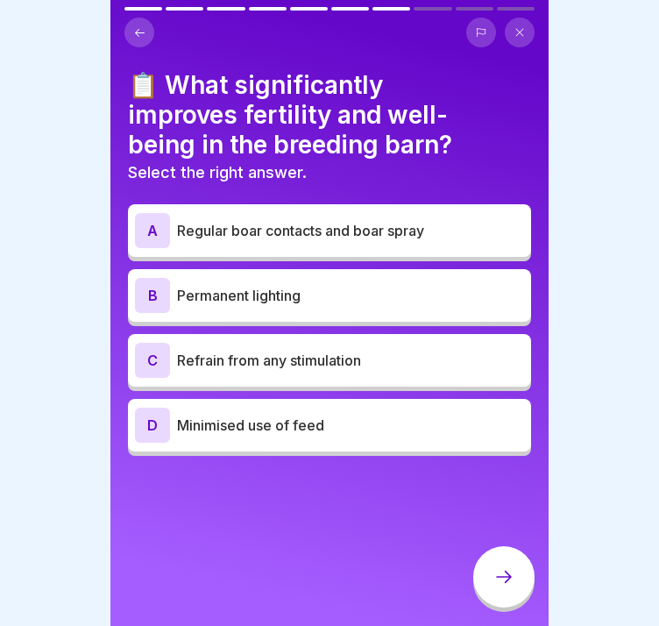
click at [352, 218] on div "A Regular boar contacts and boar spray" at bounding box center [329, 230] width 389 height 35
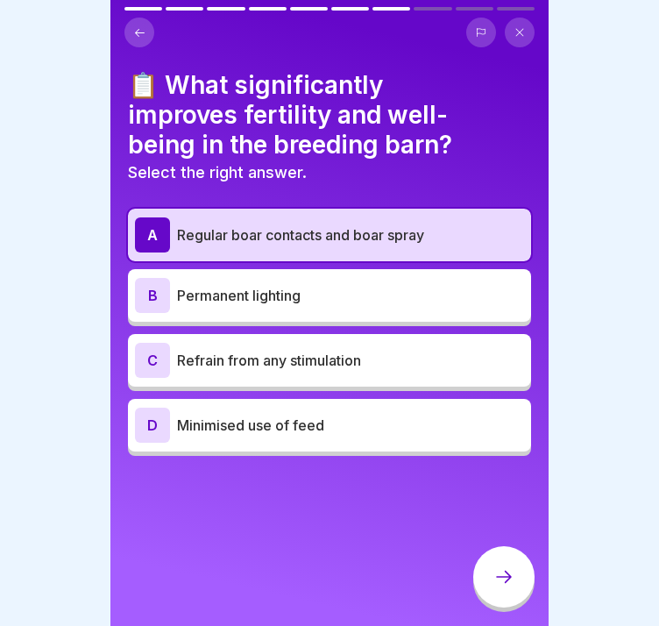
click at [506, 567] on div at bounding box center [503, 576] width 61 height 61
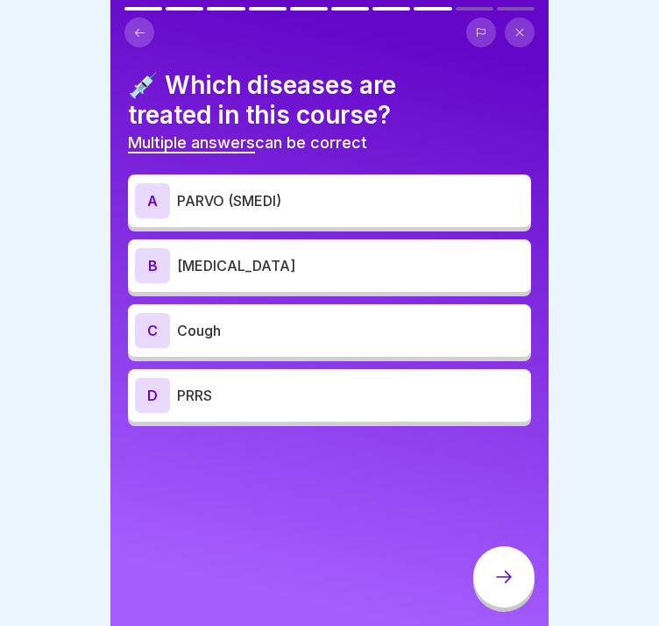
click at [378, 201] on p "PARVO (SMEDI)" at bounding box center [350, 200] width 347 height 21
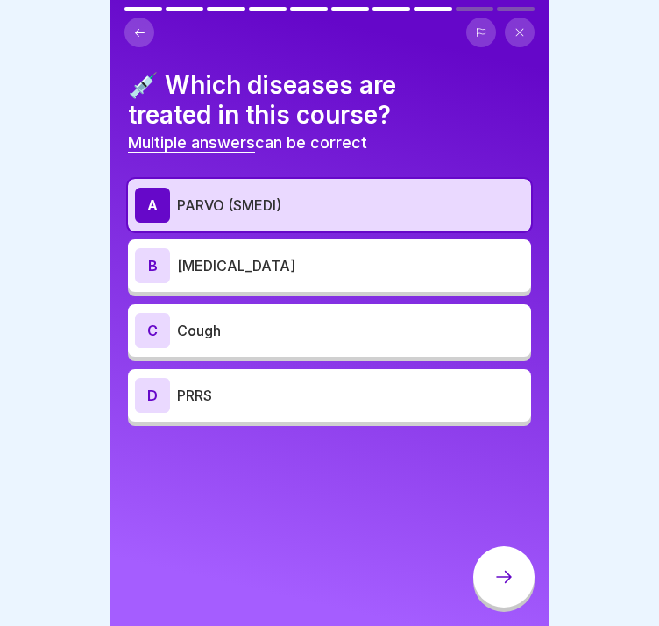
click at [315, 394] on p "PRRS" at bounding box center [350, 395] width 347 height 21
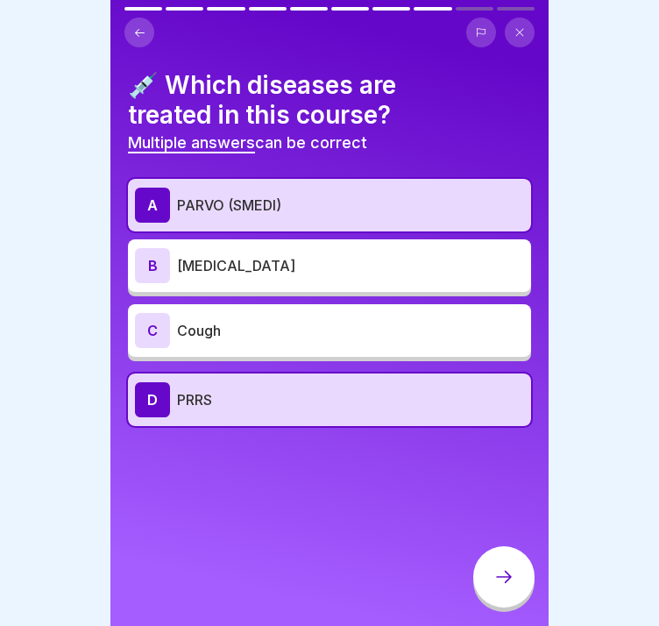
click at [237, 265] on p "[MEDICAL_DATA]" at bounding box center [350, 265] width 347 height 21
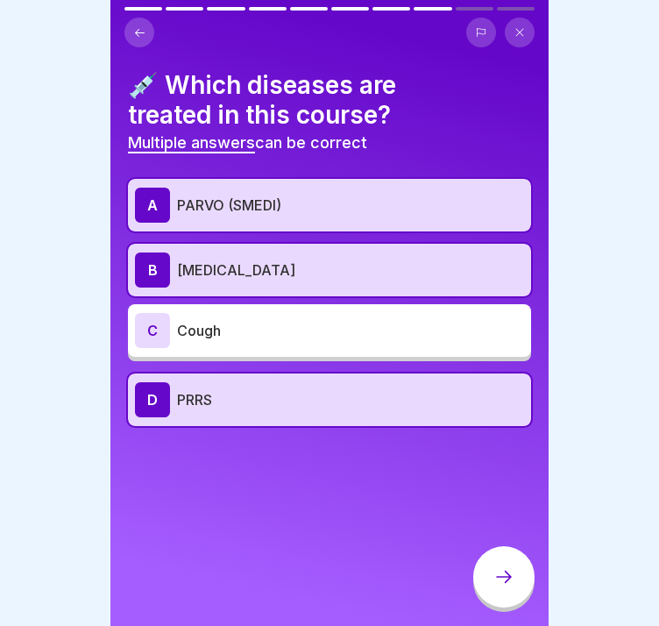
click at [240, 396] on p "PRRS" at bounding box center [350, 399] width 347 height 21
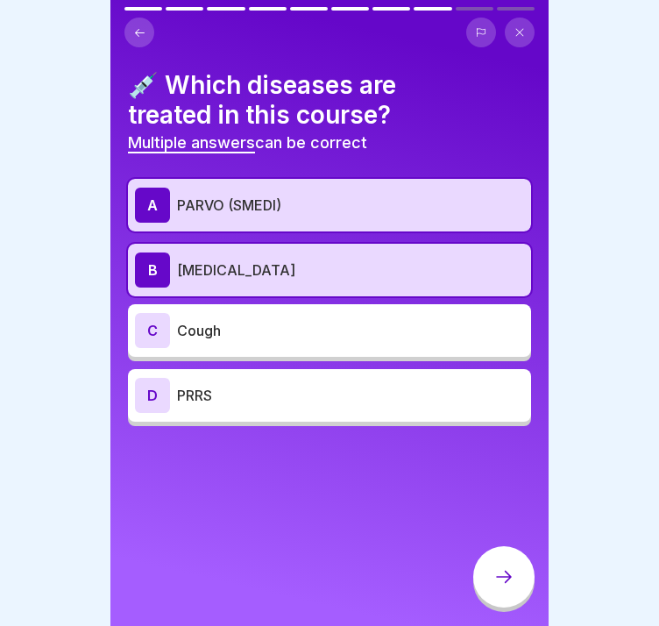
click at [501, 587] on icon at bounding box center [503, 576] width 21 height 21
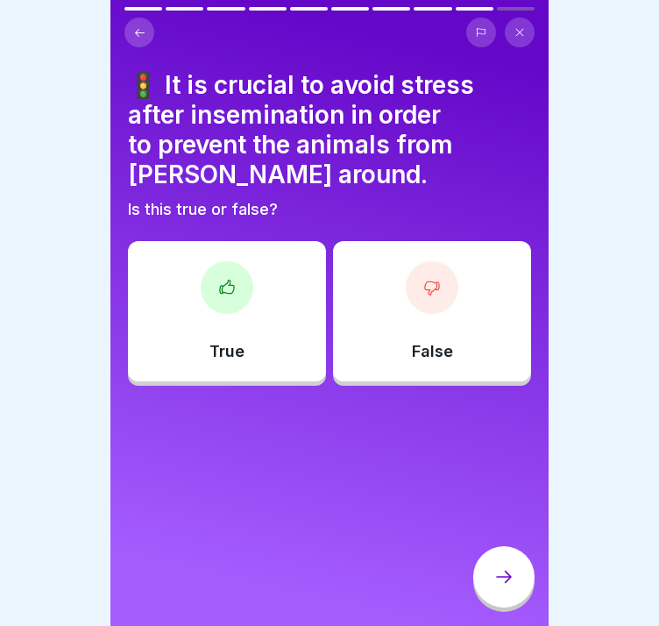
click at [267, 313] on div "True" at bounding box center [227, 311] width 198 height 140
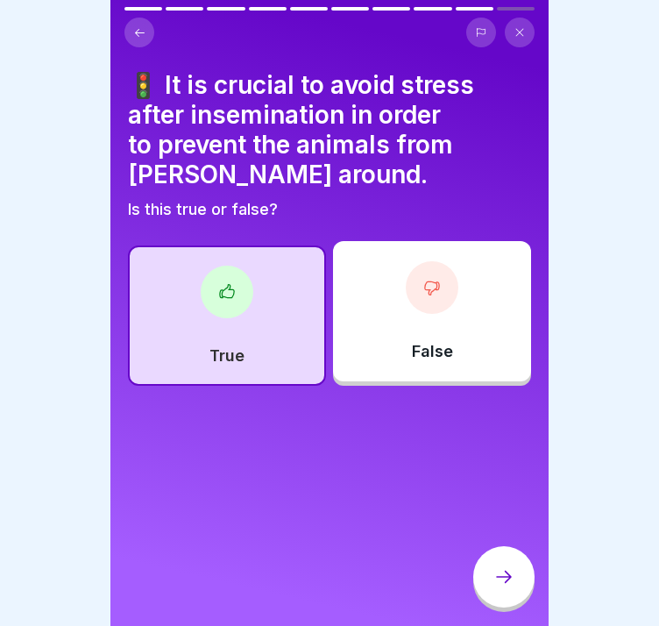
click at [505, 587] on icon at bounding box center [503, 576] width 21 height 21
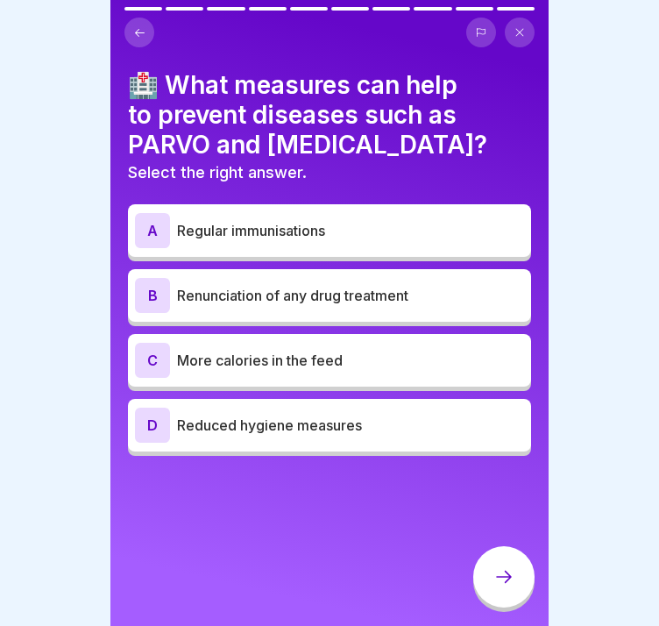
click at [273, 239] on p "Regular immunisations" at bounding box center [350, 230] width 347 height 21
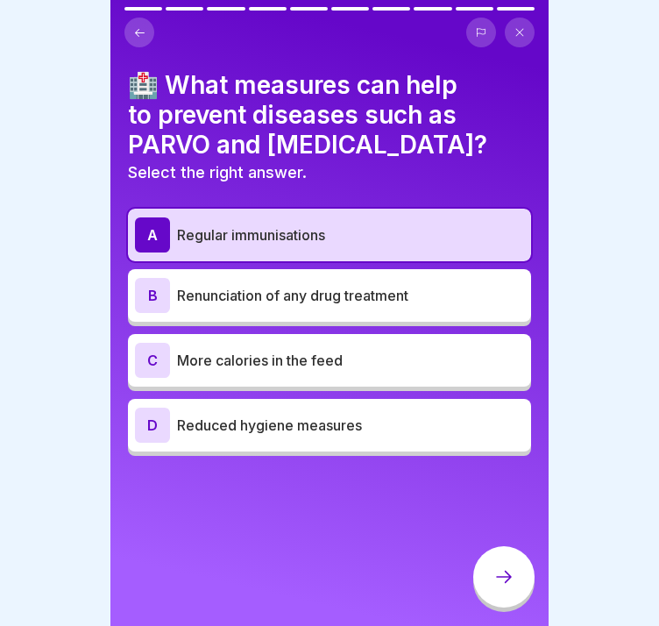
click at [504, 587] on icon at bounding box center [503, 576] width 21 height 21
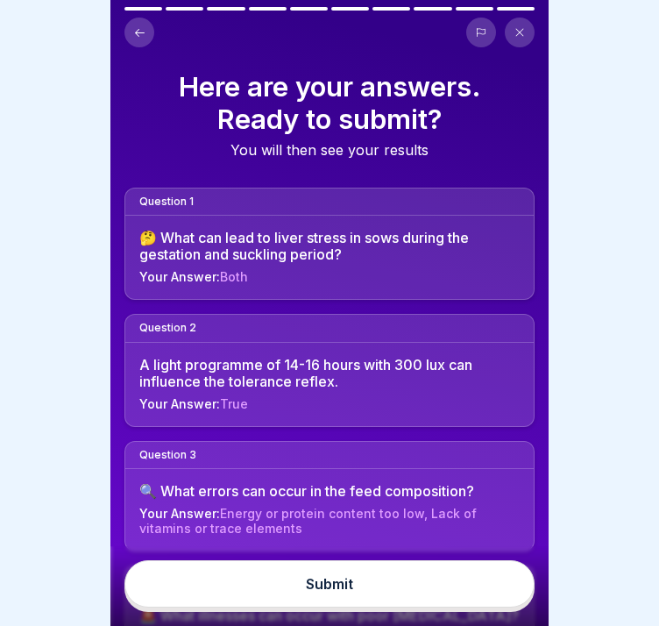
click at [431, 593] on button "Submit" at bounding box center [329, 583] width 410 height 47
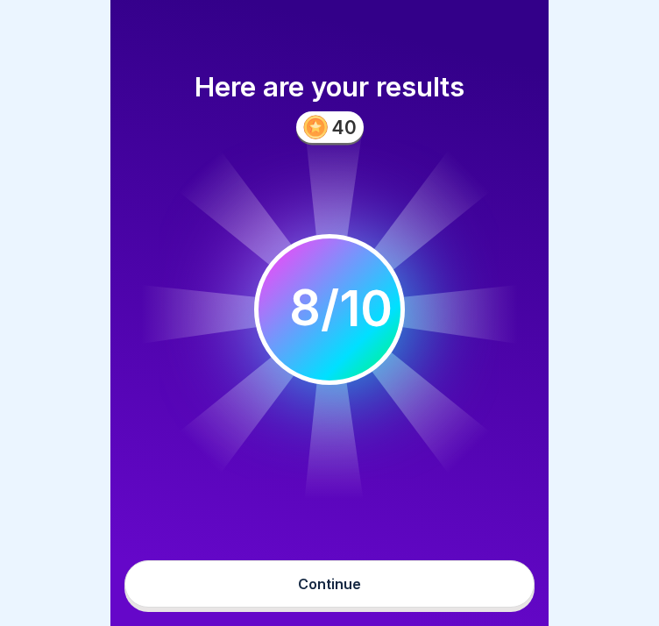
click at [396, 595] on button "Continue" at bounding box center [329, 583] width 410 height 47
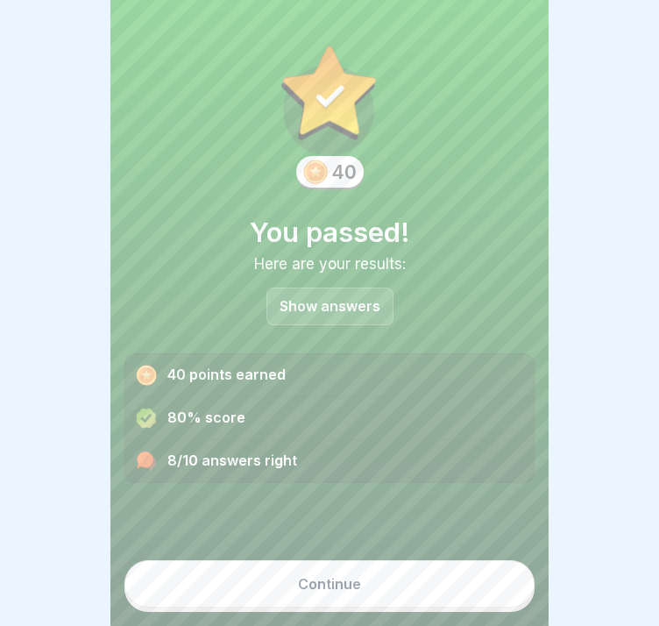
click at [396, 595] on button "Continue" at bounding box center [329, 583] width 410 height 47
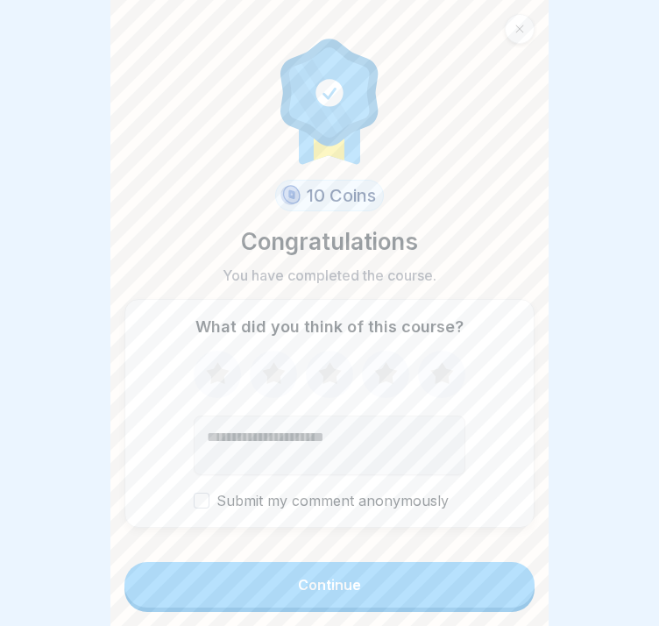
click at [377, 405] on div "Submit my comment anonymously" at bounding box center [330, 430] width 272 height 159
click at [365, 379] on icon at bounding box center [386, 374] width 46 height 46
click at [385, 580] on button "Continue" at bounding box center [329, 585] width 410 height 46
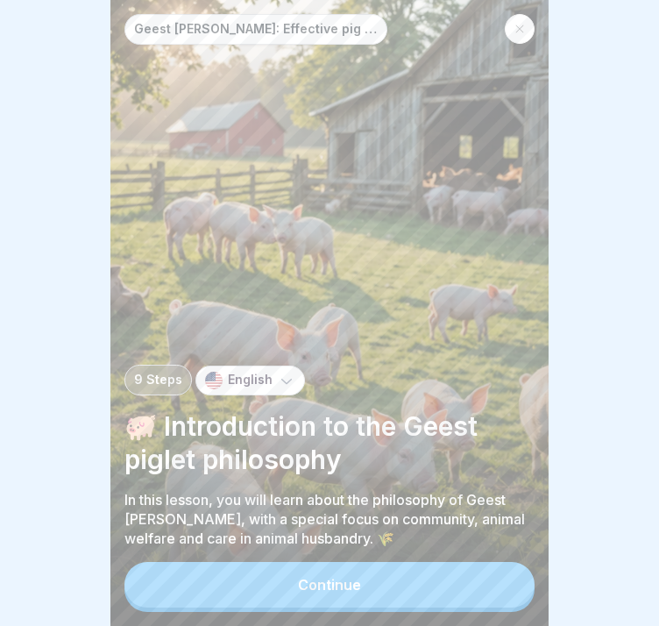
click at [385, 602] on button "Continue" at bounding box center [329, 585] width 410 height 46
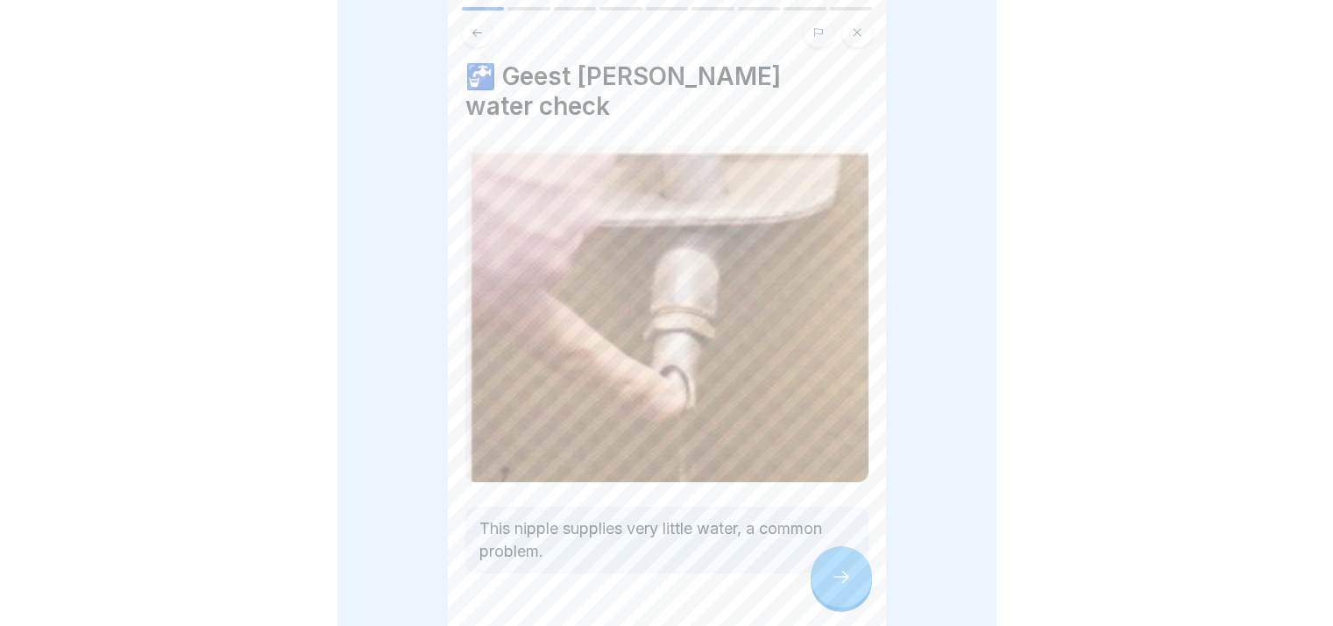
scroll to position [18, 0]
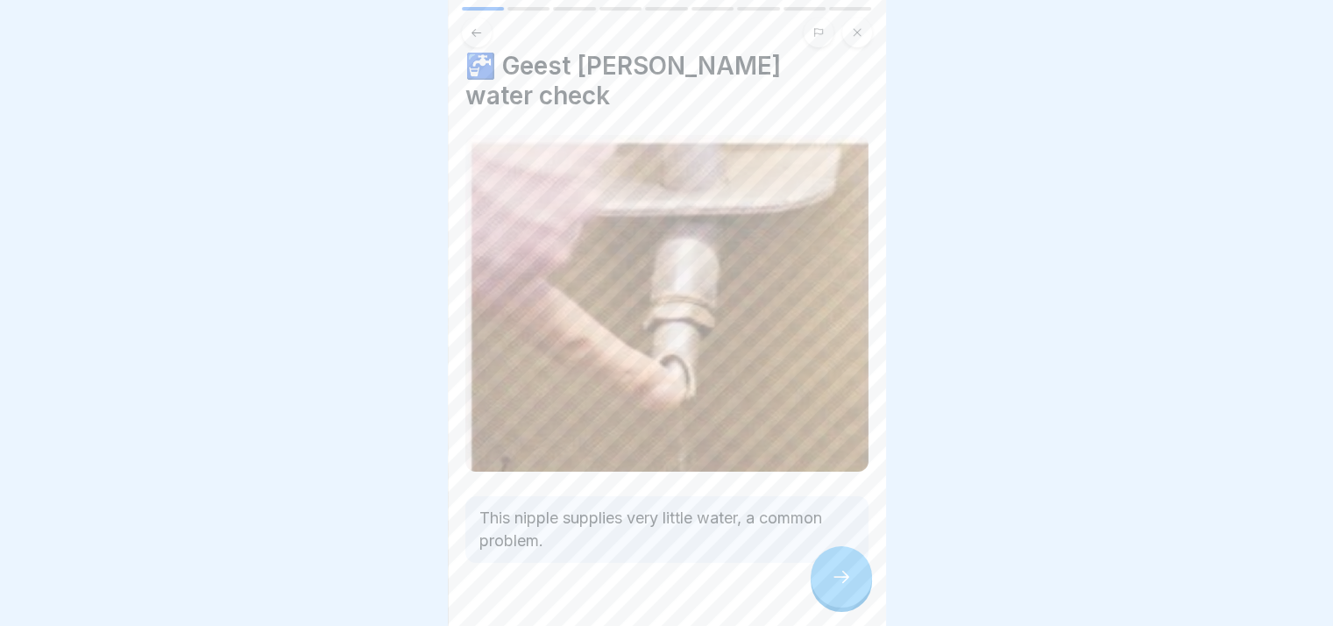
click at [658, 583] on icon at bounding box center [841, 576] width 21 height 21
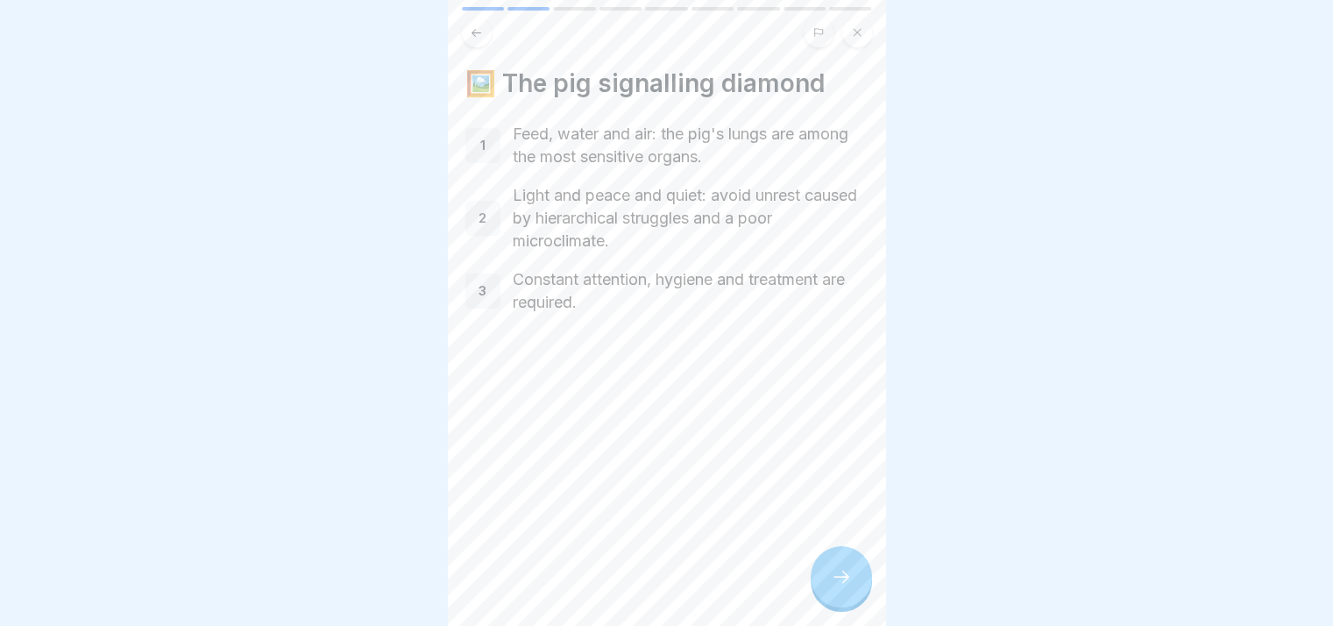
click at [658, 583] on icon at bounding box center [841, 576] width 21 height 21
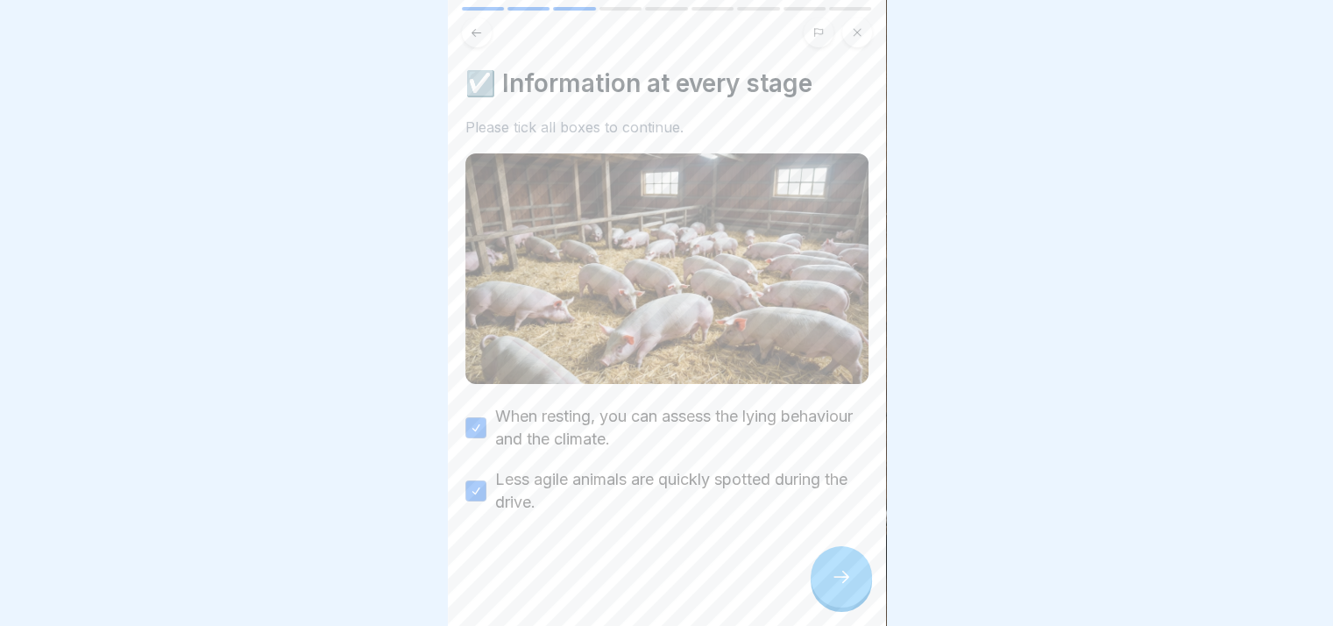
click at [658, 583] on icon at bounding box center [841, 576] width 21 height 21
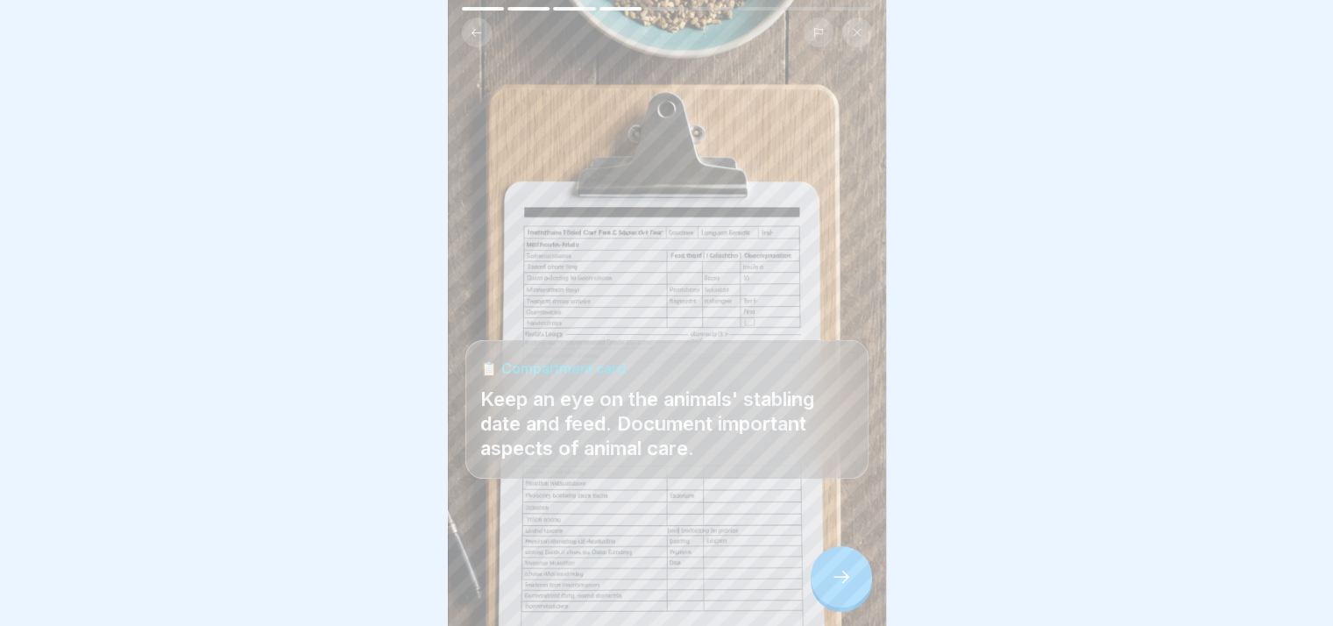
click at [658, 583] on icon at bounding box center [841, 576] width 21 height 21
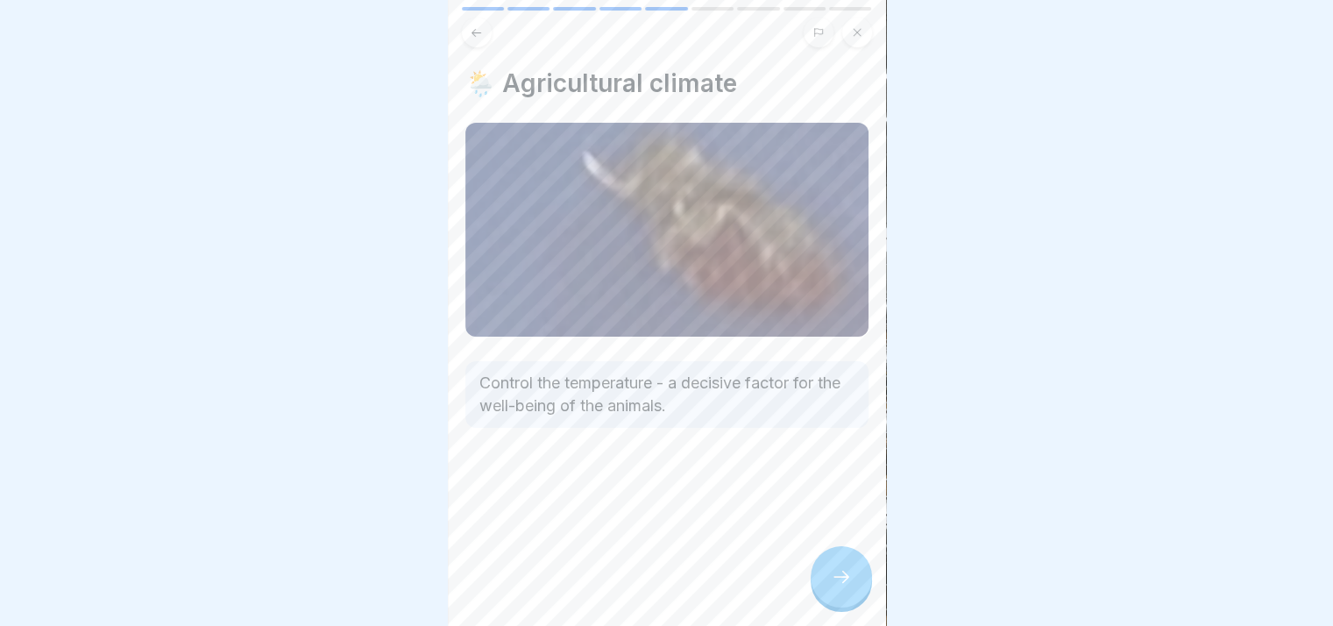
click at [658, 583] on icon at bounding box center [841, 576] width 21 height 21
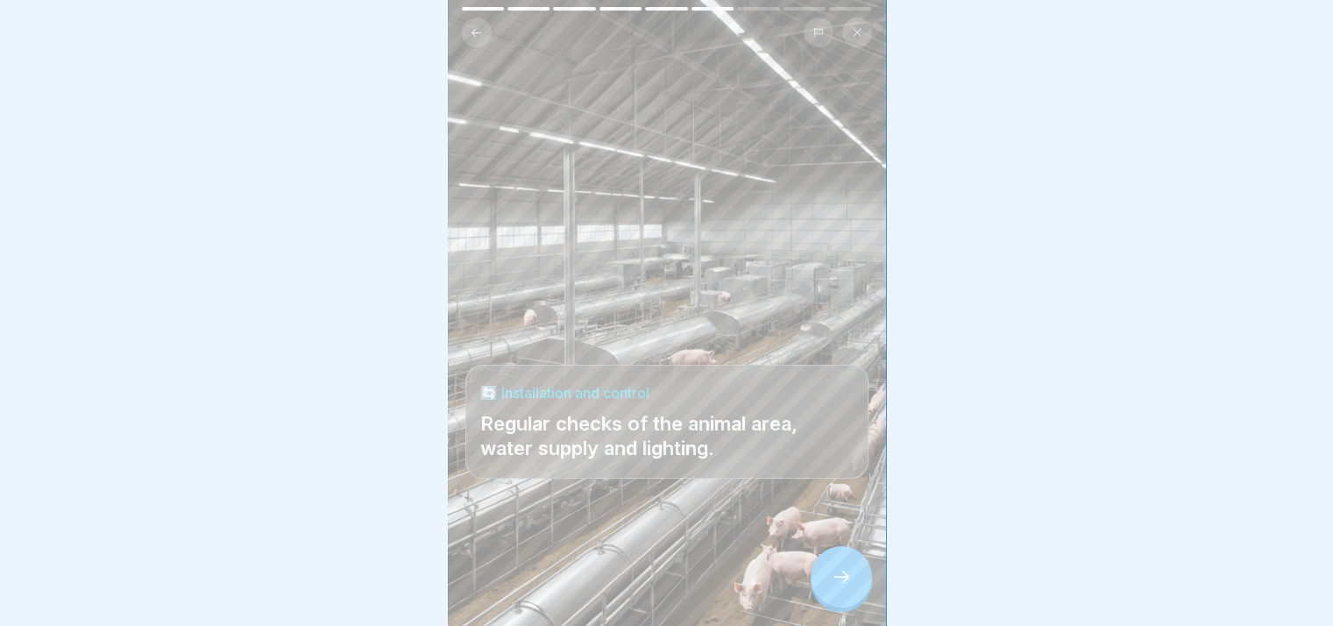
click at [658, 583] on icon at bounding box center [841, 576] width 21 height 21
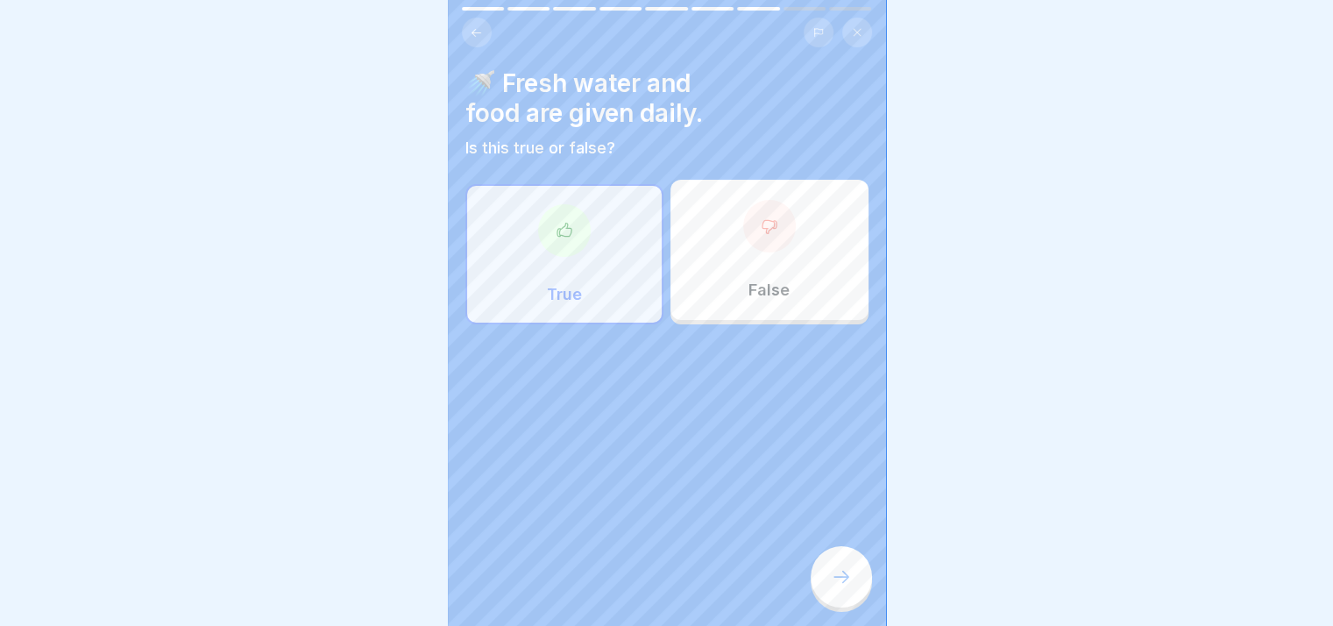
click at [658, 583] on icon at bounding box center [841, 576] width 21 height 21
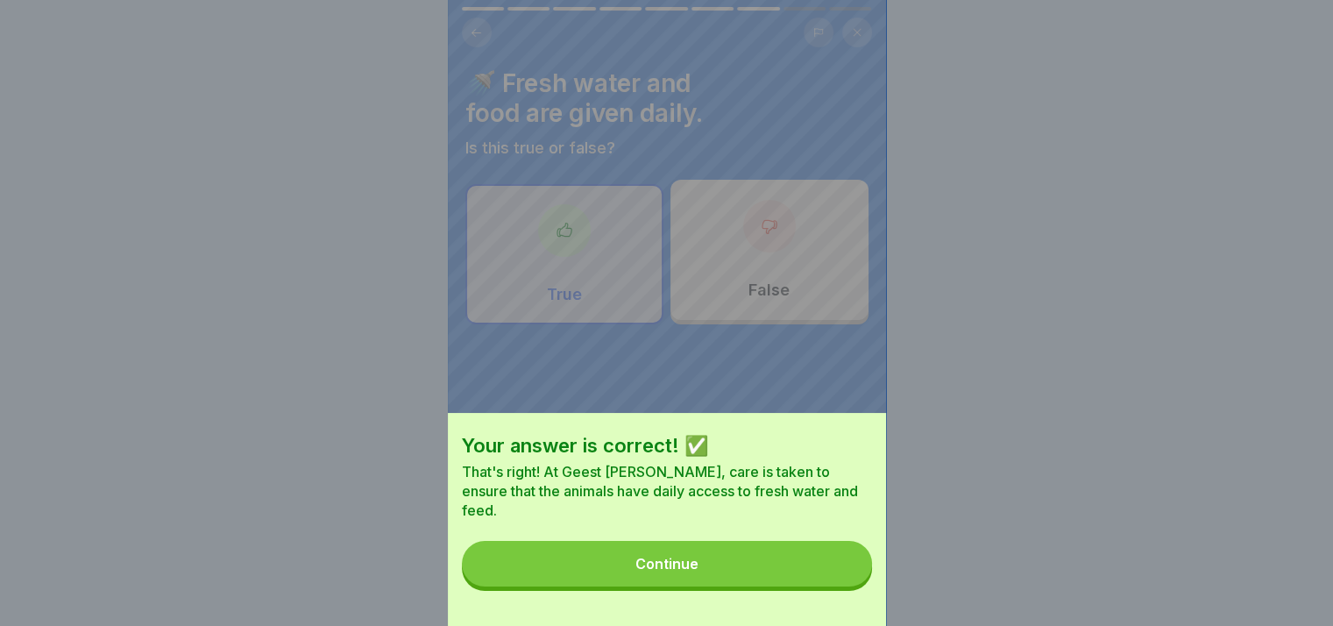
click at [658, 583] on button "Continue" at bounding box center [667, 564] width 410 height 46
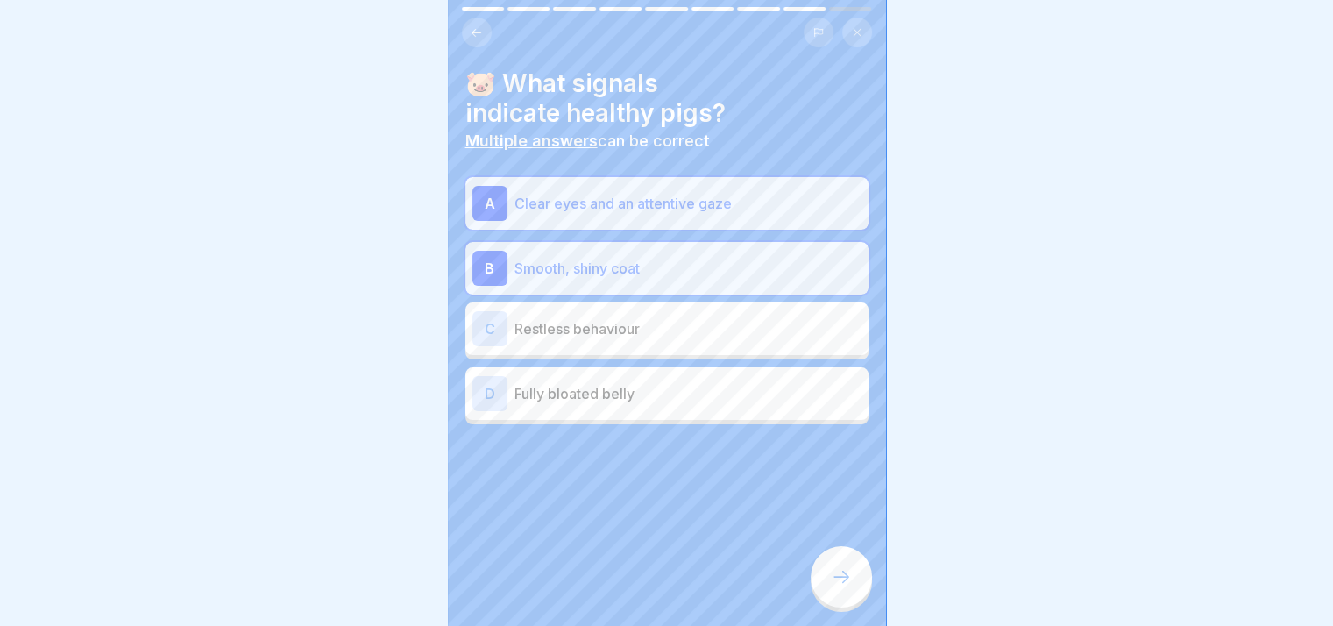
click at [658, 583] on icon at bounding box center [841, 576] width 21 height 21
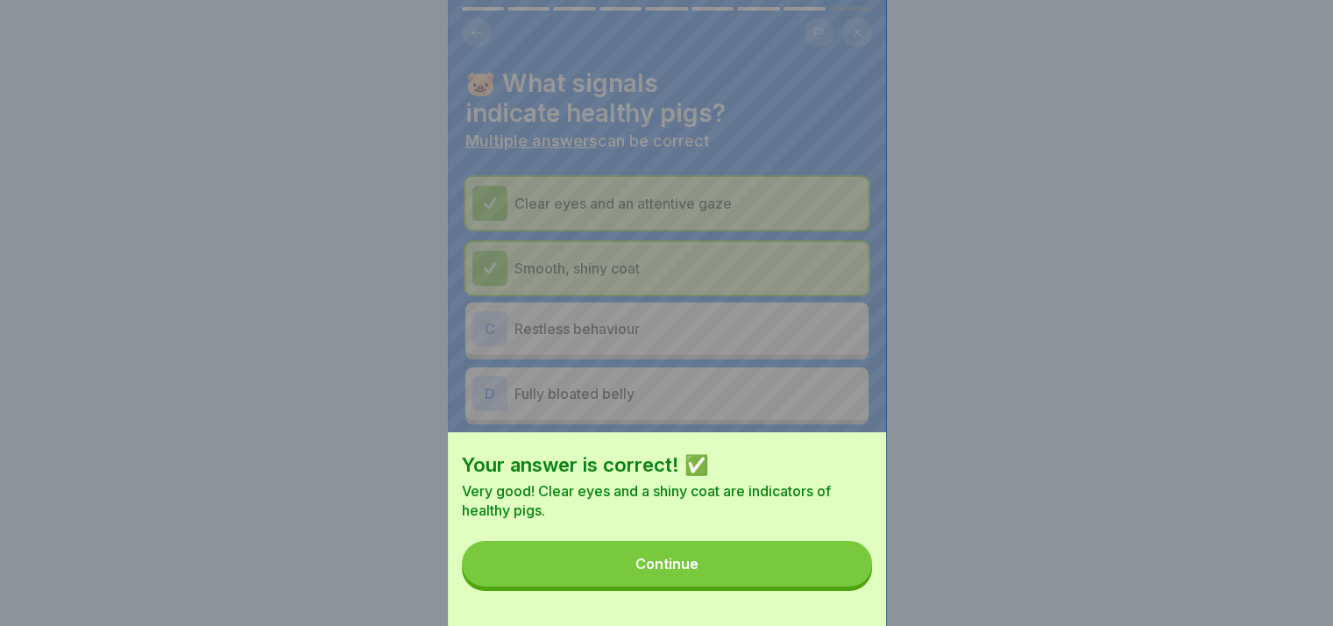
click at [658, 583] on button "Continue" at bounding box center [667, 564] width 410 height 46
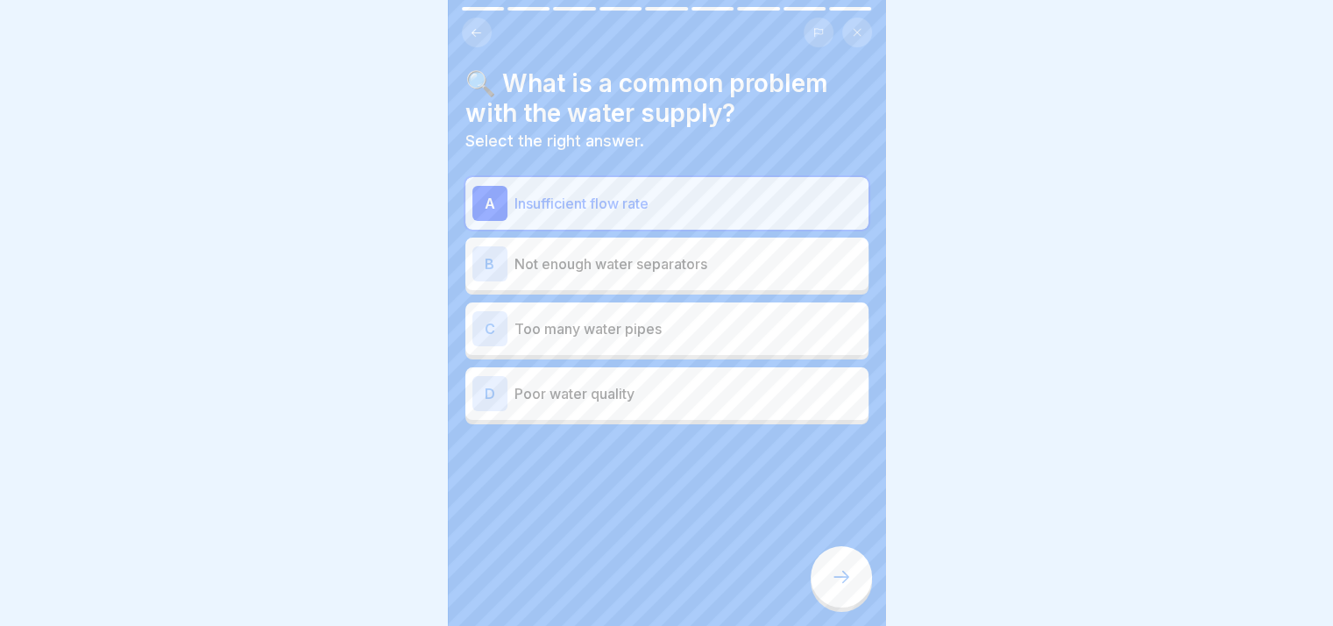
click at [658, 583] on icon at bounding box center [841, 576] width 21 height 21
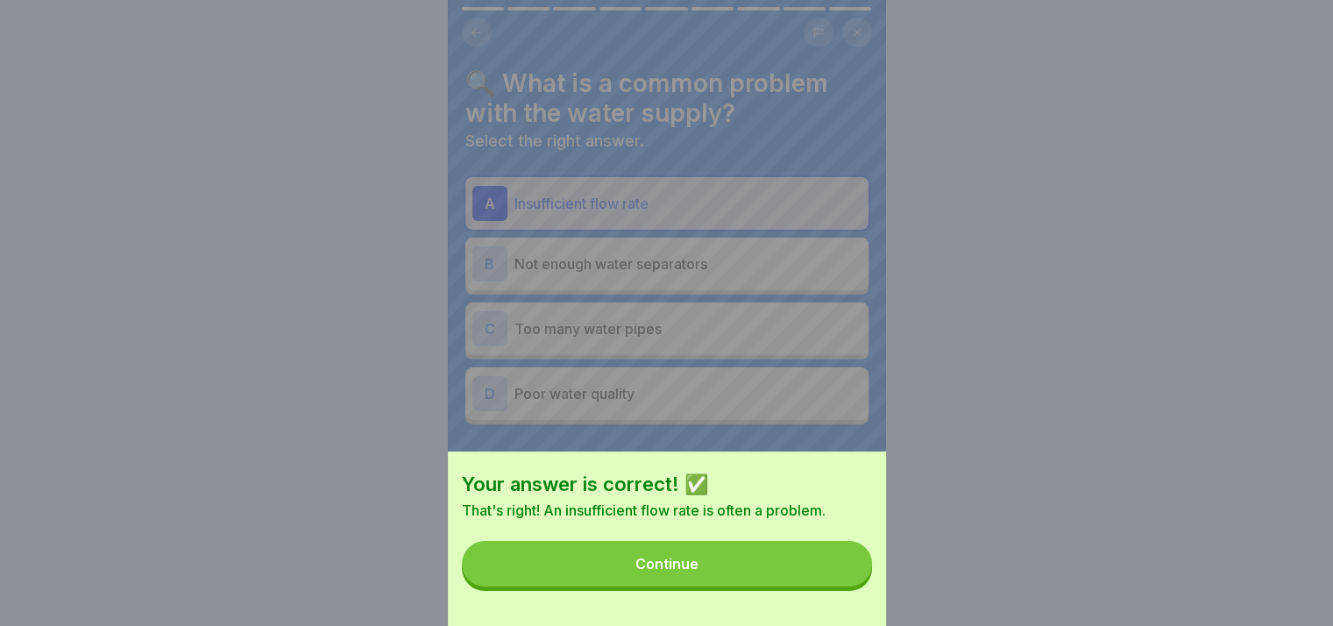
click at [658, 583] on button "Continue" at bounding box center [667, 564] width 410 height 46
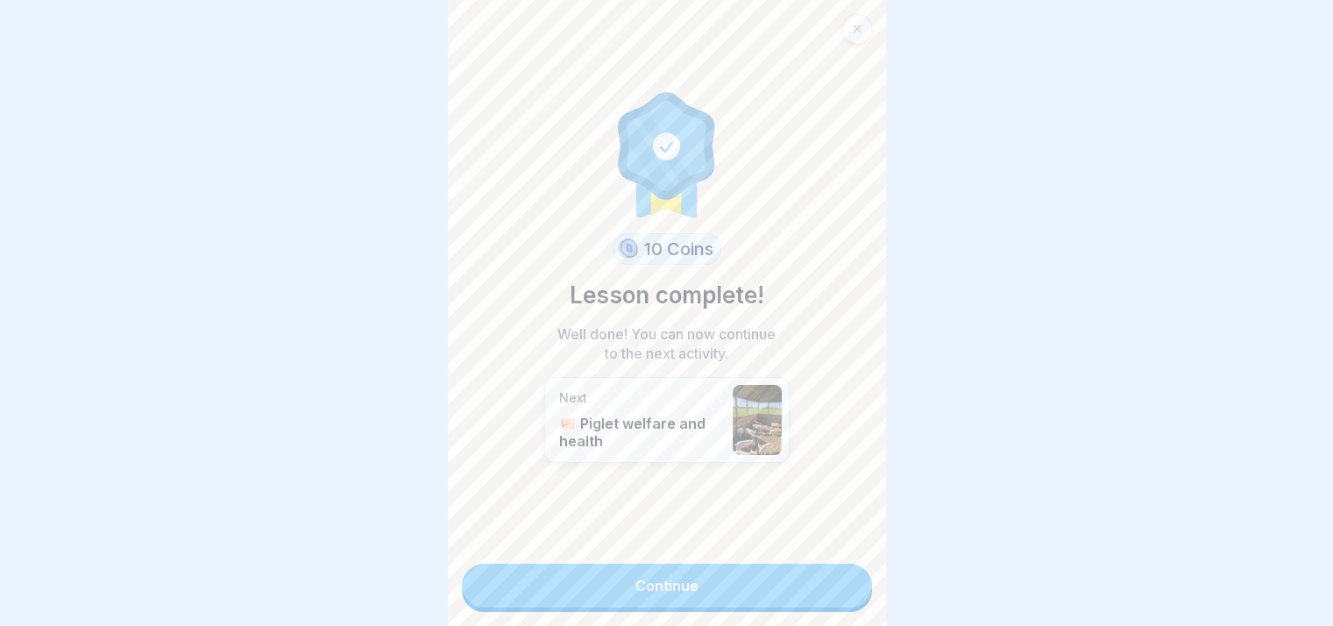
click at [658, 583] on link "Continue" at bounding box center [667, 585] width 410 height 44
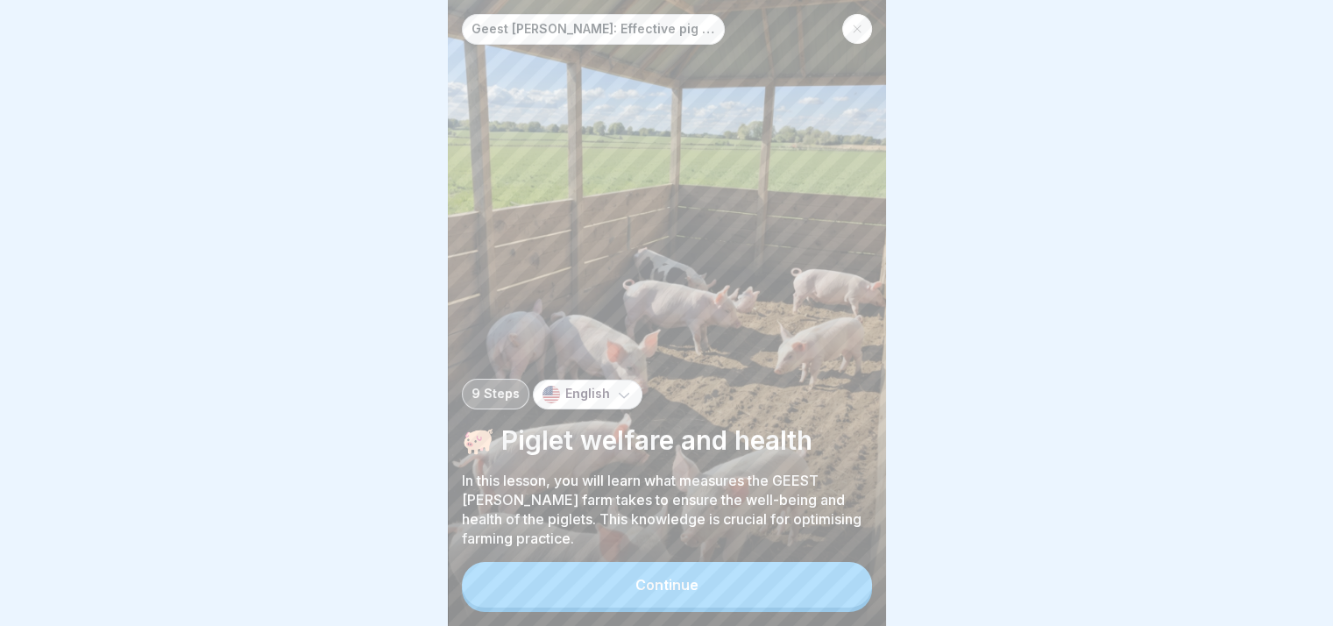
click at [658, 583] on button "Continue" at bounding box center [667, 585] width 410 height 46
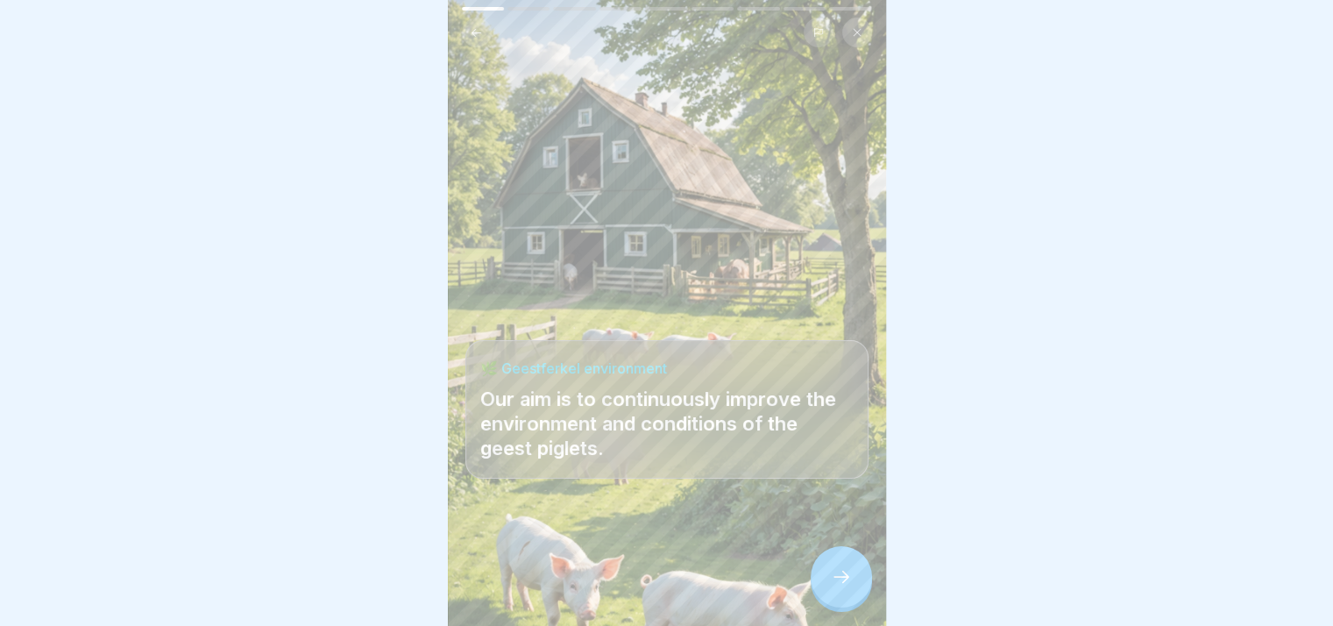
click at [658, 583] on icon at bounding box center [841, 576] width 21 height 21
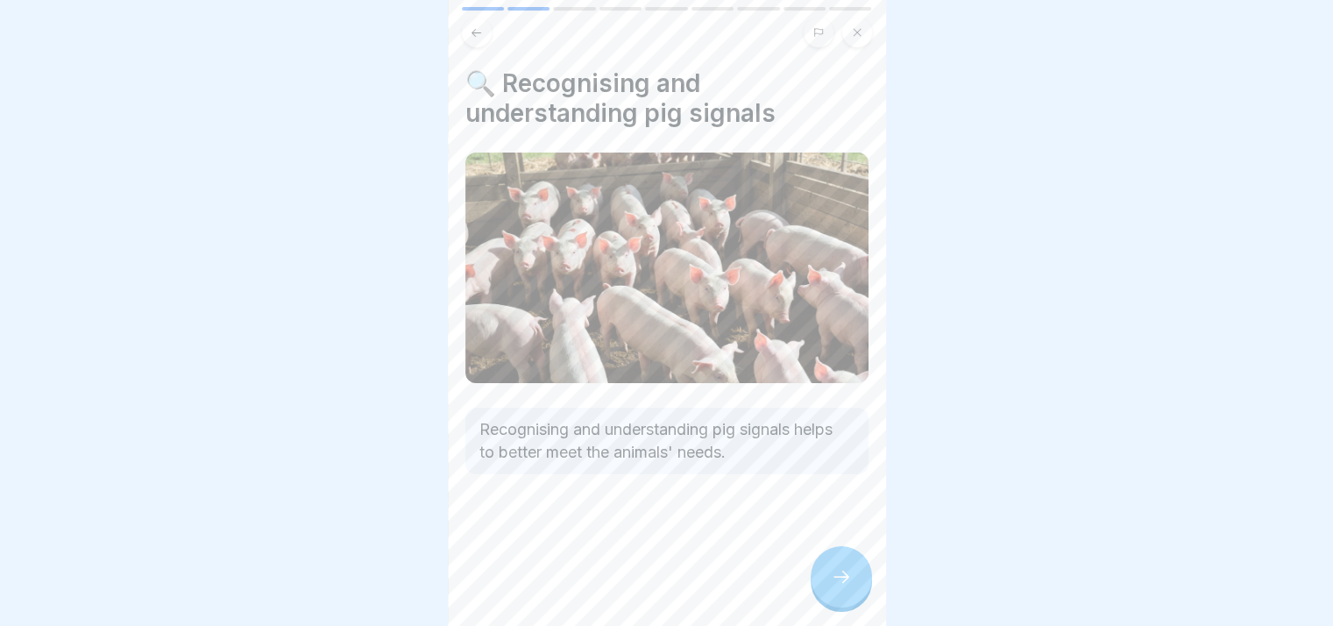
click at [658, 583] on icon at bounding box center [841, 576] width 21 height 21
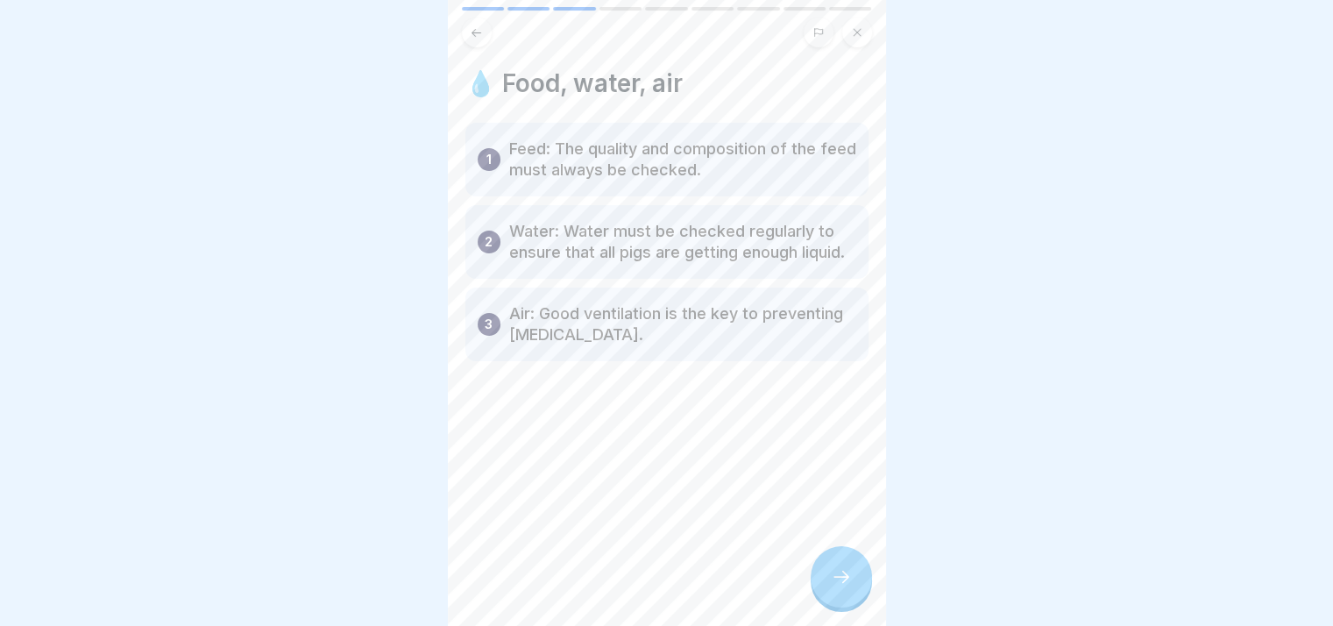
click at [658, 583] on icon at bounding box center [841, 576] width 21 height 21
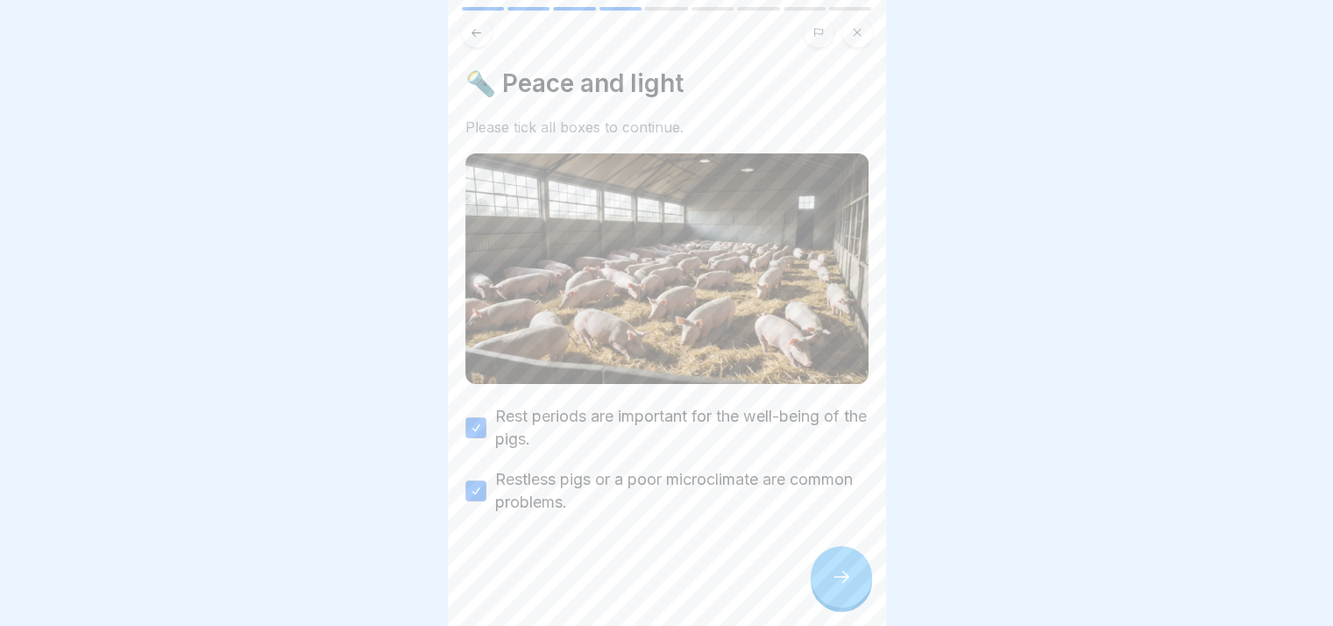
click at [658, 583] on icon at bounding box center [841, 576] width 21 height 21
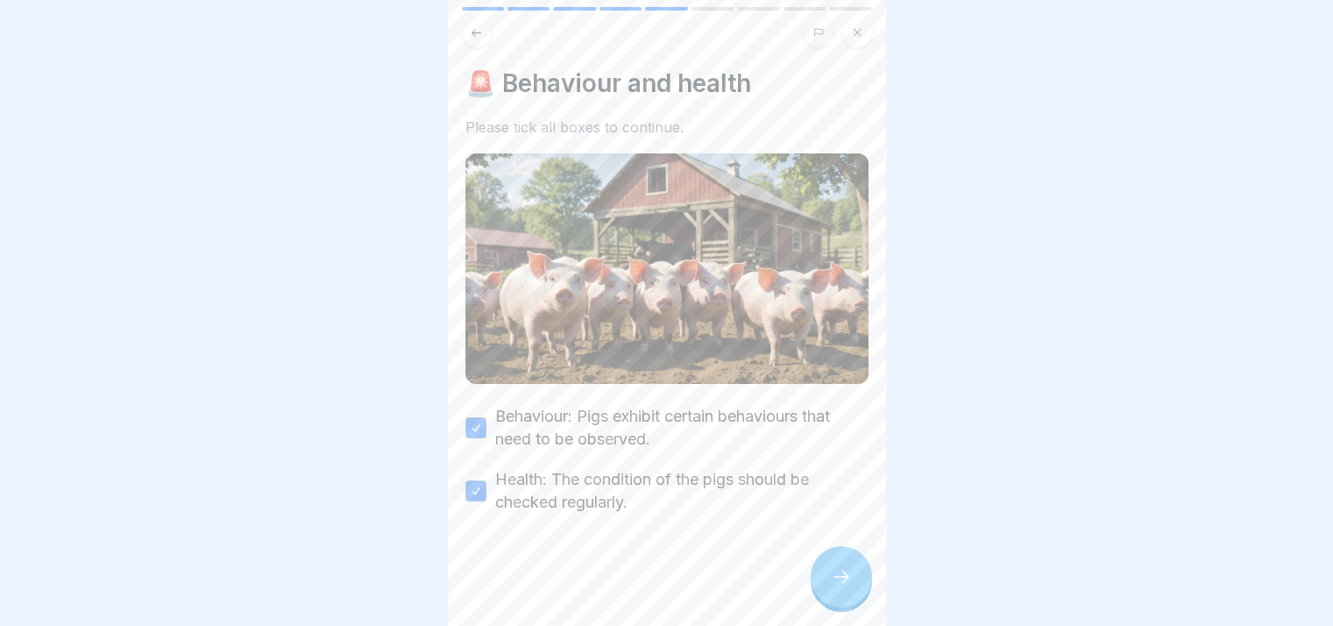
click at [658, 583] on icon at bounding box center [841, 576] width 21 height 21
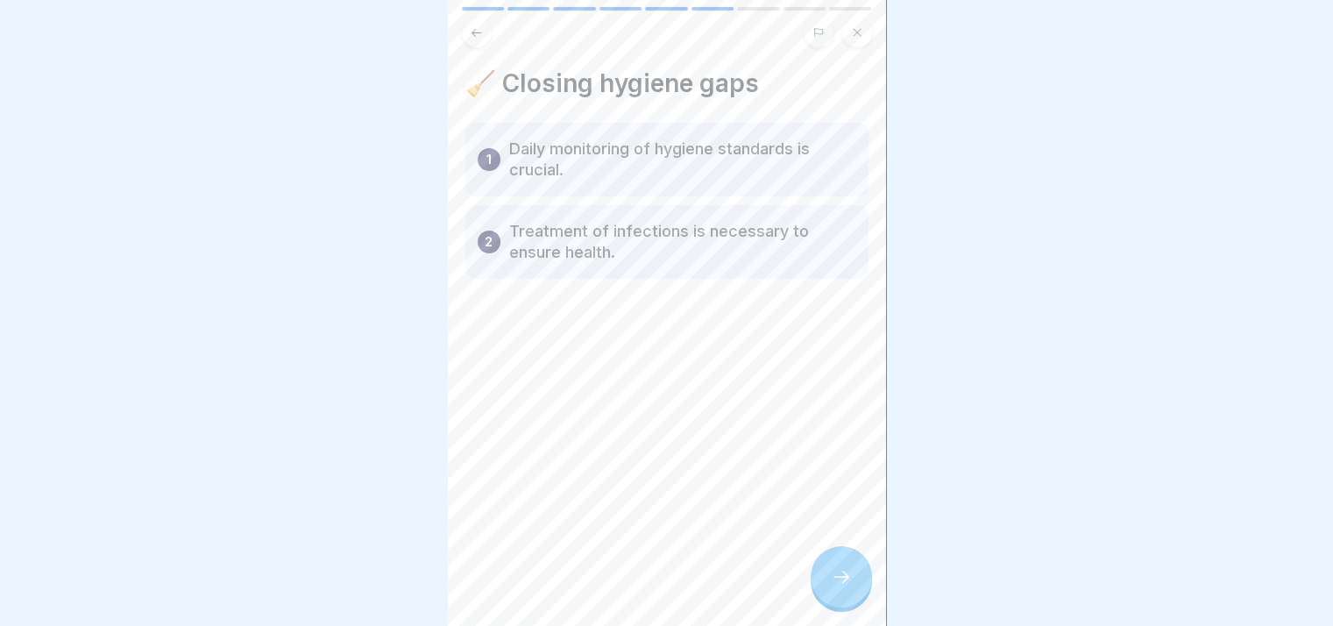
click at [658, 583] on icon at bounding box center [841, 576] width 21 height 21
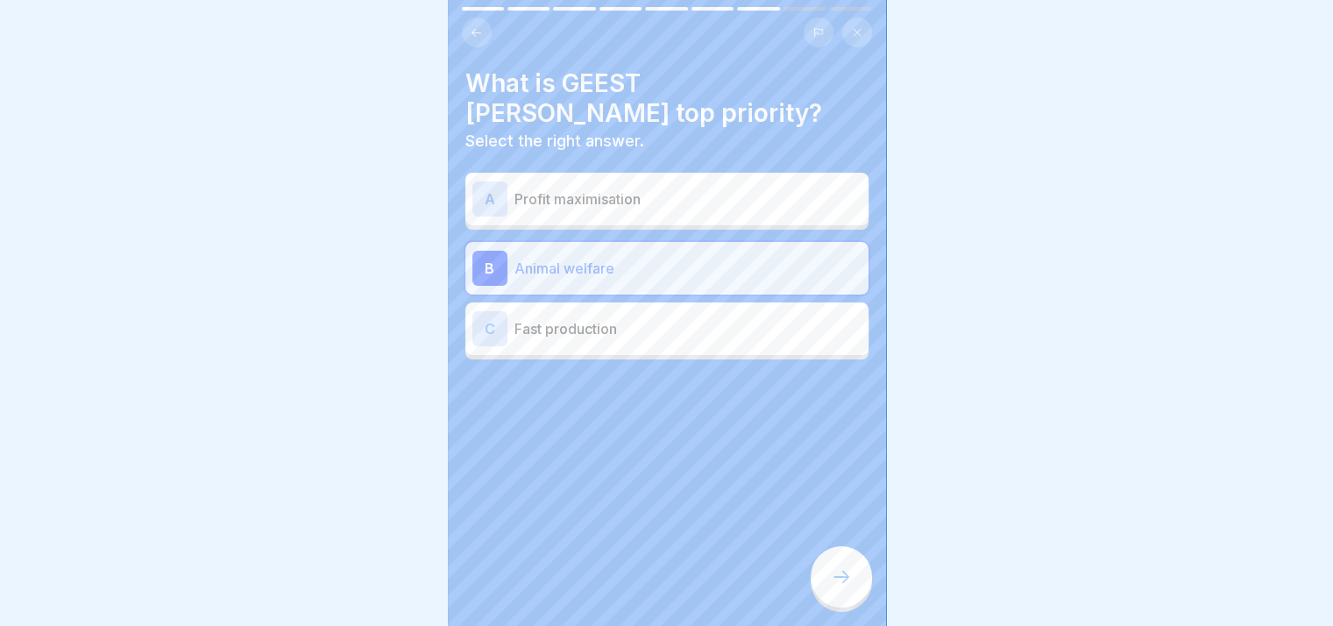
click at [658, 583] on icon at bounding box center [841, 576] width 21 height 21
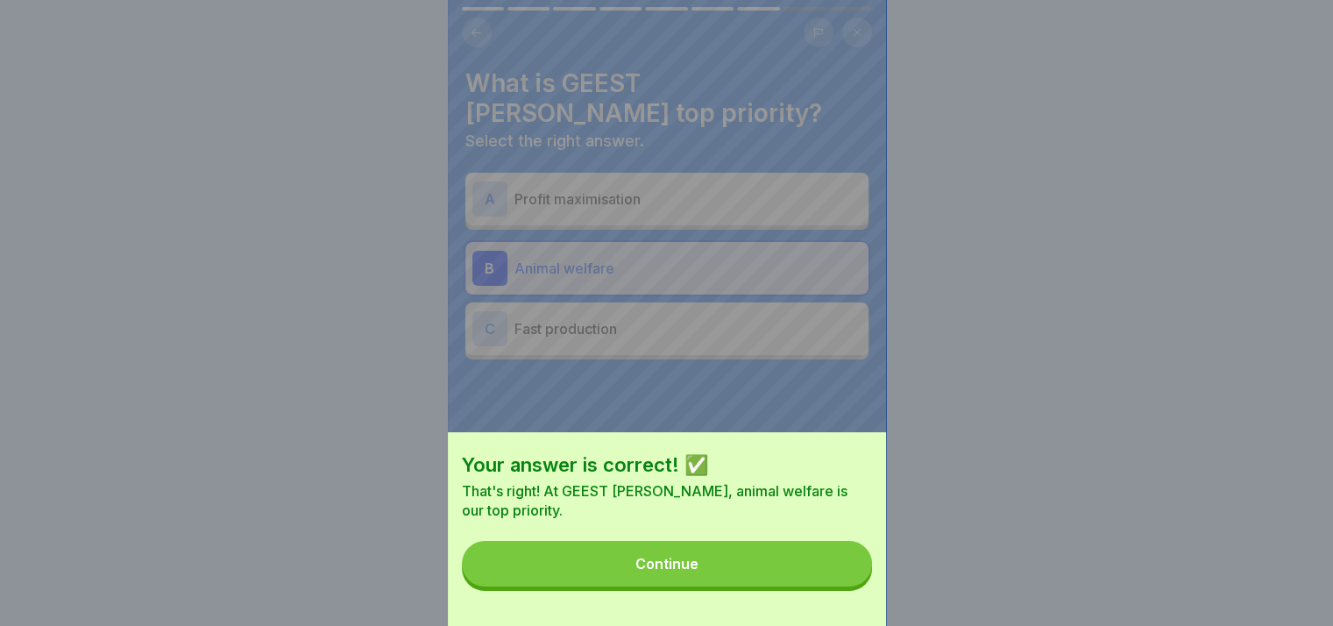
click at [658, 583] on button "Continue" at bounding box center [667, 564] width 410 height 46
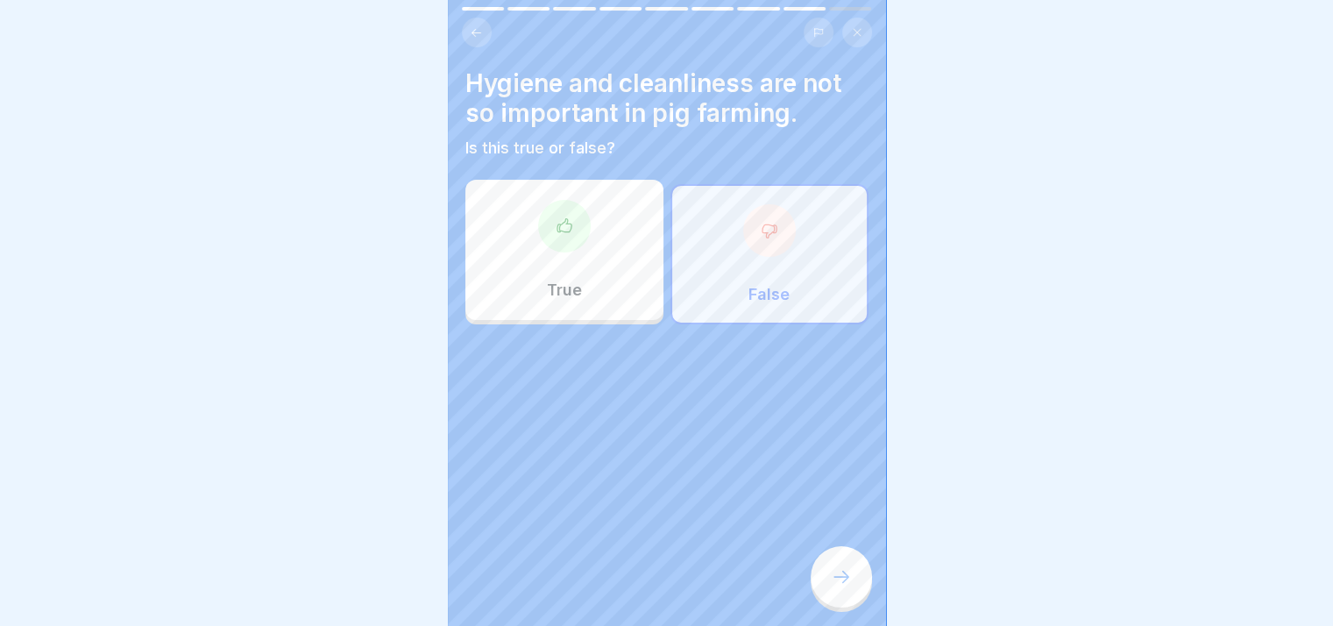
click at [658, 583] on icon at bounding box center [841, 576] width 21 height 21
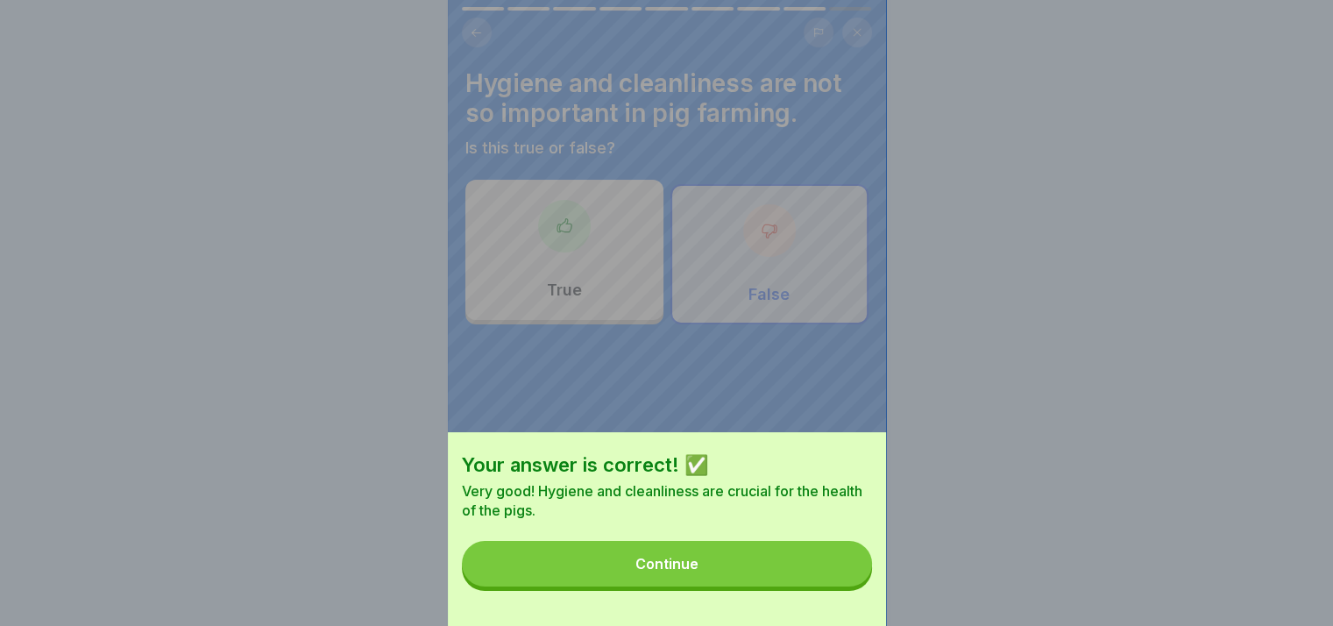
click at [658, 583] on div "Your answer is correct! ✅ Very good! Hygiene and cleanliness are crucial for th…" at bounding box center [667, 529] width 438 height 194
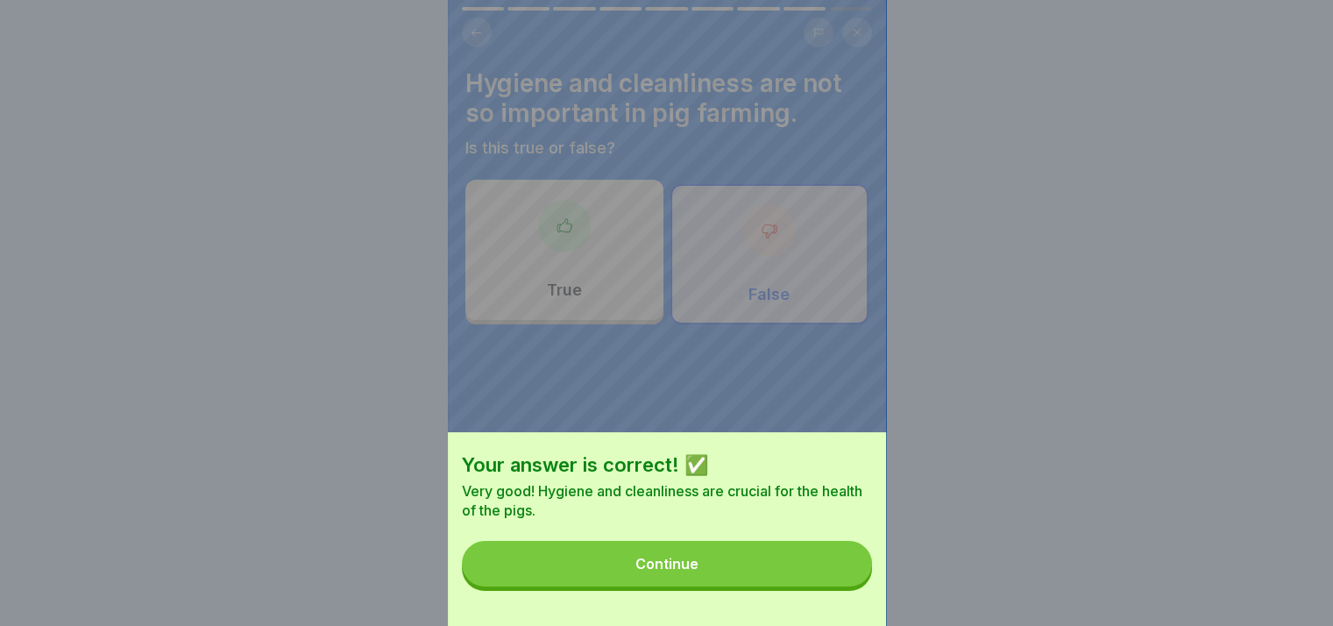
click at [658, 583] on button "Continue" at bounding box center [667, 564] width 410 height 46
click at [658, 583] on div "Your answer is correct! ✅ Very good! Hygiene and cleanliness are crucial for th…" at bounding box center [666, 313] width 1333 height 626
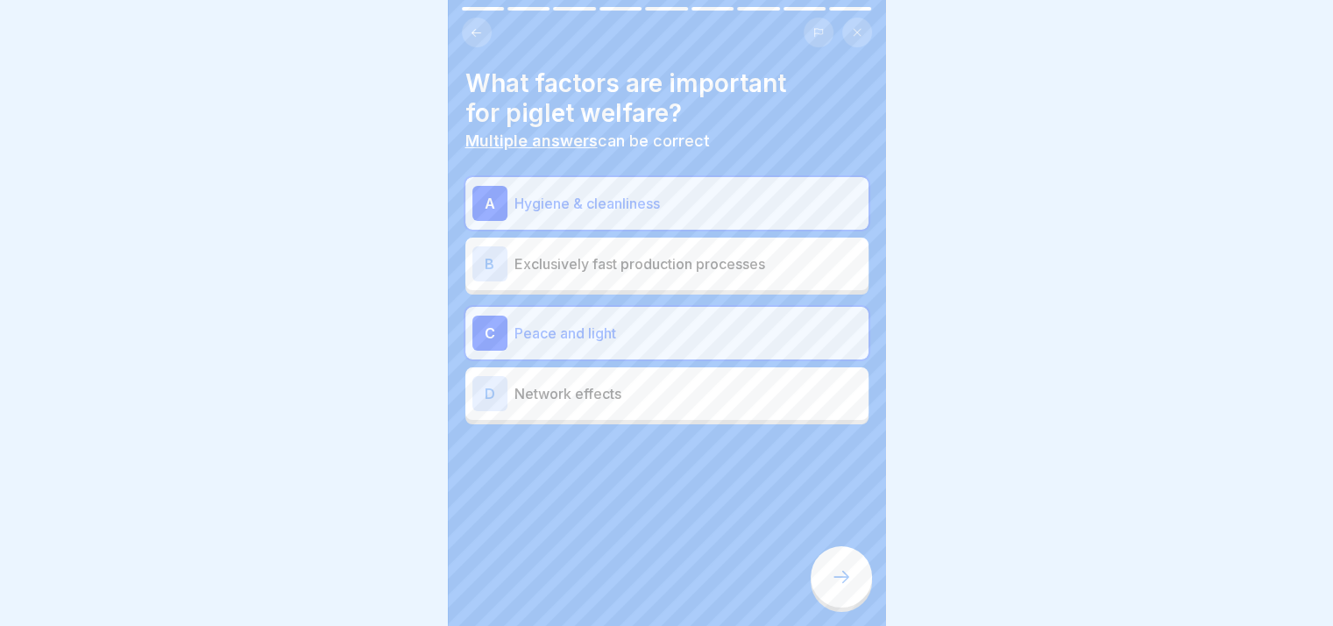
click at [658, 583] on icon at bounding box center [841, 576] width 21 height 21
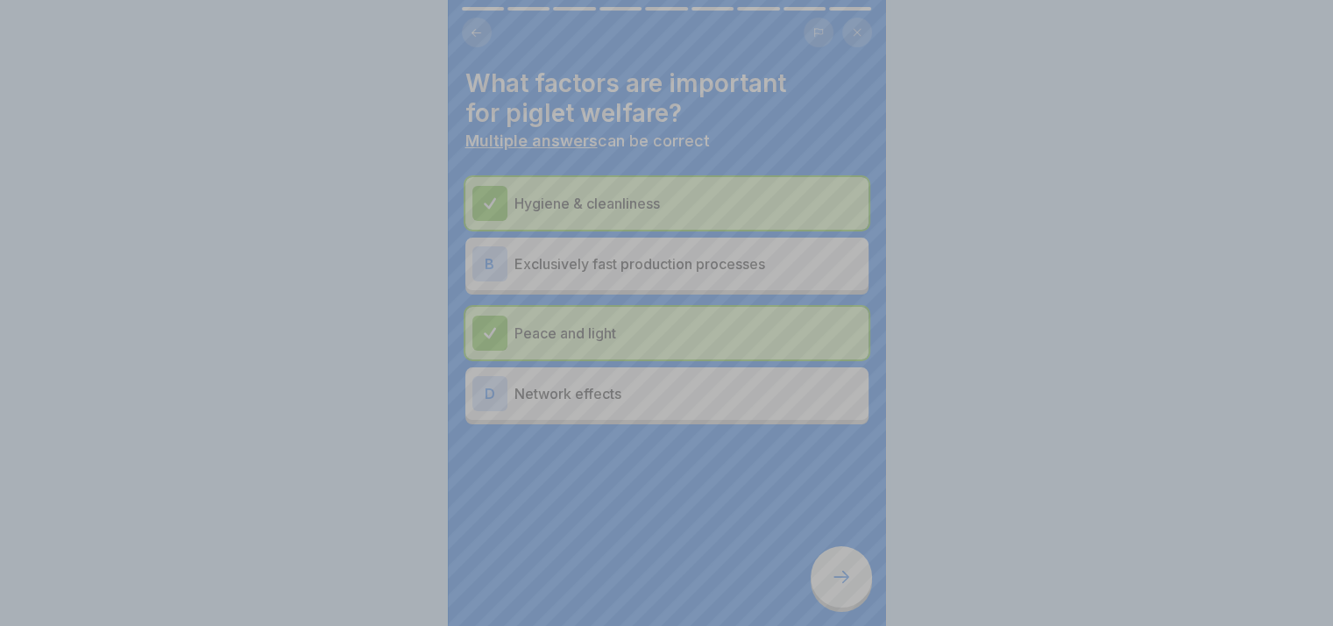
click at [658, 583] on div "Your answer is correct! ✅ That's right! Hygiene, cleanliness, rest and light ar…" at bounding box center [667, 507] width 438 height 626
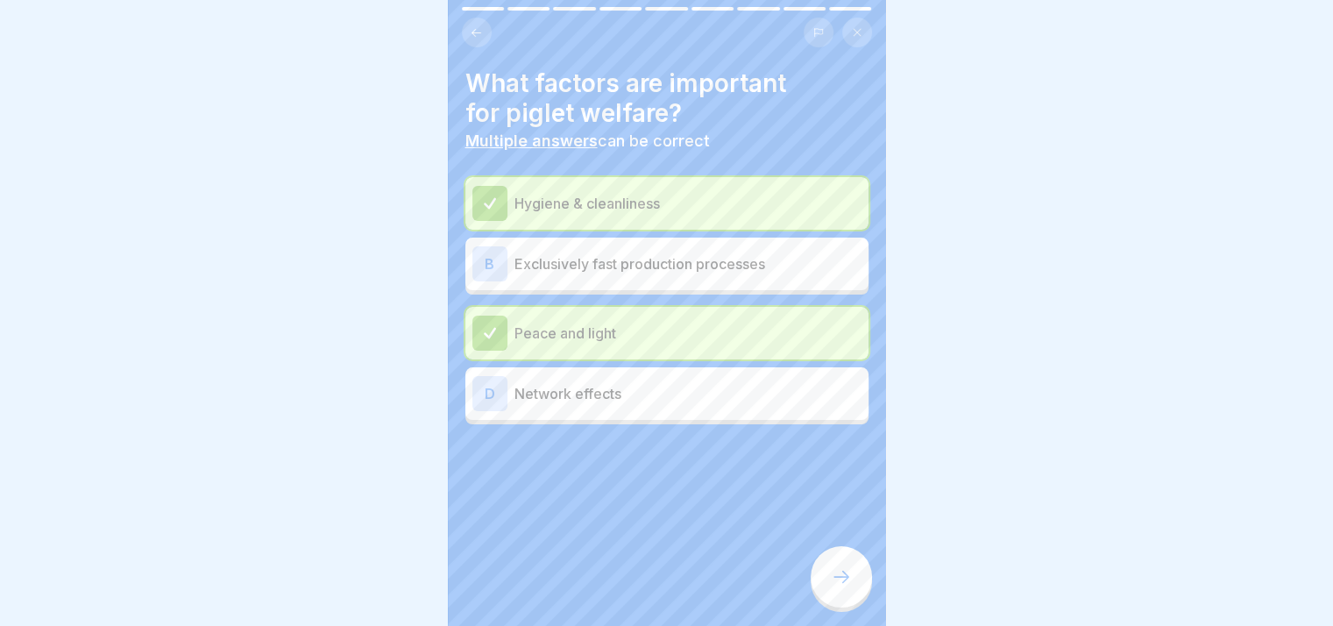
click at [658, 583] on icon at bounding box center [841, 576] width 21 height 21
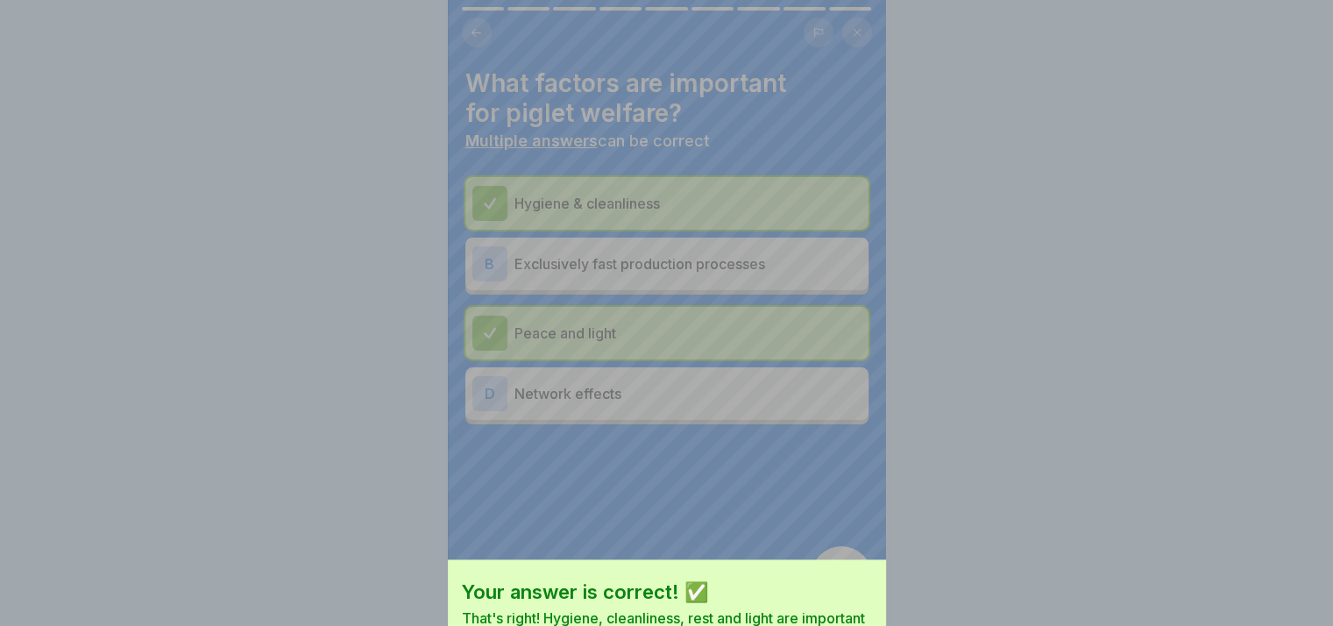
click at [658, 583] on div "Your answer is correct! ✅ That's right! Hygiene, cleanliness, rest and light ar…" at bounding box center [666, 313] width 1333 height 626
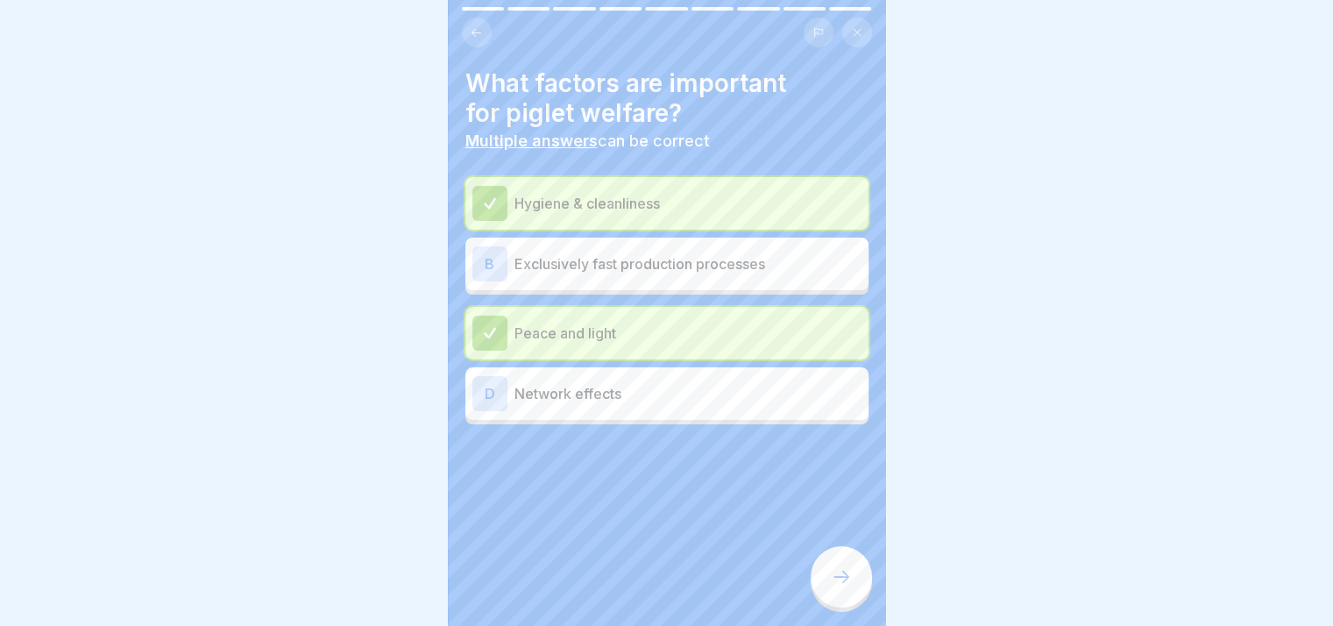
click at [658, 583] on icon at bounding box center [841, 576] width 21 height 21
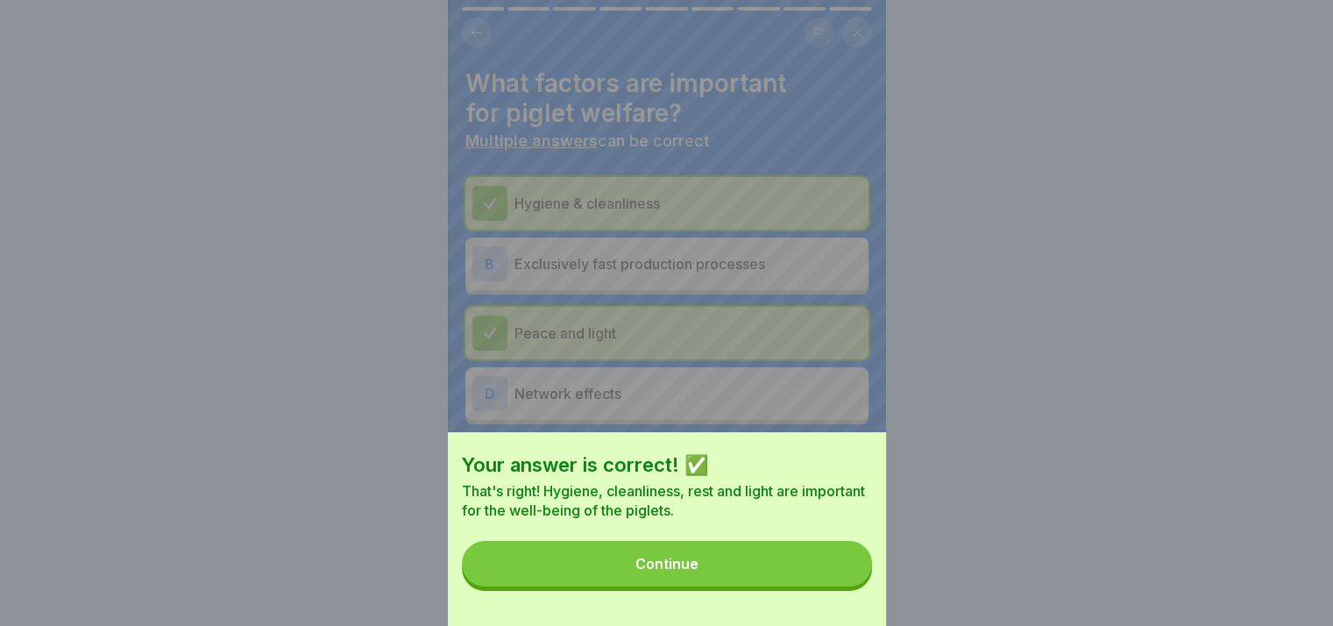
click at [658, 583] on button "Continue" at bounding box center [667, 564] width 410 height 46
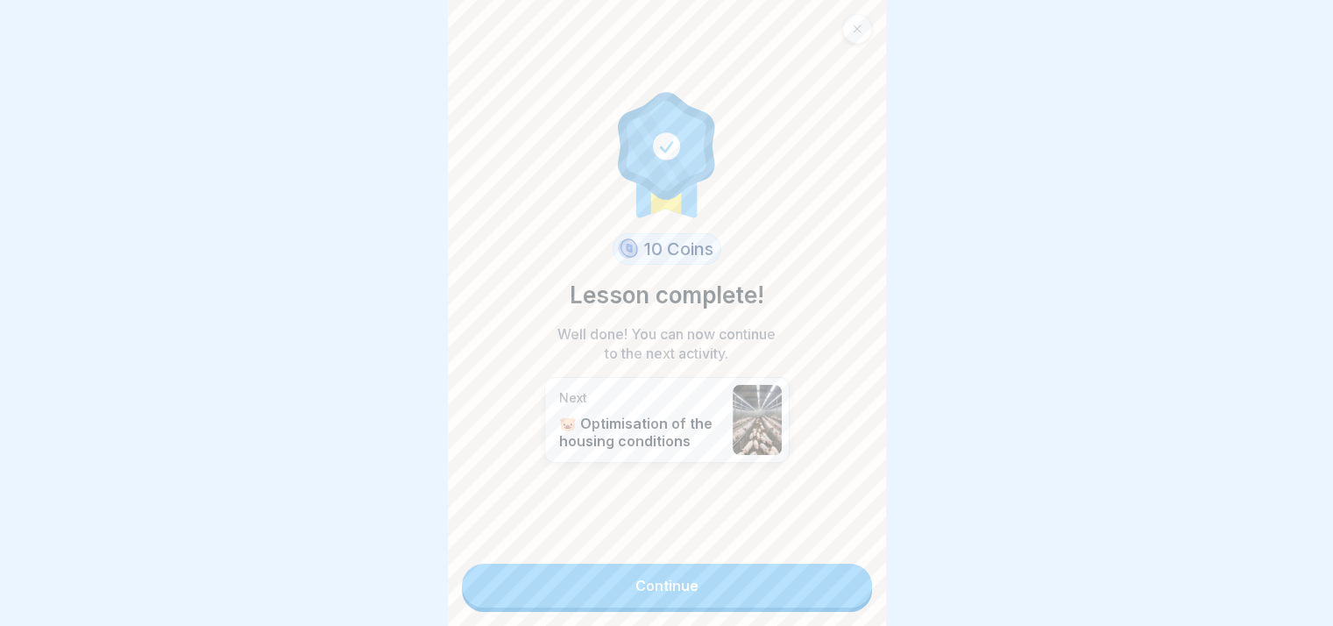
click at [658, 583] on link "Continue" at bounding box center [667, 585] width 410 height 44
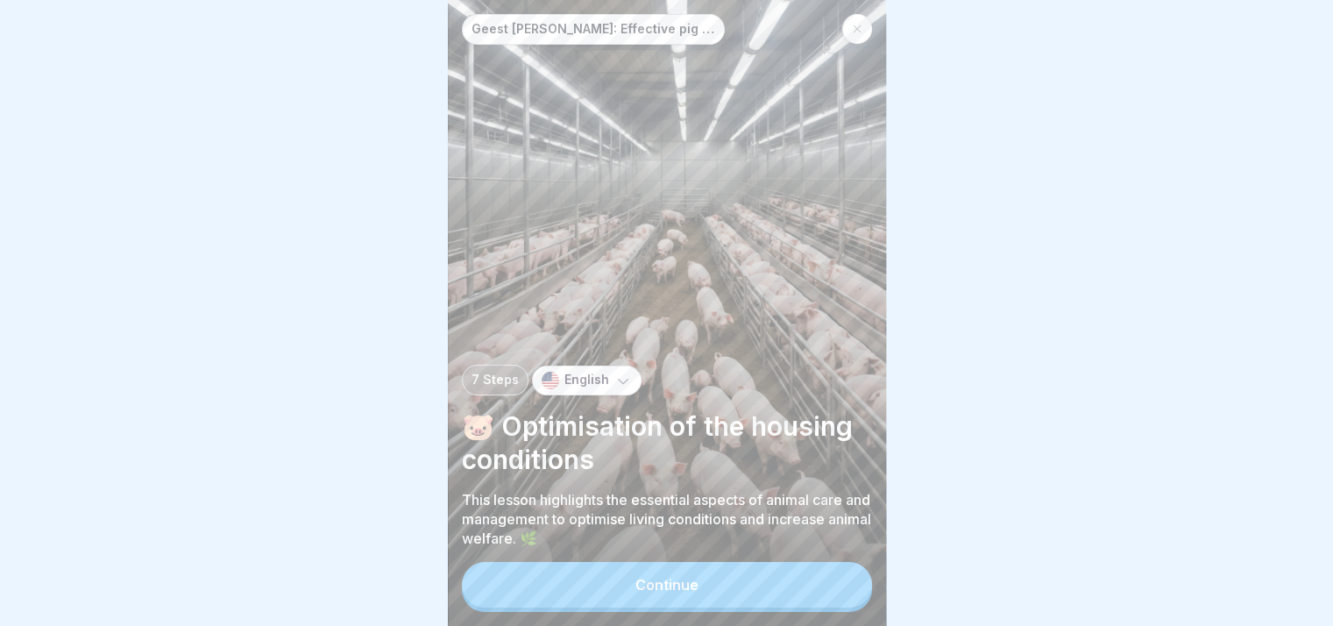
click at [658, 583] on button "Continue" at bounding box center [667, 585] width 410 height 46
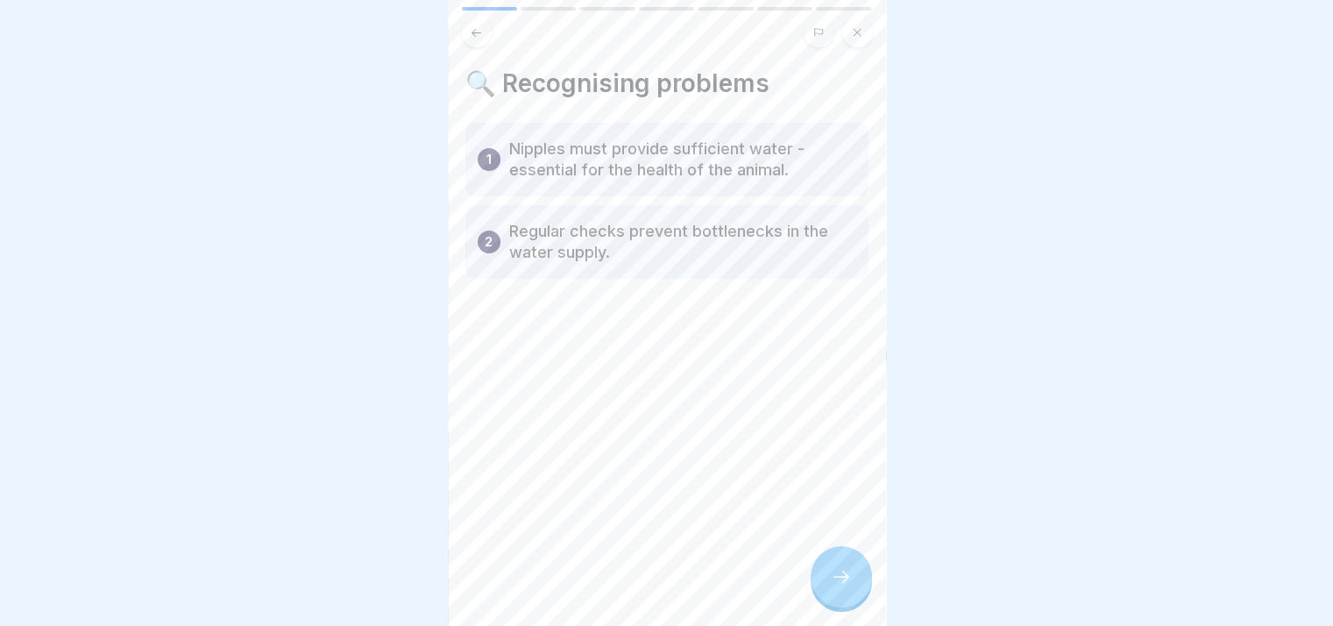
click at [658, 583] on icon at bounding box center [841, 576] width 21 height 21
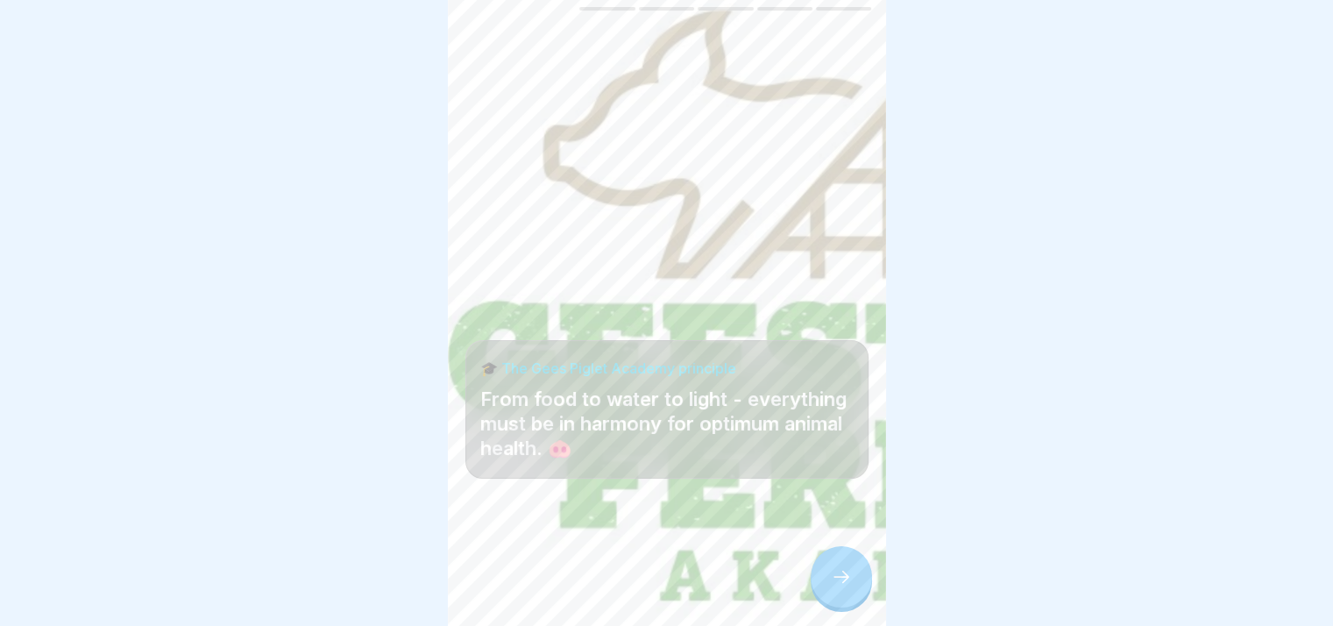
click at [658, 583] on icon at bounding box center [841, 576] width 21 height 21
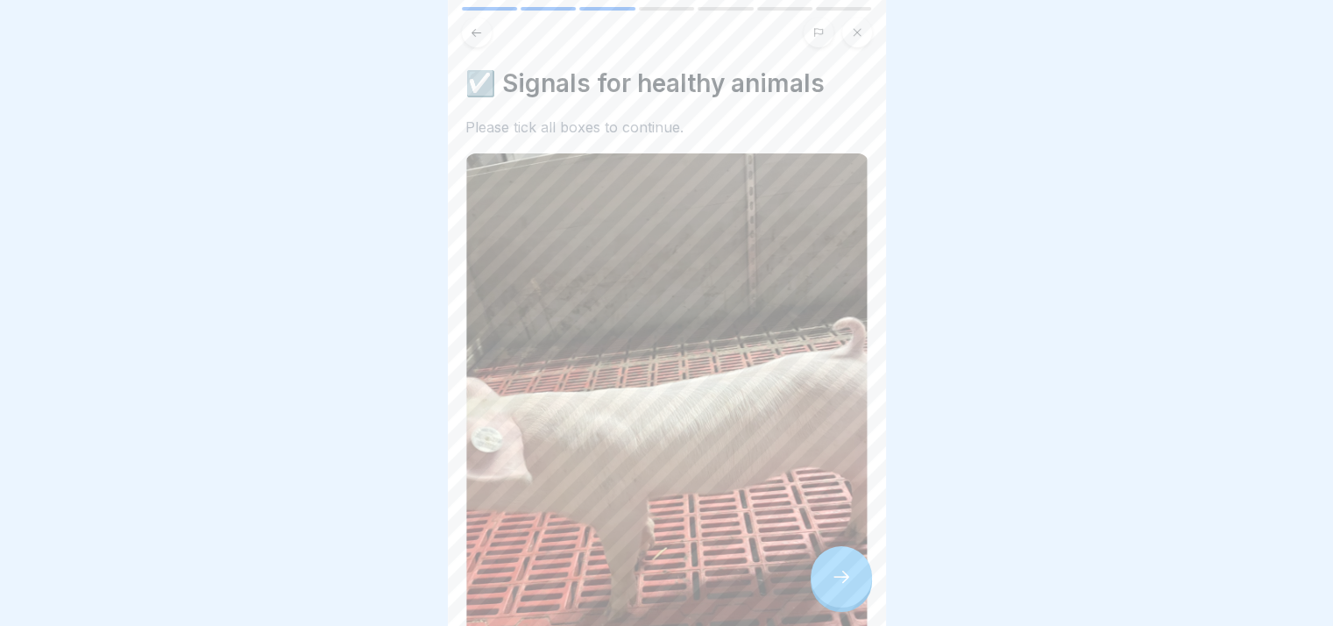
click at [658, 583] on icon at bounding box center [841, 576] width 21 height 21
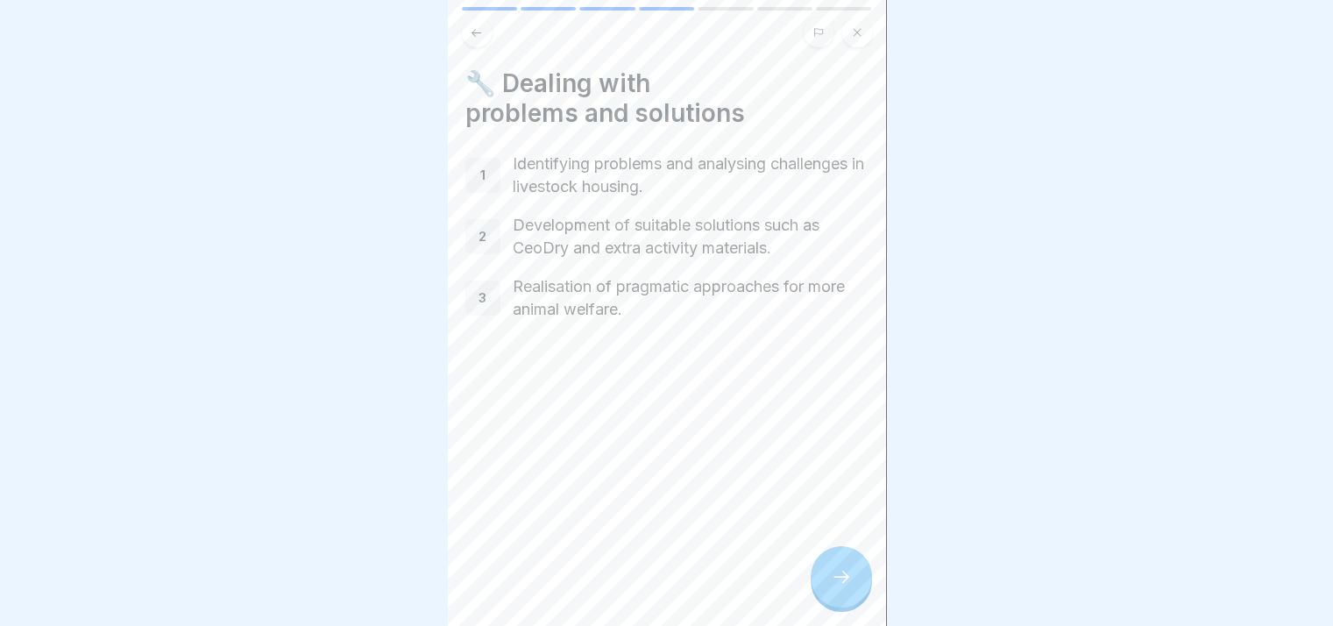
drag, startPoint x: 840, startPoint y: 584, endPoint x: 840, endPoint y: 593, distance: 9.6
click at [658, 585] on icon at bounding box center [841, 576] width 21 height 21
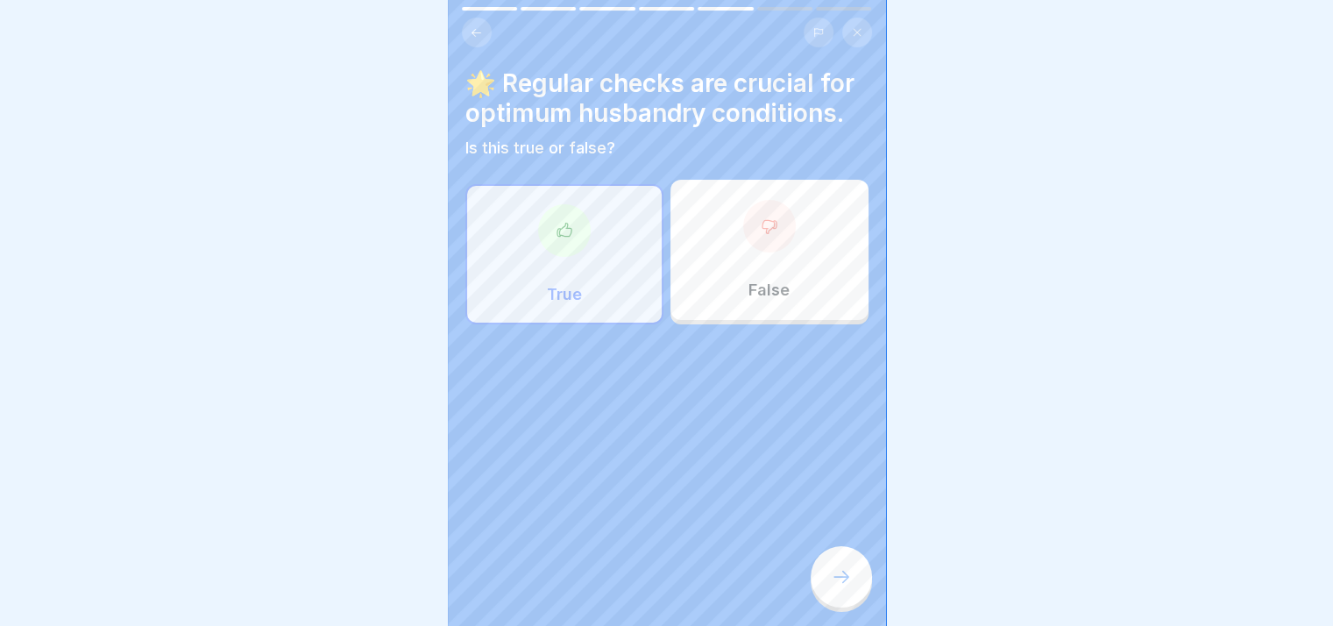
click at [658, 587] on icon at bounding box center [841, 576] width 21 height 21
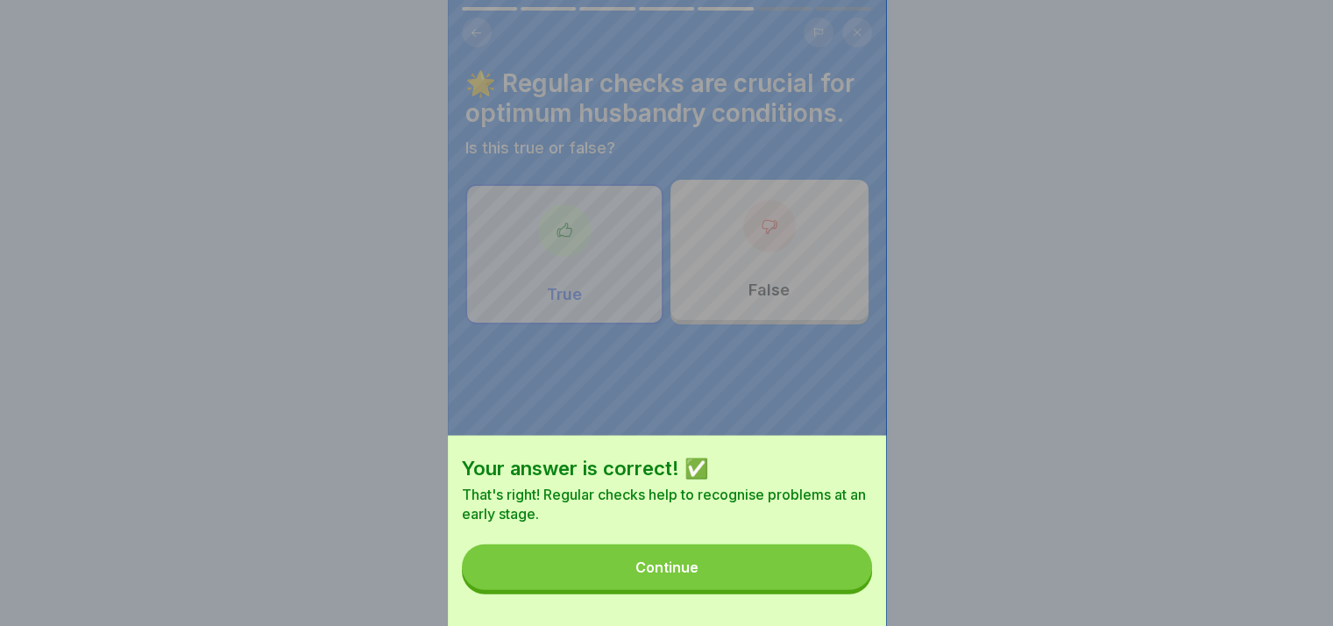
click at [658, 590] on button "Continue" at bounding box center [667, 567] width 410 height 46
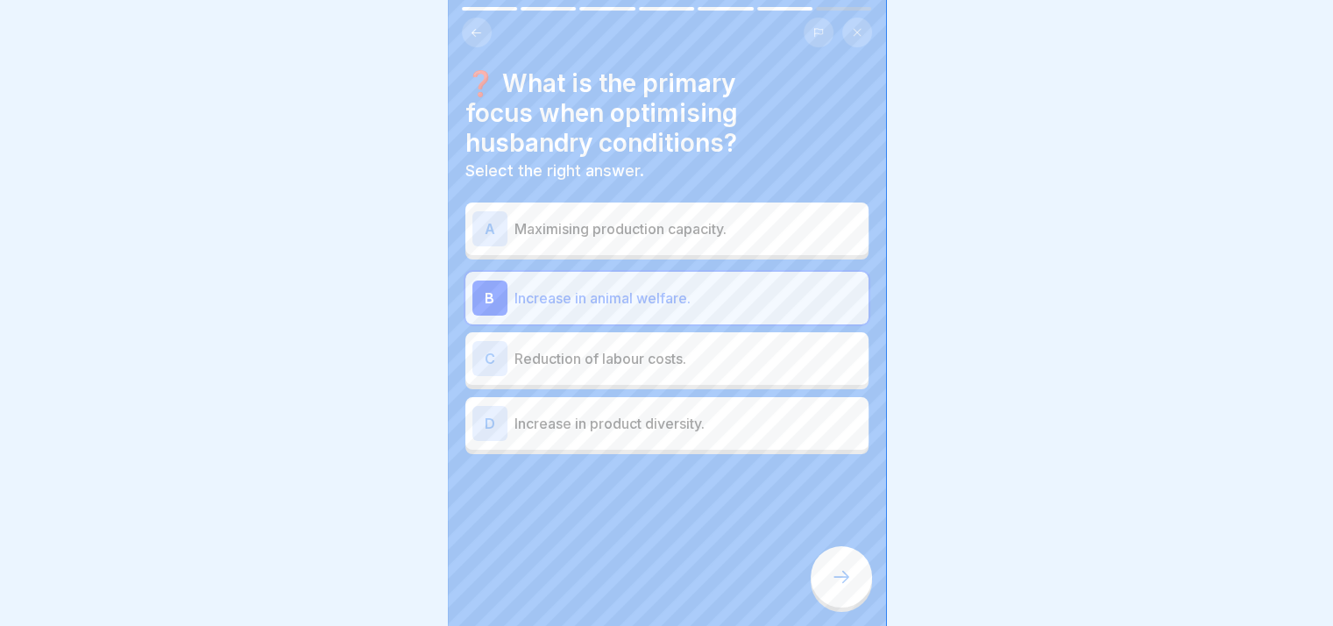
click at [658, 587] on icon at bounding box center [841, 576] width 21 height 21
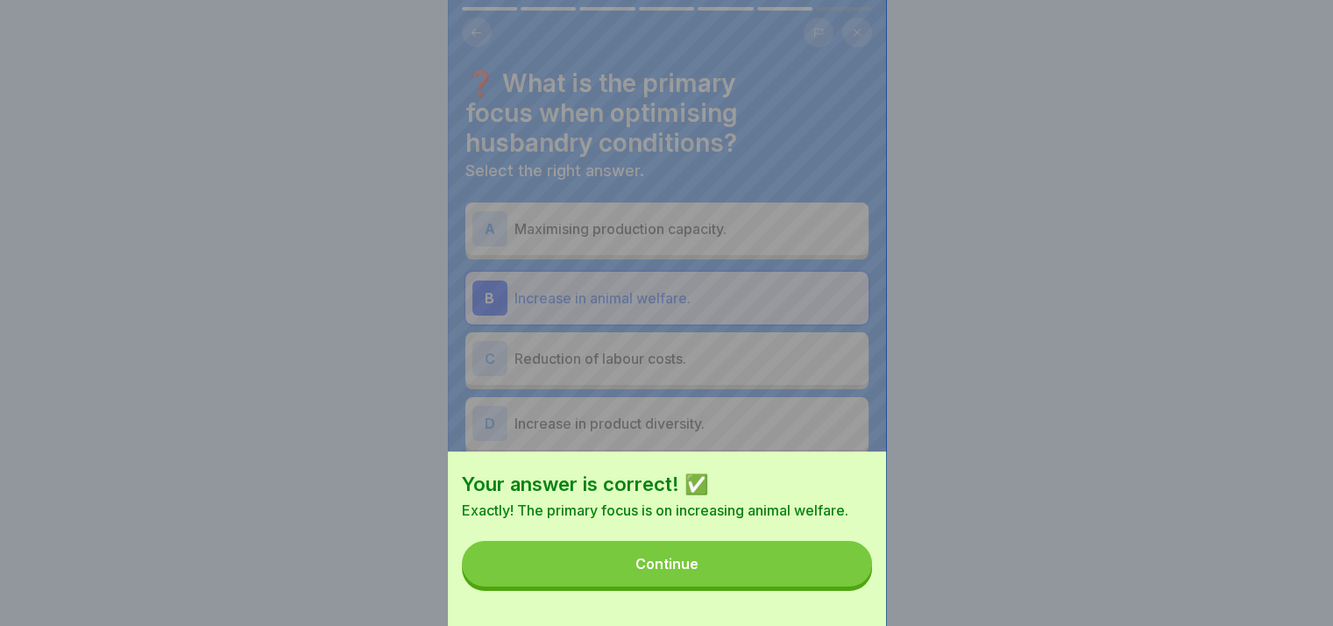
click at [658, 586] on button "Continue" at bounding box center [667, 564] width 410 height 46
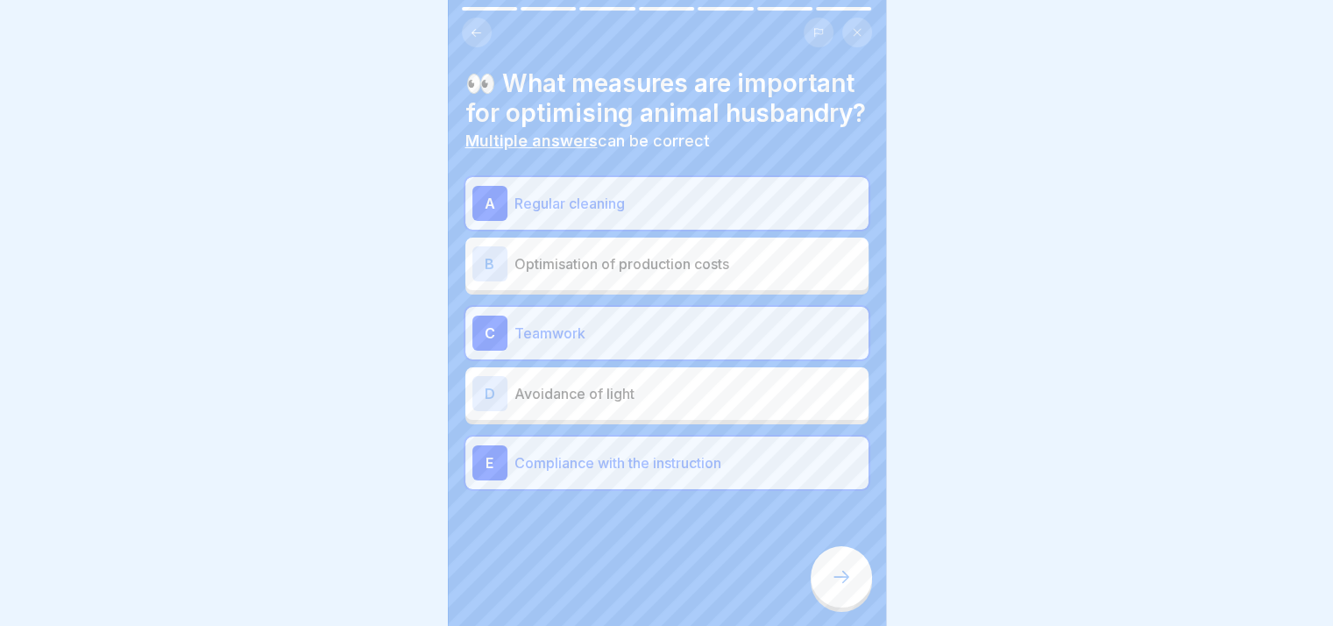
click at [658, 587] on icon at bounding box center [841, 576] width 21 height 21
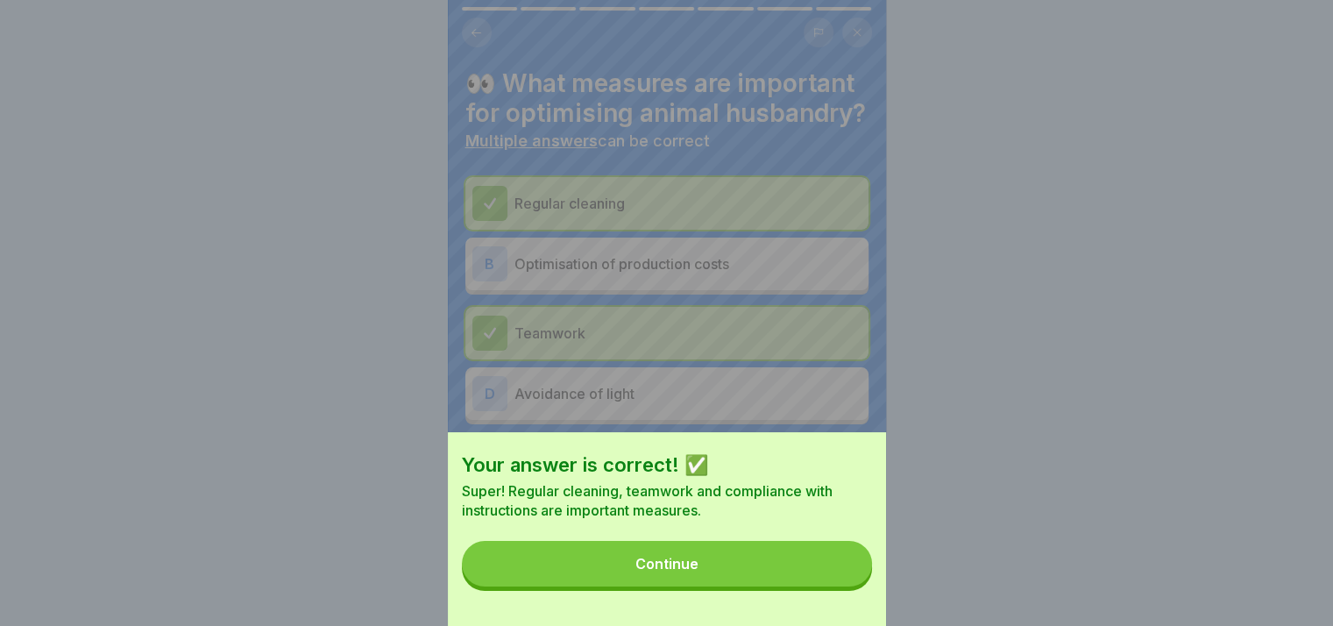
click at [658, 586] on button "Continue" at bounding box center [667, 564] width 410 height 46
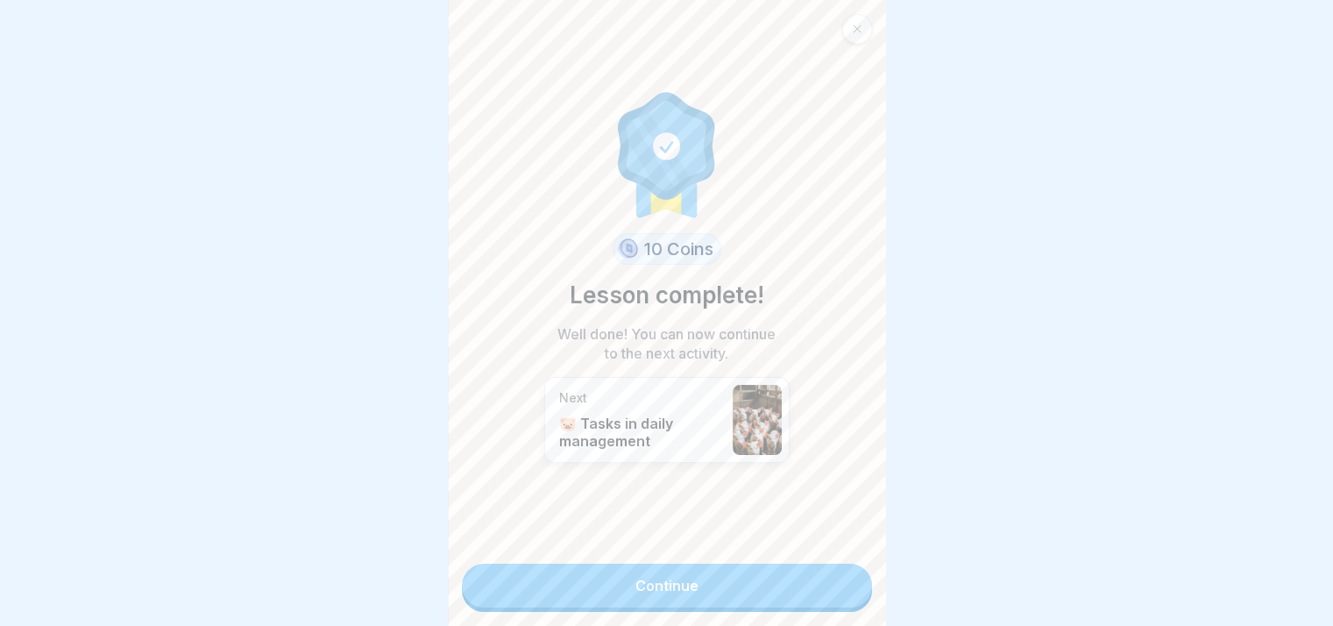
click at [658, 595] on link "Continue" at bounding box center [667, 585] width 410 height 44
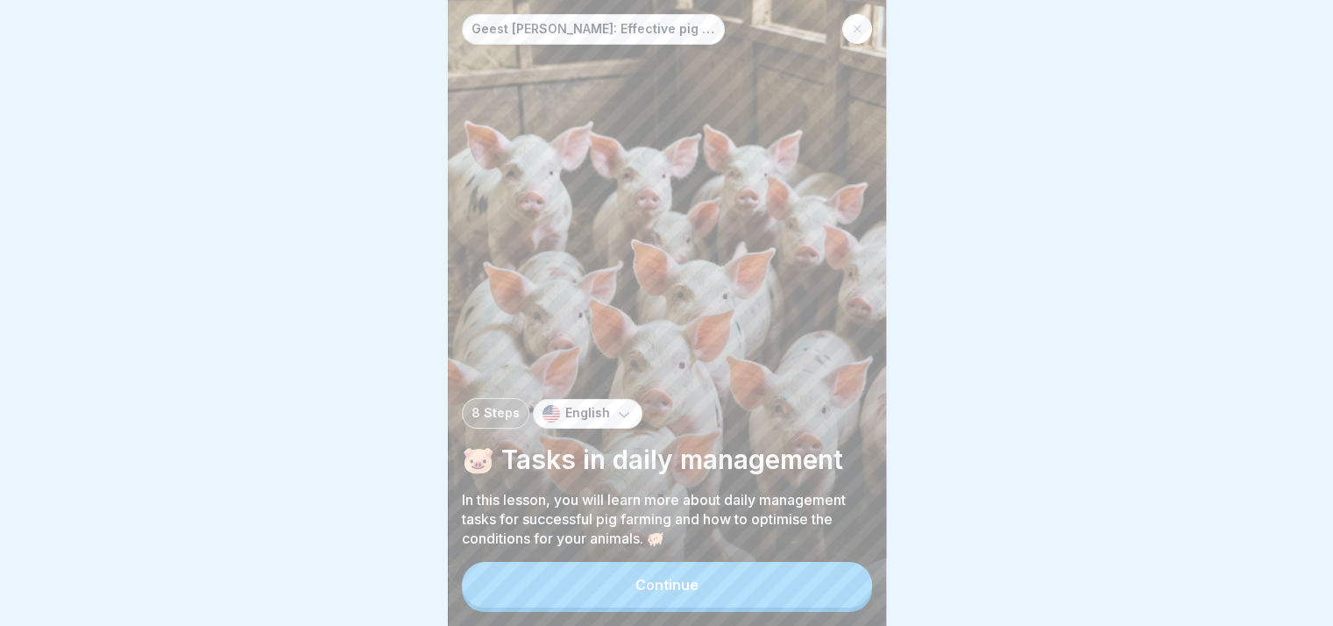
click at [658, 595] on button "Continue" at bounding box center [667, 585] width 410 height 46
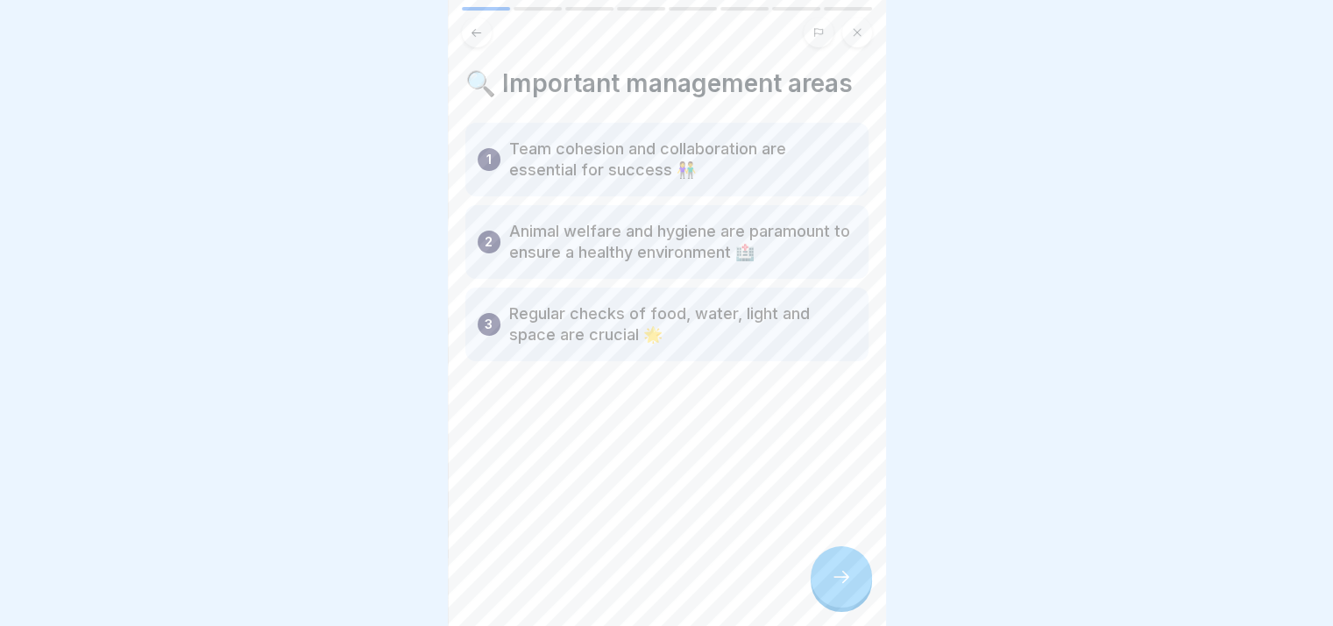
click at [658, 587] on icon at bounding box center [841, 576] width 21 height 21
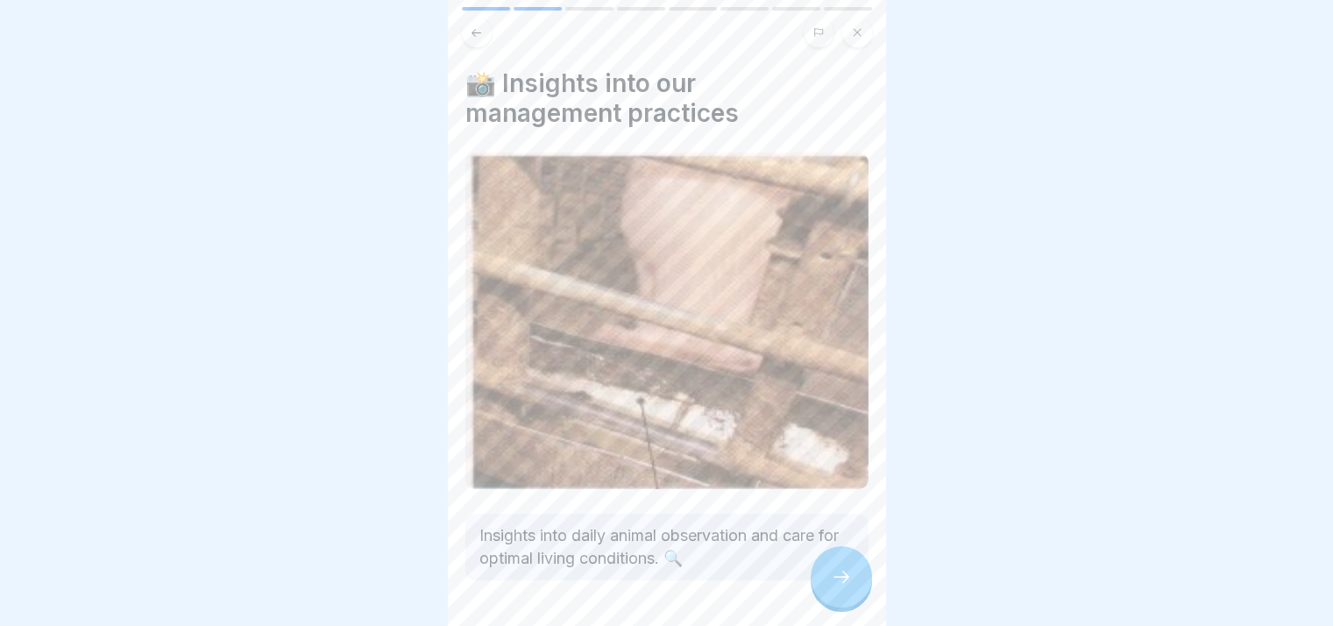
click at [658, 587] on icon at bounding box center [841, 576] width 21 height 21
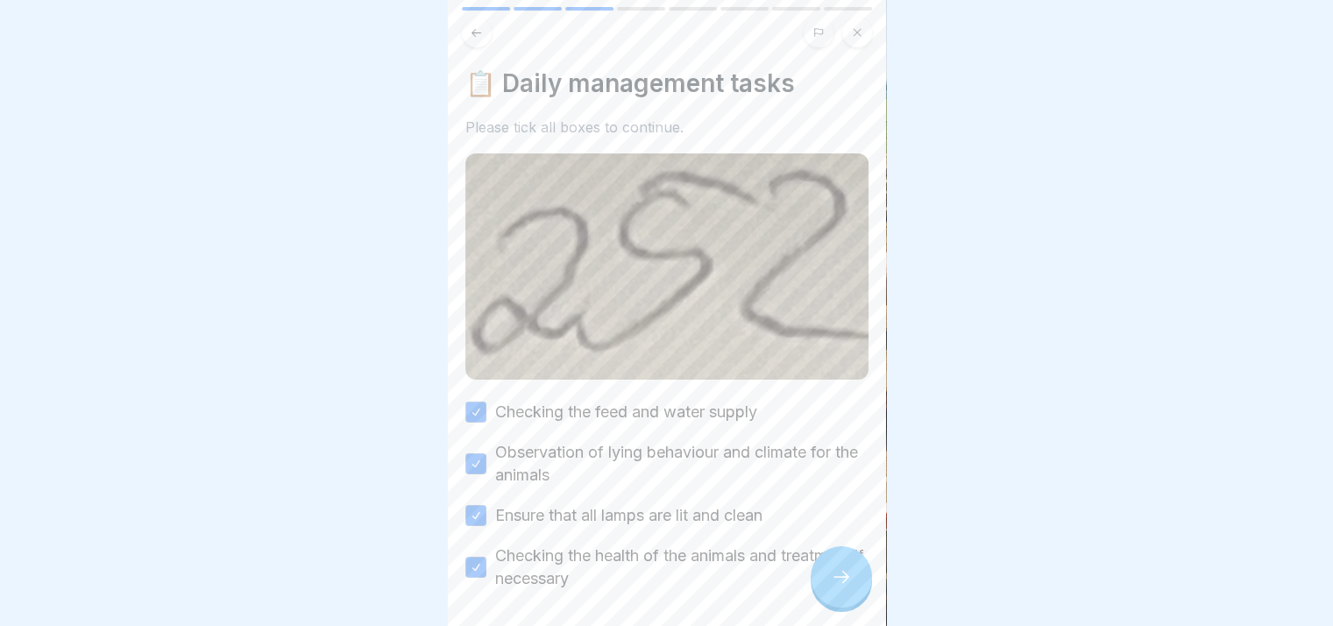
click at [658, 587] on icon at bounding box center [841, 576] width 21 height 21
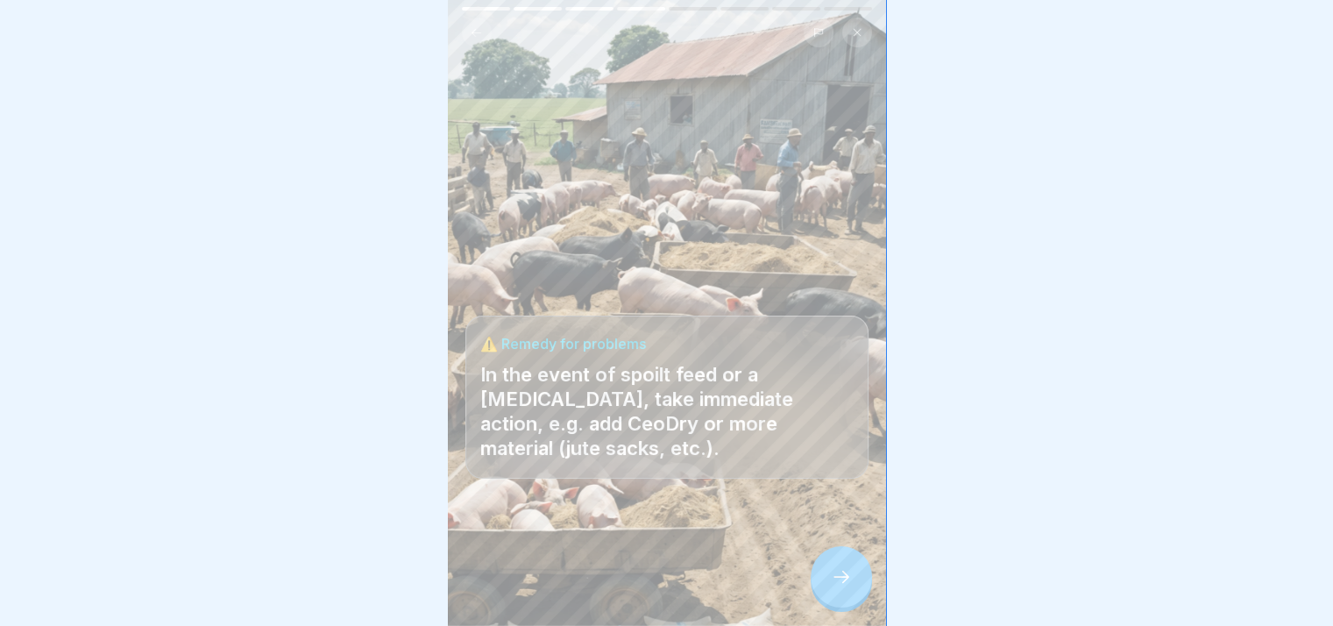
click at [658, 587] on icon at bounding box center [841, 576] width 21 height 21
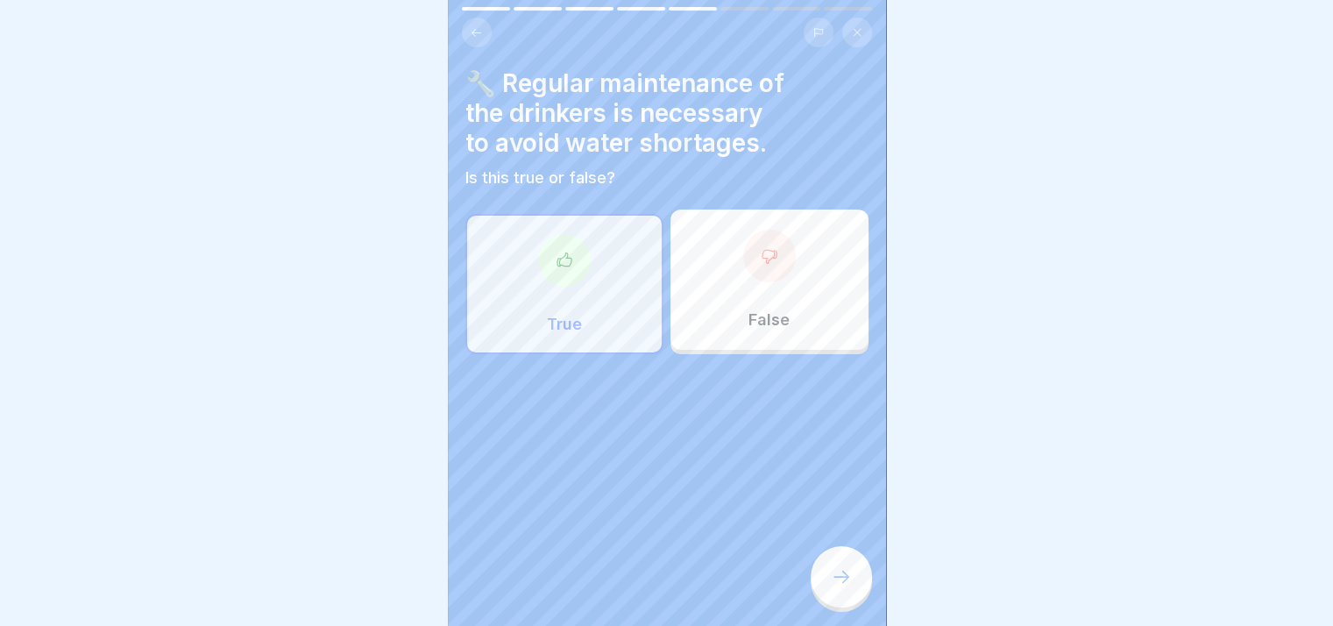
click at [658, 587] on icon at bounding box center [841, 576] width 21 height 21
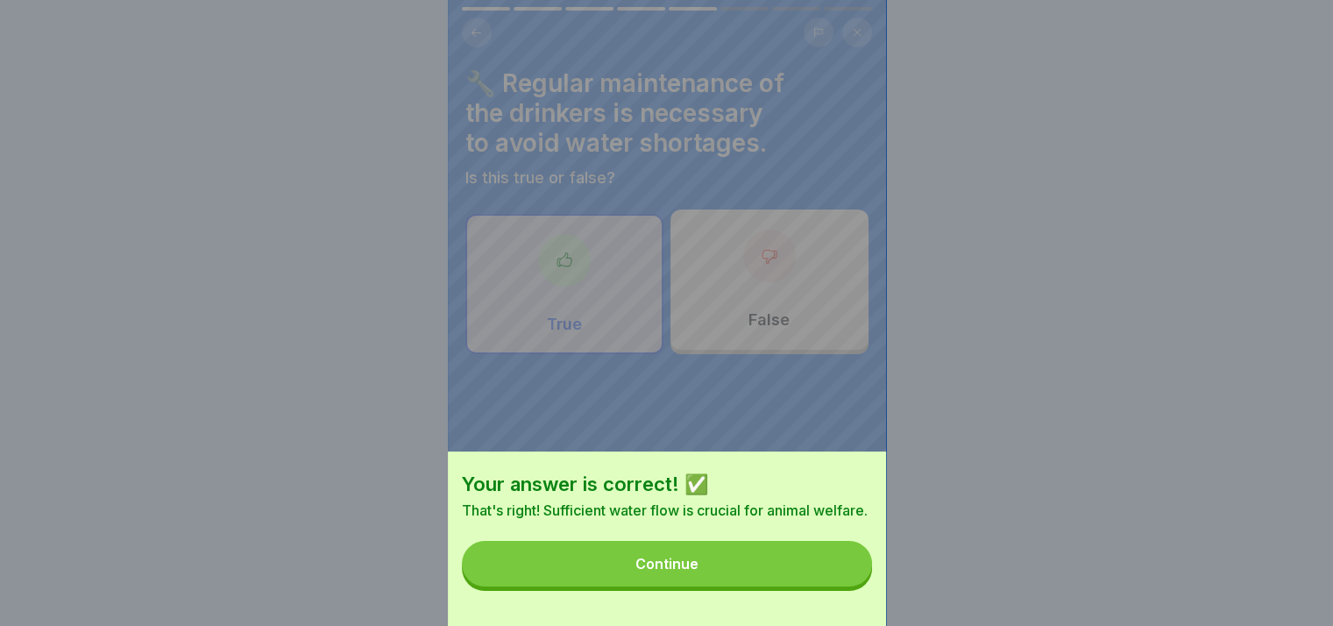
click at [658, 586] on button "Continue" at bounding box center [667, 564] width 410 height 46
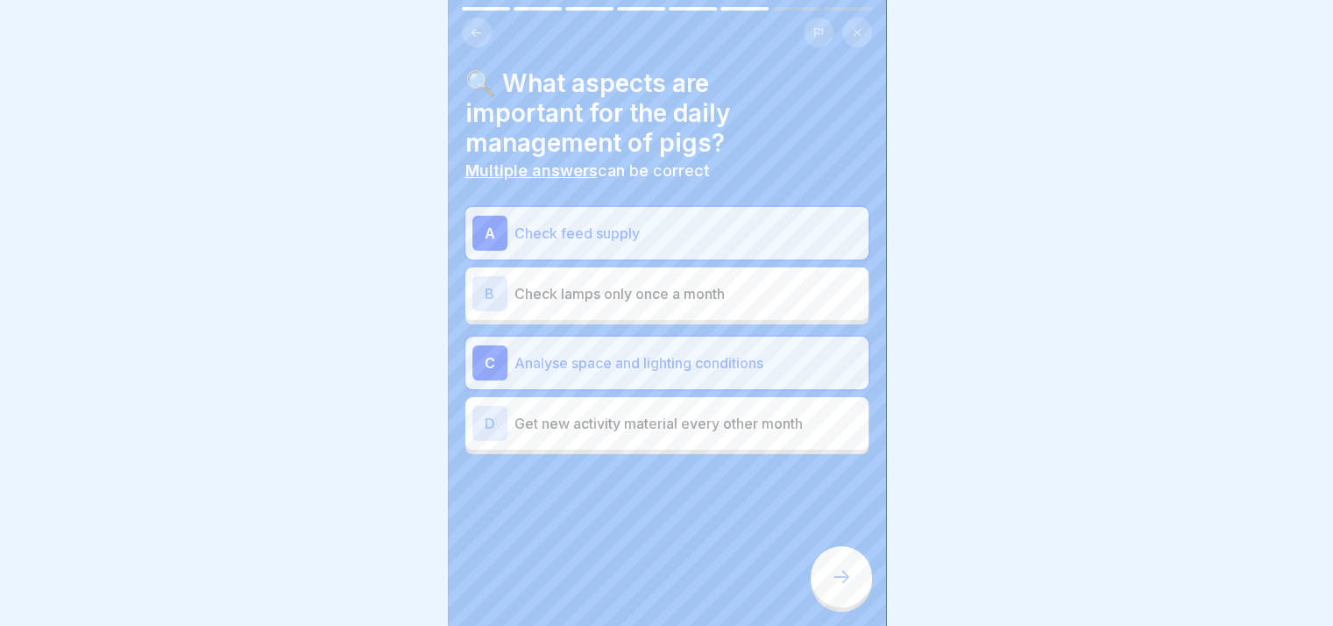
click at [658, 587] on icon at bounding box center [841, 576] width 21 height 21
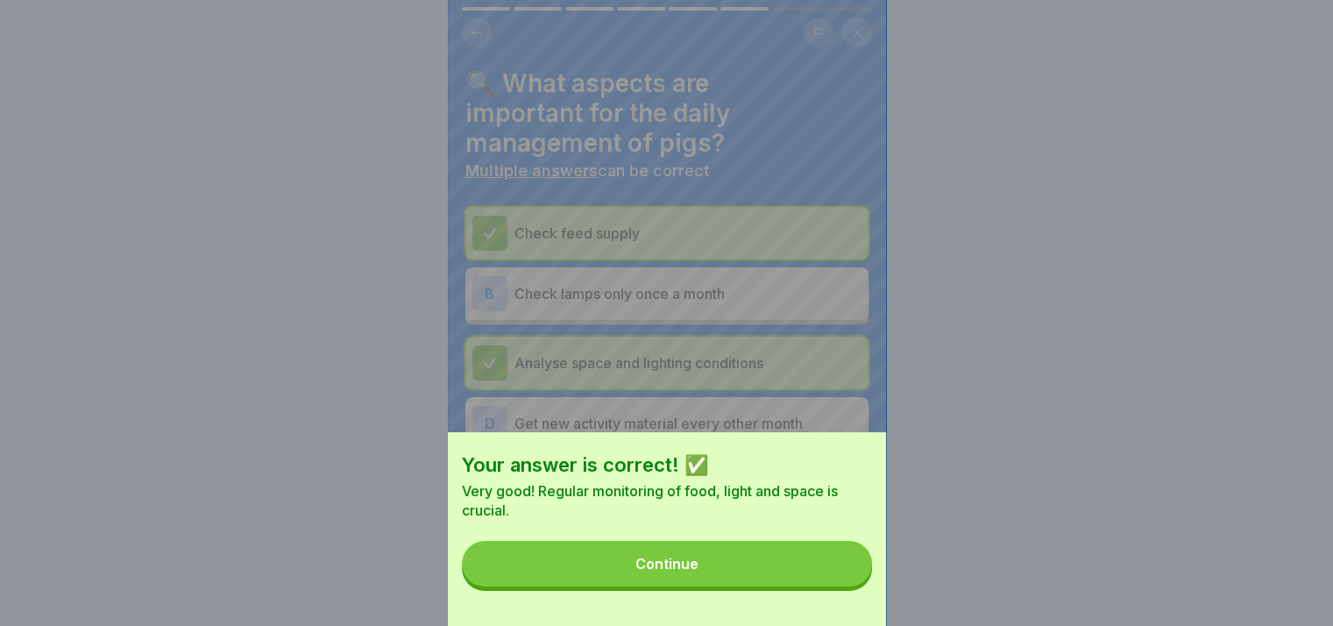
click at [658, 586] on button "Continue" at bounding box center [667, 564] width 410 height 46
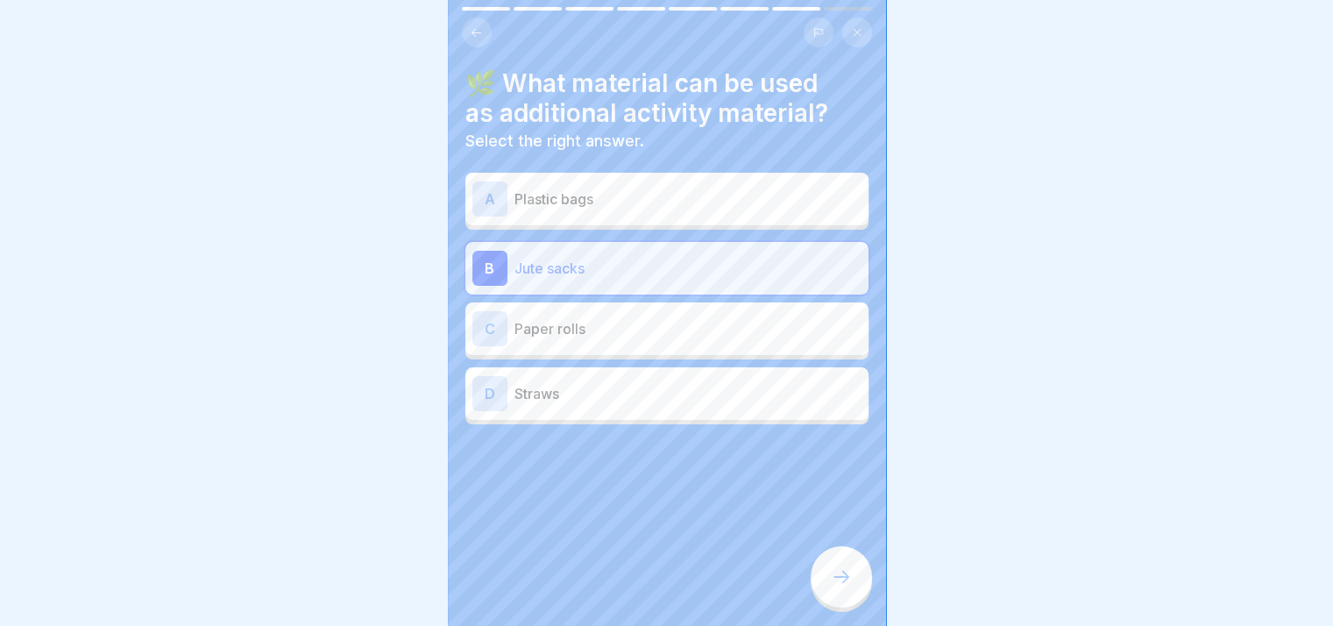
click at [658, 587] on icon at bounding box center [841, 576] width 21 height 21
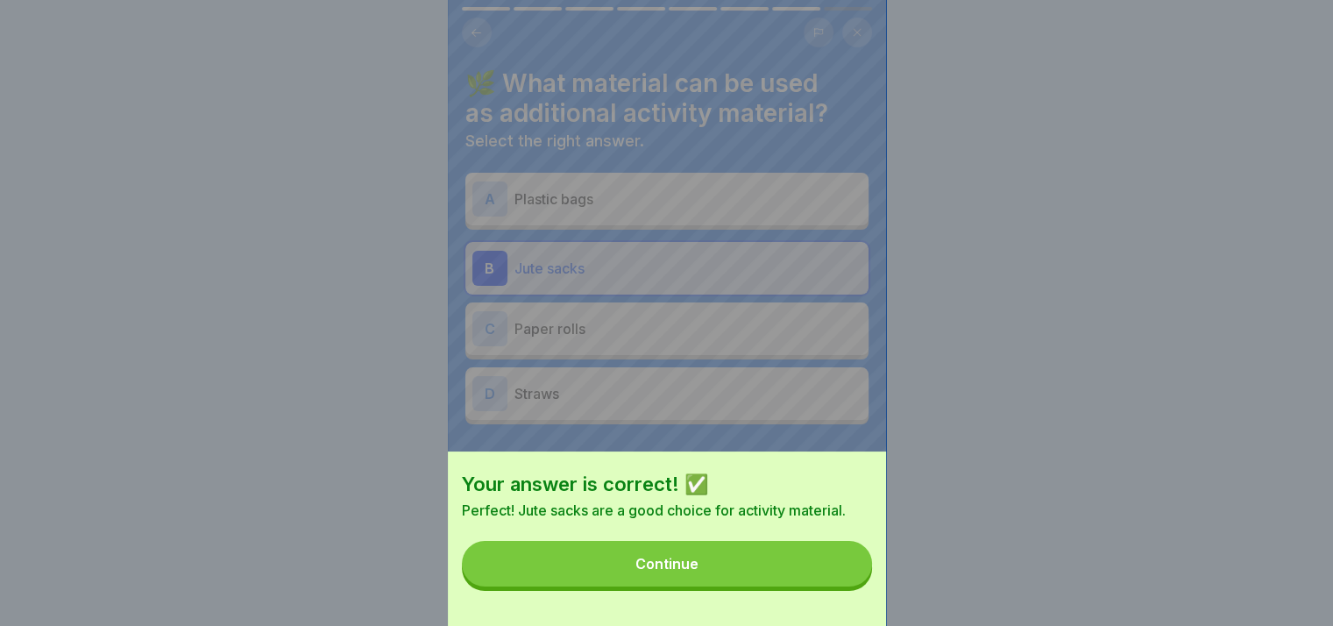
click at [658, 586] on button "Continue" at bounding box center [667, 564] width 410 height 46
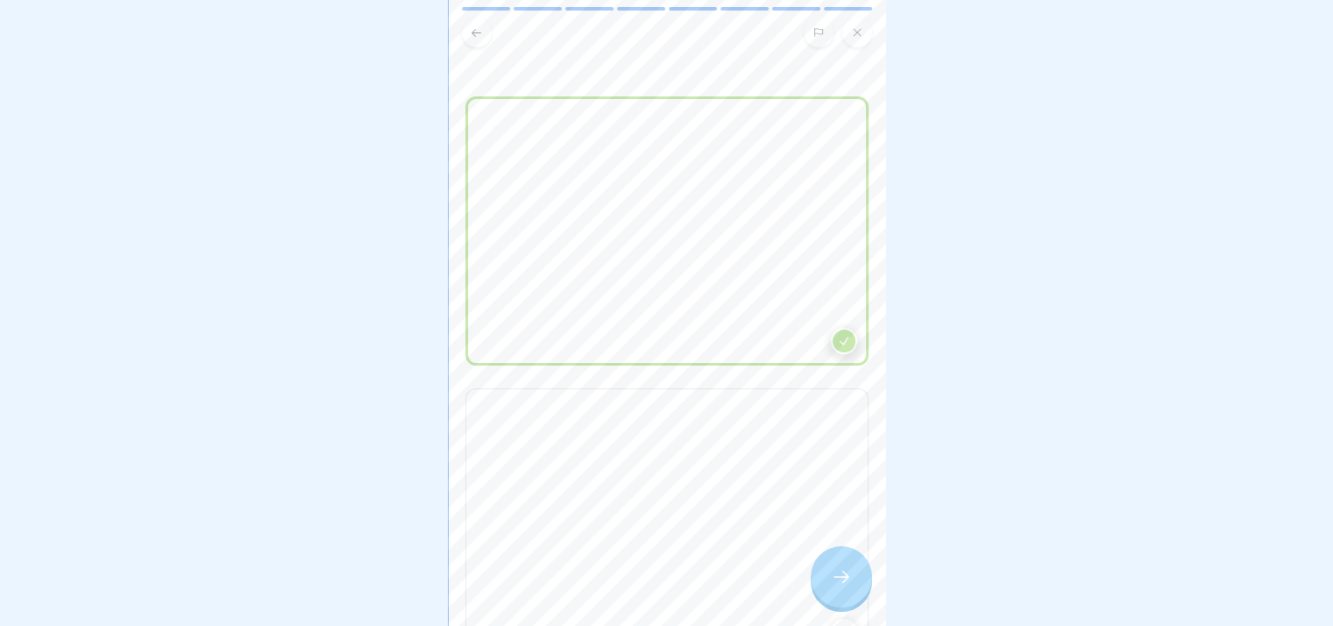
click at [658, 587] on icon at bounding box center [841, 576] width 21 height 21
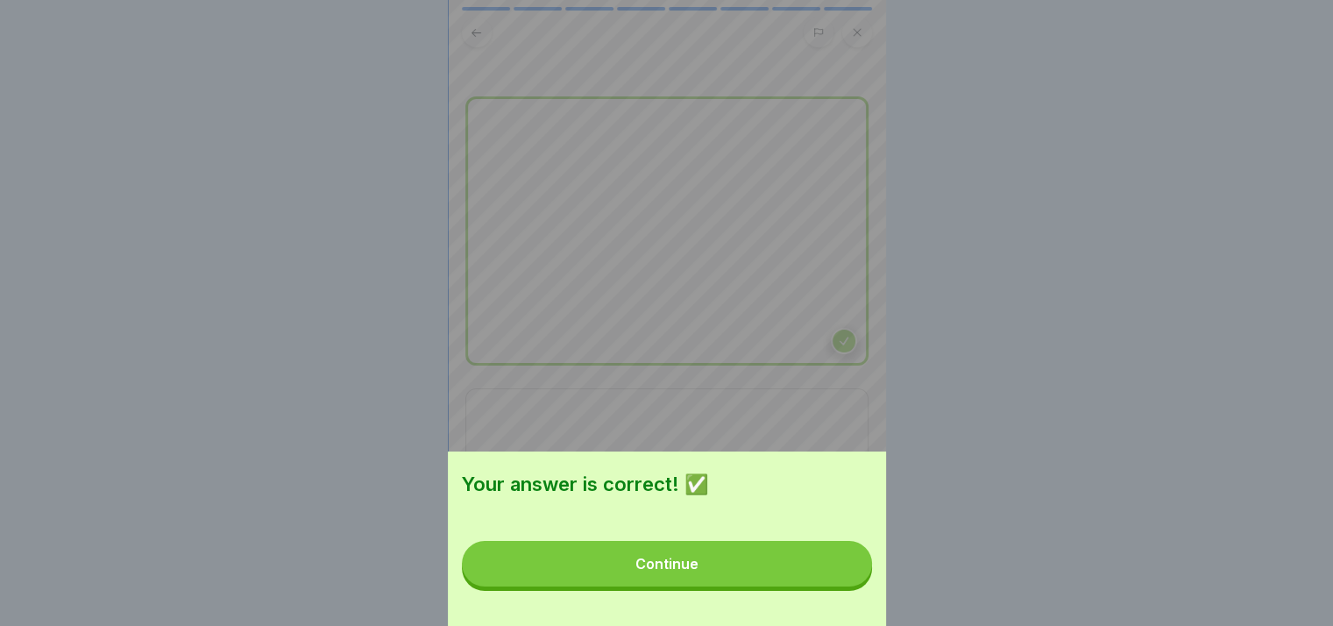
click at [658, 586] on button "Continue" at bounding box center [667, 564] width 410 height 46
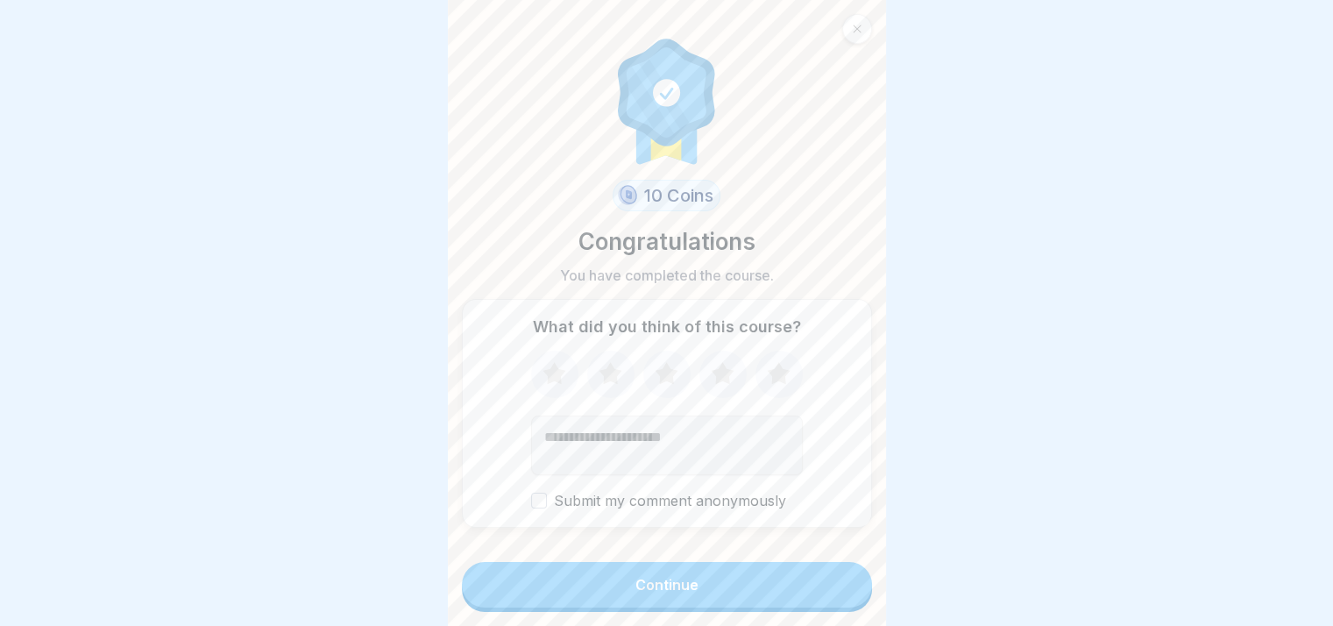
click at [658, 595] on button "Continue" at bounding box center [667, 585] width 410 height 46
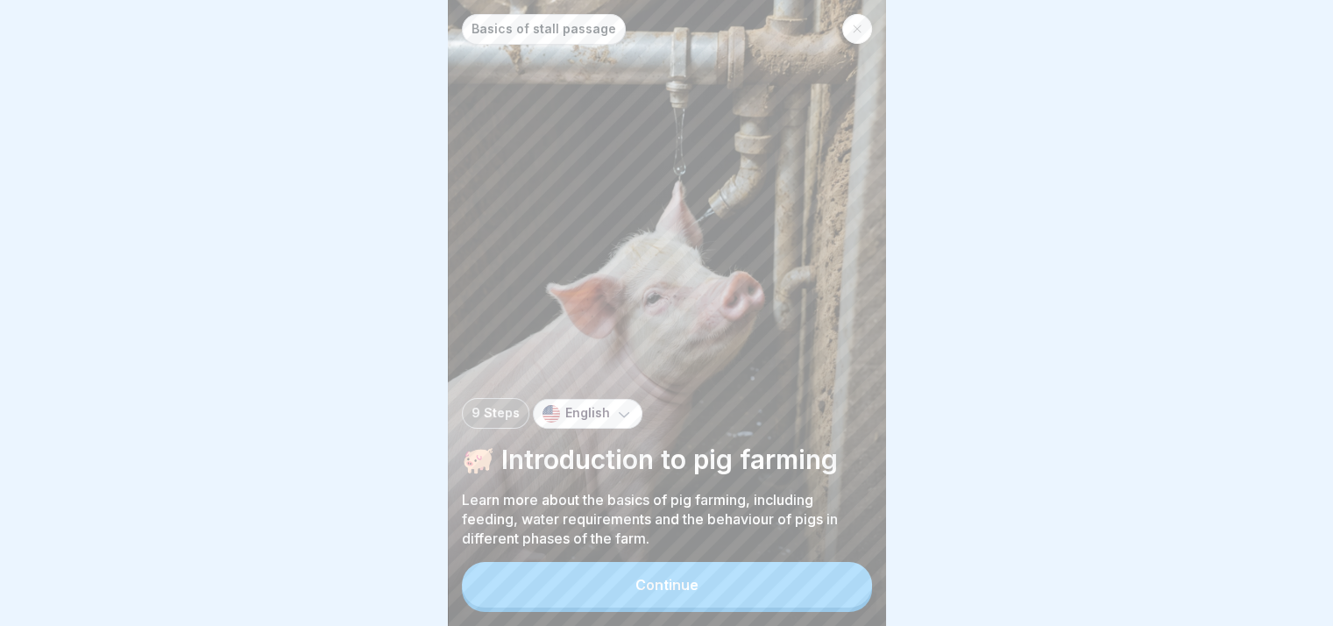
click at [658, 595] on button "Continue" at bounding box center [667, 585] width 410 height 46
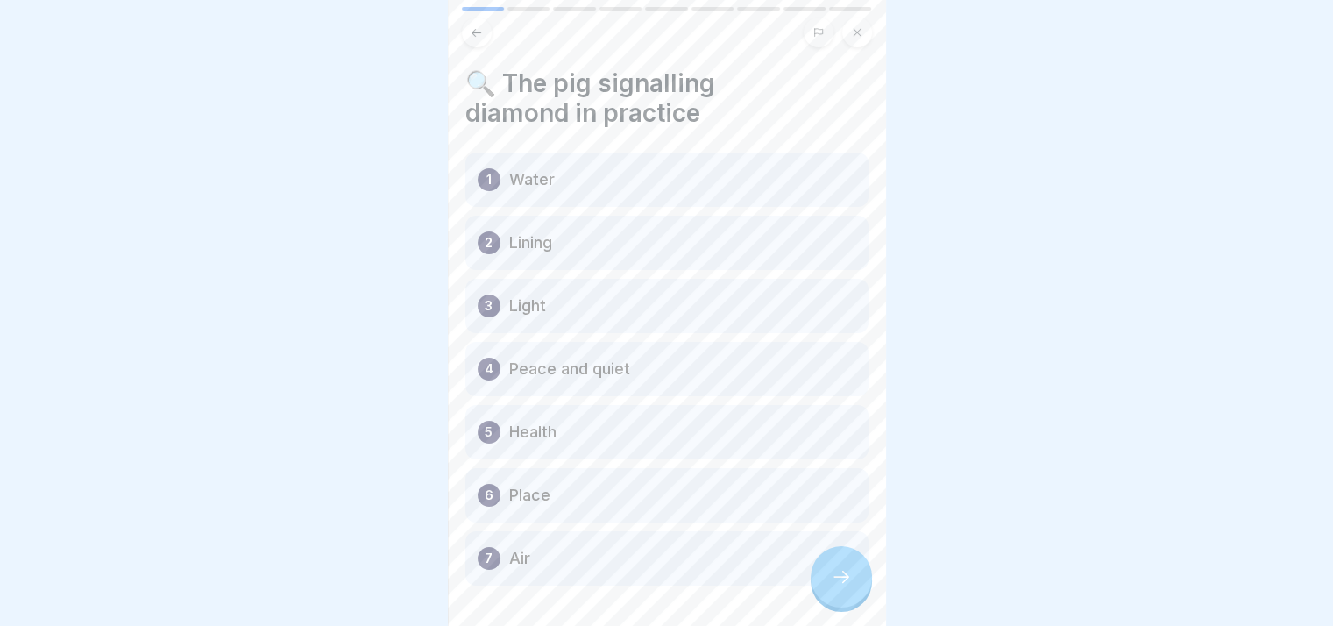
click at [658, 587] on icon at bounding box center [841, 576] width 21 height 21
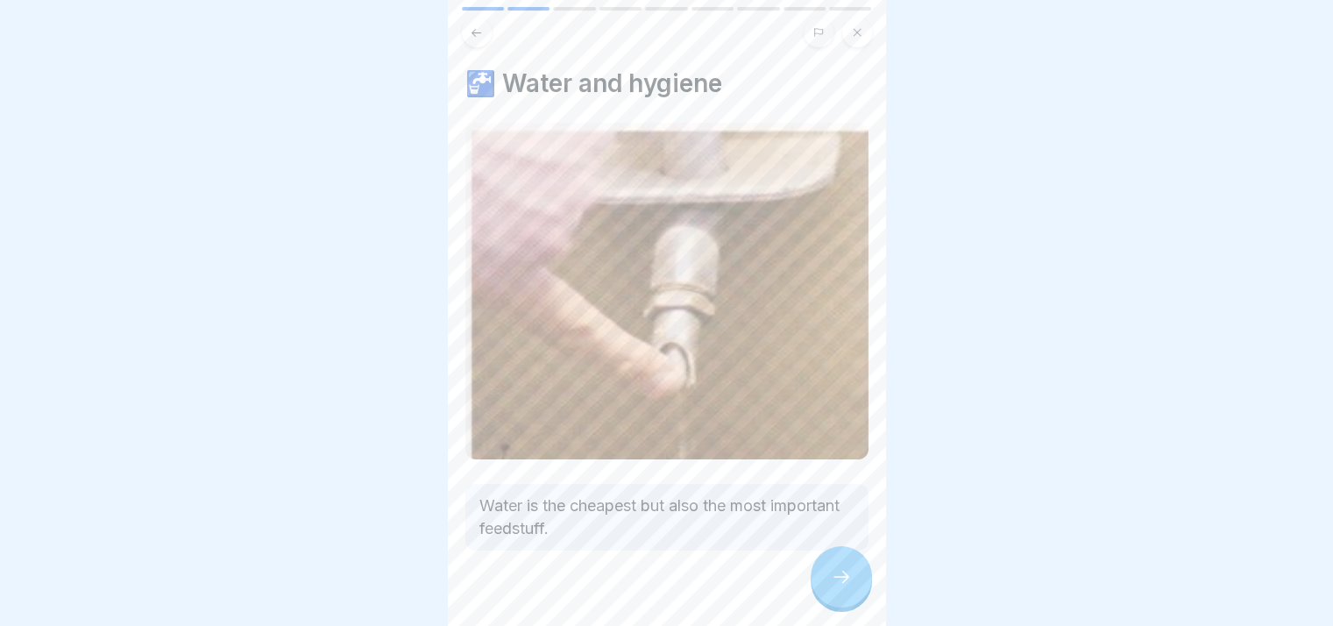
click at [658, 587] on icon at bounding box center [841, 576] width 21 height 21
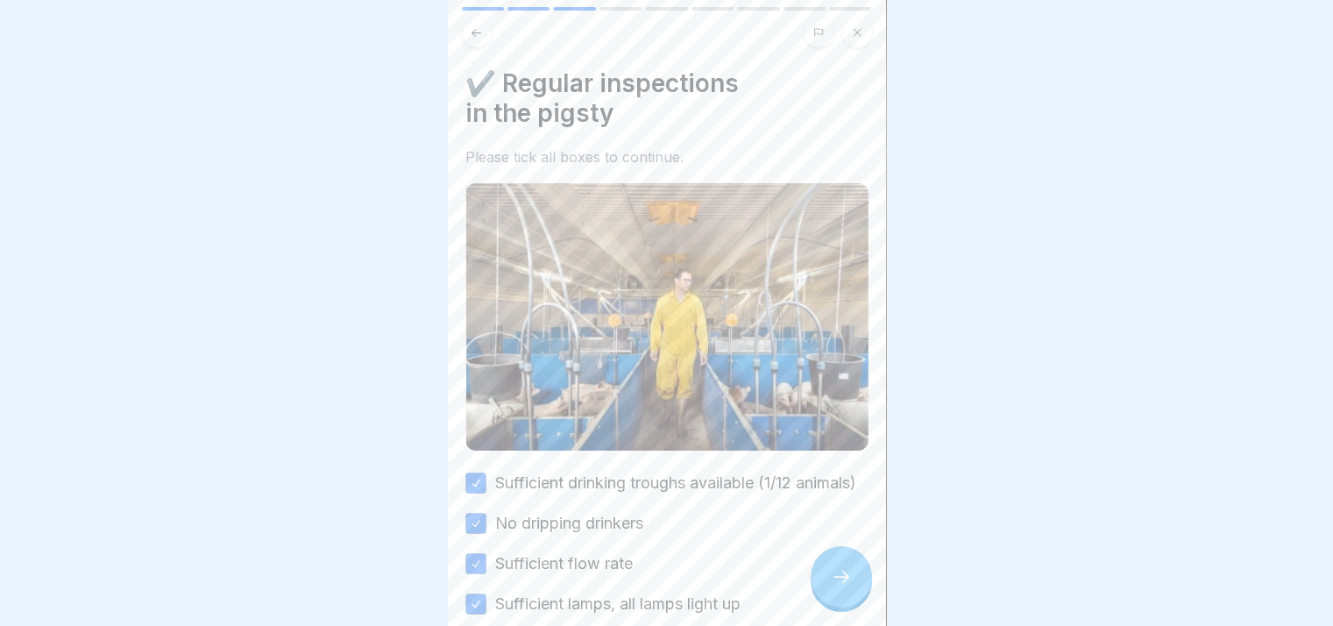
click at [658, 587] on icon at bounding box center [841, 576] width 21 height 21
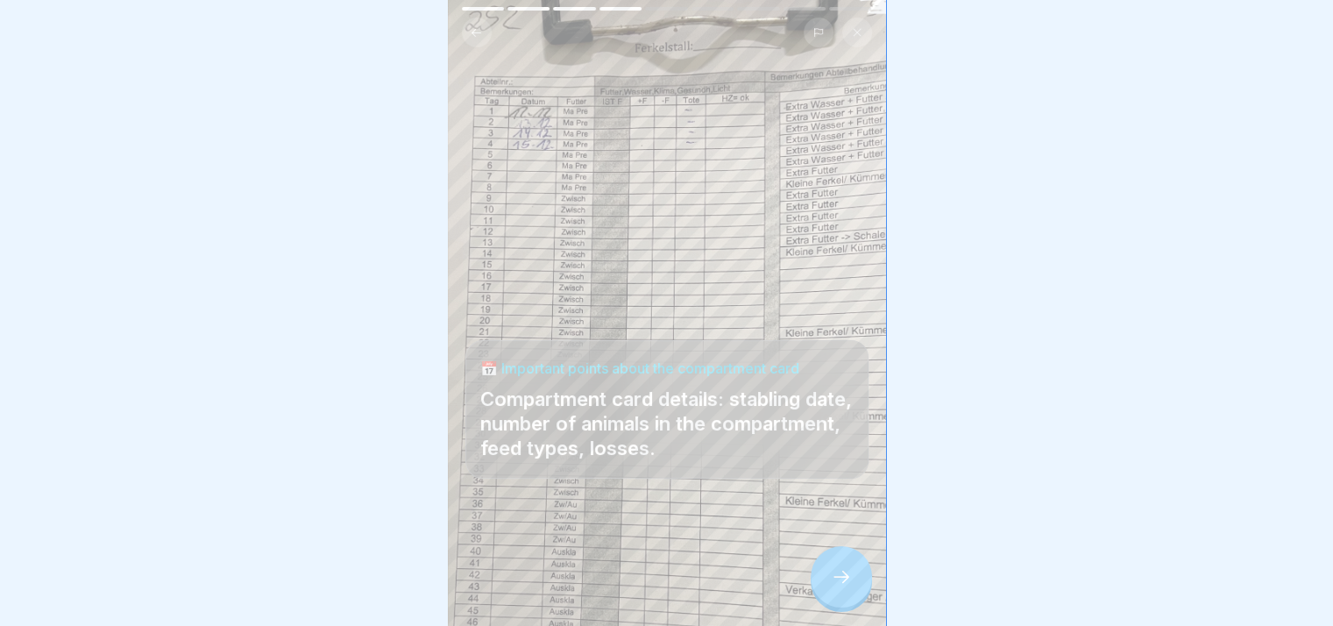
click at [658, 587] on icon at bounding box center [841, 576] width 21 height 21
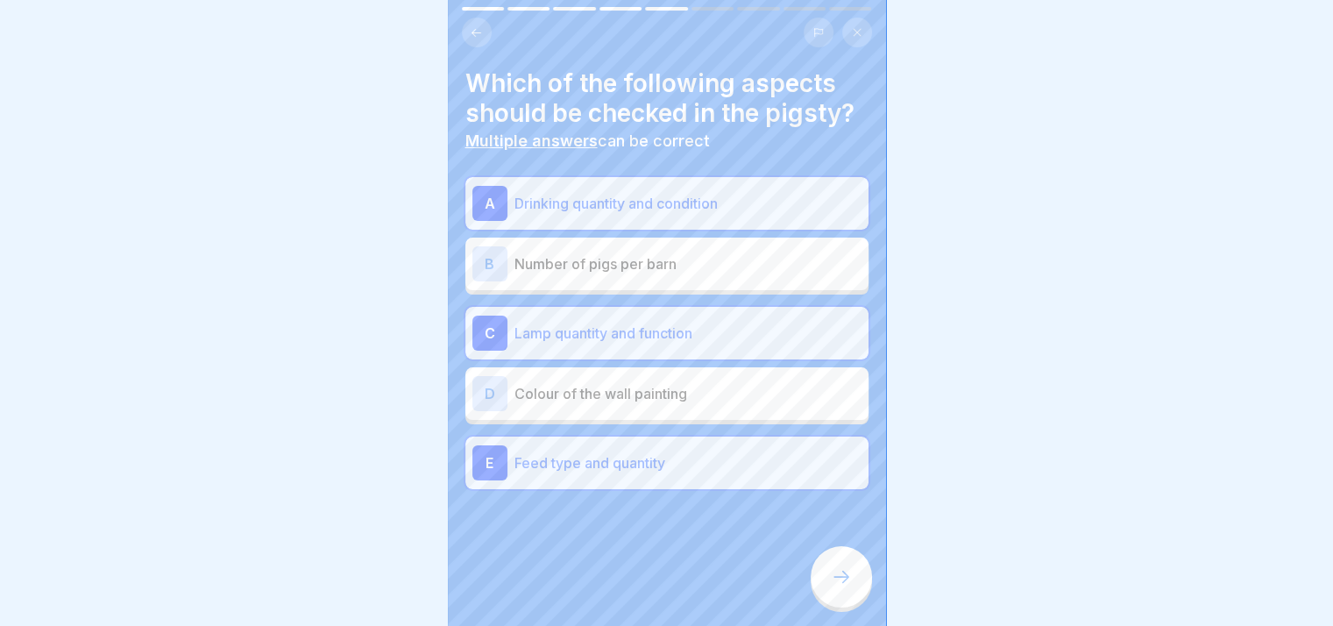
click at [658, 587] on icon at bounding box center [841, 576] width 21 height 21
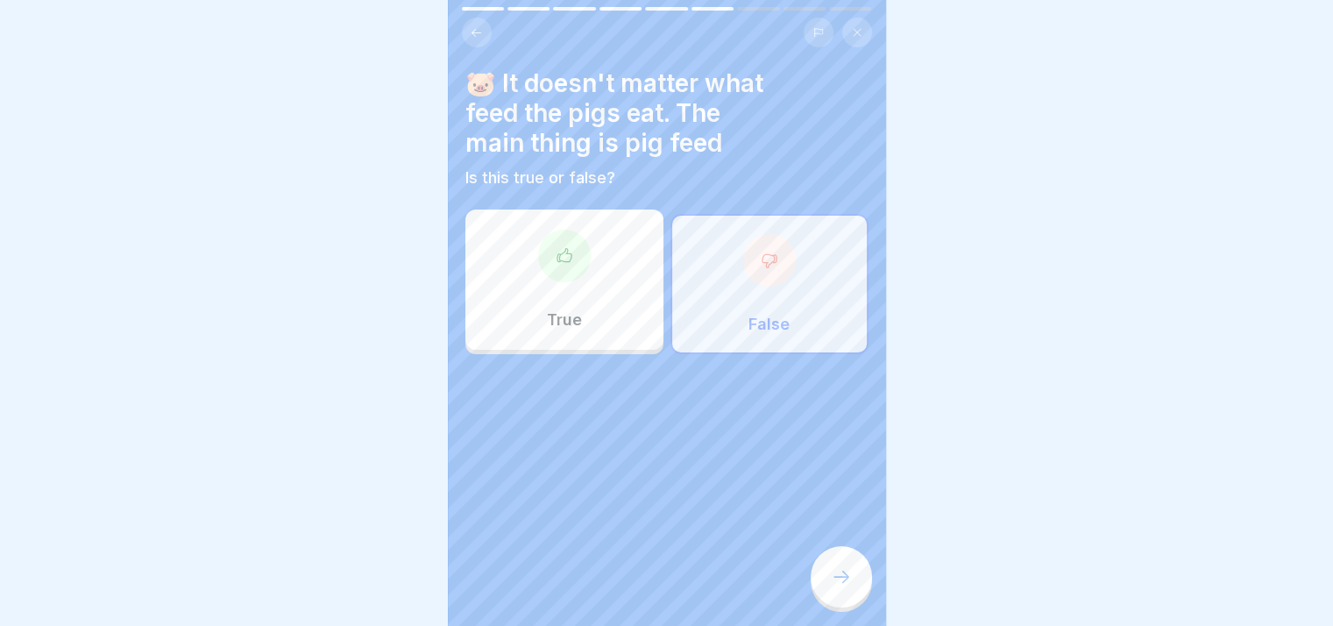
click at [658, 587] on icon at bounding box center [841, 576] width 21 height 21
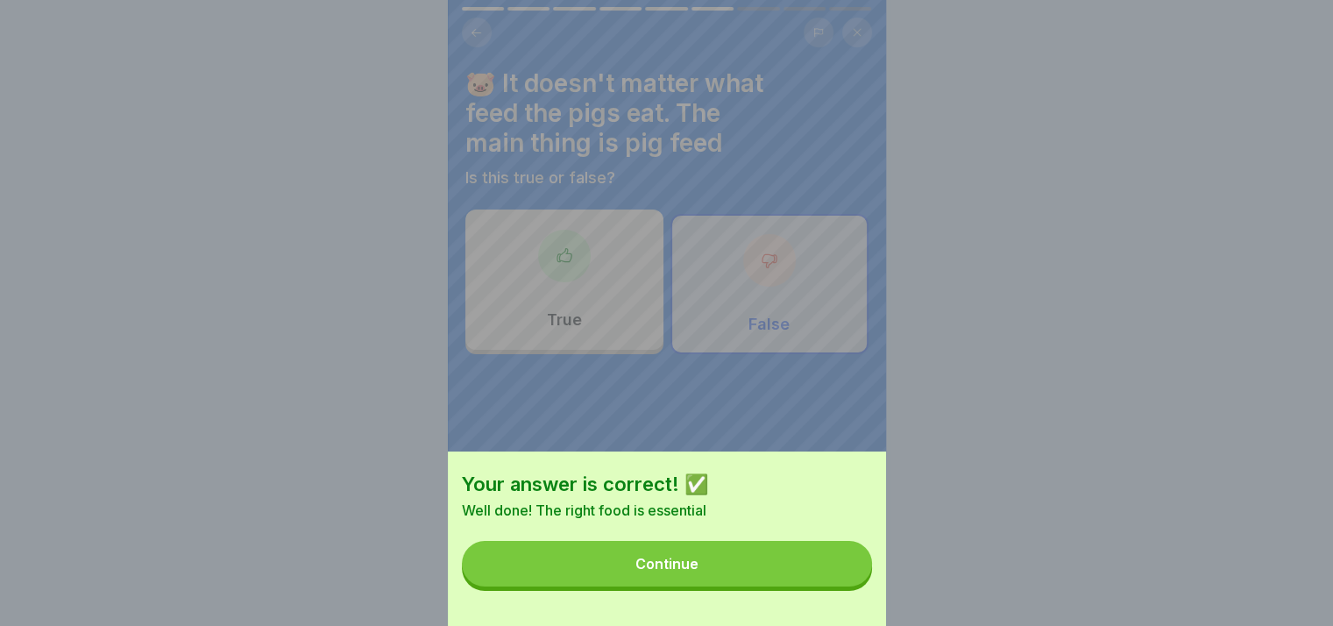
click at [658, 586] on button "Continue" at bounding box center [667, 564] width 410 height 46
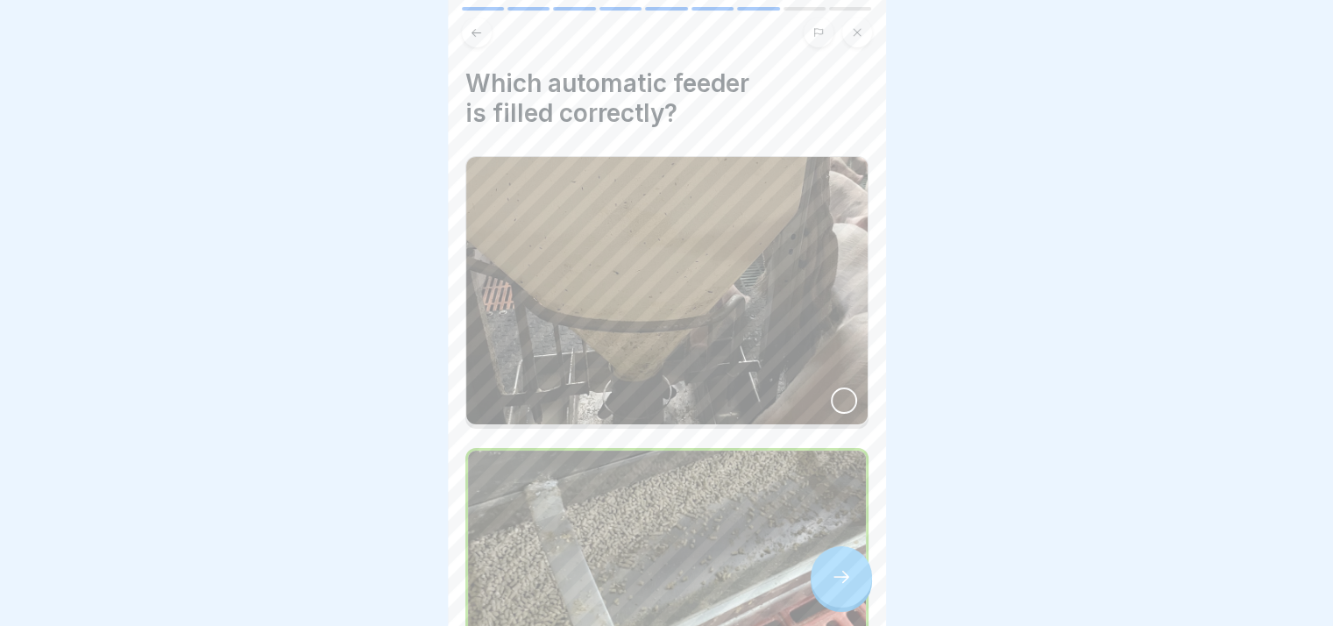
click at [658, 587] on icon at bounding box center [841, 576] width 21 height 21
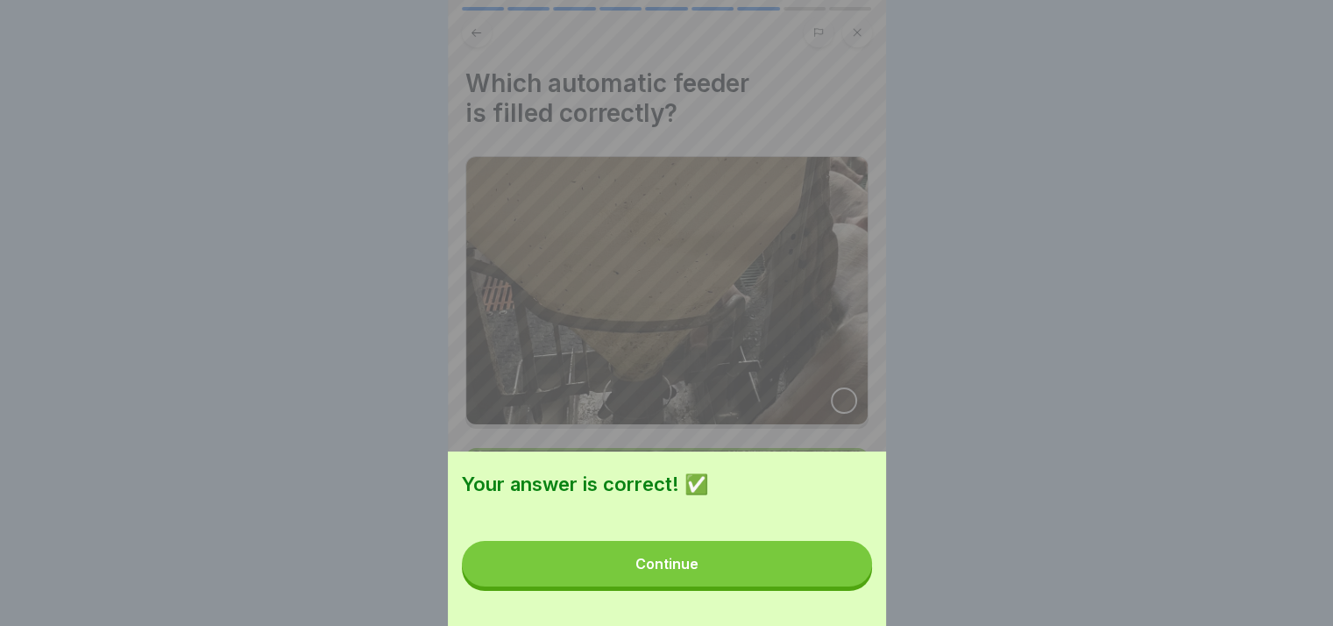
click at [658, 586] on button "Continue" at bounding box center [667, 564] width 410 height 46
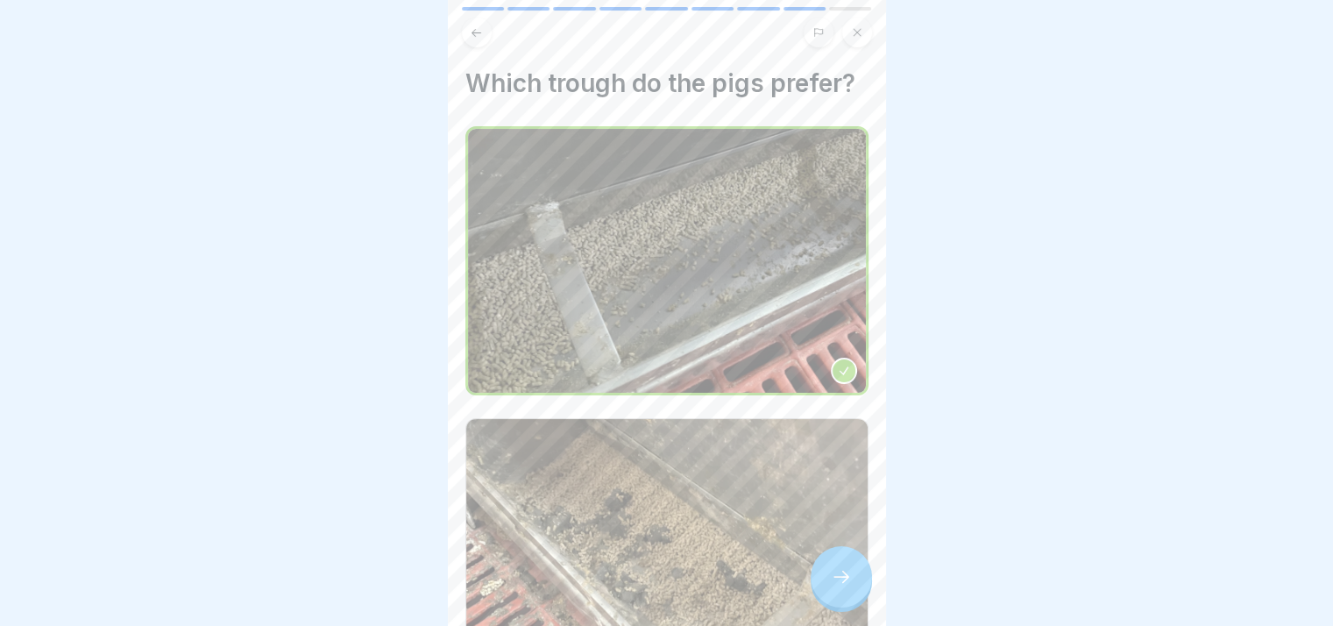
click at [658, 587] on icon at bounding box center [841, 576] width 21 height 21
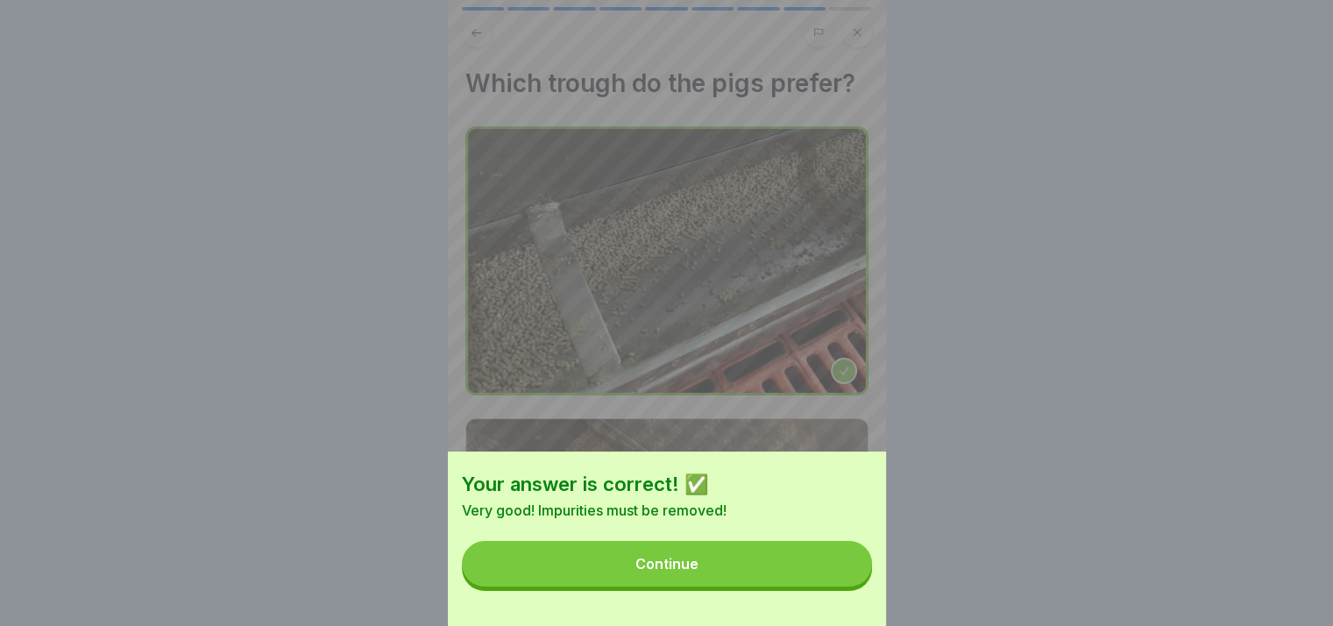
click at [658, 586] on button "Continue" at bounding box center [667, 564] width 410 height 46
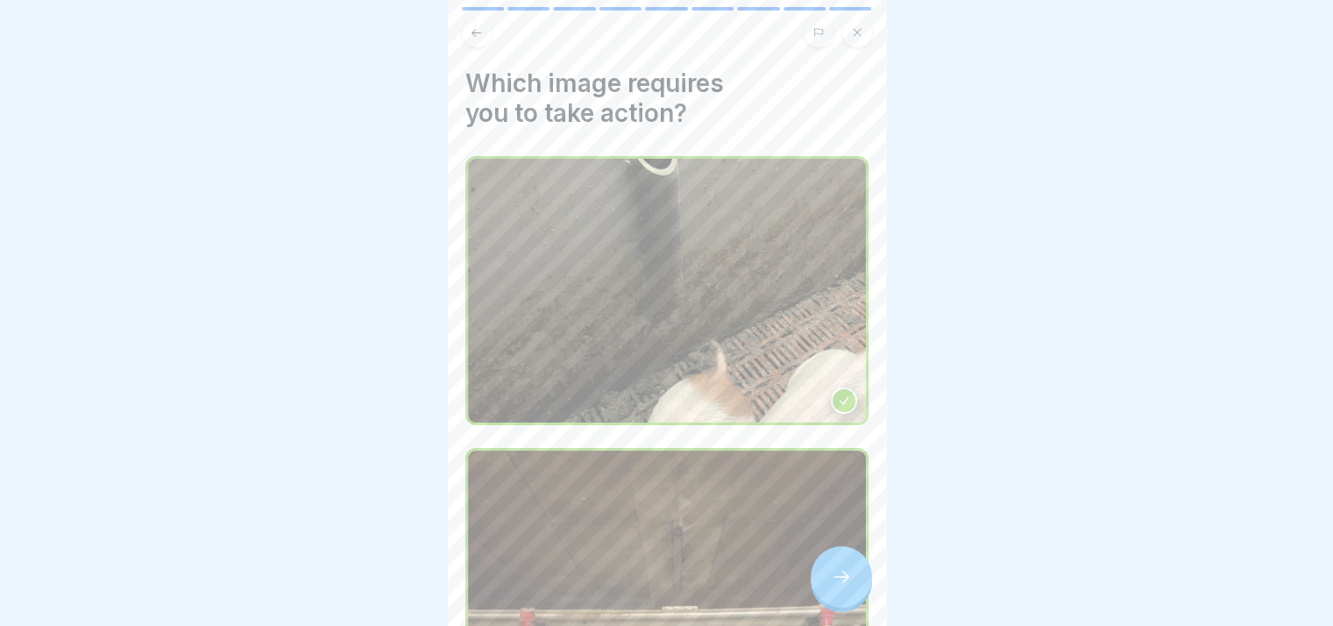
click at [658, 587] on icon at bounding box center [841, 576] width 21 height 21
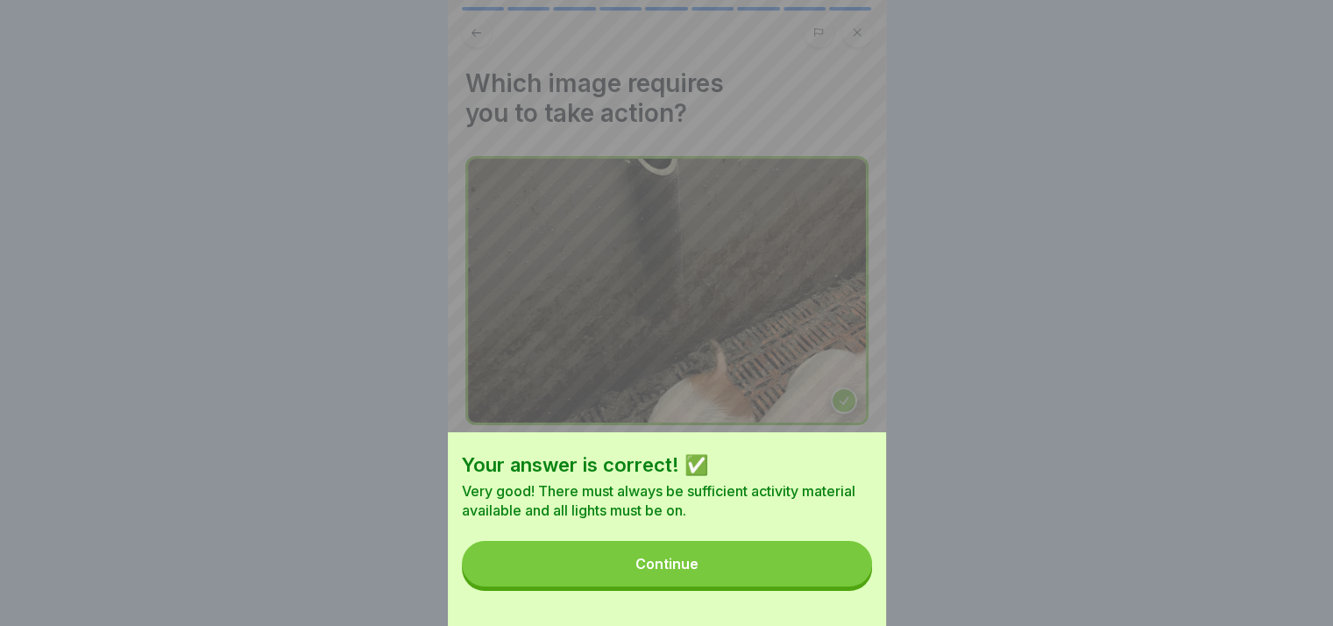
click at [658, 586] on button "Continue" at bounding box center [667, 564] width 410 height 46
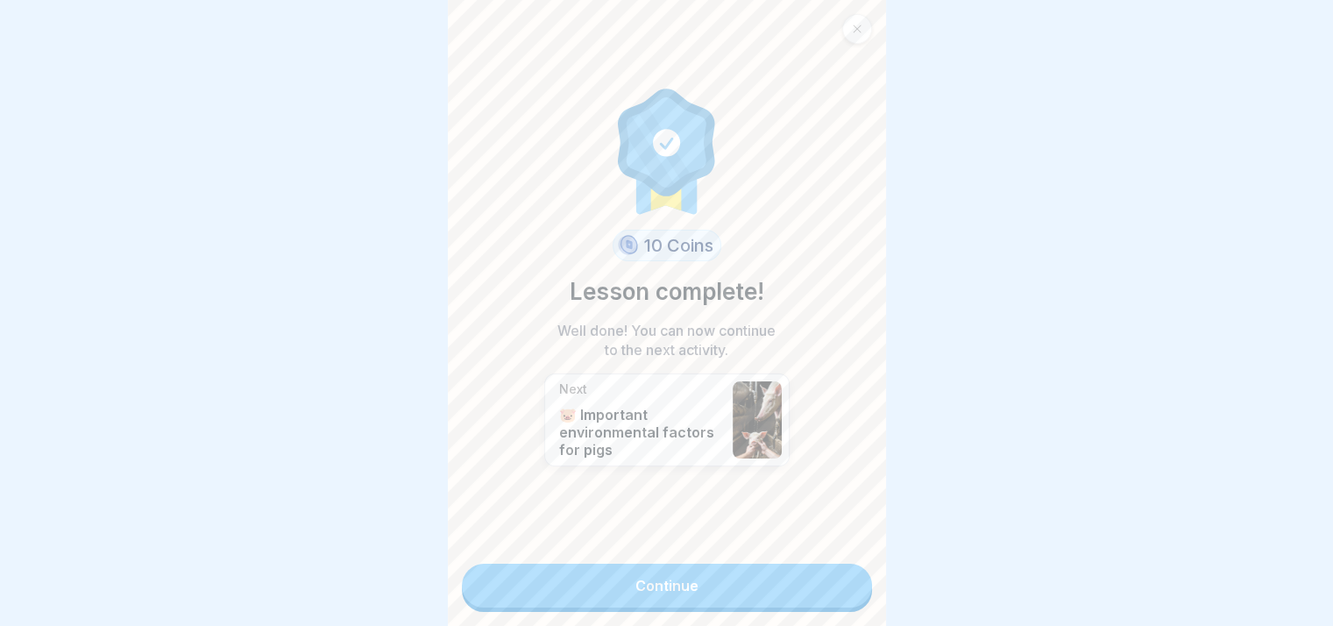
click at [658, 595] on link "Continue" at bounding box center [667, 585] width 410 height 44
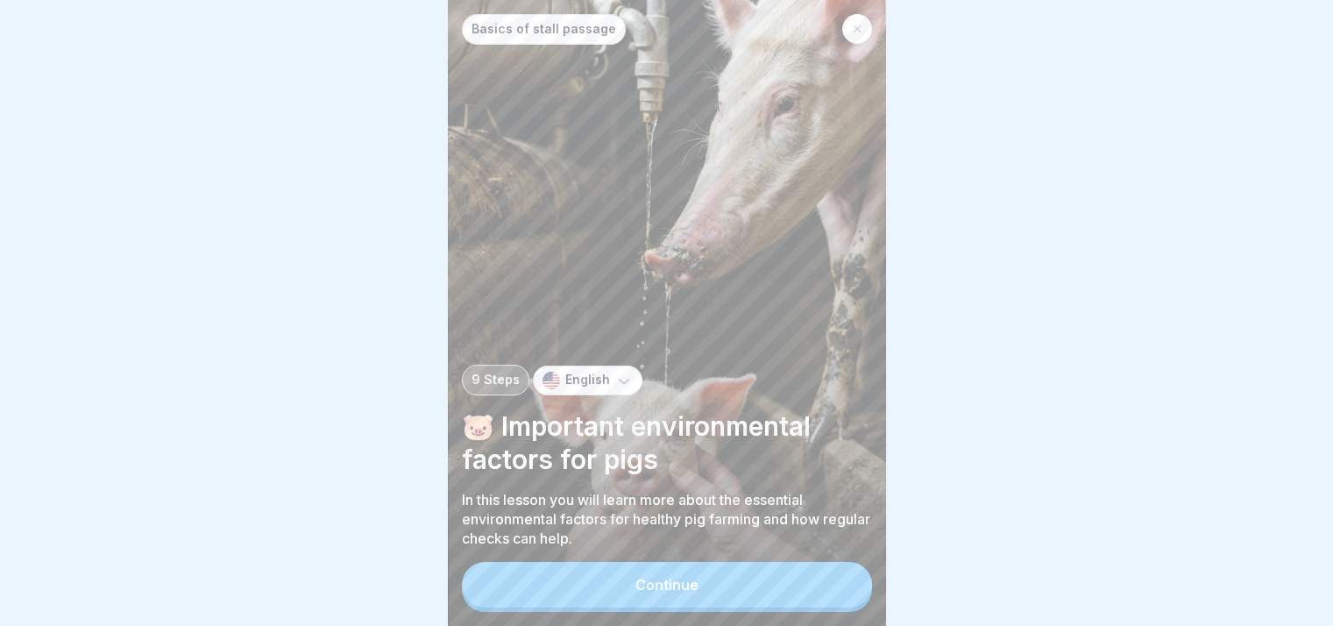
click at [658, 595] on button "Continue" at bounding box center [667, 585] width 410 height 46
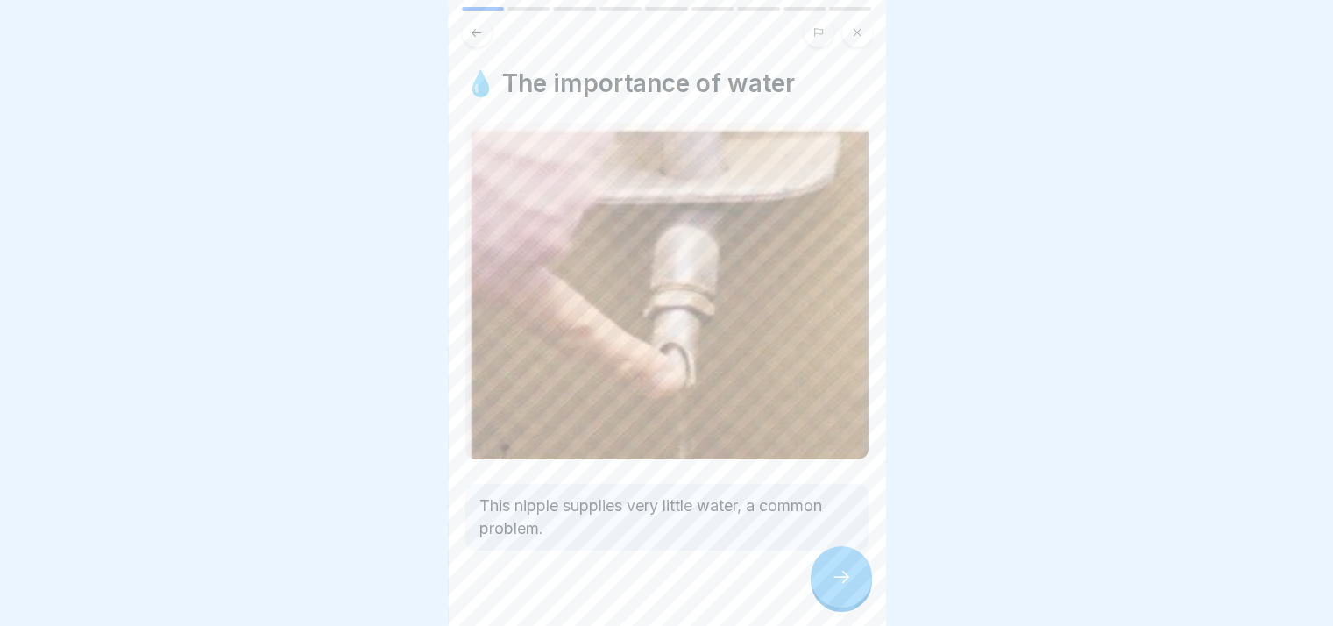
click at [658, 587] on icon at bounding box center [841, 576] width 21 height 21
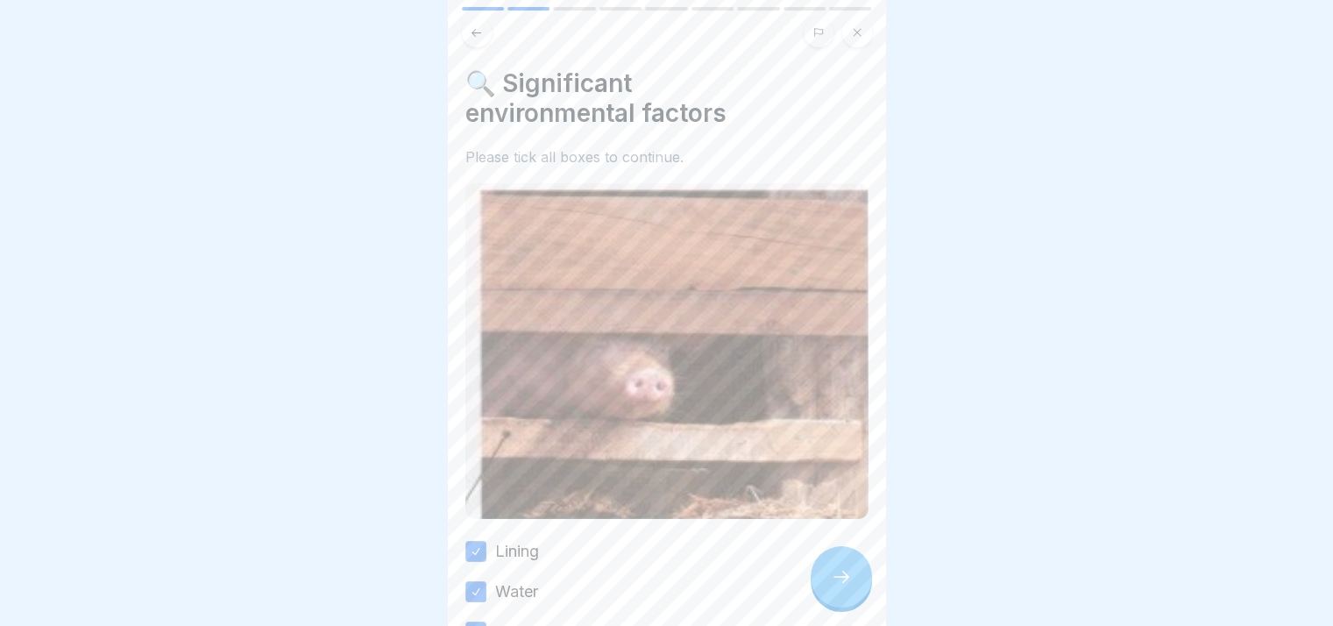
click at [658, 587] on icon at bounding box center [841, 576] width 21 height 21
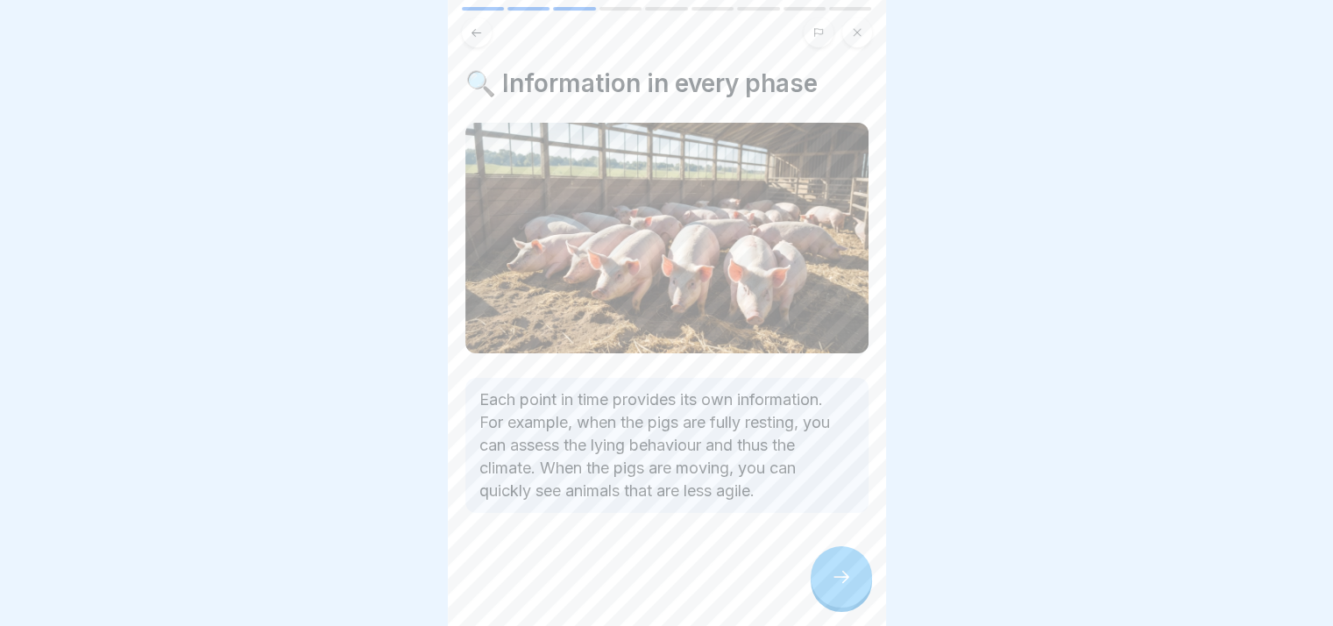
click at [658, 587] on icon at bounding box center [841, 576] width 21 height 21
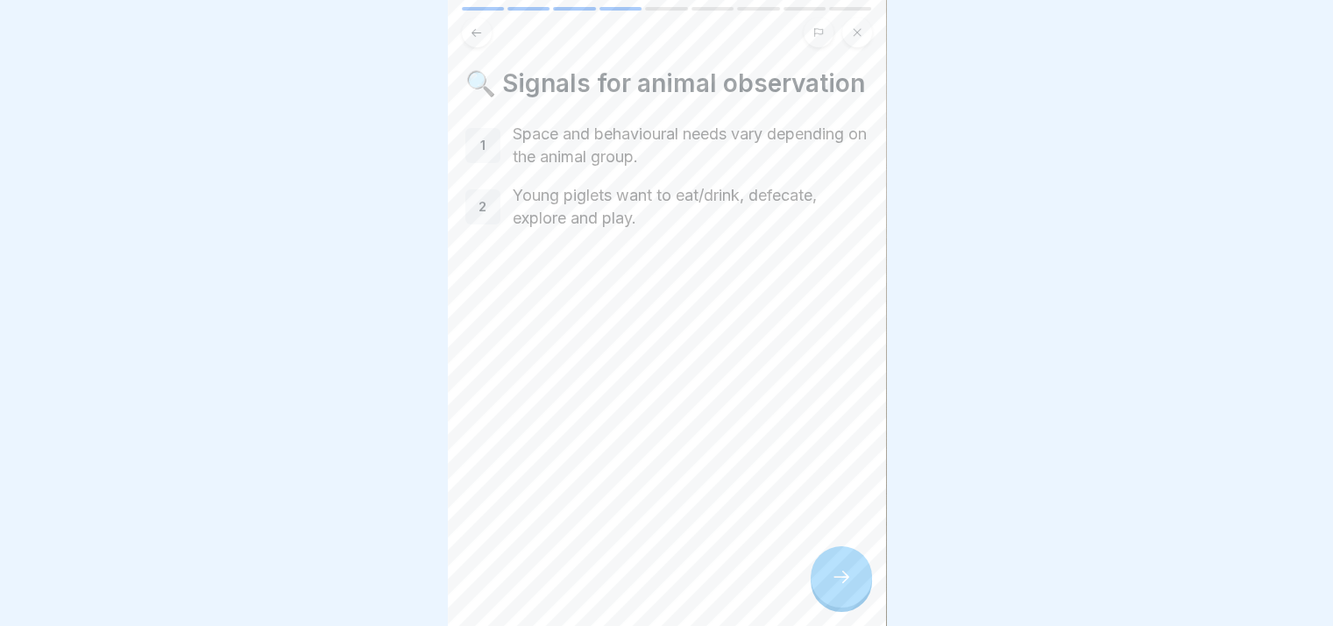
click at [658, 587] on icon at bounding box center [841, 576] width 21 height 21
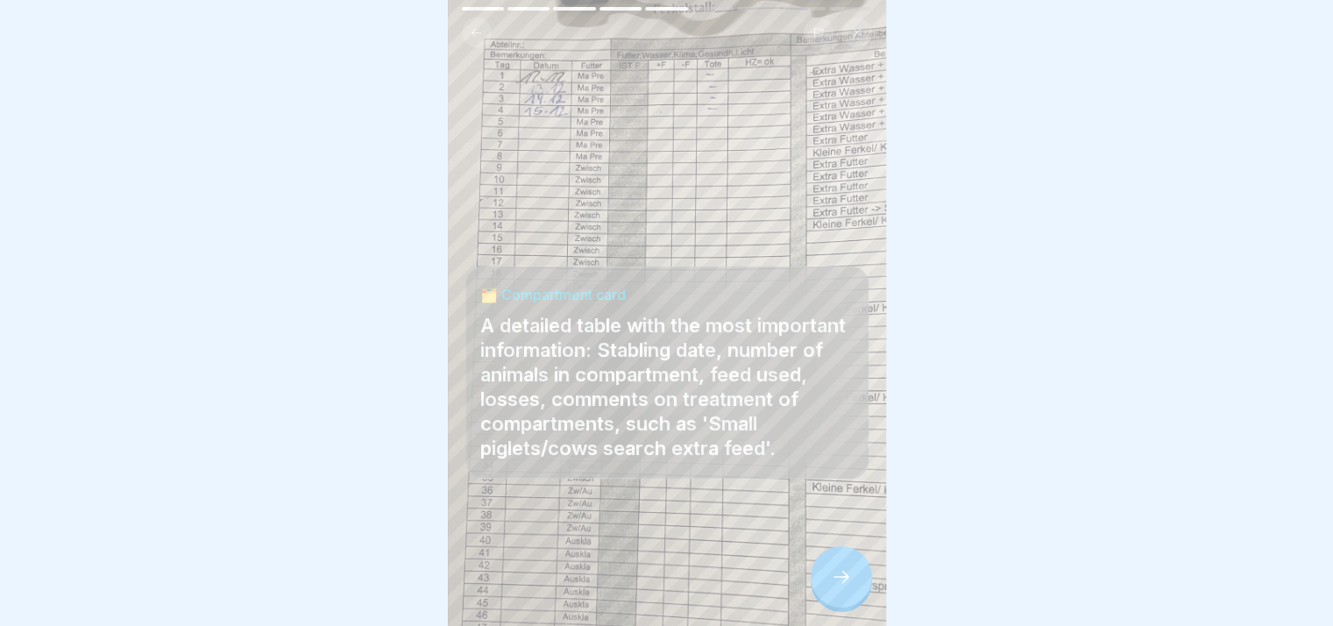
click at [658, 587] on icon at bounding box center [841, 576] width 21 height 21
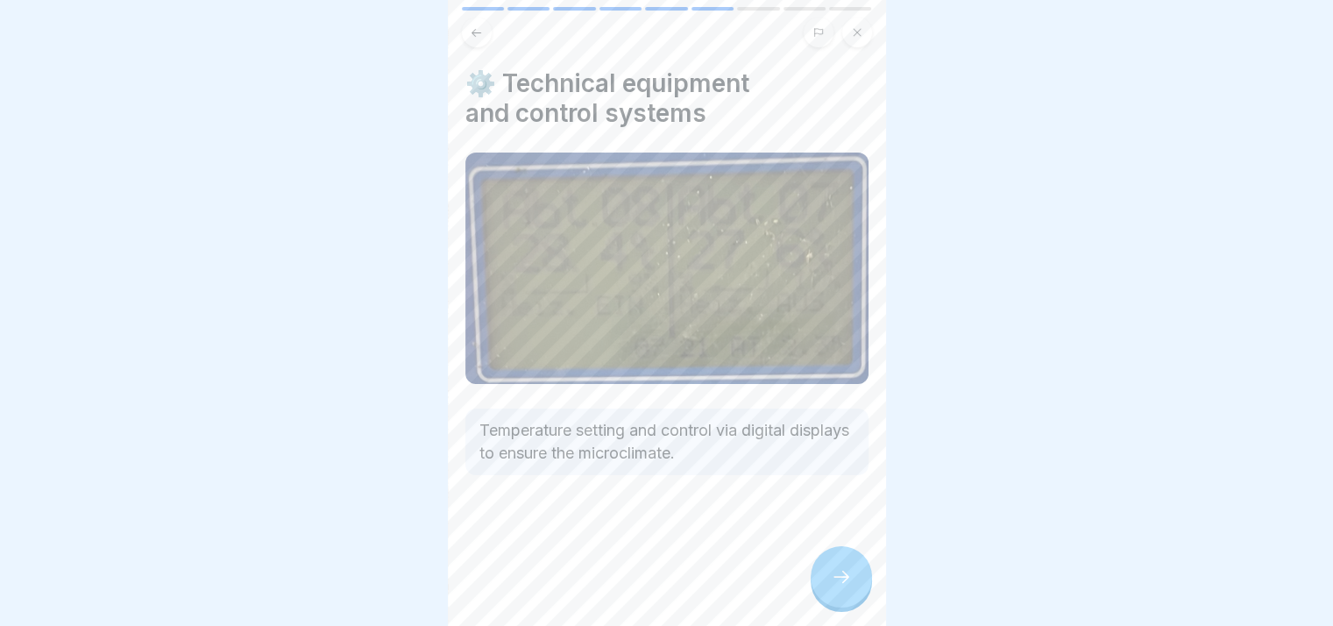
click at [658, 587] on icon at bounding box center [841, 576] width 21 height 21
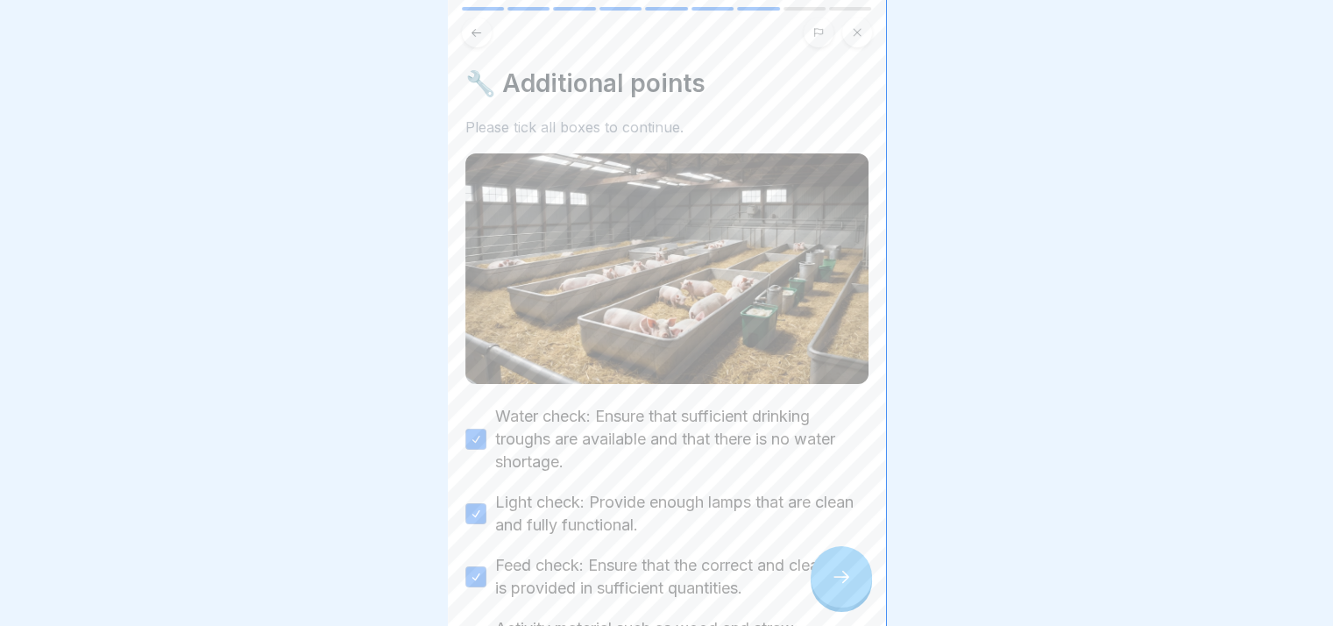
click at [658, 587] on icon at bounding box center [841, 576] width 21 height 21
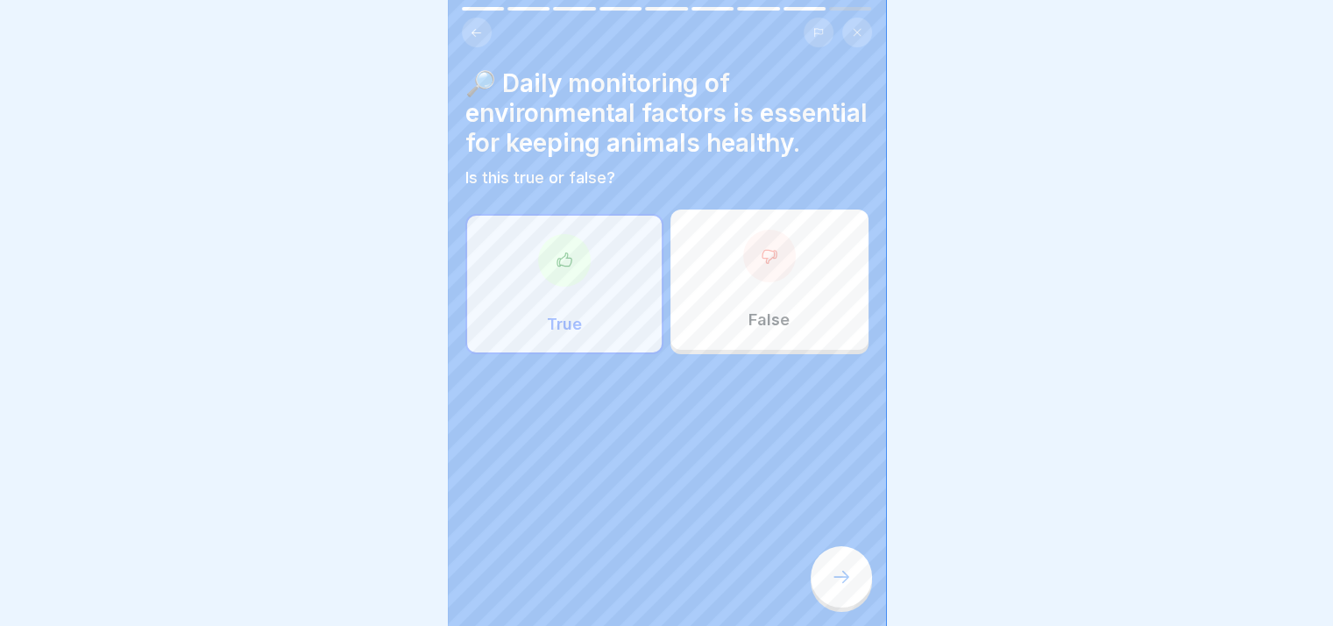
click at [658, 587] on icon at bounding box center [841, 576] width 21 height 21
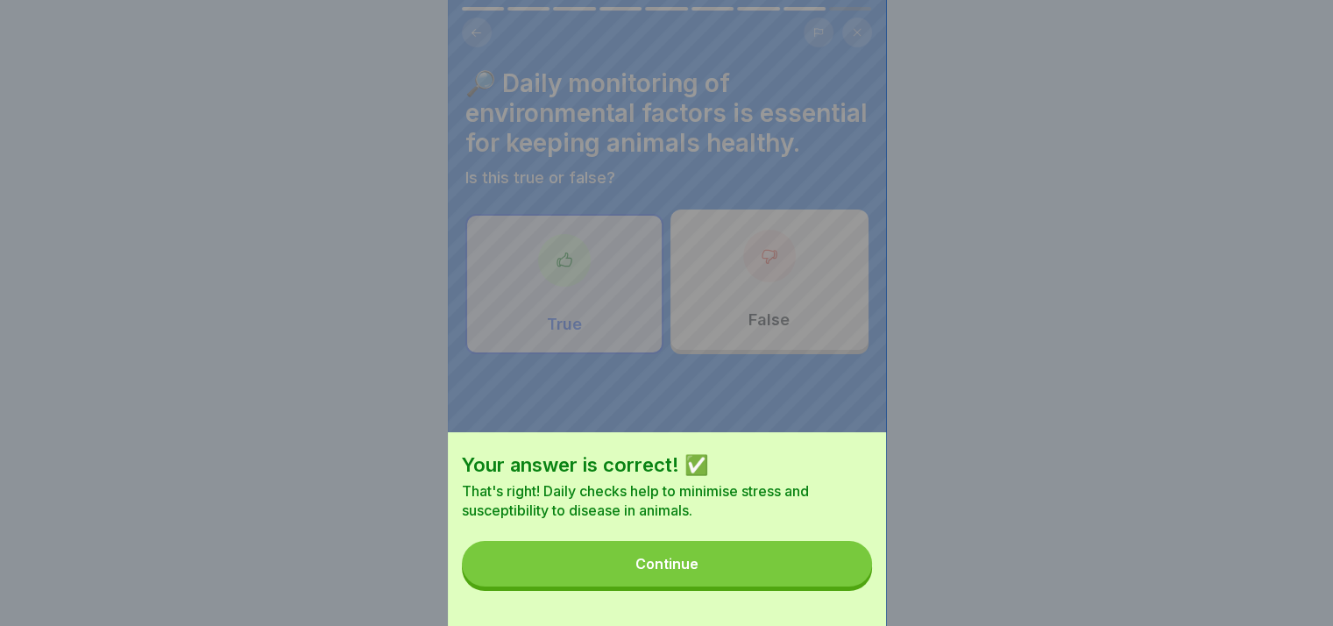
click at [658, 586] on button "Continue" at bounding box center [667, 564] width 410 height 46
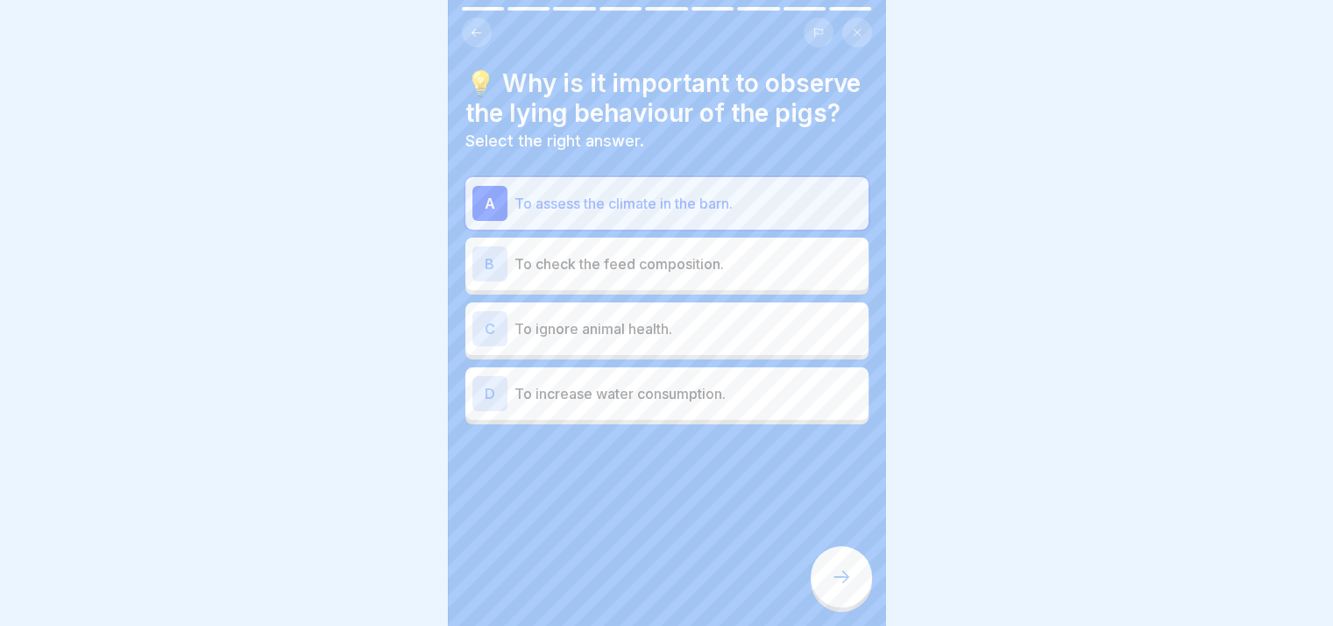
click at [658, 587] on icon at bounding box center [841, 576] width 21 height 21
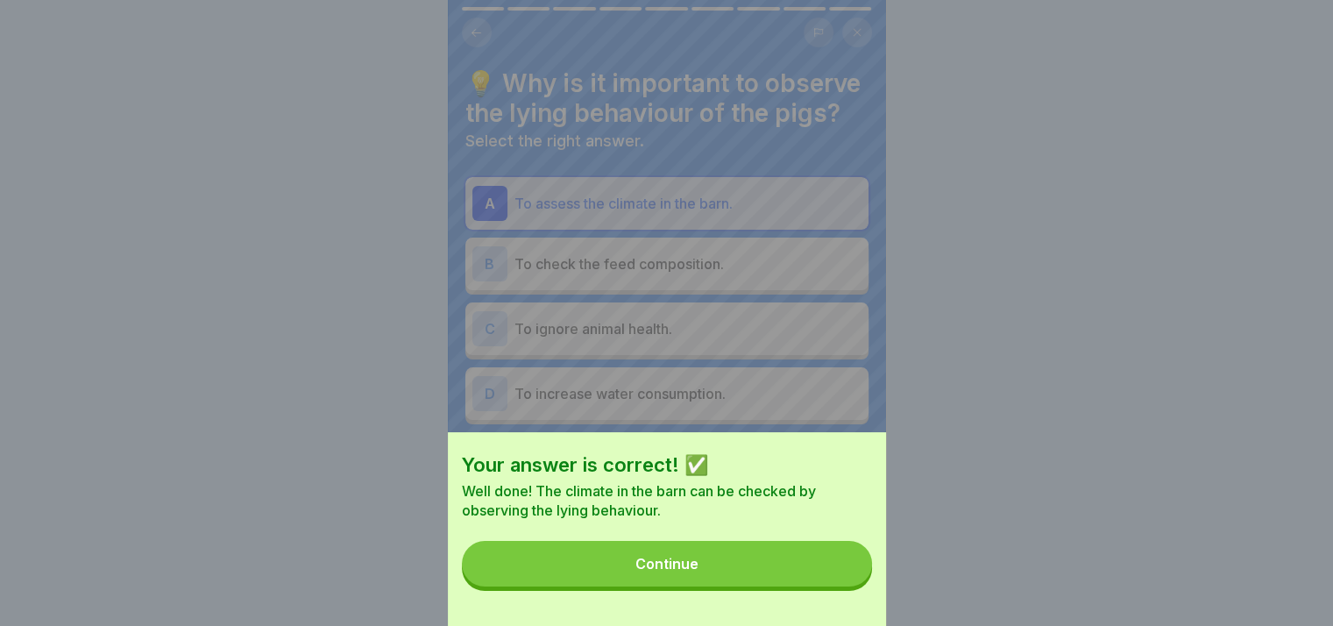
click at [658, 586] on button "Continue" at bounding box center [667, 564] width 410 height 46
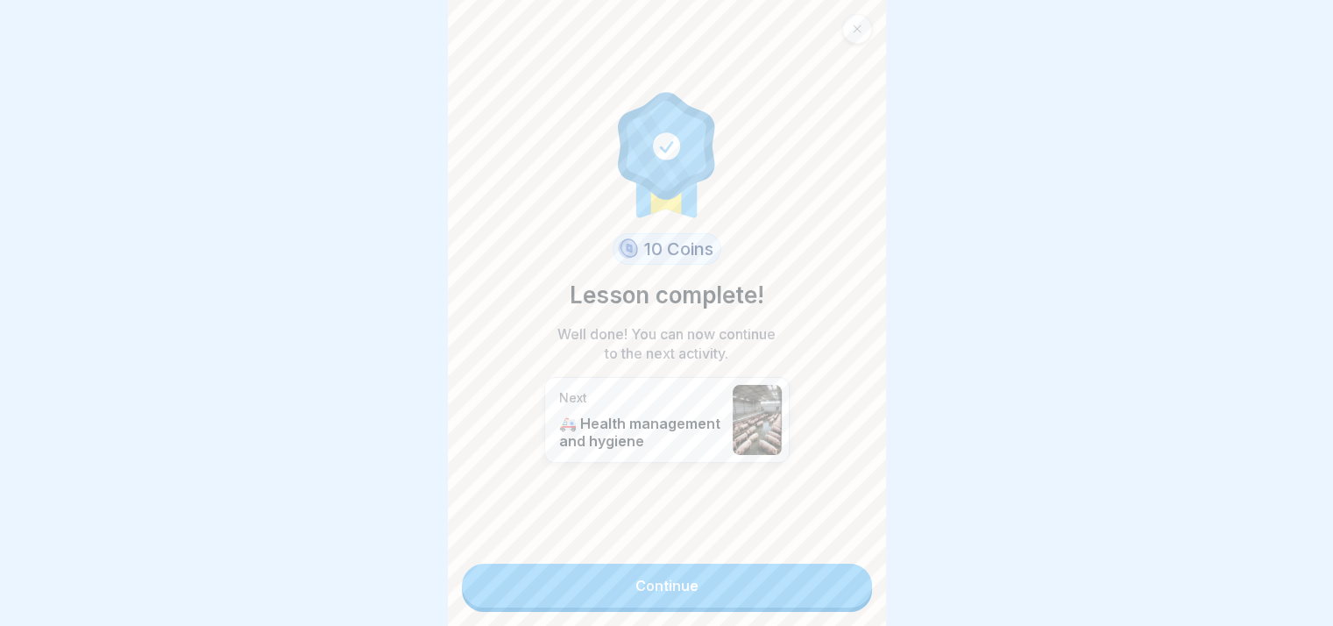
scroll to position [13, 0]
click at [658, 590] on link "Continue" at bounding box center [667, 585] width 410 height 44
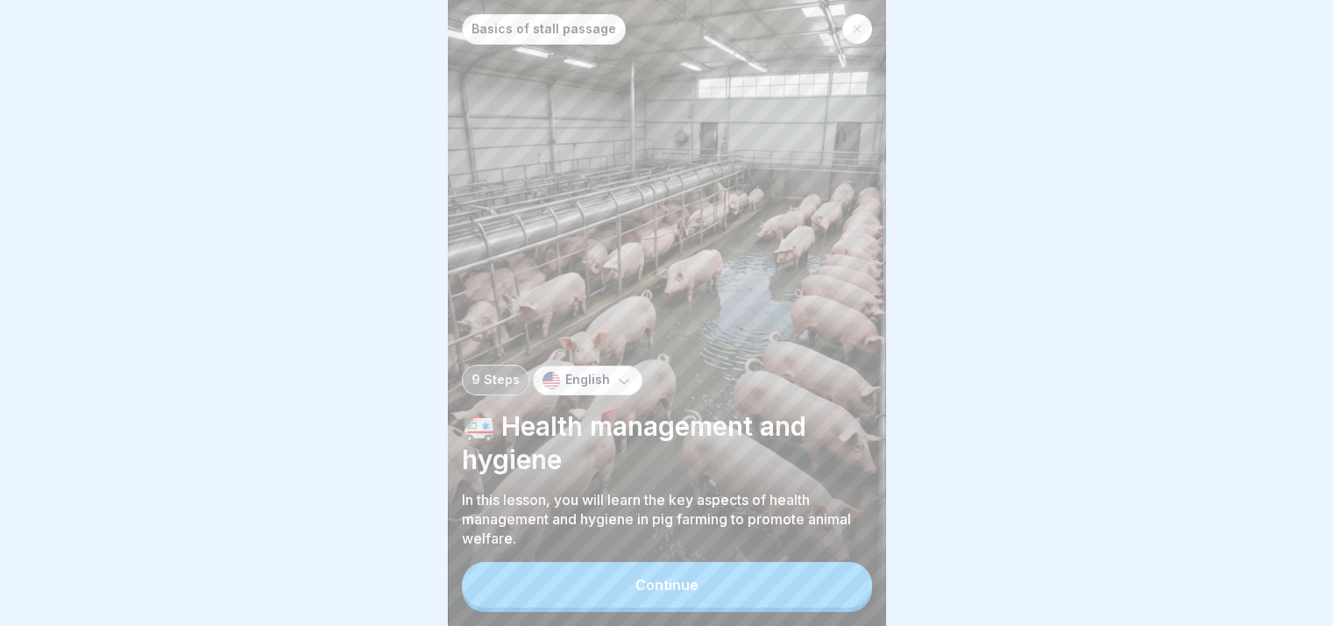
click at [658, 583] on button "Continue" at bounding box center [667, 585] width 410 height 46
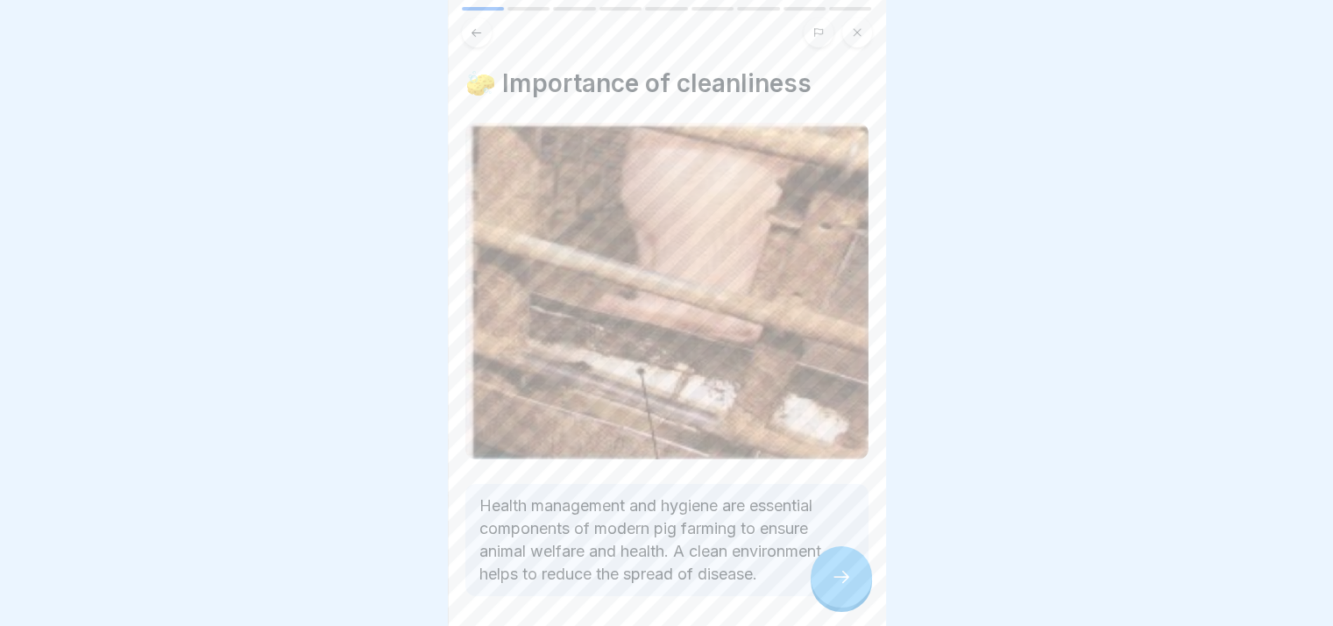
click at [658, 586] on icon at bounding box center [841, 576] width 21 height 21
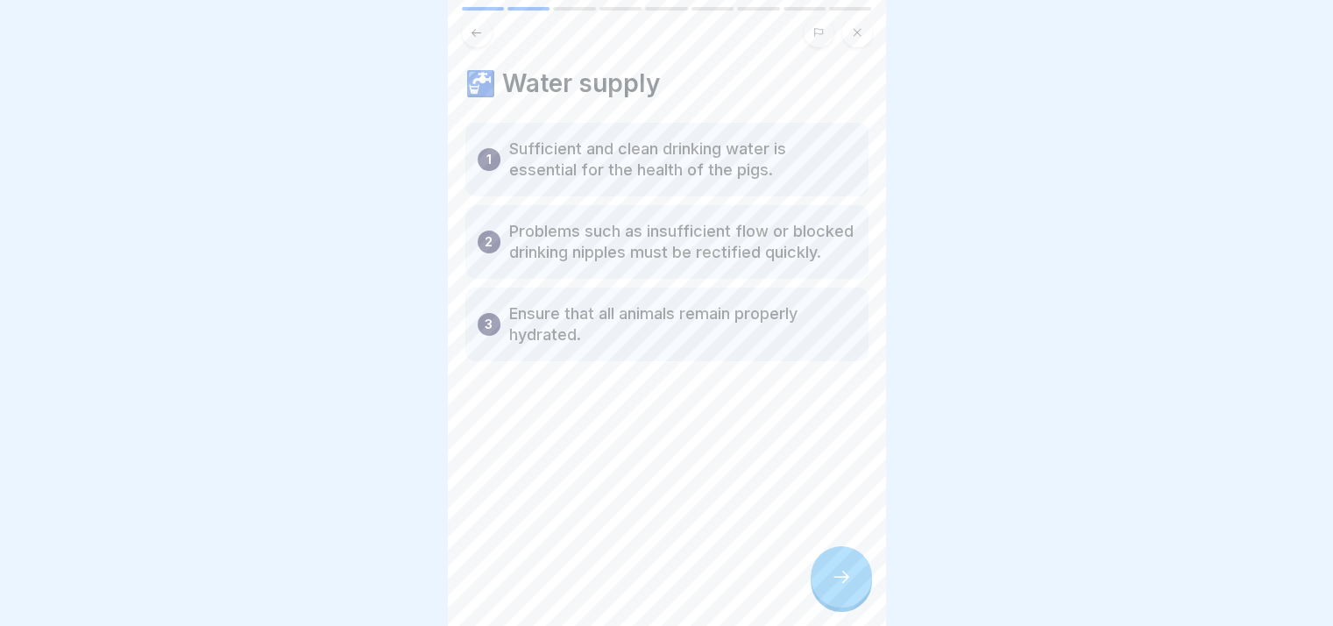
click at [658, 586] on icon at bounding box center [841, 576] width 21 height 21
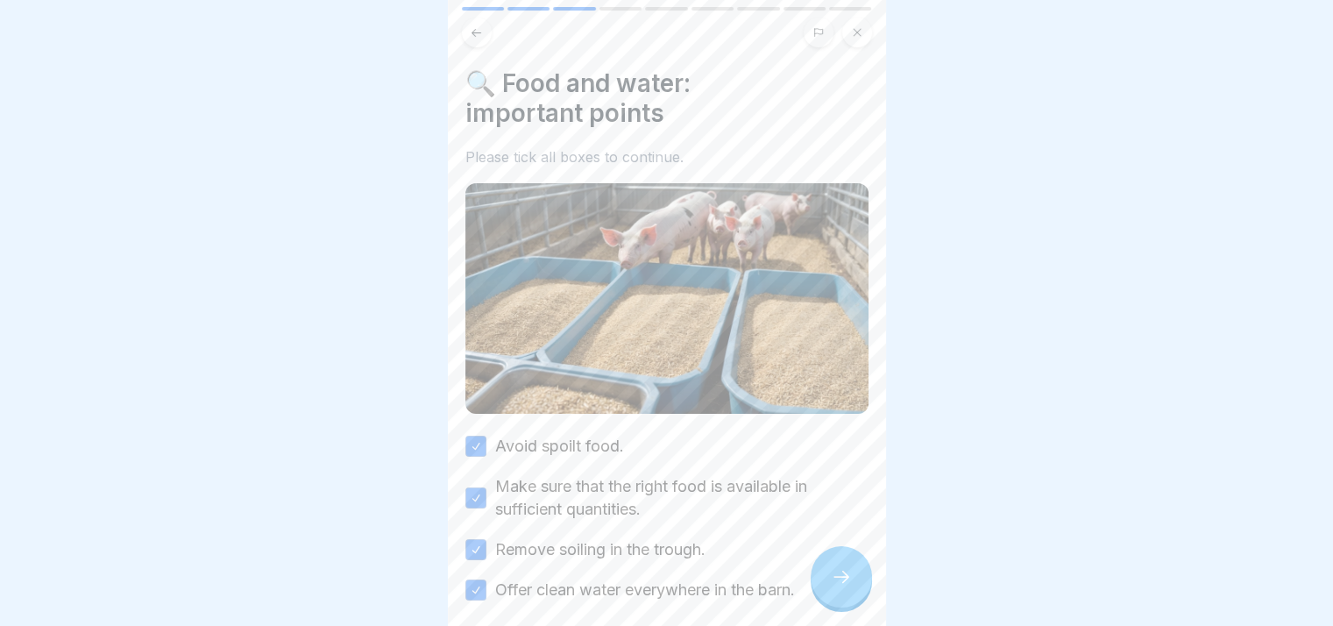
click at [658, 586] on icon at bounding box center [841, 576] width 21 height 21
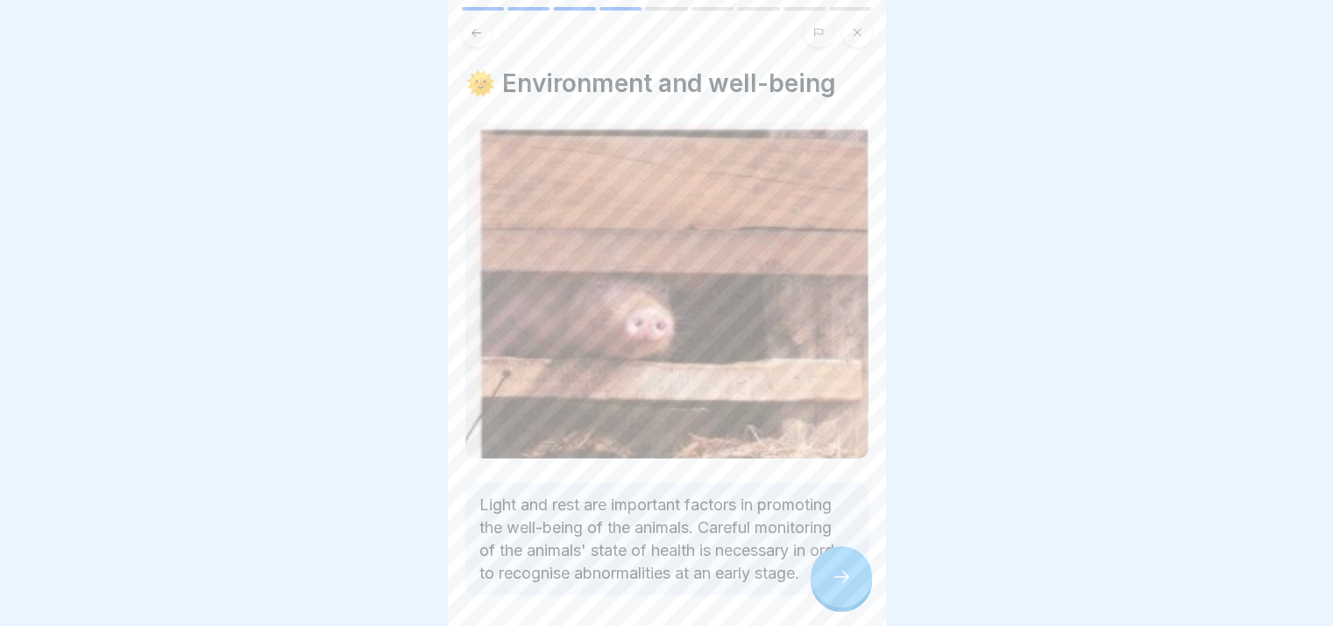
click at [658, 586] on icon at bounding box center [841, 576] width 21 height 21
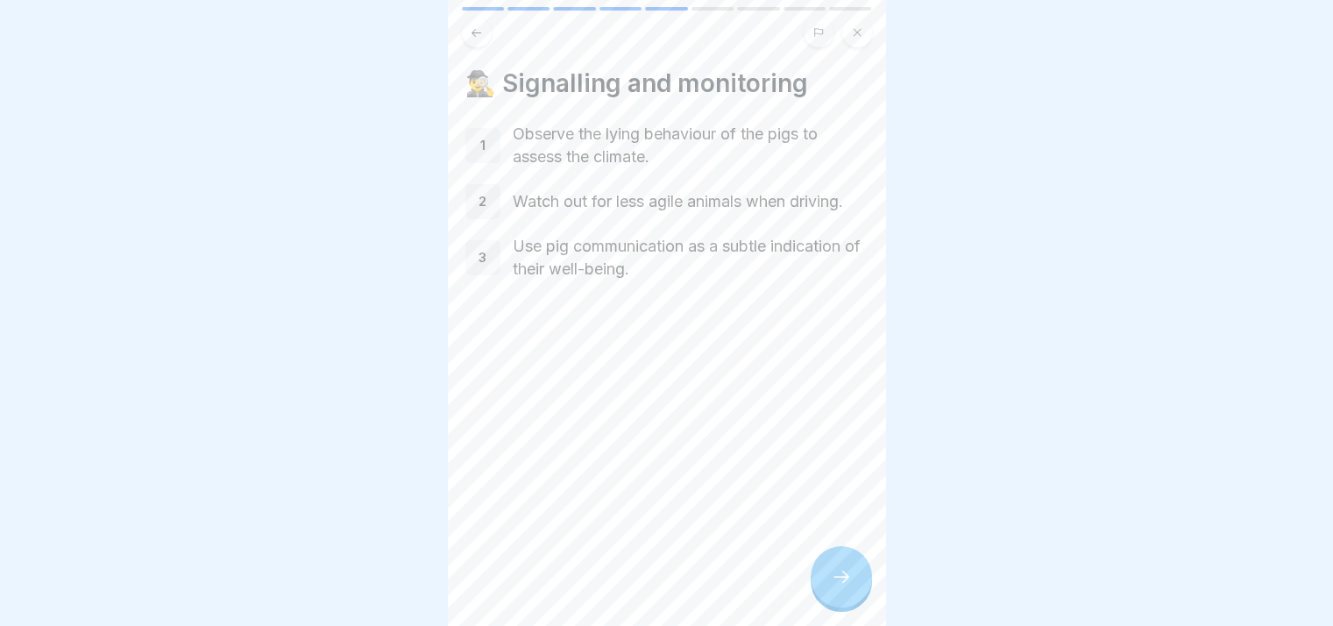
click at [658, 586] on icon at bounding box center [841, 576] width 21 height 21
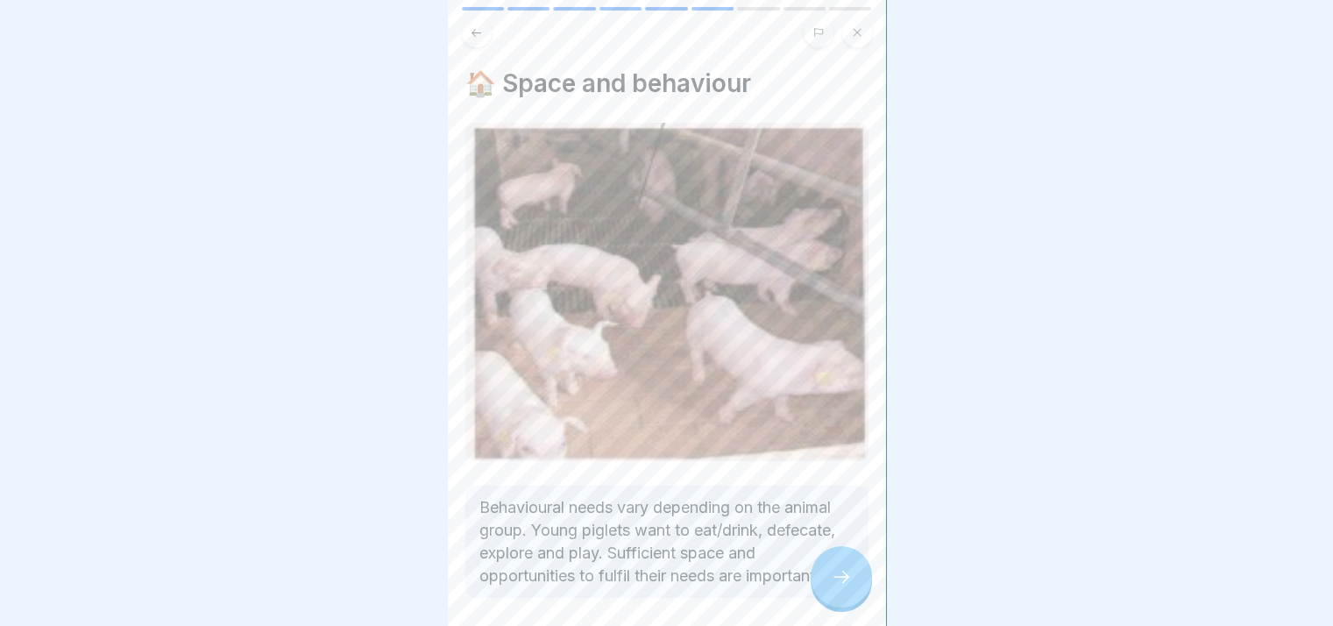
click at [658, 586] on icon at bounding box center [841, 576] width 21 height 21
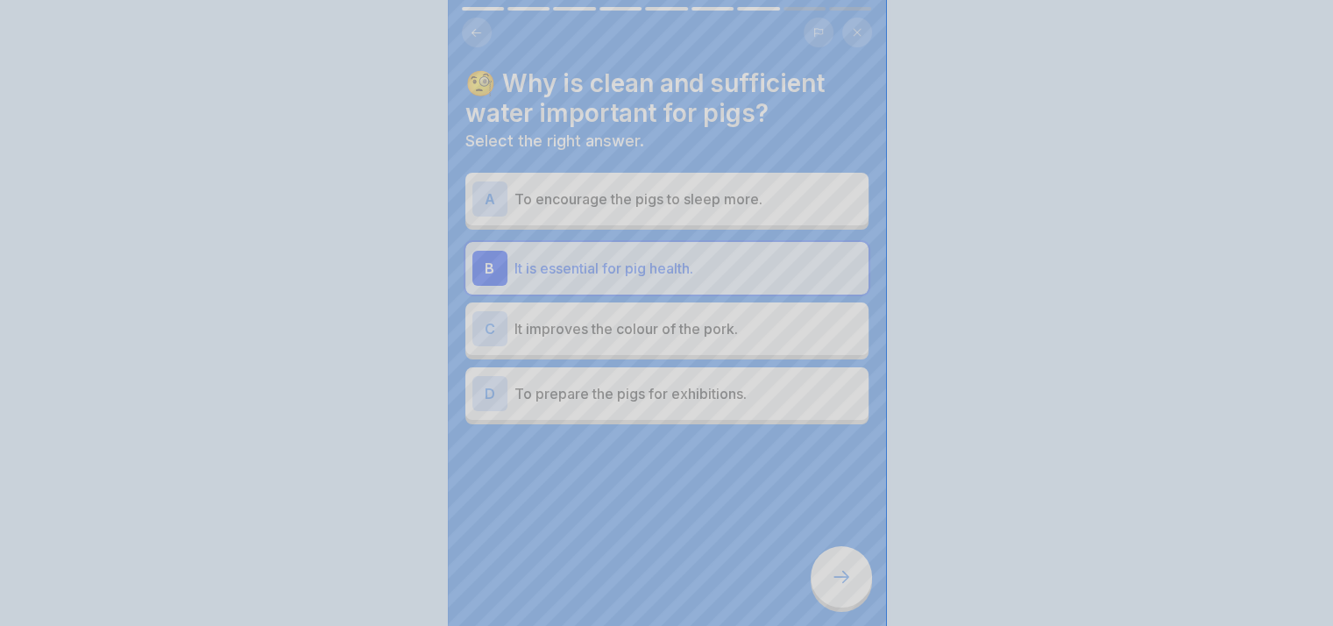
click at [658, 586] on div "Your answer is correct! ✅ That's right! Good, clean water is crucial for the he…" at bounding box center [666, 313] width 1333 height 626
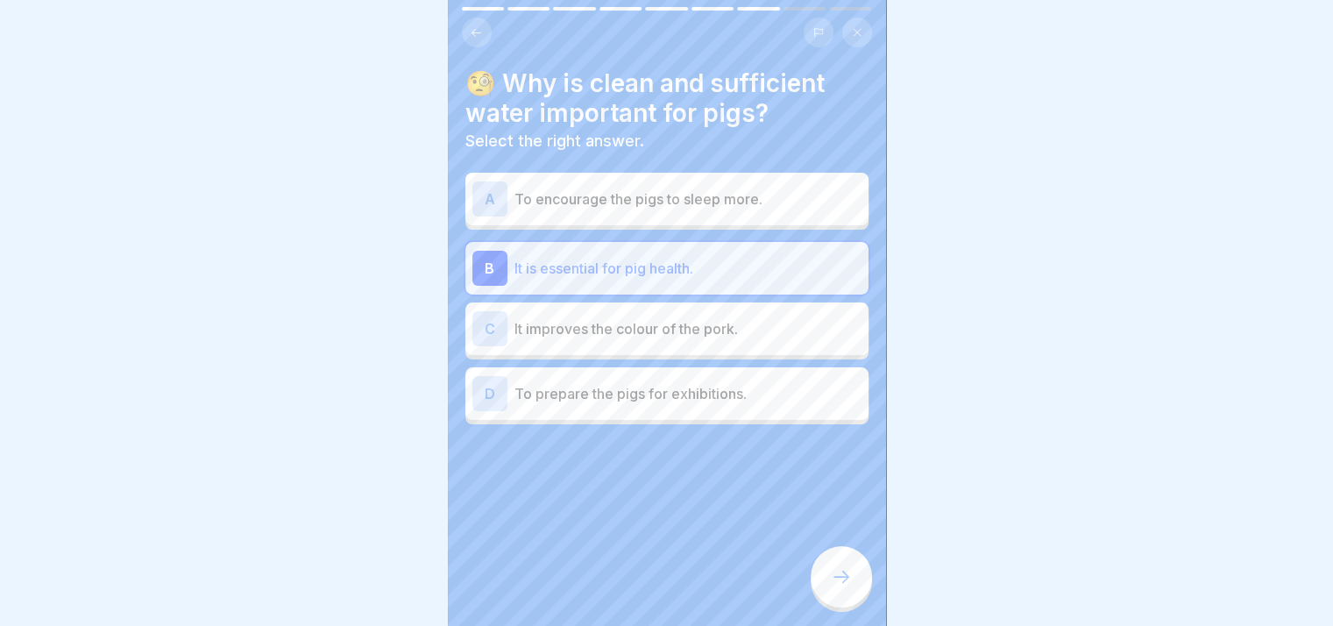
click at [658, 586] on icon at bounding box center [841, 576] width 21 height 21
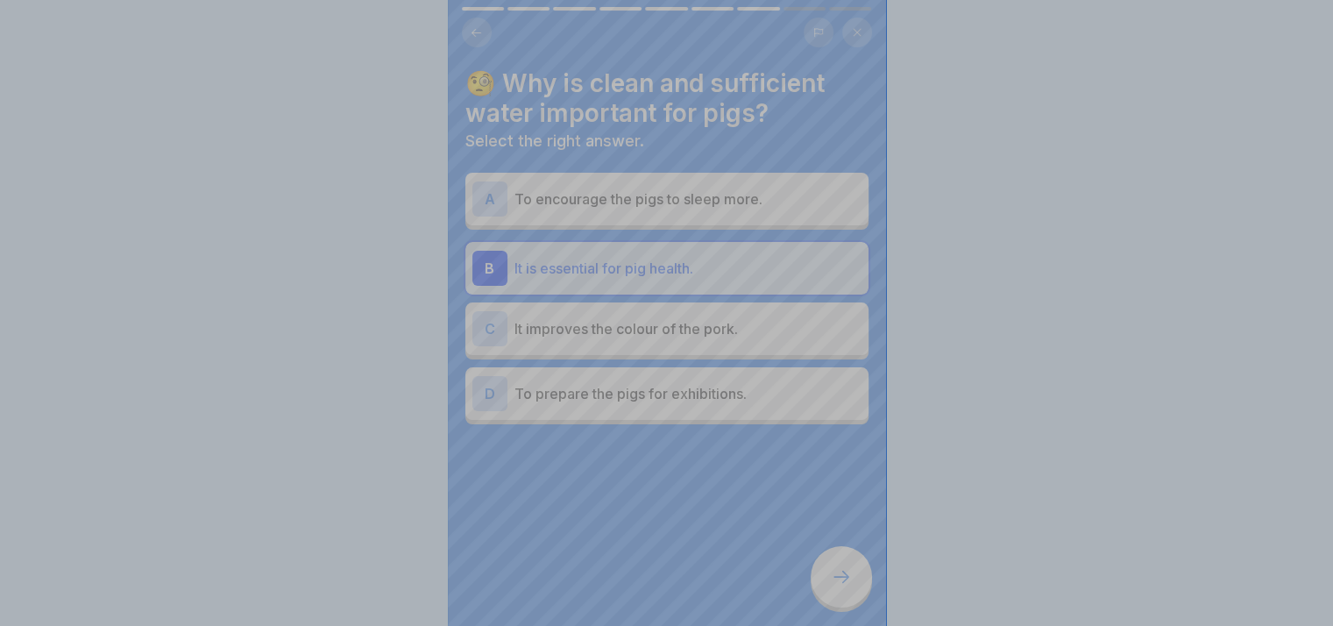
click at [658, 586] on div "Your answer is correct! ✅ That's right! Good, clean water is crucial for the he…" at bounding box center [667, 533] width 438 height 626
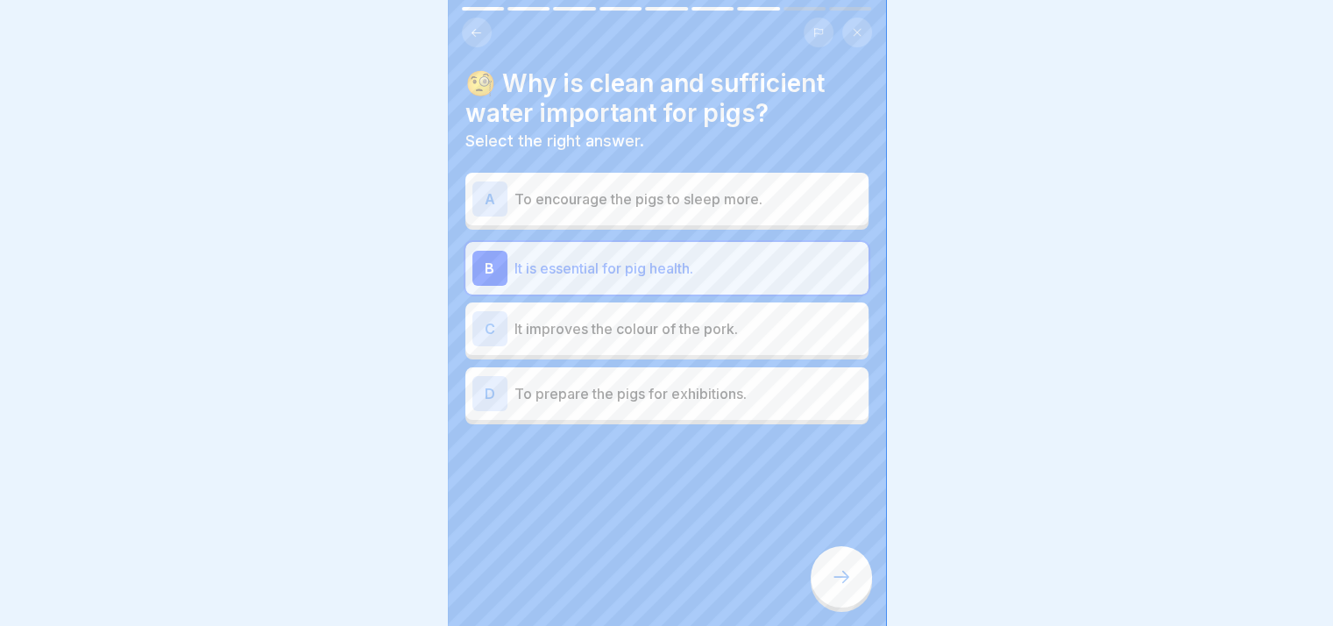
click at [658, 586] on icon at bounding box center [841, 576] width 21 height 21
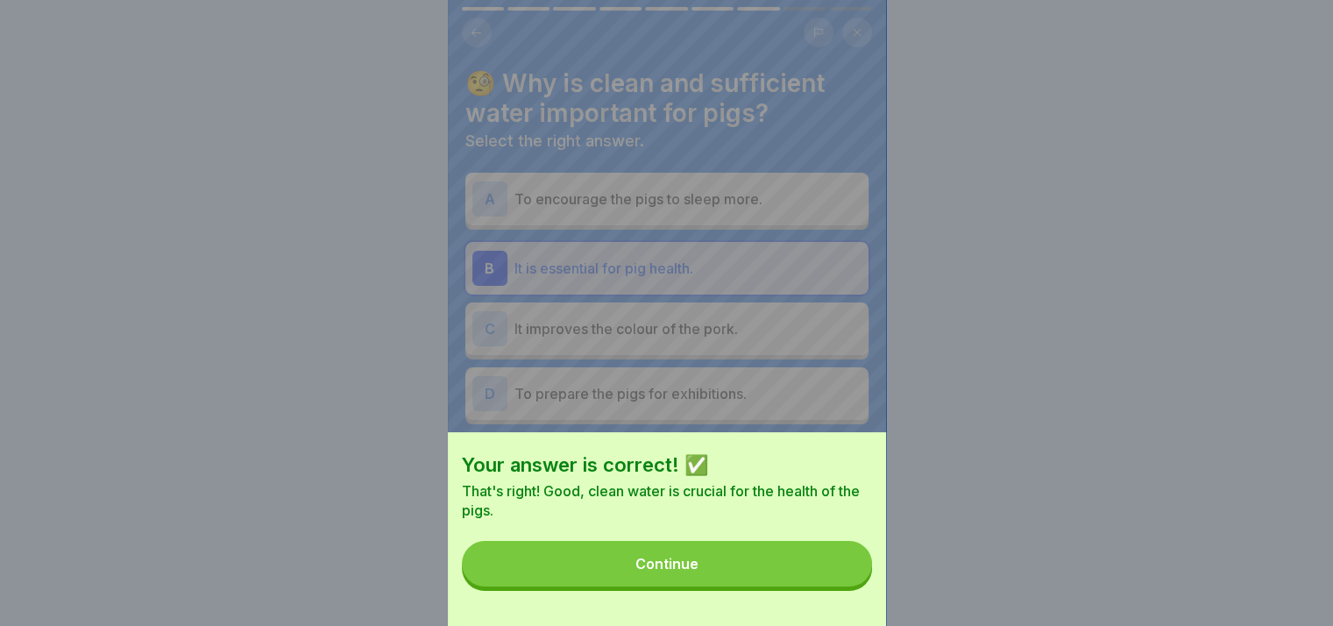
click at [658, 586] on button "Continue" at bounding box center [667, 564] width 410 height 46
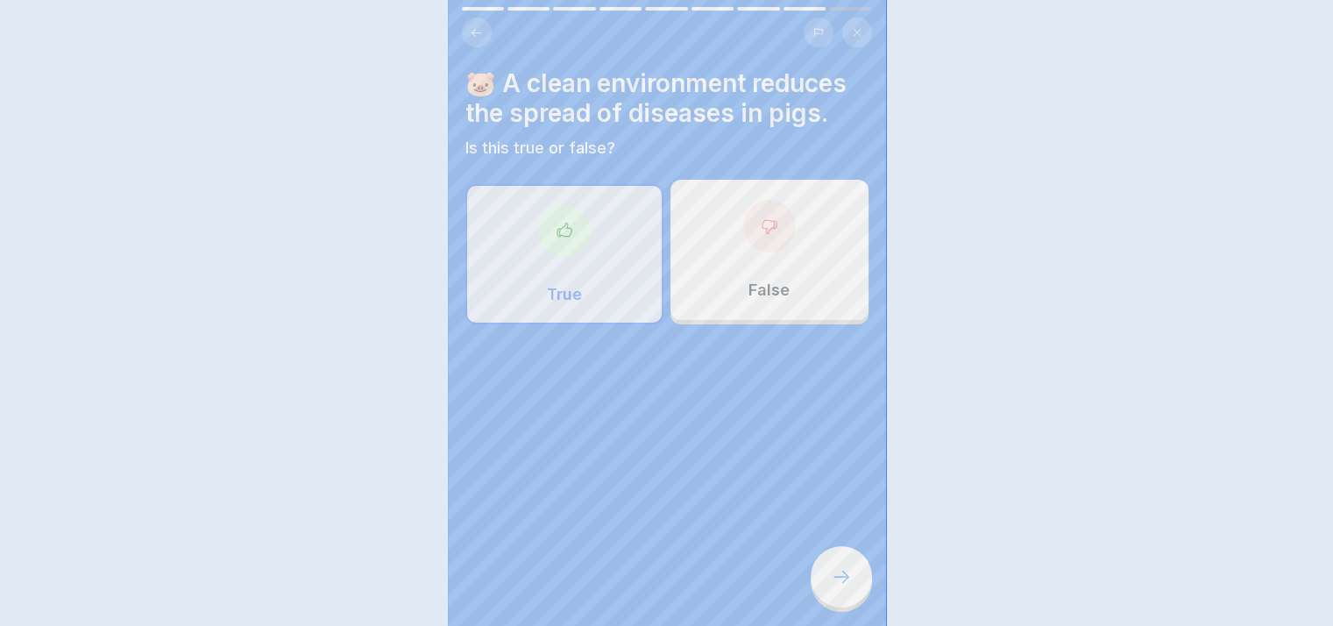
click at [658, 586] on icon at bounding box center [841, 576] width 21 height 21
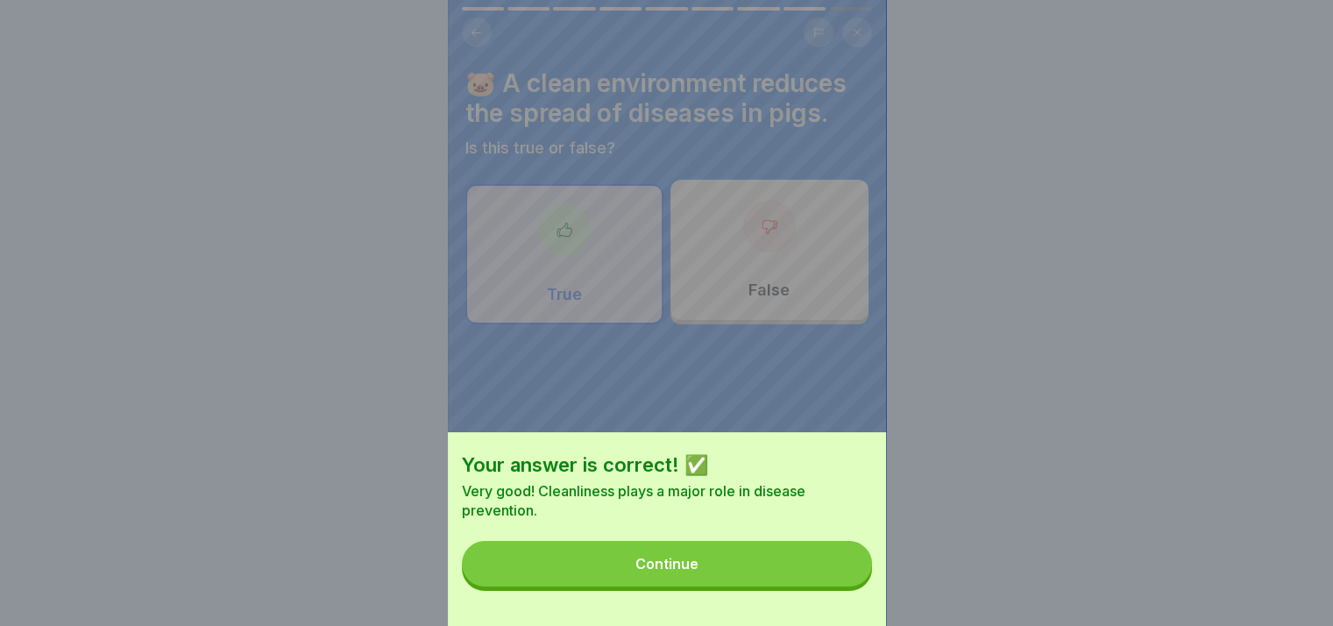
click at [658, 586] on button "Continue" at bounding box center [667, 564] width 410 height 46
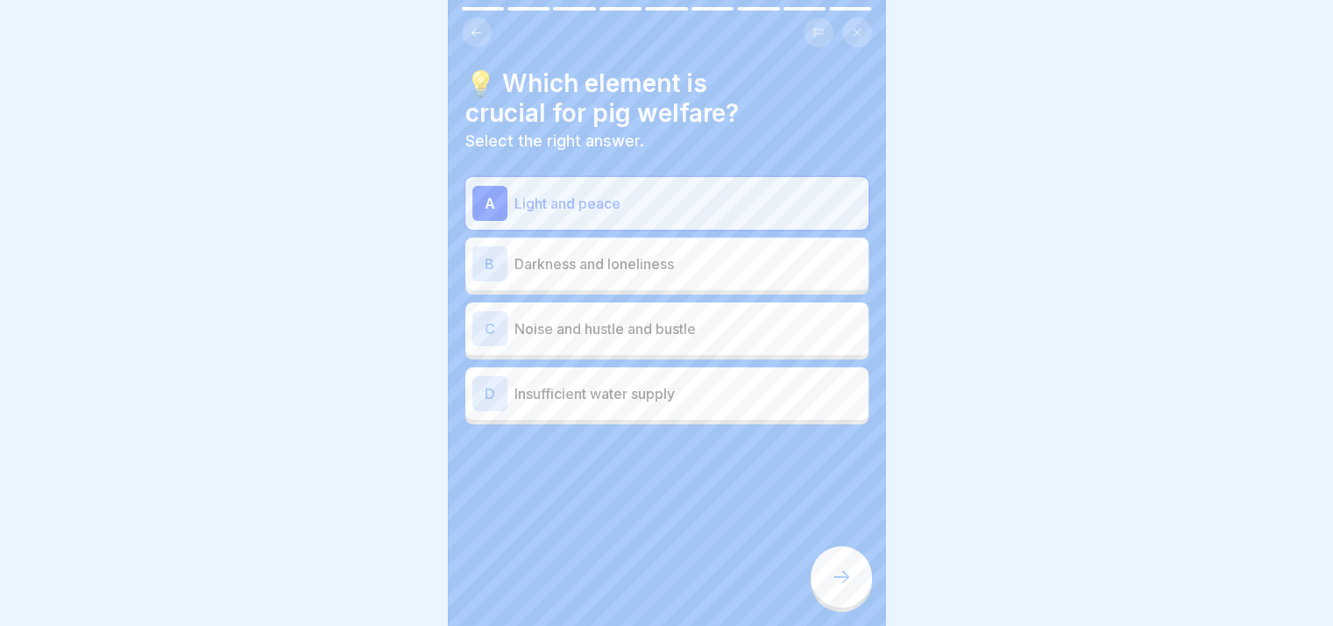
click at [658, 586] on icon at bounding box center [841, 576] width 21 height 21
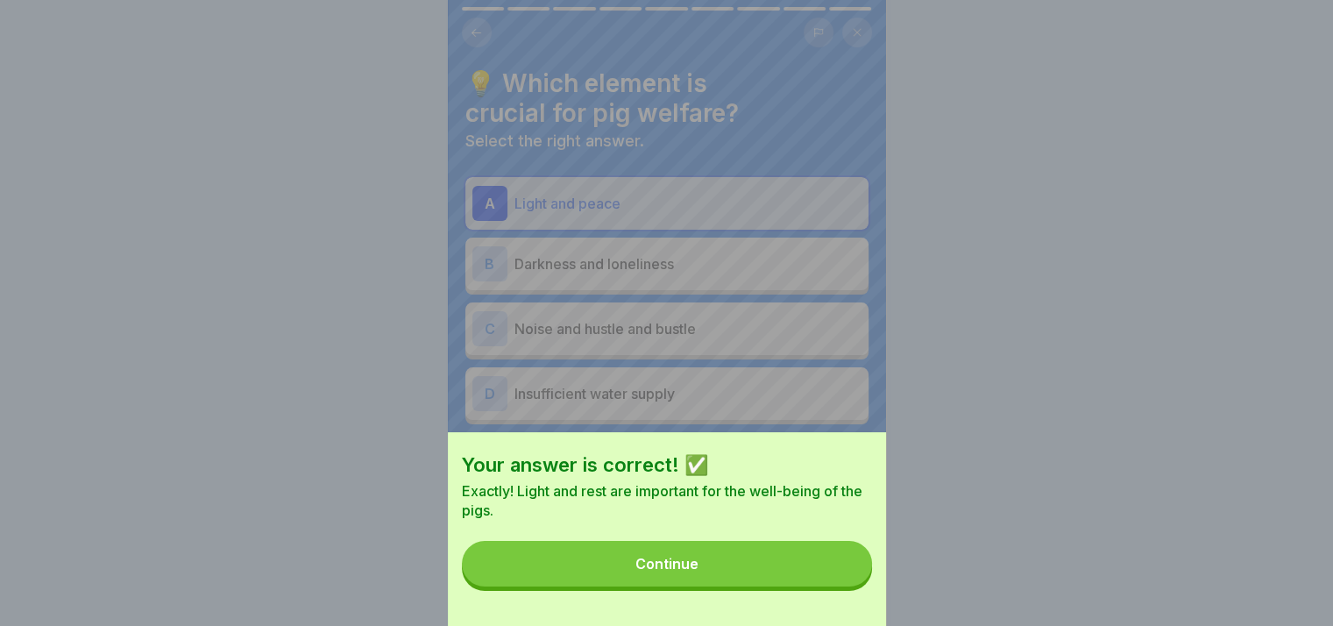
click at [658, 586] on button "Continue" at bounding box center [667, 564] width 410 height 46
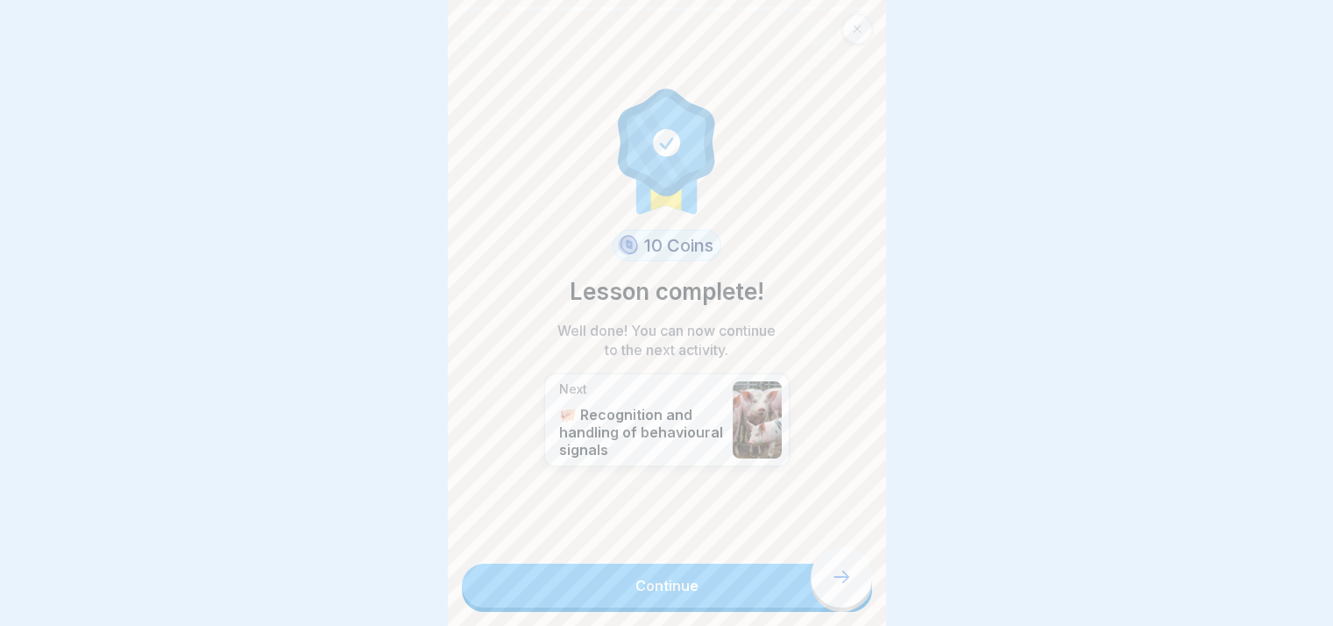
click at [658, 586] on link "Continue" at bounding box center [667, 585] width 410 height 44
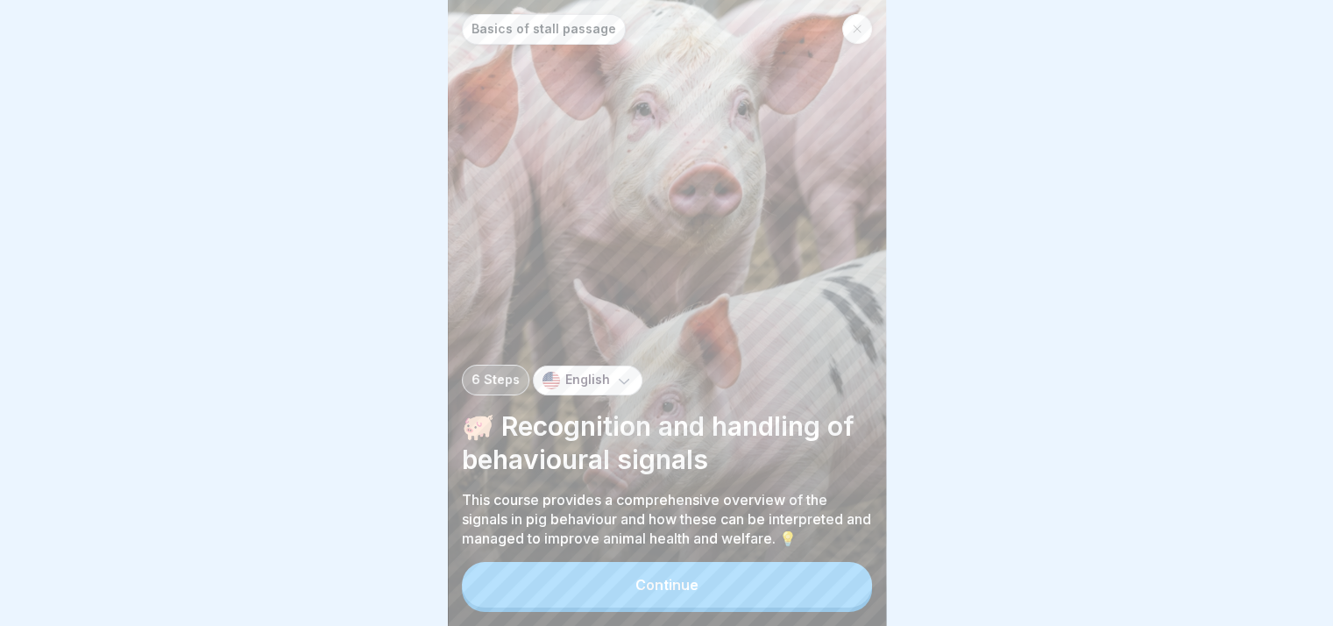
click at [658, 586] on button "Continue" at bounding box center [667, 585] width 410 height 46
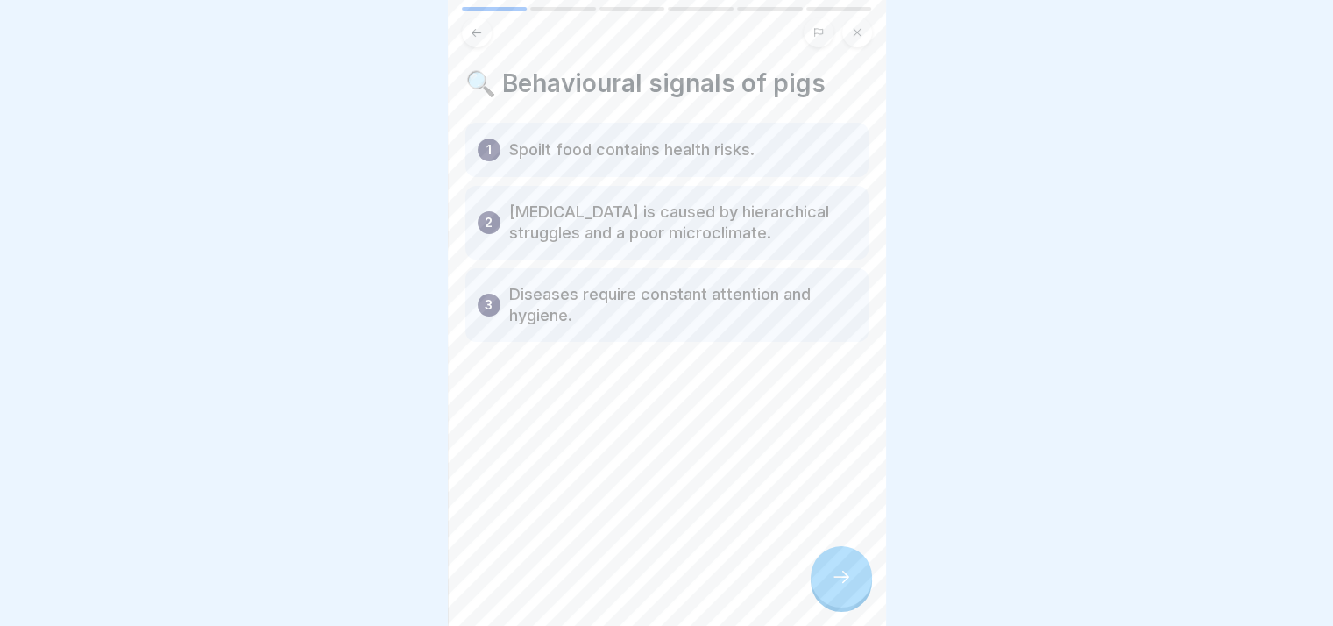
click at [658, 586] on icon at bounding box center [841, 576] width 21 height 21
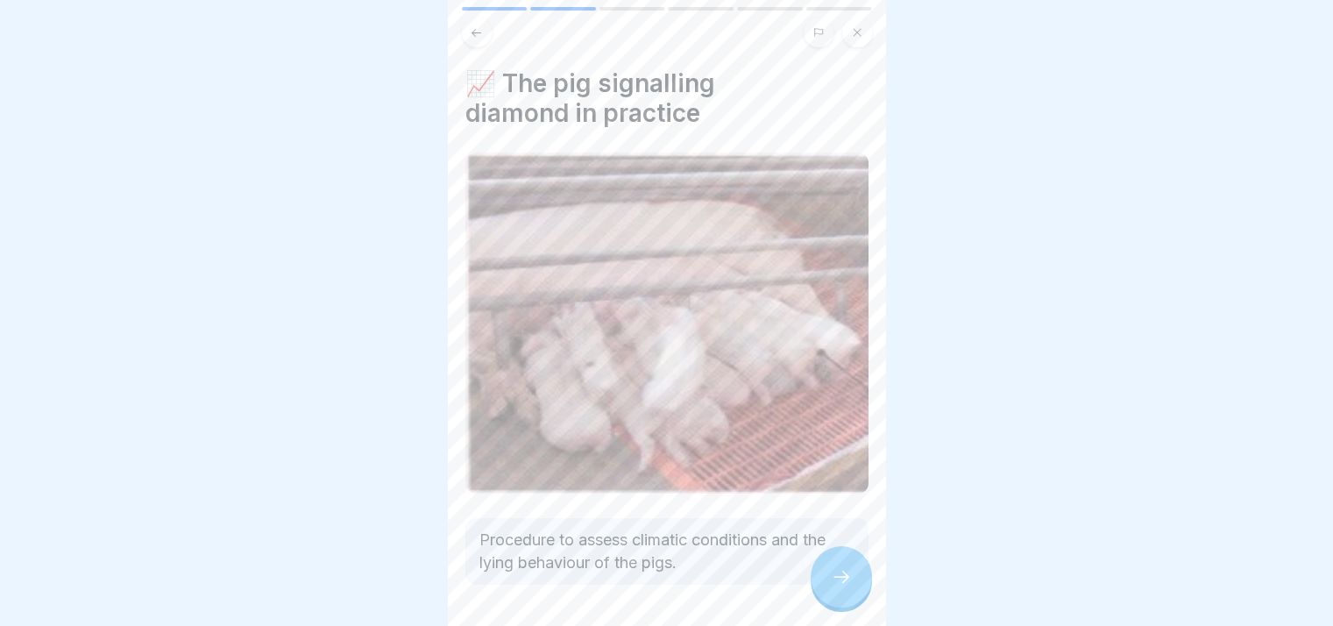
click at [658, 586] on icon at bounding box center [841, 576] width 21 height 21
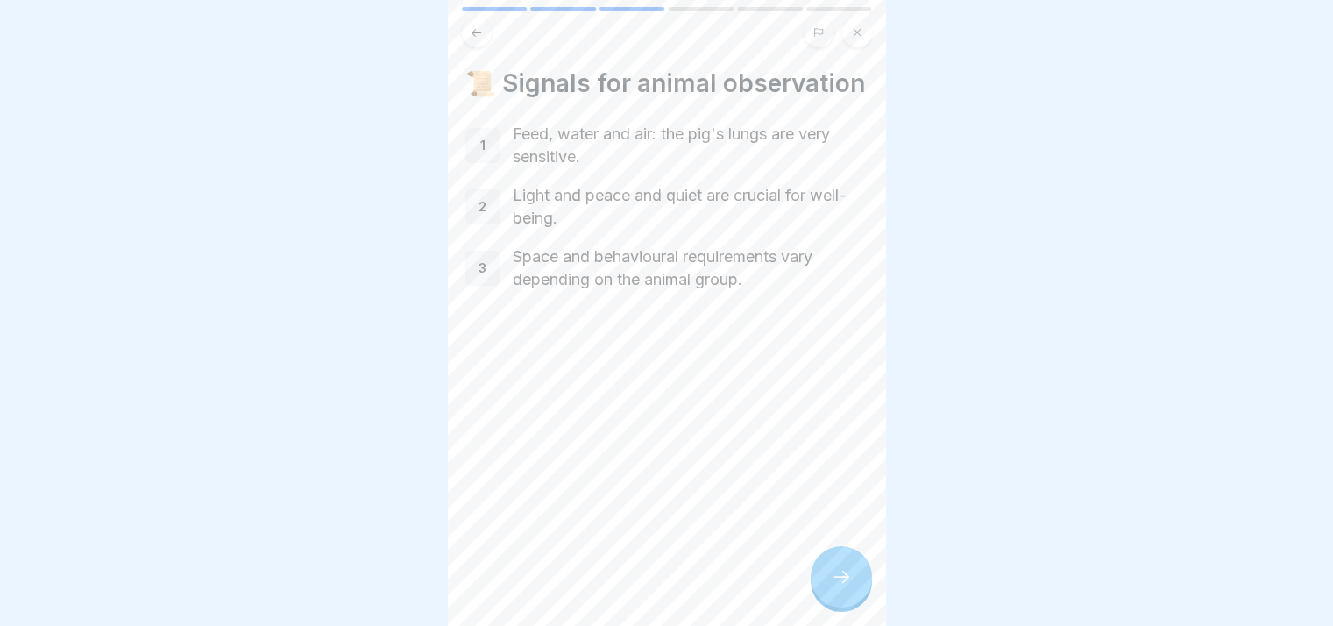
click at [658, 586] on icon at bounding box center [841, 576] width 21 height 21
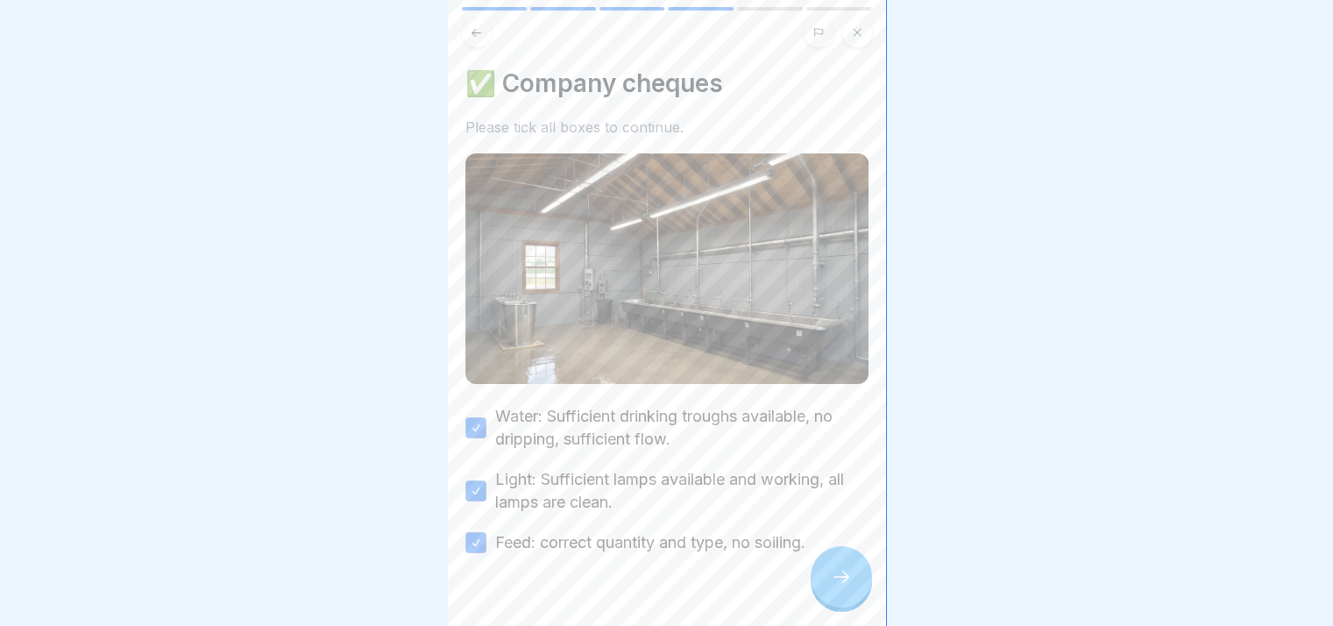
click at [658, 586] on icon at bounding box center [841, 576] width 21 height 21
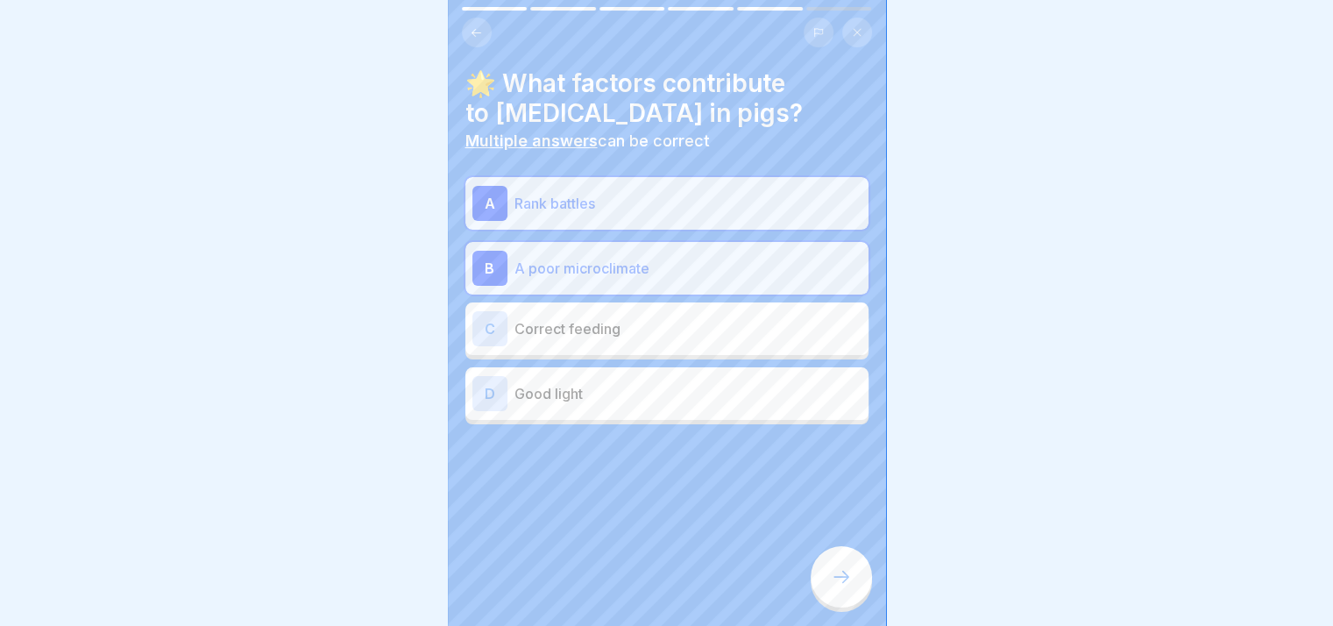
click at [658, 586] on icon at bounding box center [841, 576] width 21 height 21
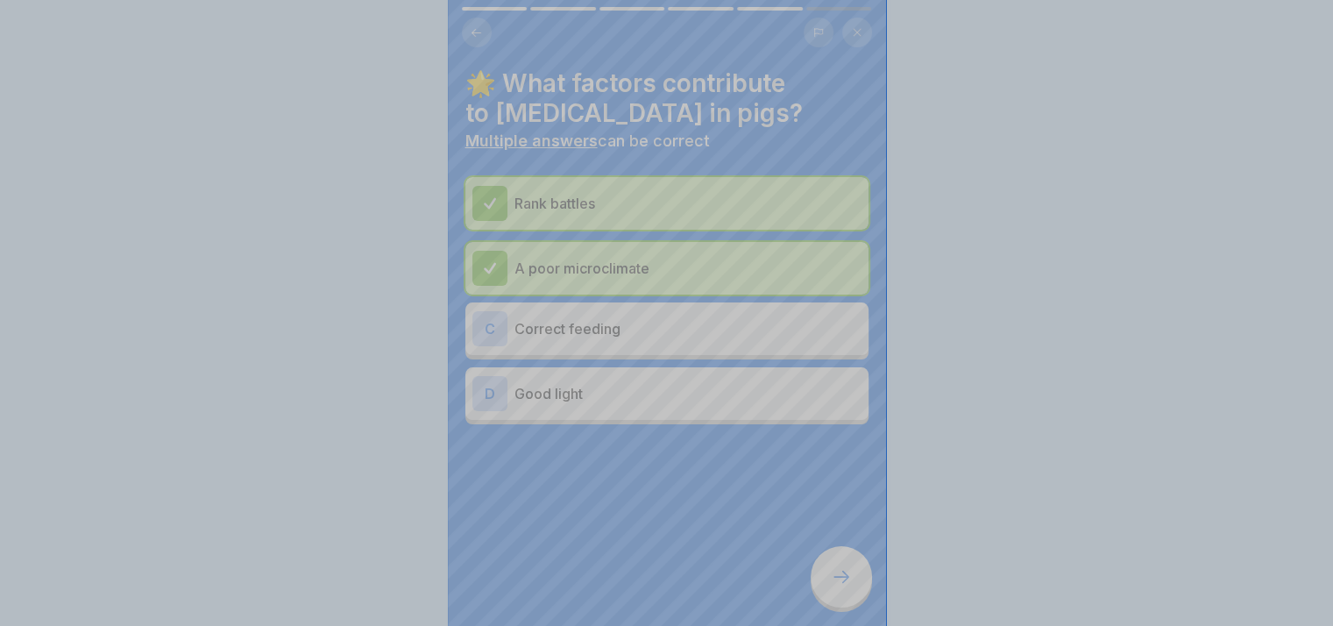
click at [658, 586] on div "Your answer is correct! ✅ That's right! Rank battles and a poor microclimate co…" at bounding box center [667, 605] width 438 height 626
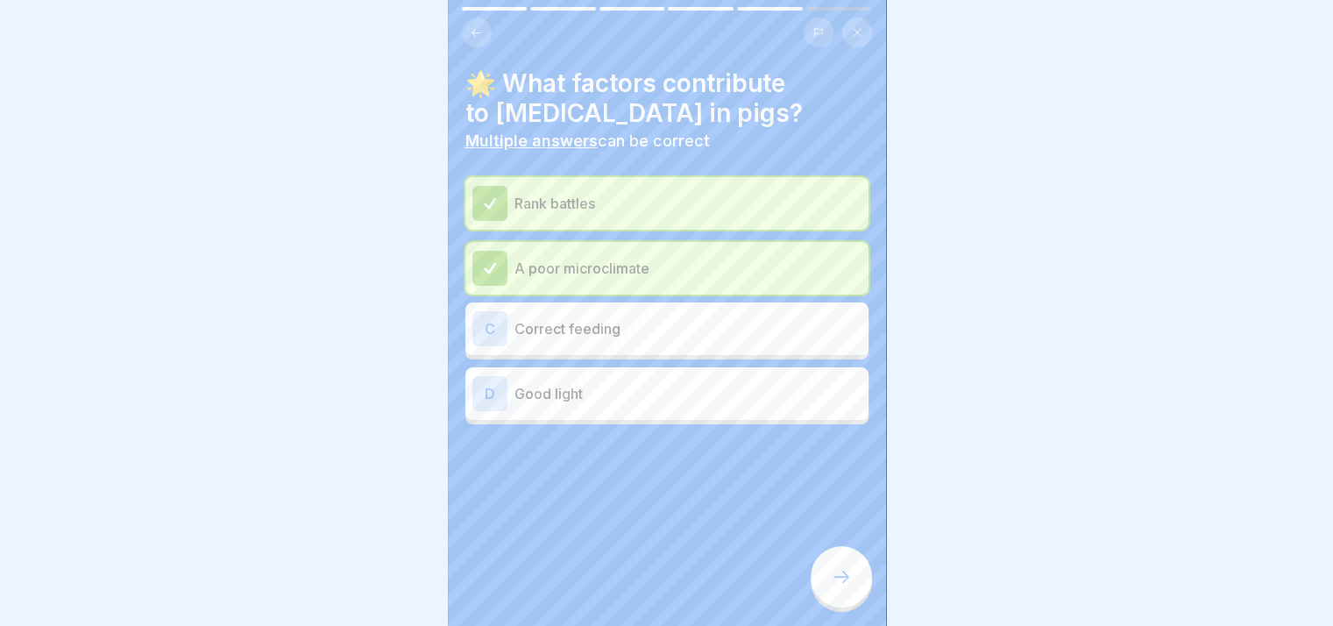
click at [658, 586] on icon at bounding box center [841, 576] width 21 height 21
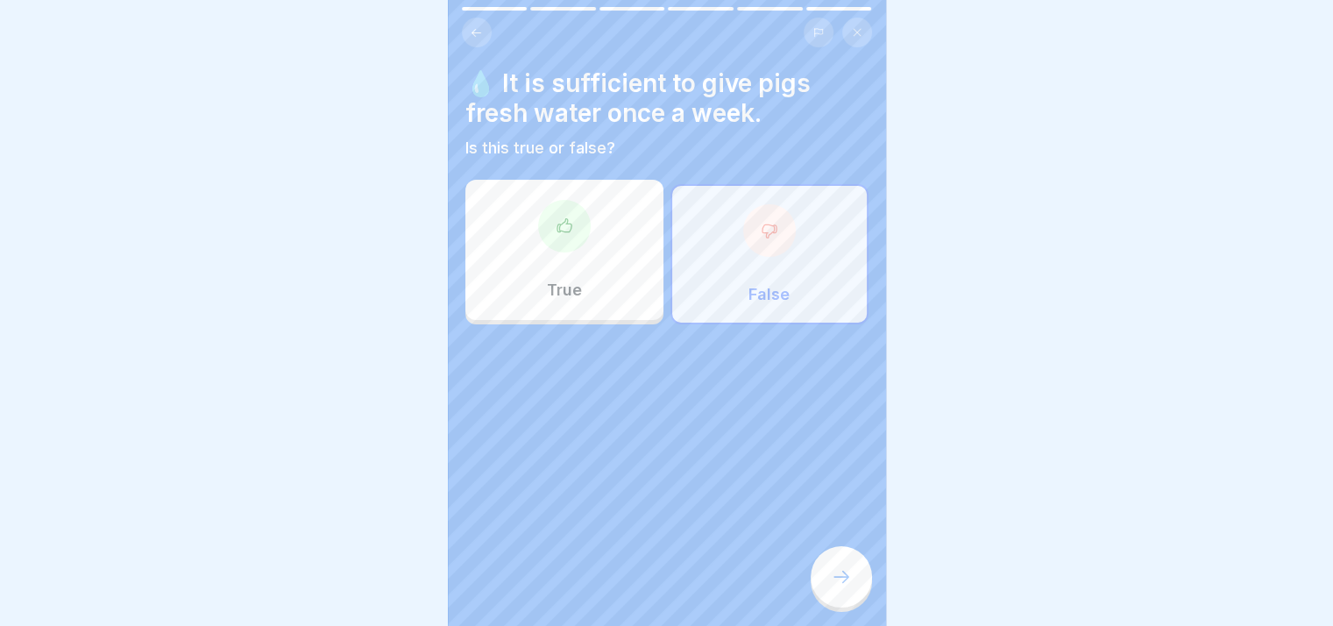
click at [658, 586] on icon at bounding box center [841, 576] width 21 height 21
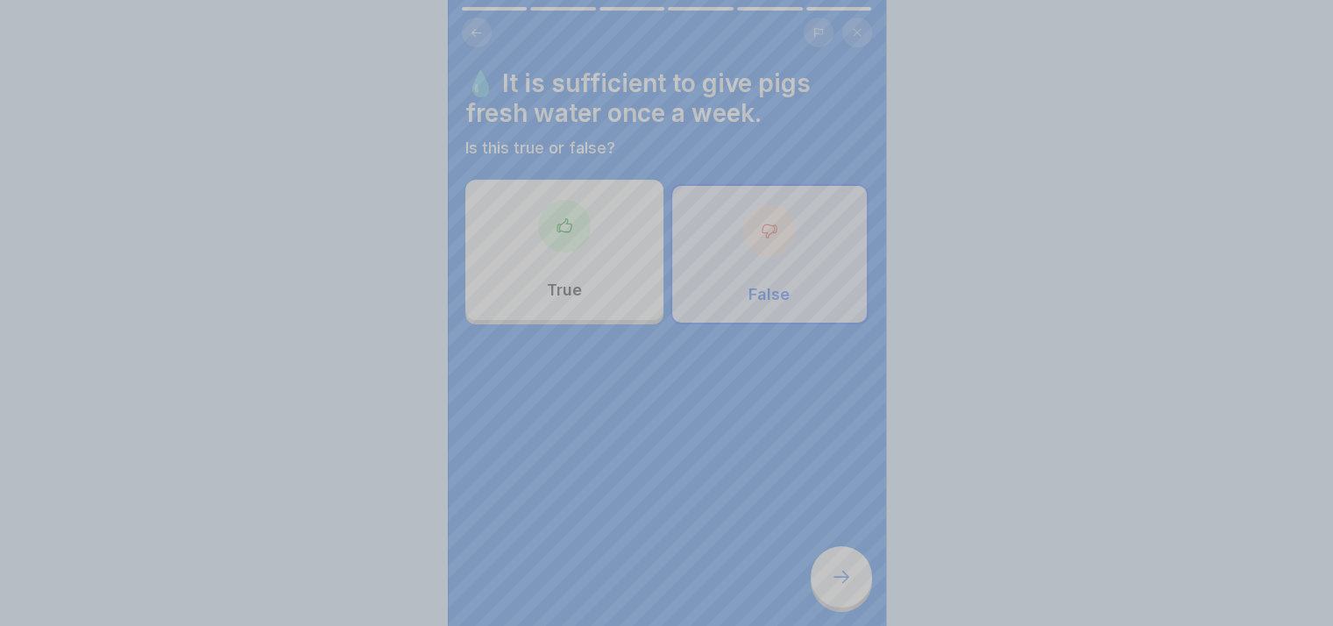
click at [658, 586] on div "Your answer is correct! ✅ That's right! A daily supply of fresh water is essent…" at bounding box center [667, 592] width 438 height 626
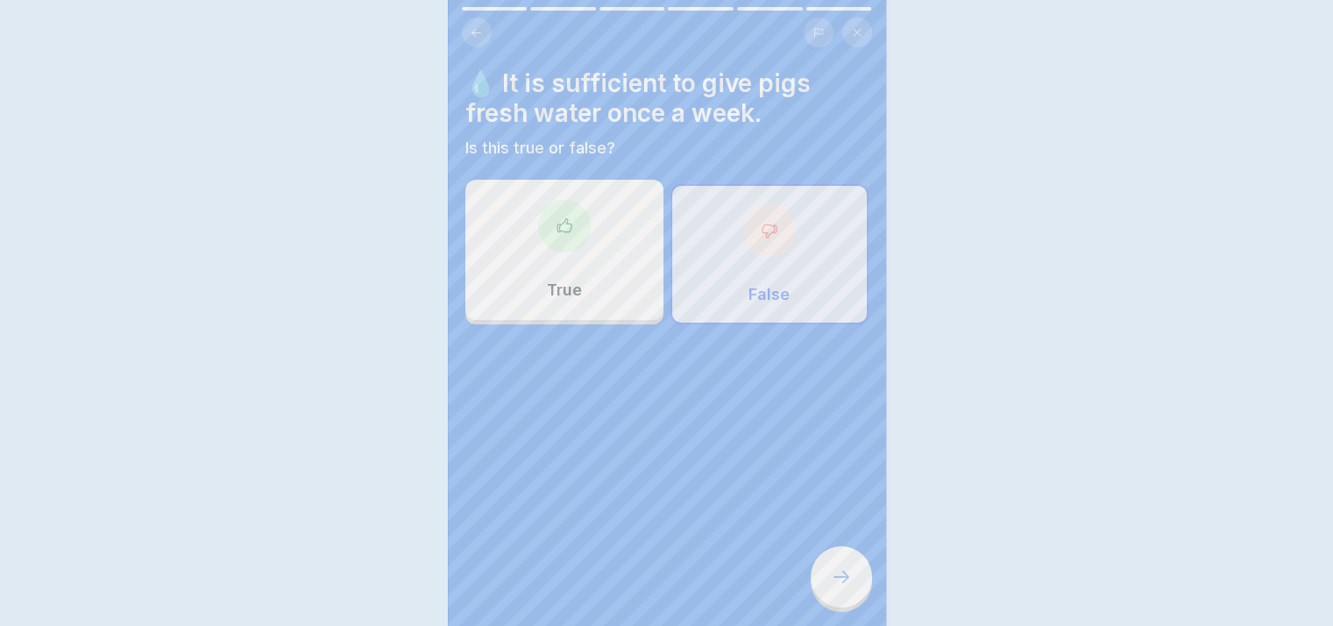
click at [658, 586] on icon at bounding box center [841, 576] width 21 height 21
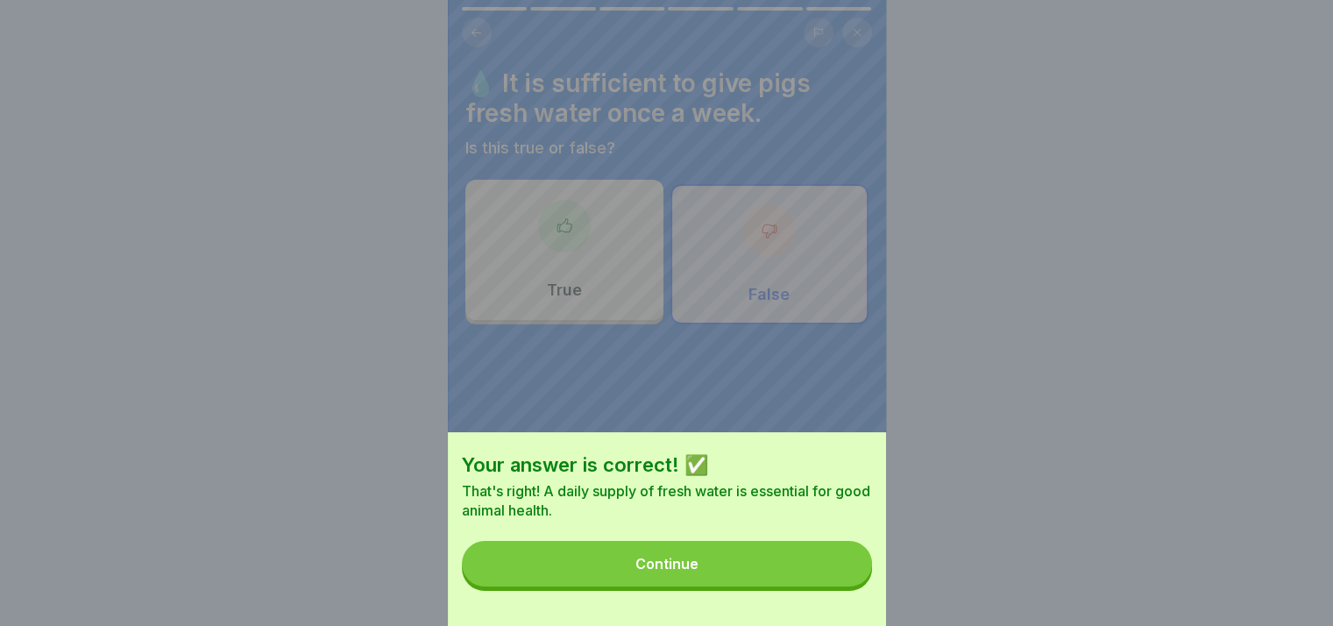
click at [658, 586] on button "Continue" at bounding box center [667, 564] width 410 height 46
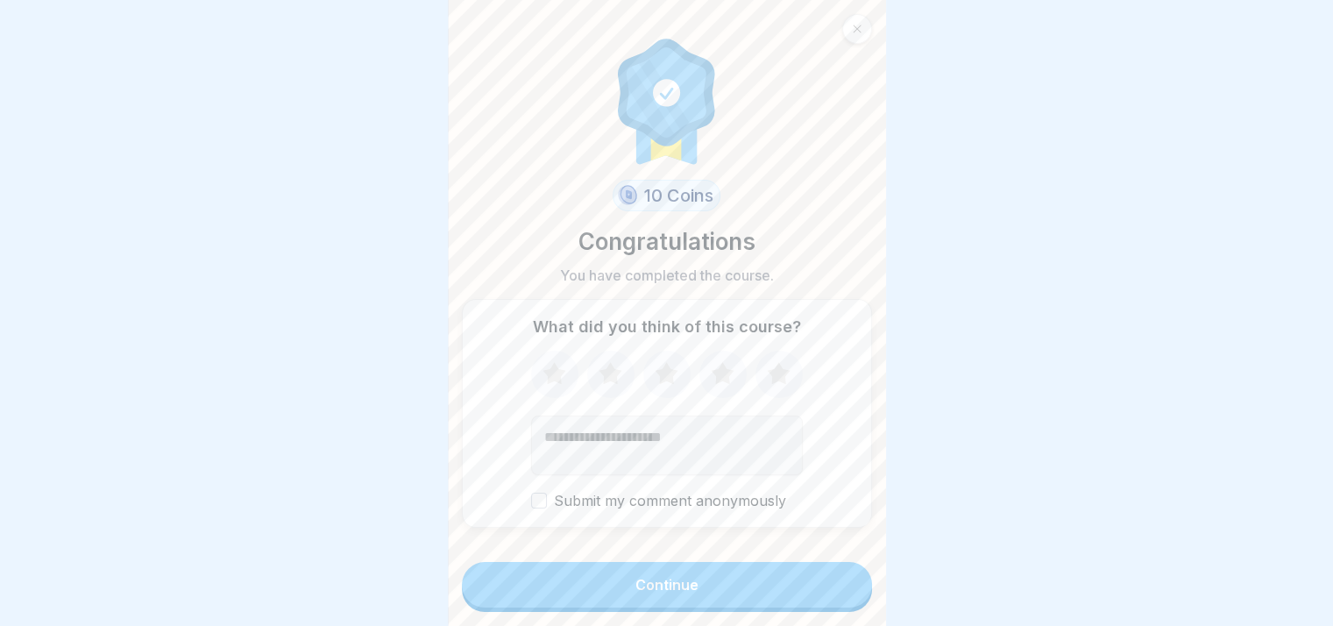
click at [658, 586] on button "Continue" at bounding box center [667, 585] width 410 height 46
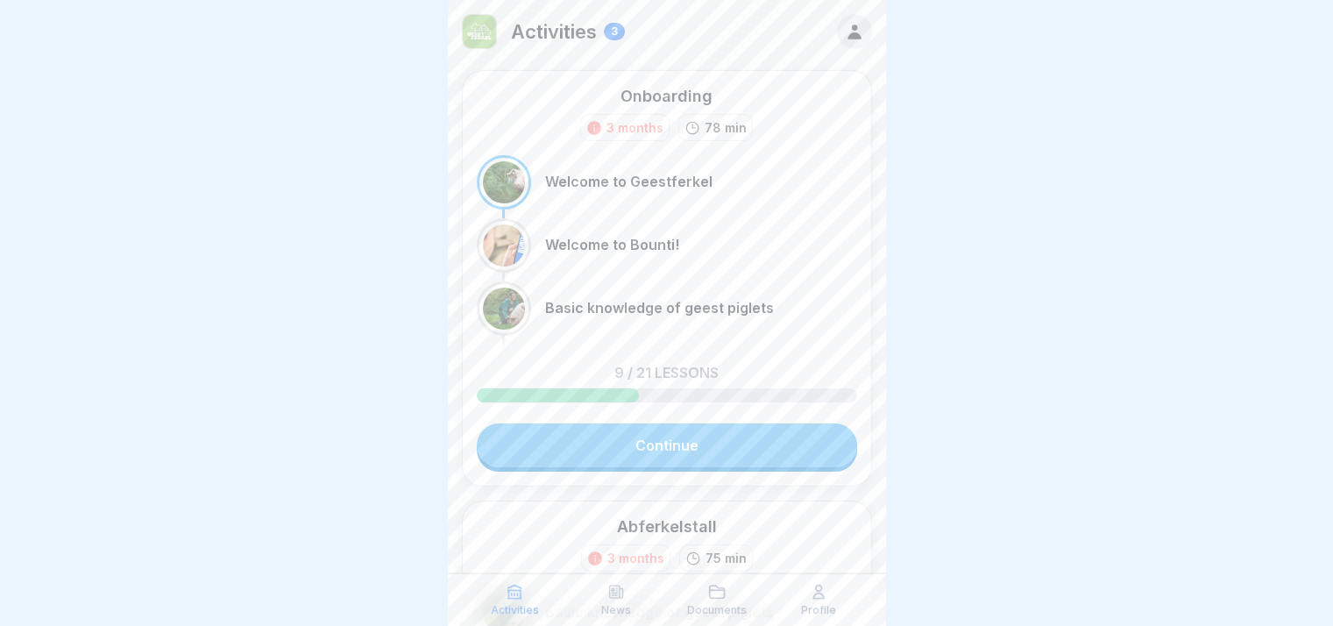
click at [658, 582] on div "Activities News Documents Profile" at bounding box center [667, 599] width 438 height 53
click at [544, 33] on p "Activities" at bounding box center [554, 31] width 86 height 23
click at [624, 33] on div "3" at bounding box center [614, 32] width 21 height 18
click at [658, 25] on icon at bounding box center [854, 31] width 19 height 19
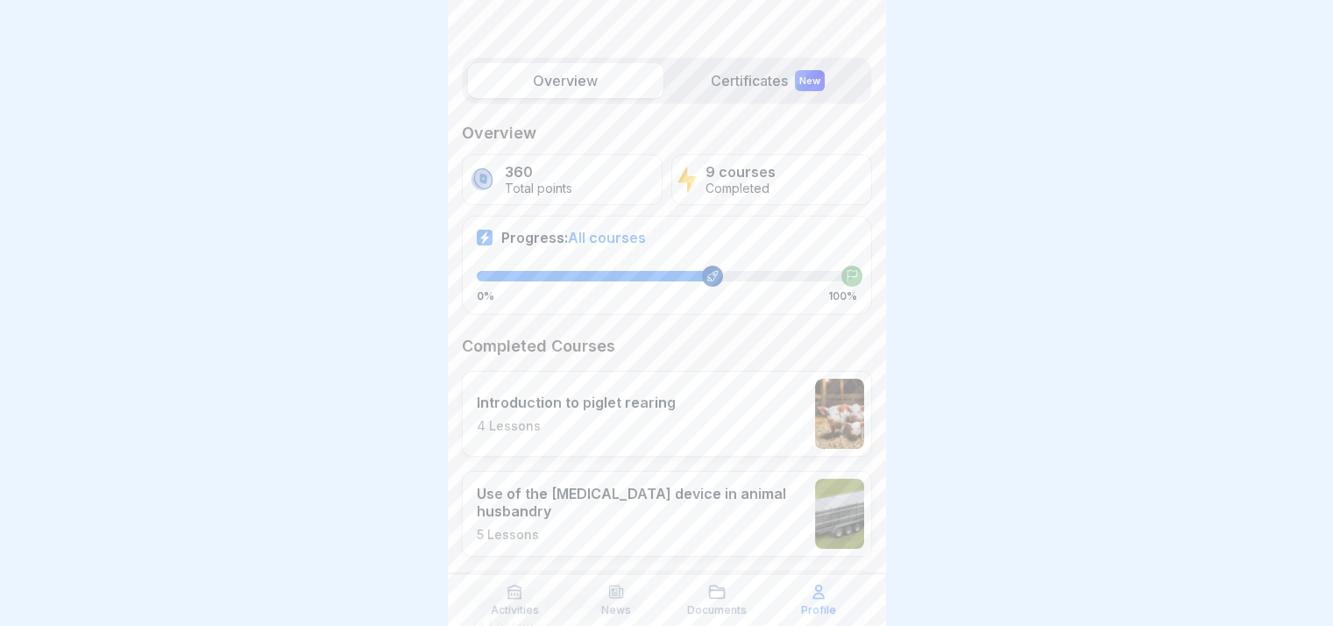
scroll to position [175, 0]
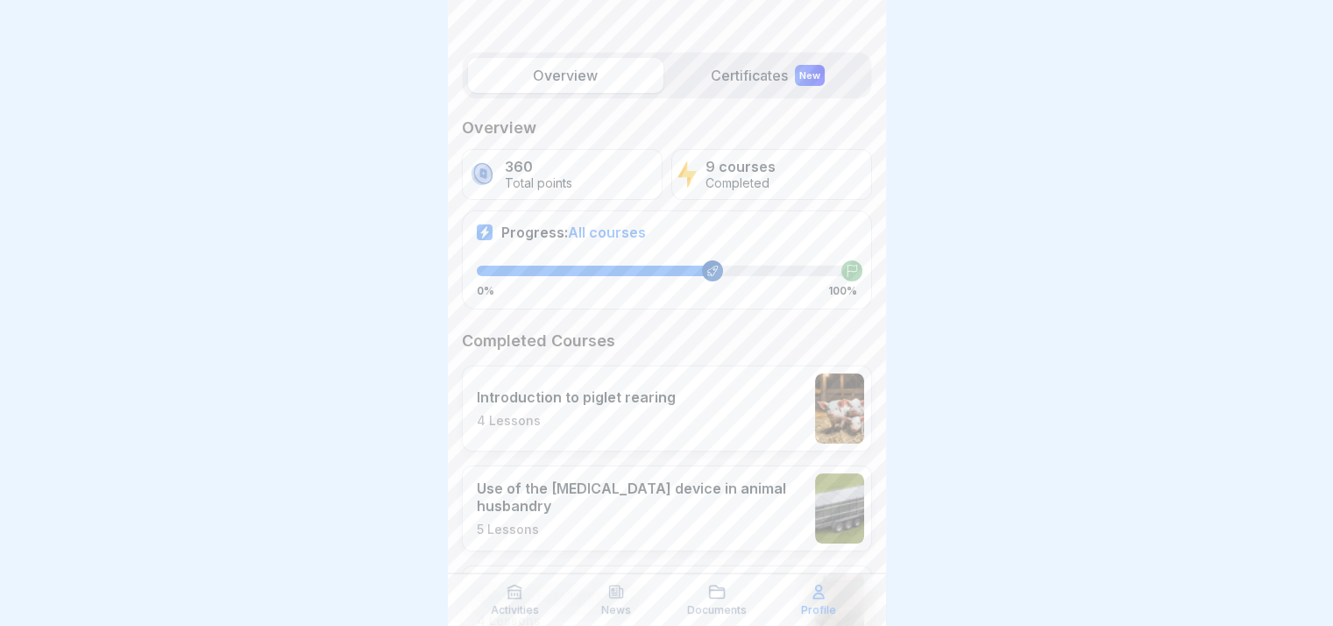
click at [658, 71] on label "Certificates New" at bounding box center [767, 75] width 195 height 35
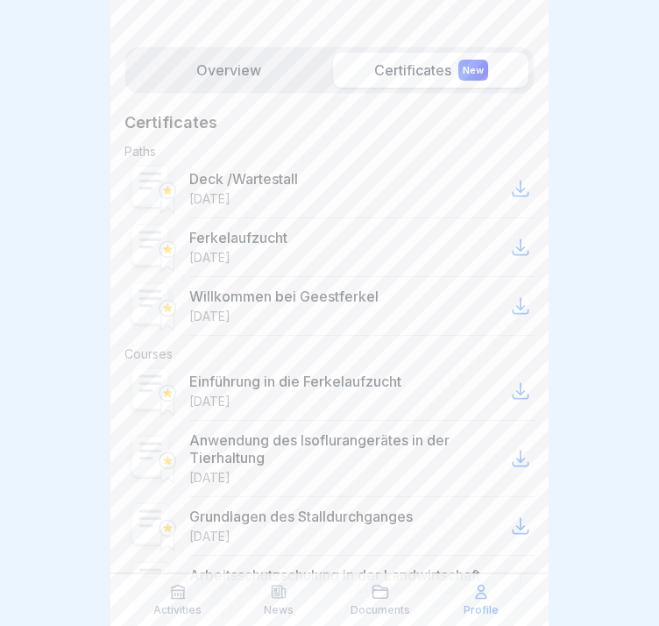
scroll to position [145, 0]
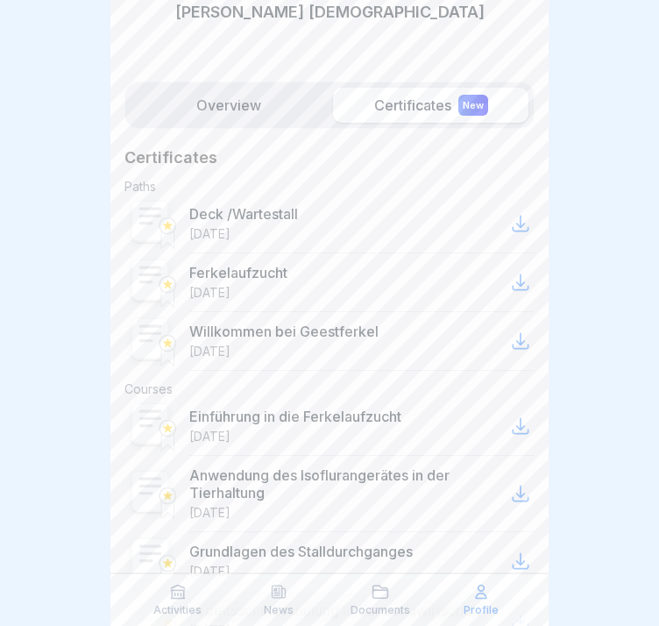
click at [510, 222] on icon at bounding box center [520, 223] width 21 height 21
click at [510, 278] on icon at bounding box center [520, 282] width 21 height 21
click at [513, 334] on icon at bounding box center [520, 341] width 15 height 15
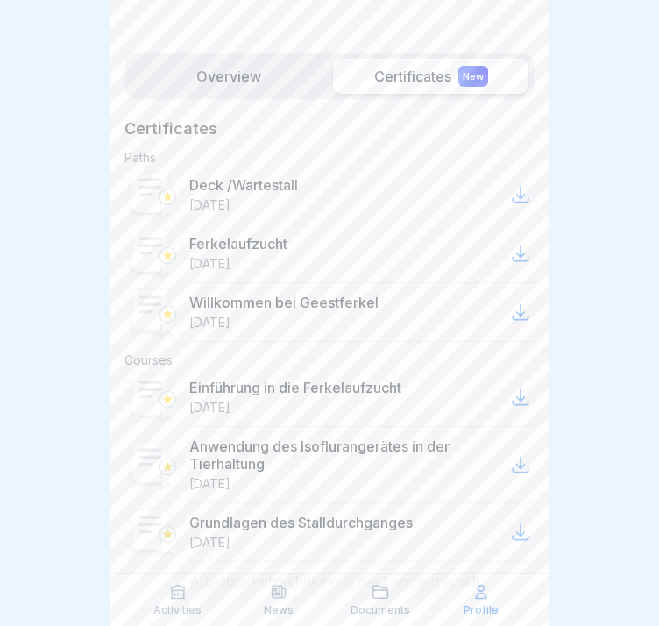
scroll to position [233, 0]
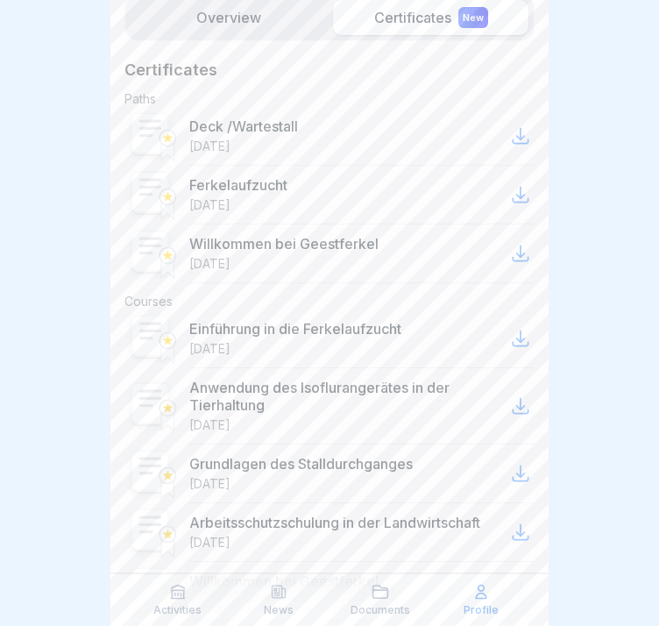
click at [513, 344] on icon at bounding box center [520, 338] width 15 height 15
click at [518, 405] on div at bounding box center [521, 406] width 28 height 28
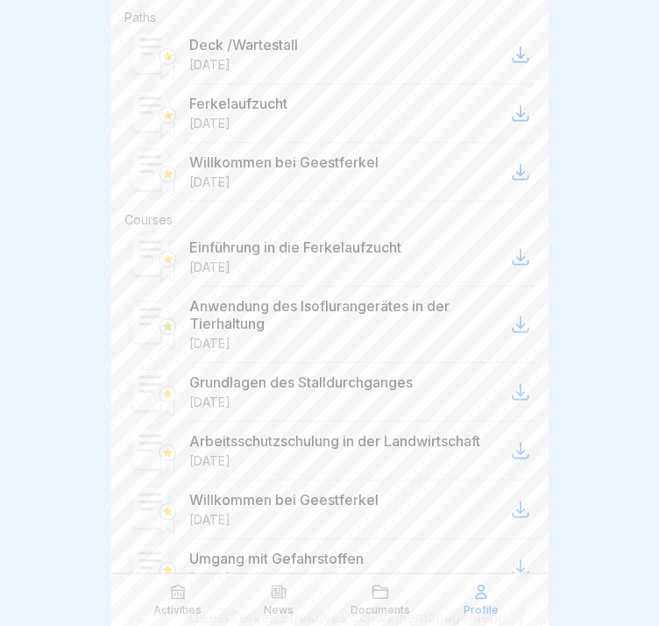
scroll to position [321, 0]
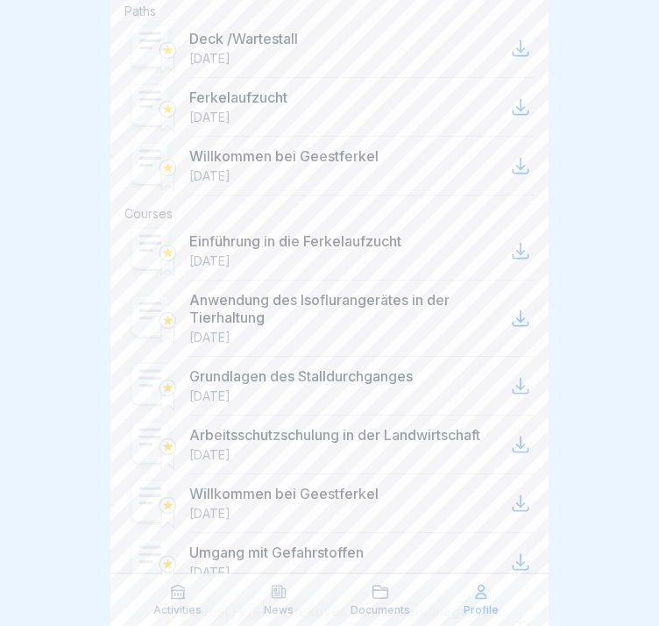
click at [513, 320] on icon at bounding box center [520, 318] width 15 height 15
click at [510, 390] on icon at bounding box center [520, 385] width 21 height 21
click at [510, 450] on icon at bounding box center [520, 444] width 21 height 21
click at [513, 508] on icon at bounding box center [520, 503] width 15 height 15
click at [510, 557] on icon at bounding box center [520, 561] width 21 height 21
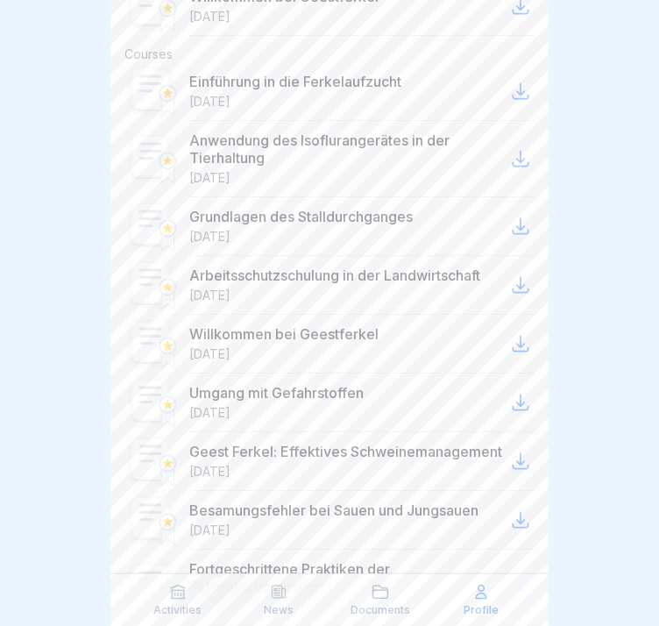
scroll to position [496, 0]
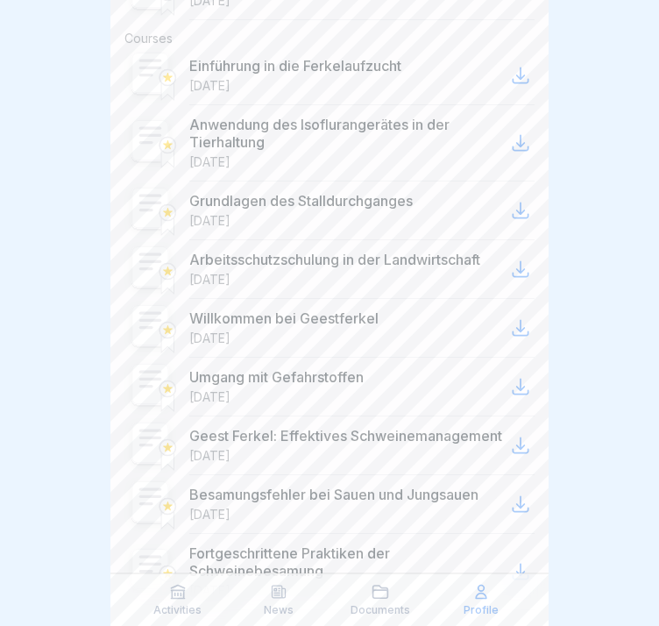
click at [512, 454] on icon at bounding box center [520, 445] width 21 height 21
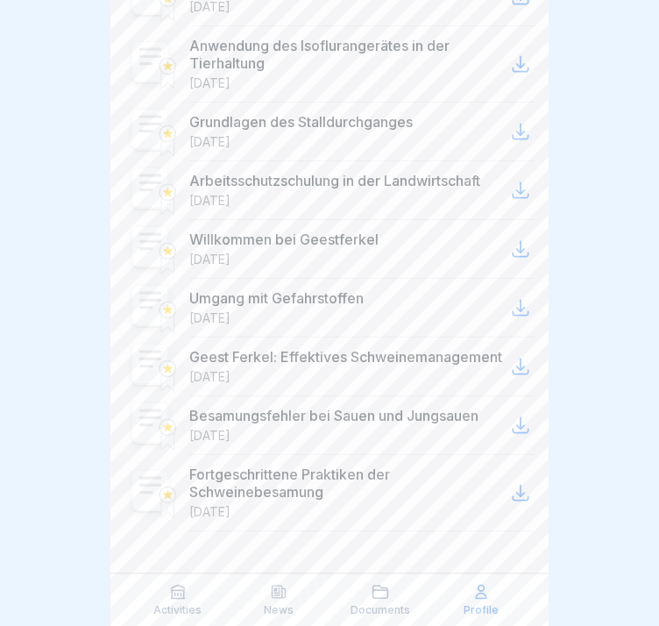
scroll to position [584, 0]
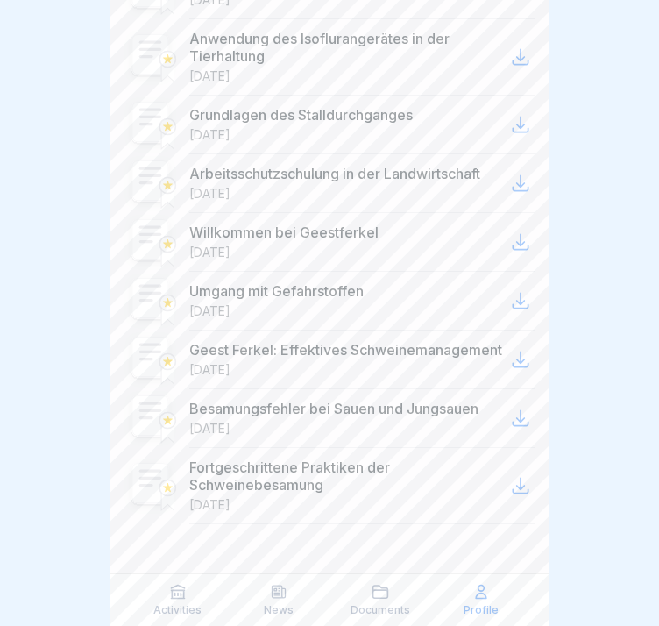
click at [507, 432] on div at bounding box center [521, 418] width 28 height 28
click at [510, 484] on icon at bounding box center [520, 485] width 21 height 21
